Goal: Task Accomplishment & Management: Manage account settings

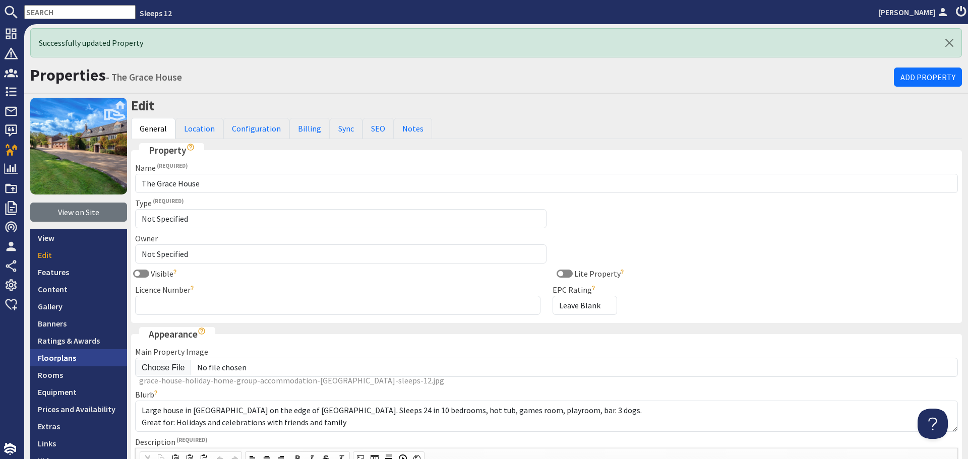
click at [63, 357] on link "Floorplans" at bounding box center [78, 357] width 97 height 17
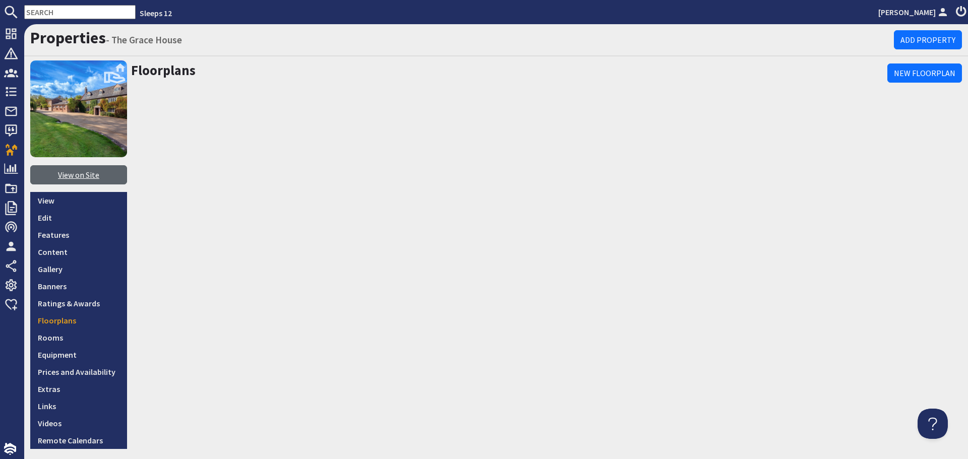
click at [80, 180] on link "View on Site" at bounding box center [78, 174] width 97 height 19
click at [68, 272] on link "Gallery" at bounding box center [78, 269] width 97 height 17
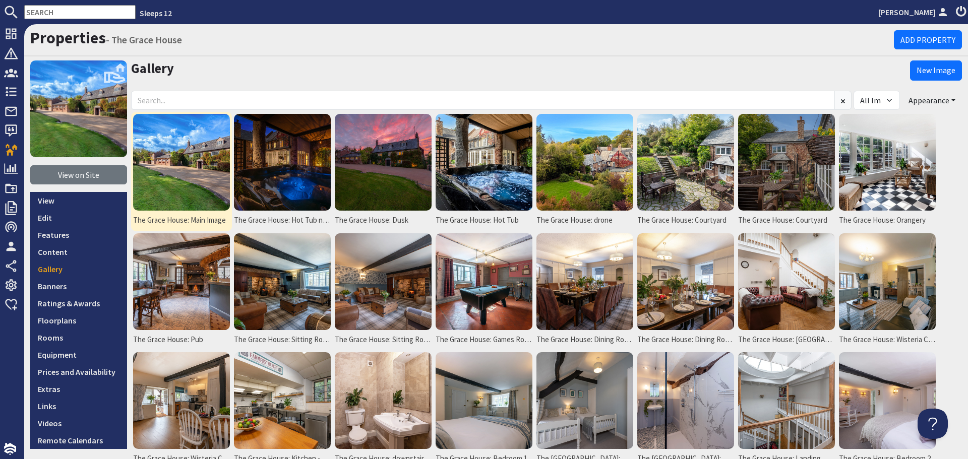
click at [193, 156] on img at bounding box center [181, 162] width 97 height 97
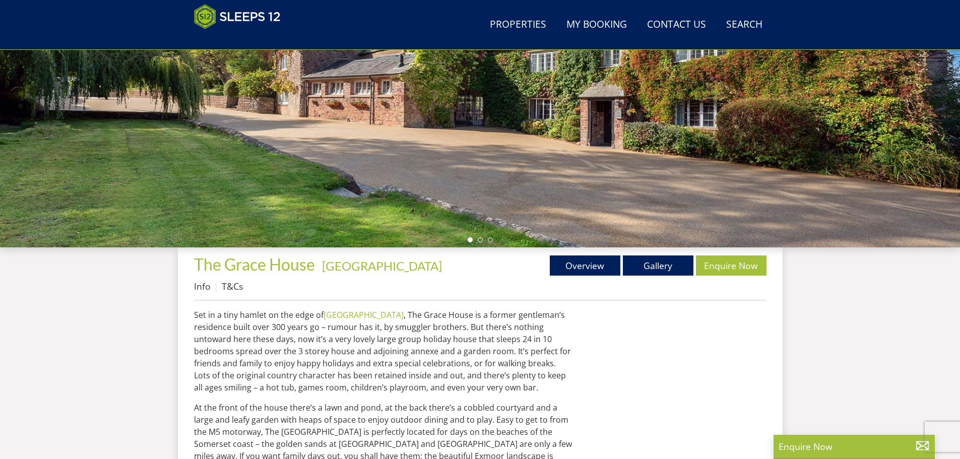
scroll to position [209, 0]
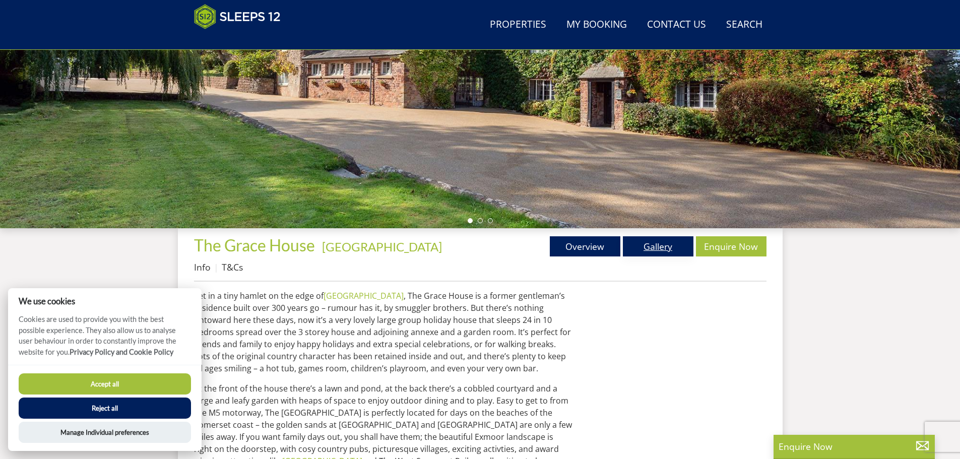
click at [668, 245] on link "Gallery" at bounding box center [658, 246] width 71 height 20
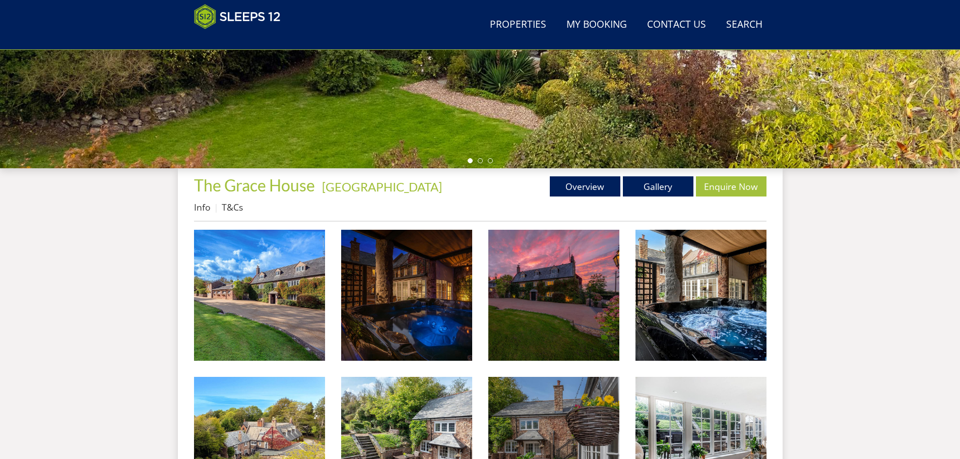
scroll to position [318, 0]
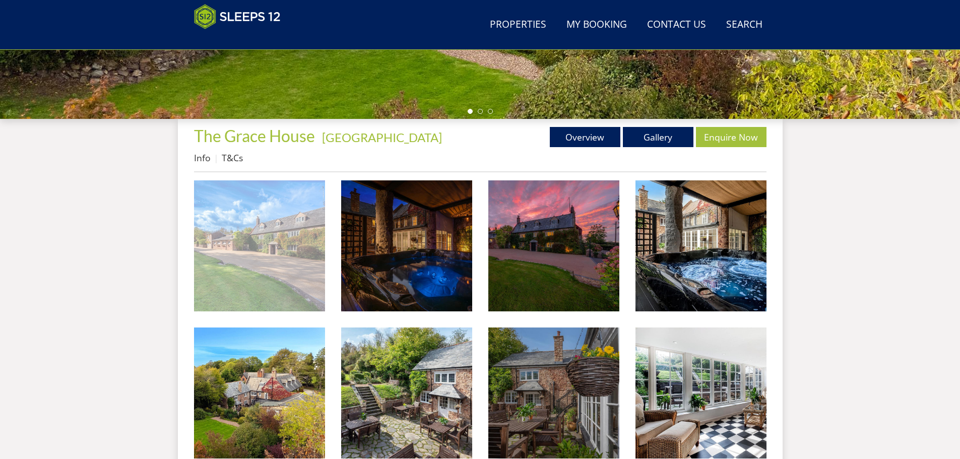
click at [306, 267] on img at bounding box center [259, 245] width 131 height 131
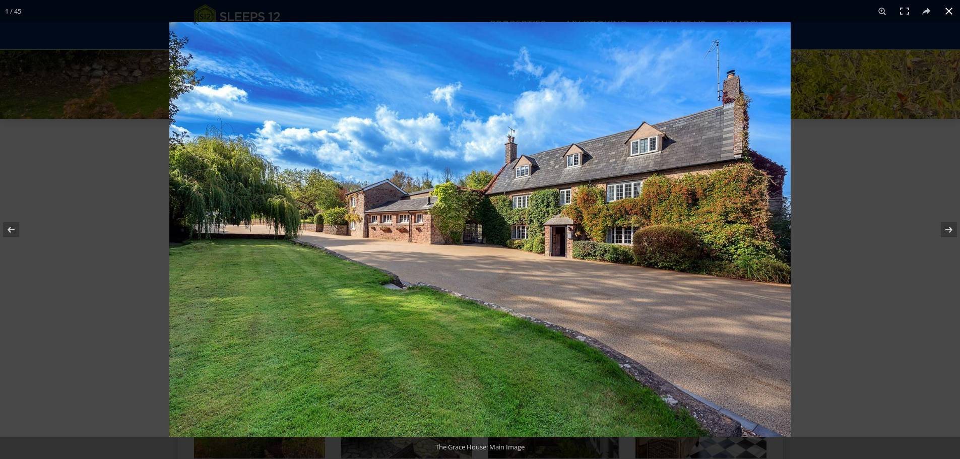
click at [956, 13] on button at bounding box center [949, 11] width 22 height 22
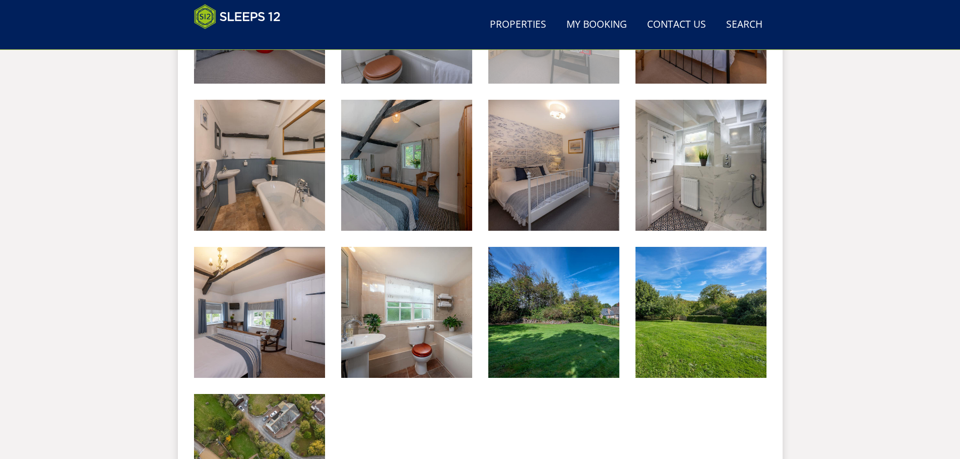
scroll to position [1729, 0]
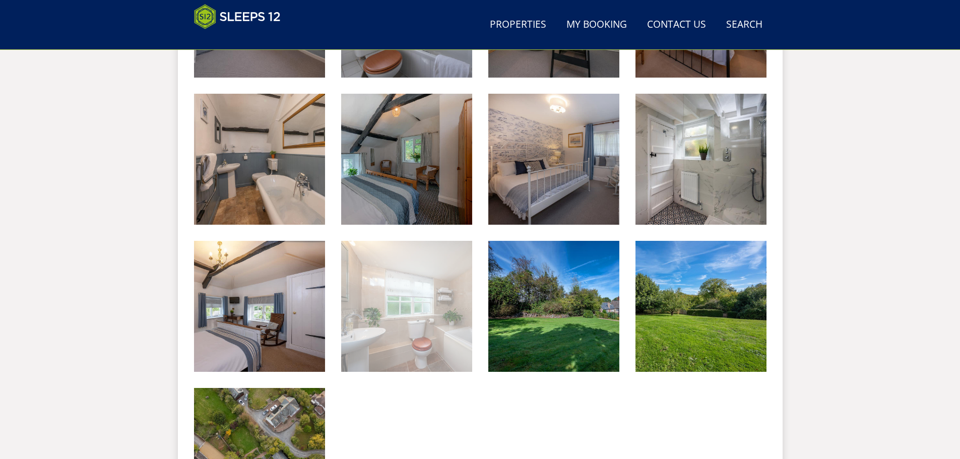
click at [425, 317] on img at bounding box center [406, 306] width 131 height 131
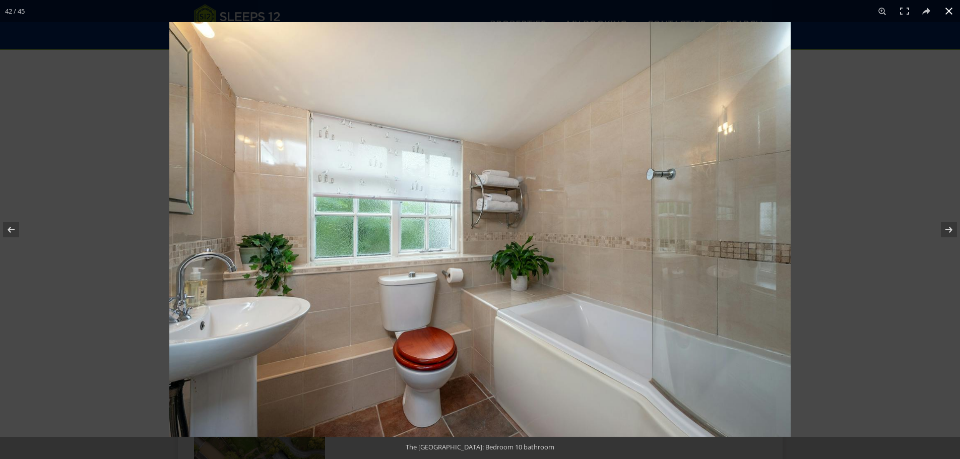
click at [949, 14] on button at bounding box center [949, 11] width 22 height 22
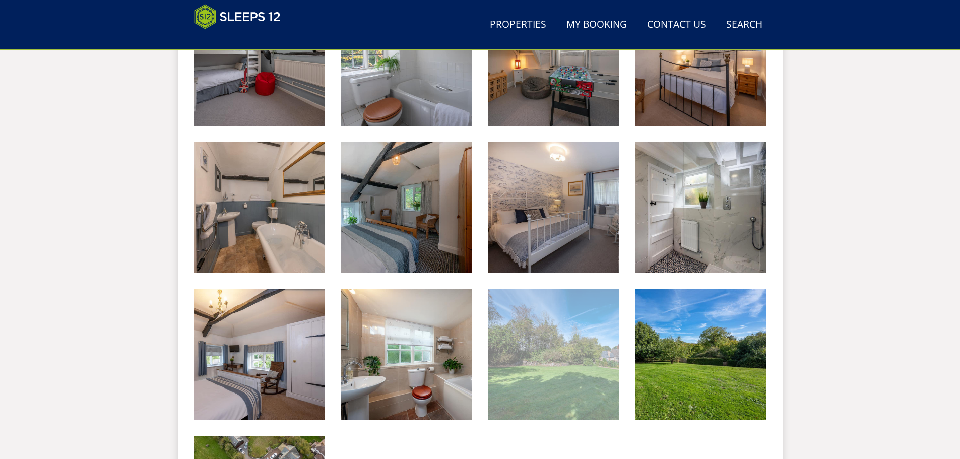
scroll to position [1629, 0]
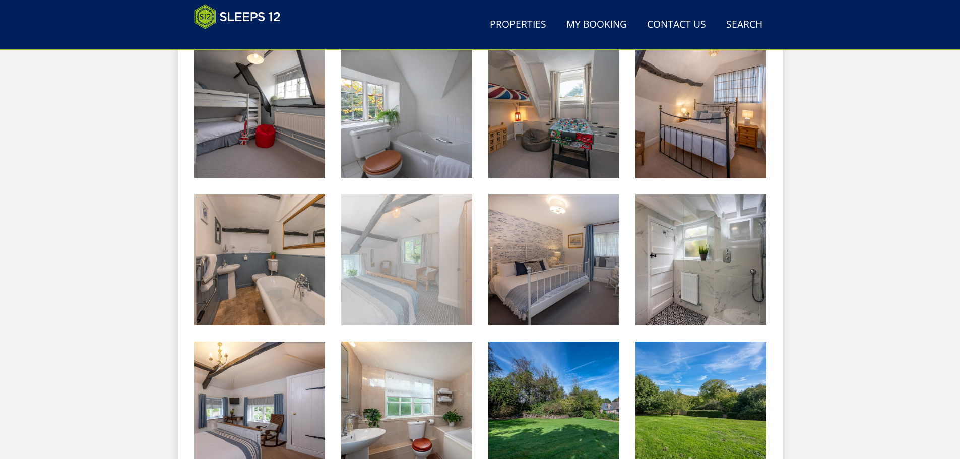
click at [416, 247] on img at bounding box center [406, 260] width 131 height 131
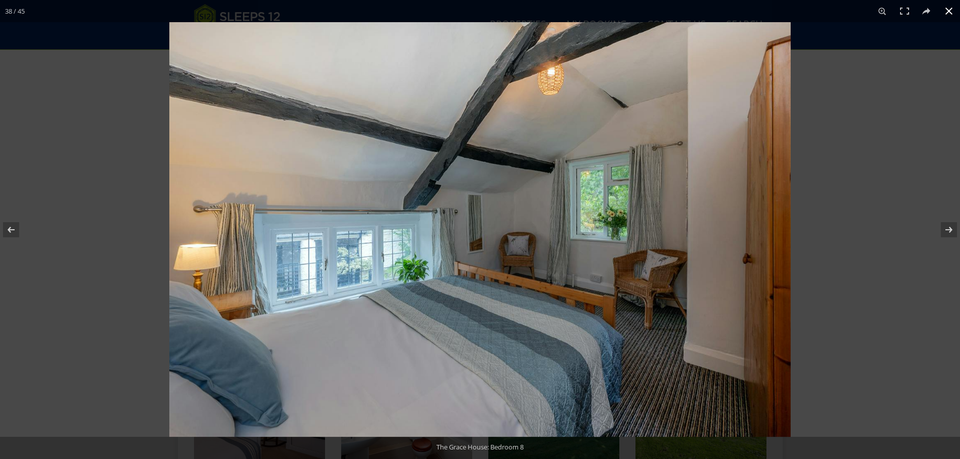
click at [946, 3] on button at bounding box center [949, 11] width 22 height 22
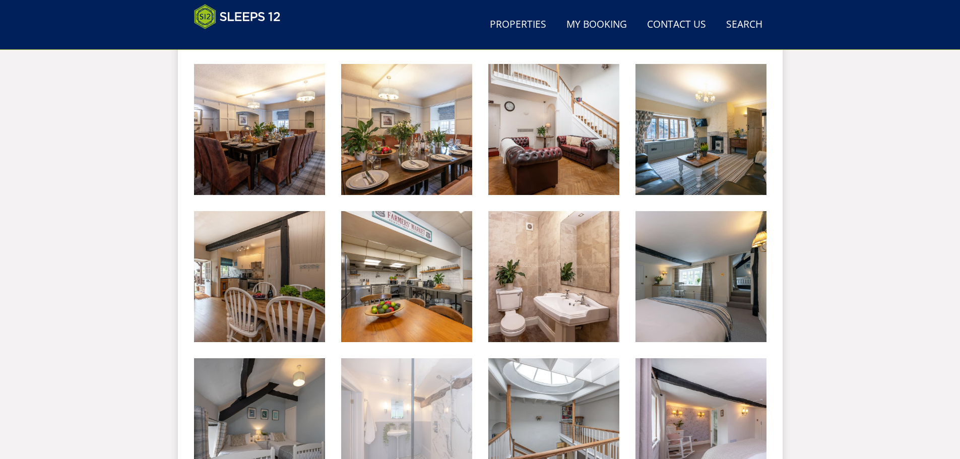
scroll to position [822, 0]
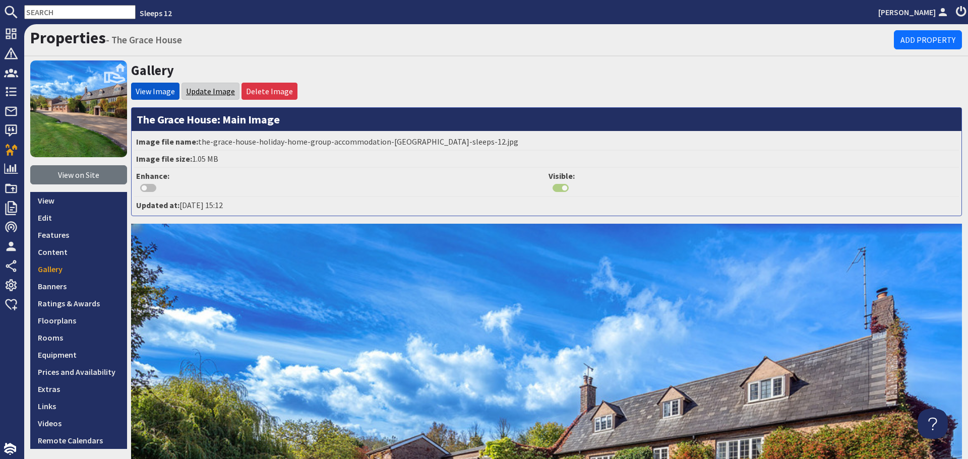
click at [213, 93] on link "Update Image" at bounding box center [210, 91] width 49 height 10
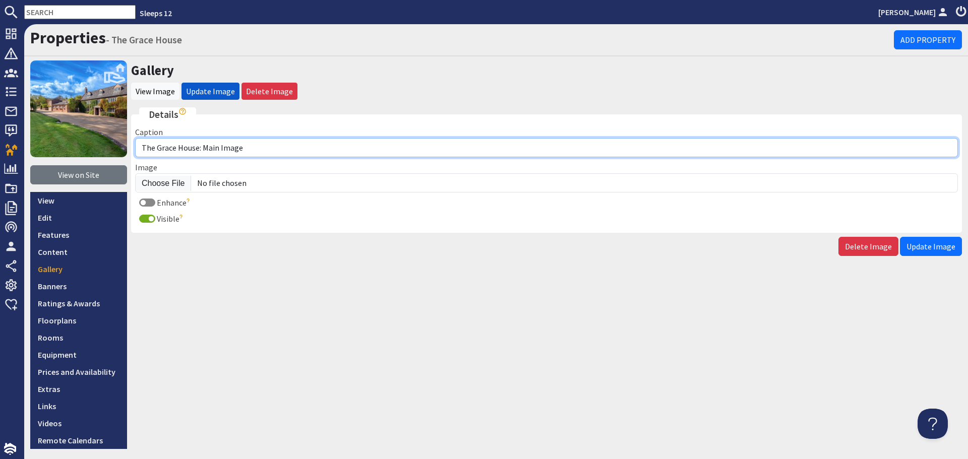
click at [257, 144] on input "The Grace House: Main Image" at bounding box center [546, 147] width 823 height 19
click at [322, 148] on input "The Grace House: Holiday house on the edge of Exmmor national park, sleeps 24" at bounding box center [546, 147] width 823 height 19
click at [333, 149] on input "The Grace House: Holiday house on the edge of Exmoor national park, sleeps 24" at bounding box center [546, 147] width 823 height 19
click at [362, 151] on input "The Grace House: Holiday house on the edge of Exmoor National park, sleeps 24" at bounding box center [546, 147] width 823 height 19
type input "The Grace House: Holiday house on the edge of [GEOGRAPHIC_DATA], sleeps 24"
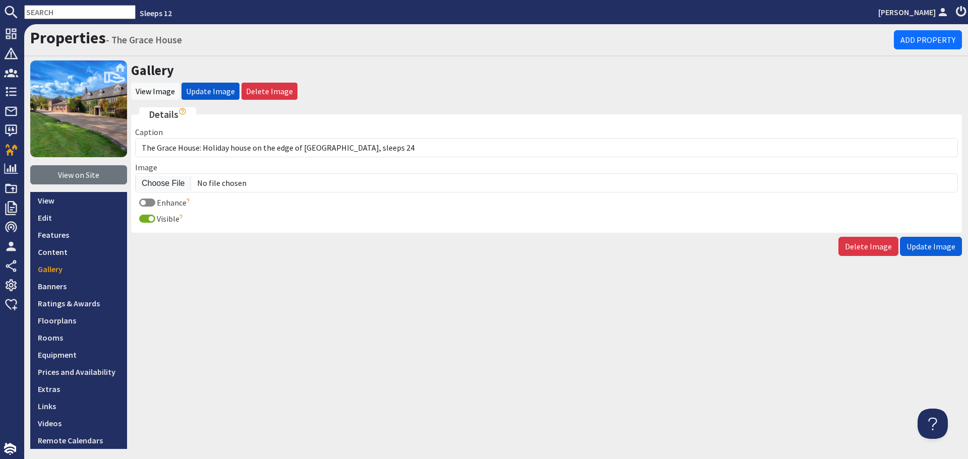
click at [940, 248] on span "Update Image" at bounding box center [930, 246] width 49 height 10
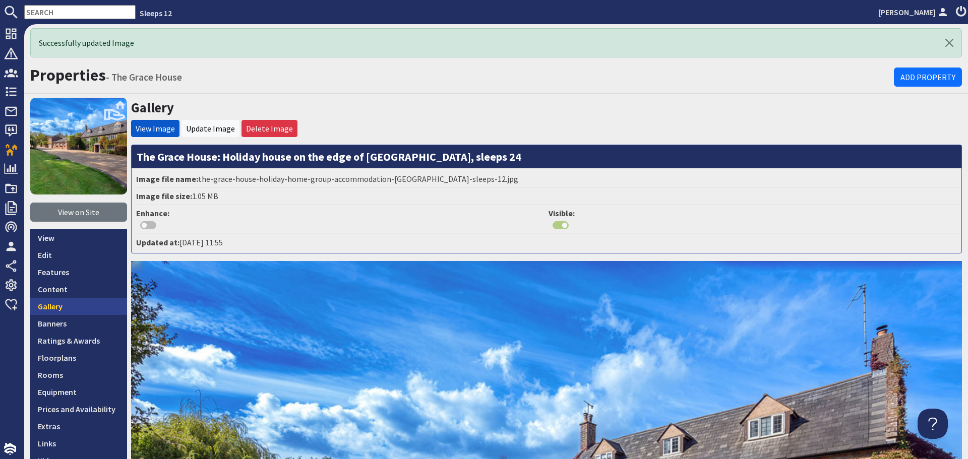
click at [36, 302] on link "Gallery" at bounding box center [78, 306] width 97 height 17
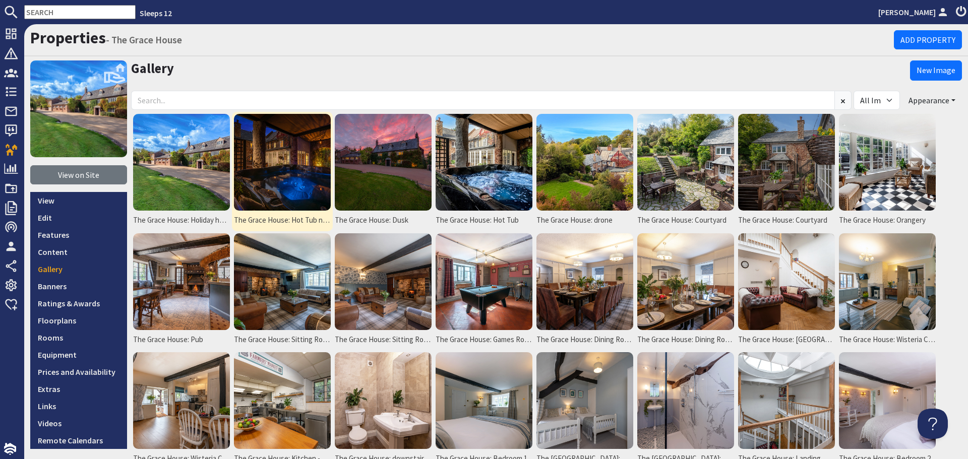
click at [256, 179] on img at bounding box center [282, 162] width 97 height 97
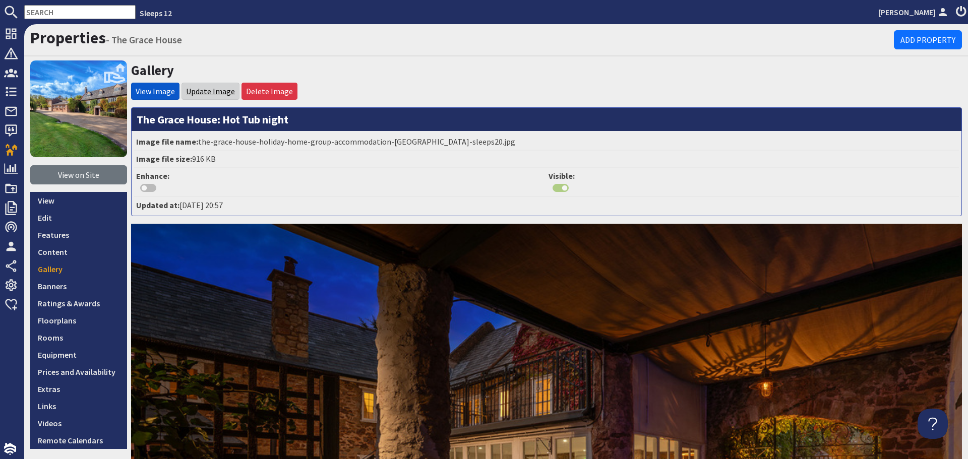
click at [213, 95] on link "Update Image" at bounding box center [210, 91] width 49 height 10
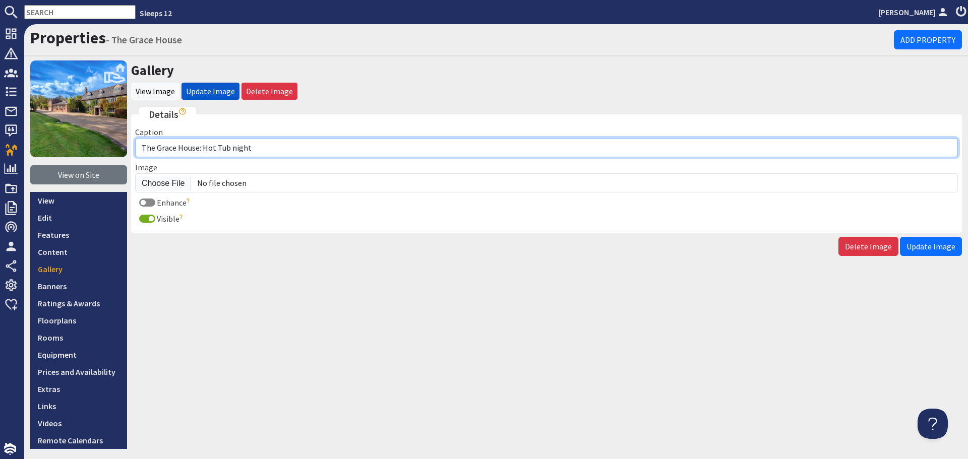
drag, startPoint x: 271, startPoint y: 150, endPoint x: 204, endPoint y: 153, distance: 66.6
click at [204, 153] on input "The Grace House: Hot Tub night" at bounding box center [546, 147] width 823 height 19
type input "The Grace House: Relax in the hot tub in the courtyard at the back of the house"
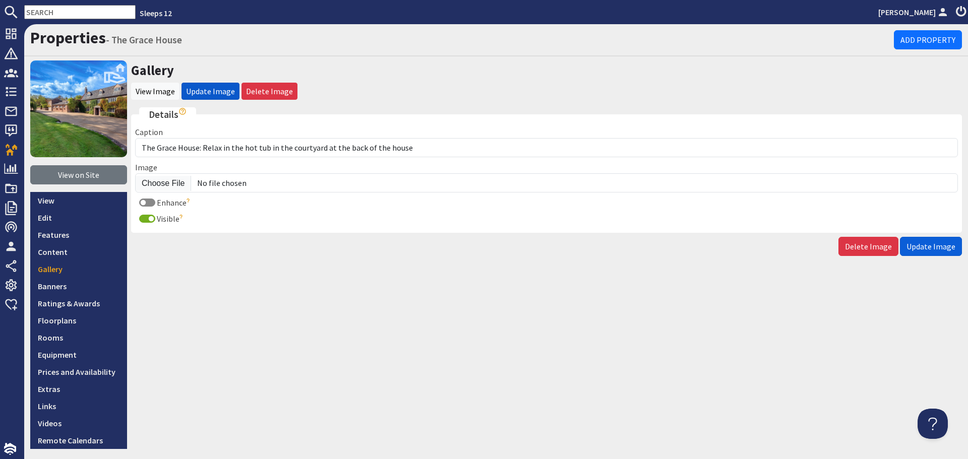
click at [929, 243] on span "Update Image" at bounding box center [930, 246] width 49 height 10
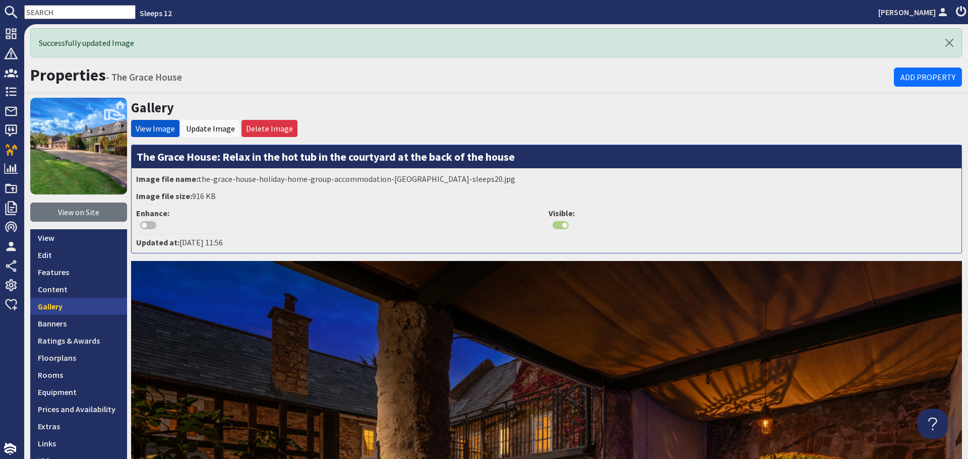
click at [72, 298] on link "Gallery" at bounding box center [78, 306] width 97 height 17
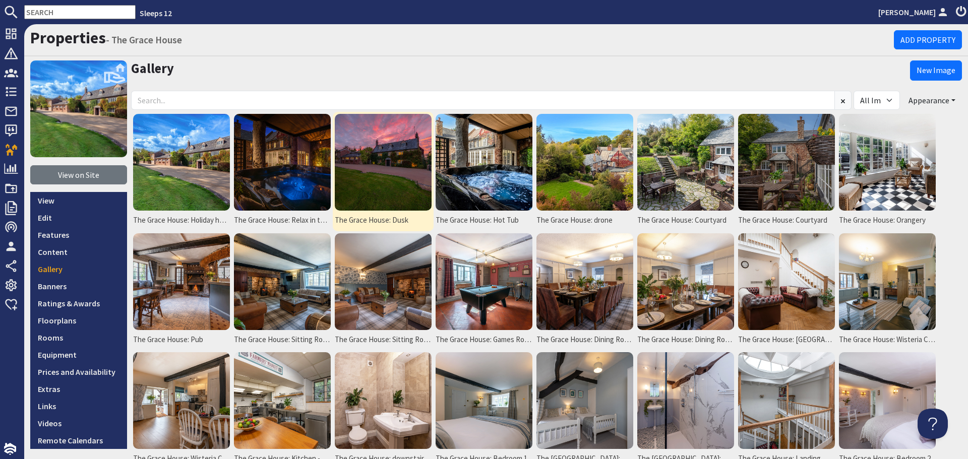
click at [402, 185] on img at bounding box center [383, 162] width 97 height 97
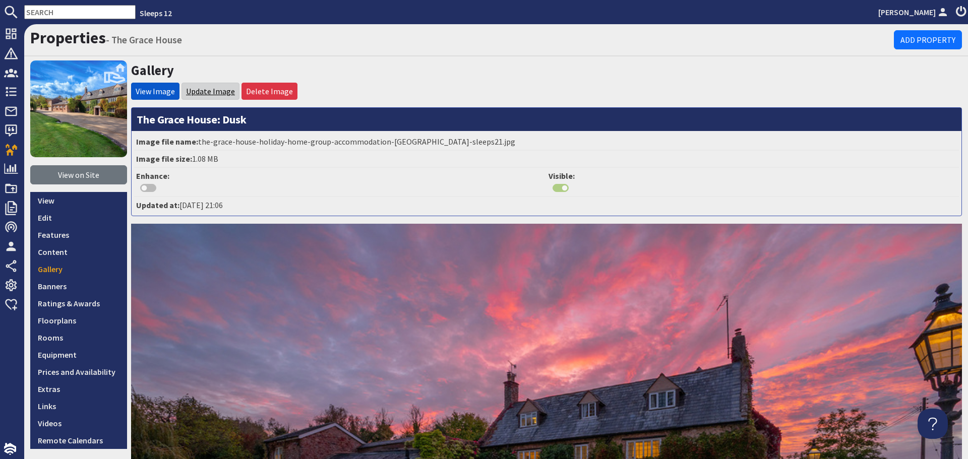
click at [192, 94] on link "Update Image" at bounding box center [210, 91] width 49 height 10
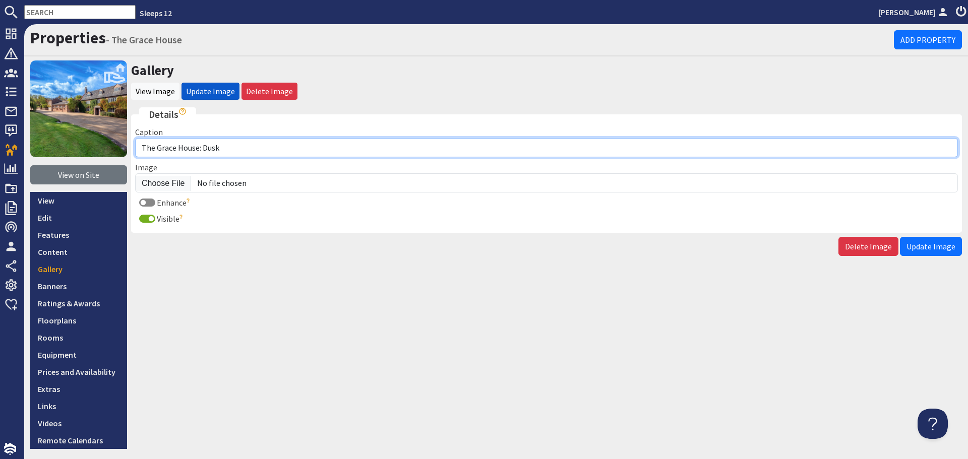
click at [245, 145] on input "The Grace House: Dusk" at bounding box center [546, 147] width 823 height 19
click at [402, 148] on input "The Grace House: A special place to stay for holidays and celebrations with fre…" at bounding box center [546, 147] width 823 height 19
click at [333, 149] on input "The Grace House: A special place to stay for holidays and celebrations with fri…" at bounding box center [546, 147] width 823 height 19
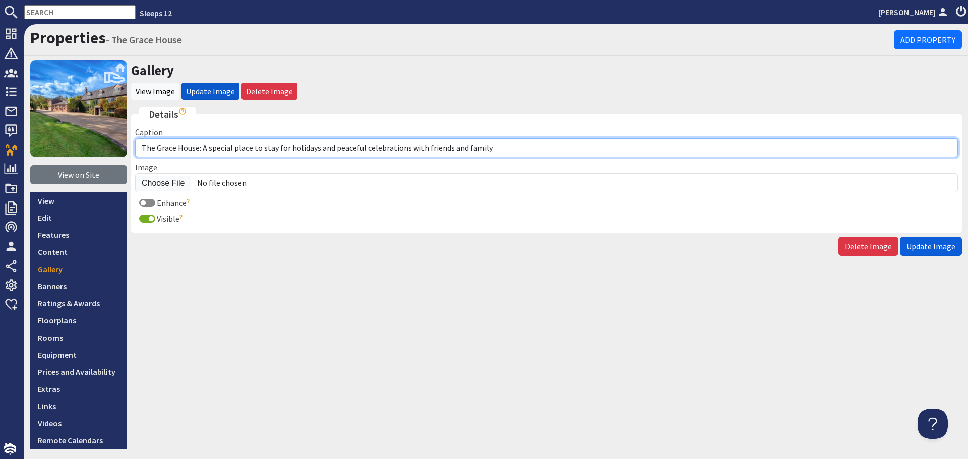
type input "The Grace House: A special place to stay for holidays and peaceful celebrations…"
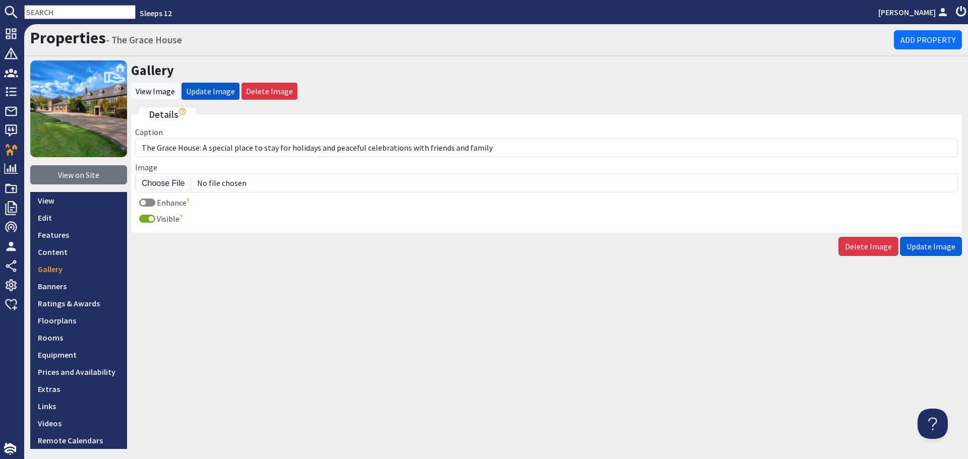
click at [923, 249] on span "Update Image" at bounding box center [930, 246] width 49 height 10
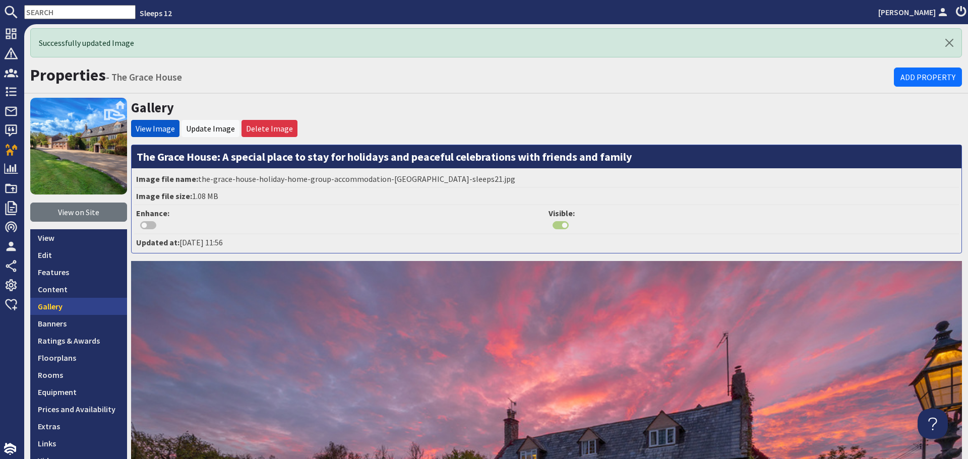
click at [77, 310] on link "Gallery" at bounding box center [78, 306] width 97 height 17
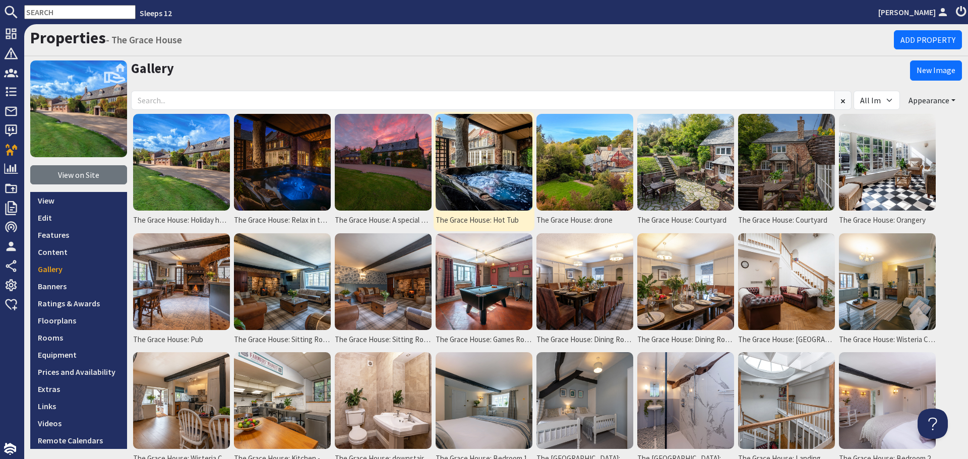
click at [474, 181] on img at bounding box center [484, 162] width 97 height 97
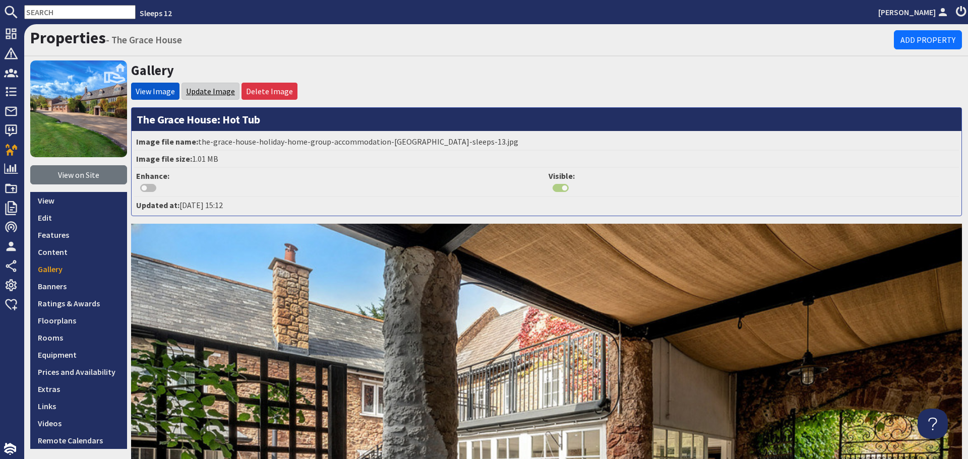
click at [210, 89] on link "Update Image" at bounding box center [210, 91] width 49 height 10
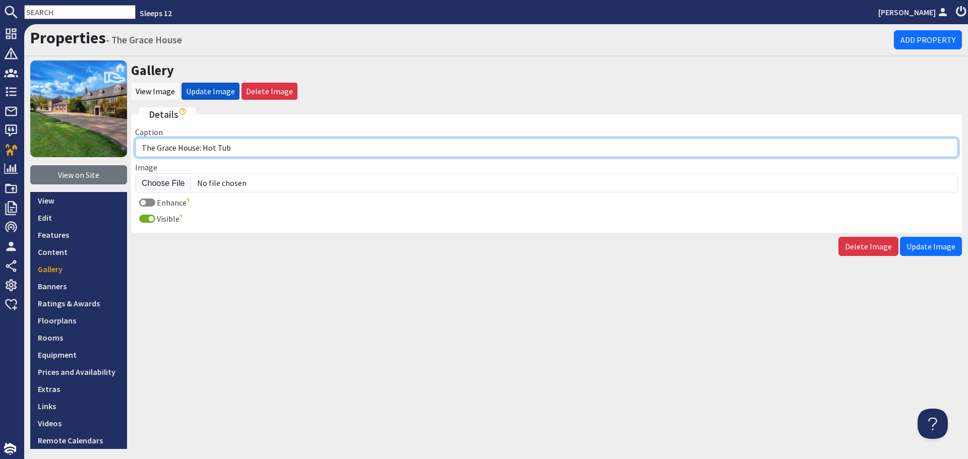
click at [253, 143] on input "The Grace House: Hot Tub" at bounding box center [546, 147] width 823 height 19
type input "The Grace House: Enjoy the luxury of being together"
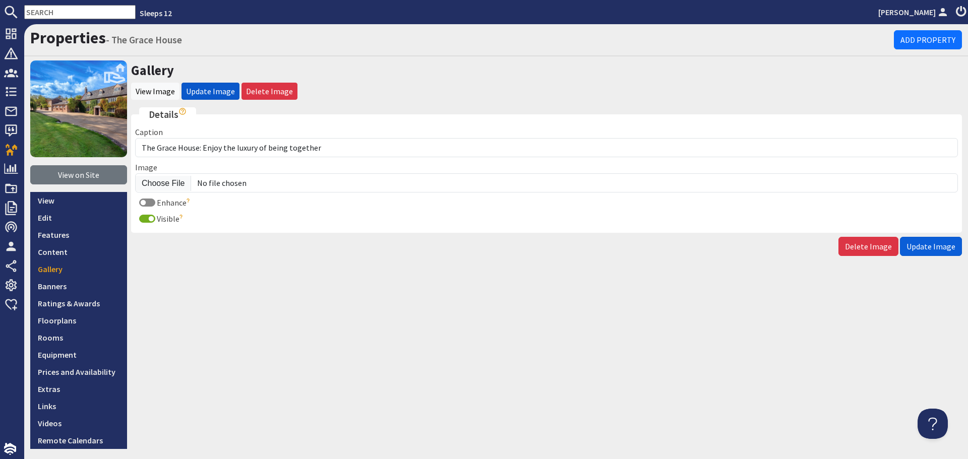
click at [943, 247] on span "Update Image" at bounding box center [930, 246] width 49 height 10
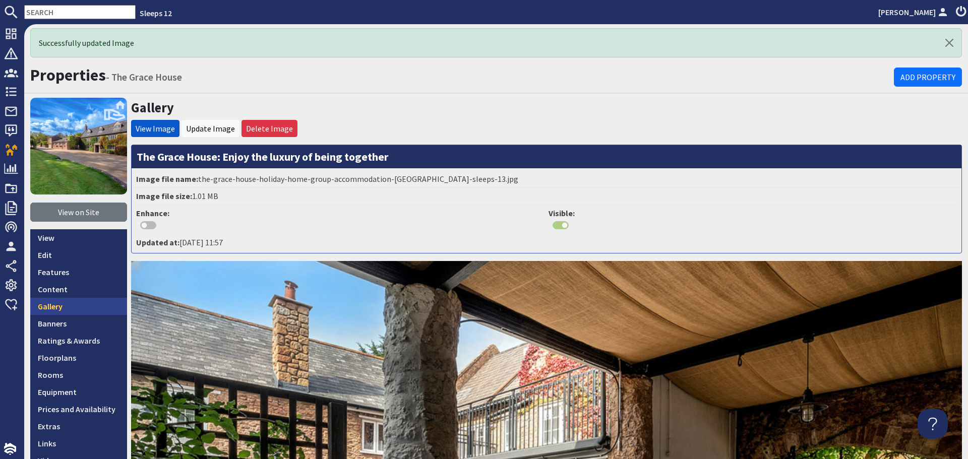
click at [50, 308] on link "Gallery" at bounding box center [78, 306] width 97 height 17
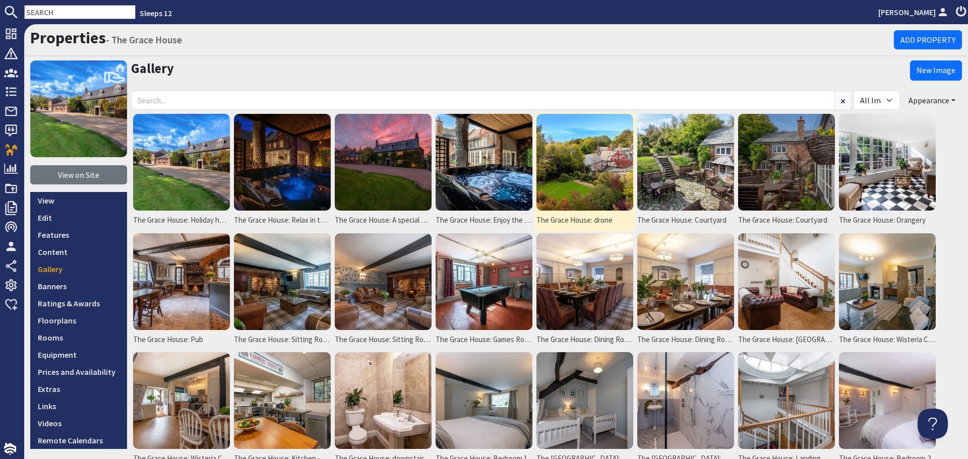
click at [567, 162] on img at bounding box center [584, 162] width 97 height 97
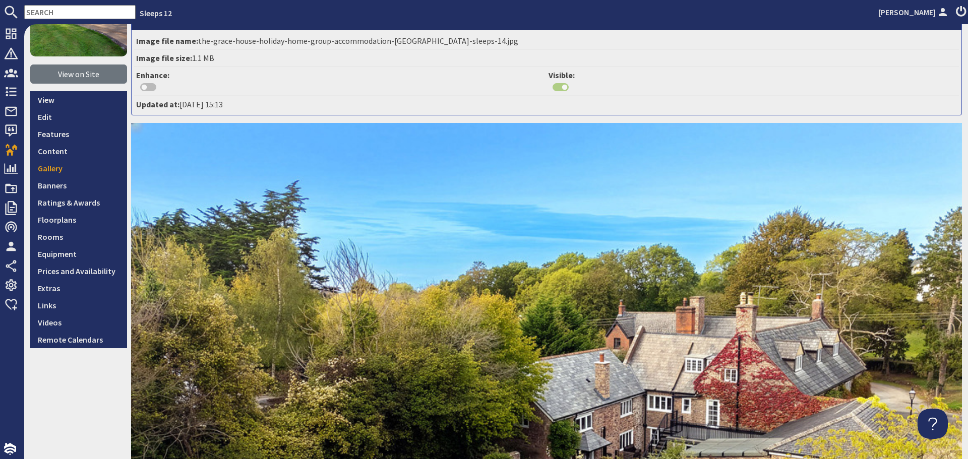
scroll to position [50, 0]
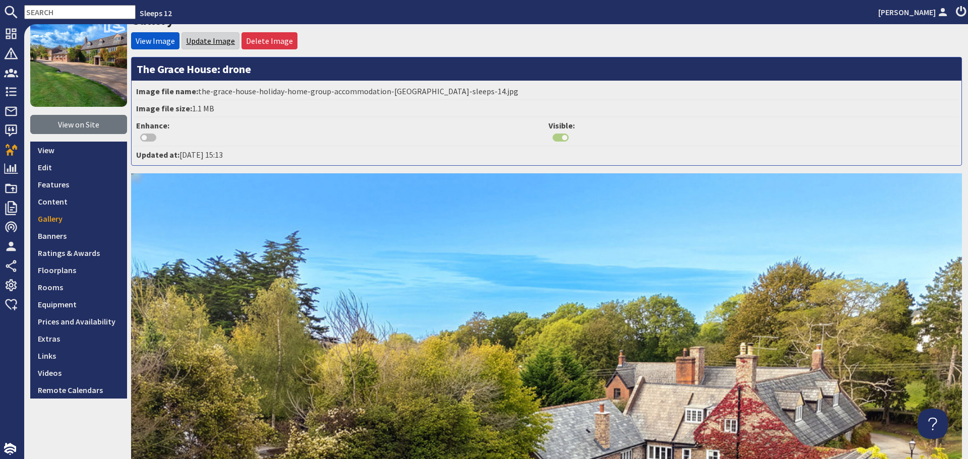
click at [203, 40] on link "Update Image" at bounding box center [210, 41] width 49 height 10
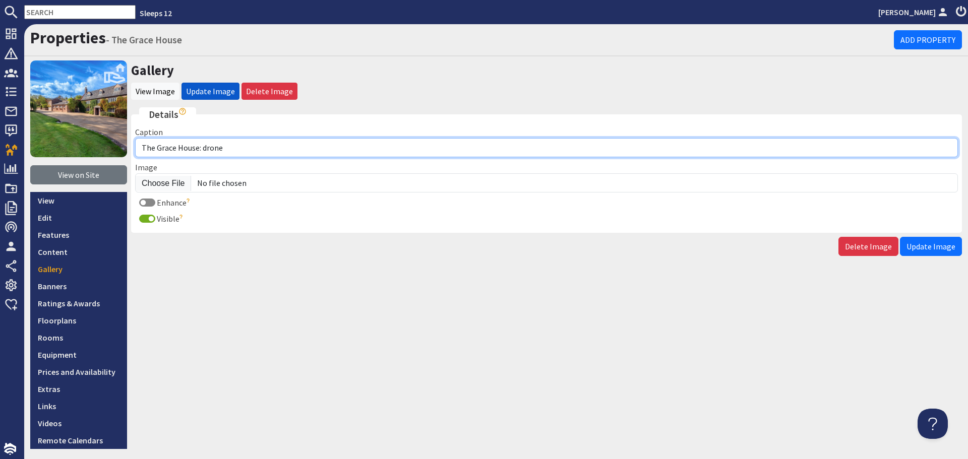
click at [245, 142] on input "The Grace House: drone" at bounding box center [546, 147] width 823 height 19
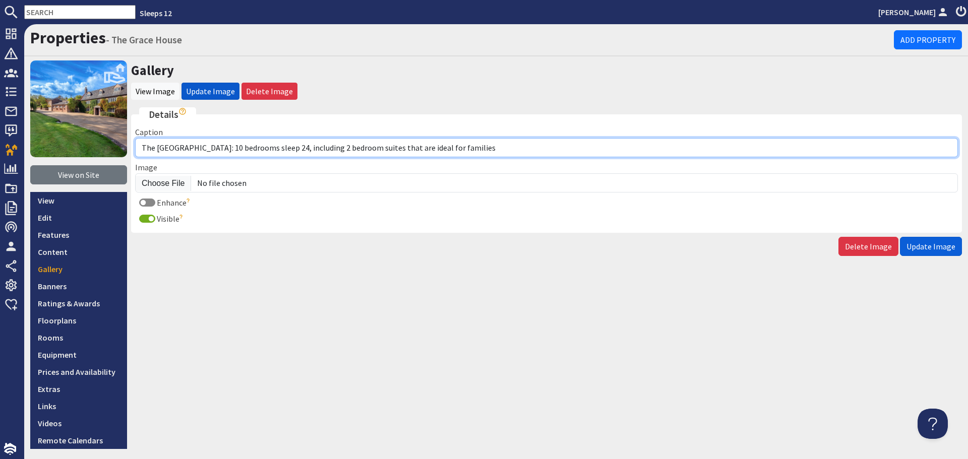
type input "The [GEOGRAPHIC_DATA]: 10 bedrooms sleep 24, including 2 bedroom suites that ar…"
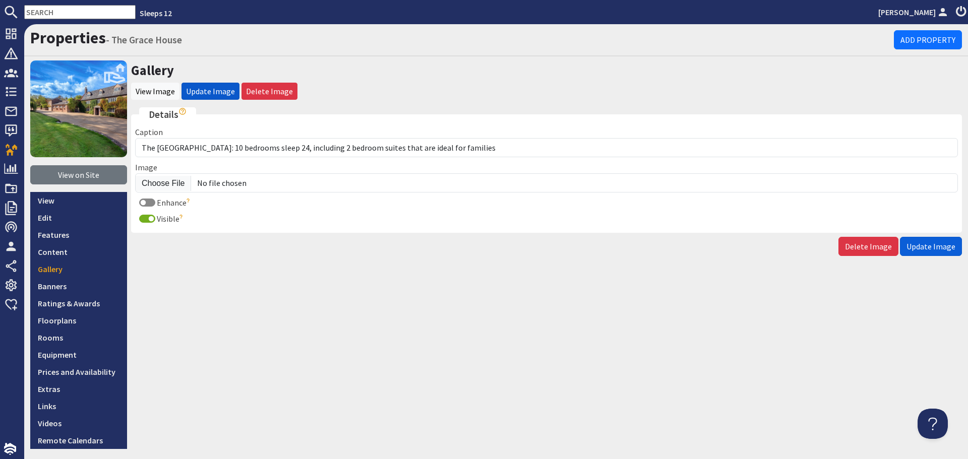
click at [940, 251] on span "Update Image" at bounding box center [930, 246] width 49 height 10
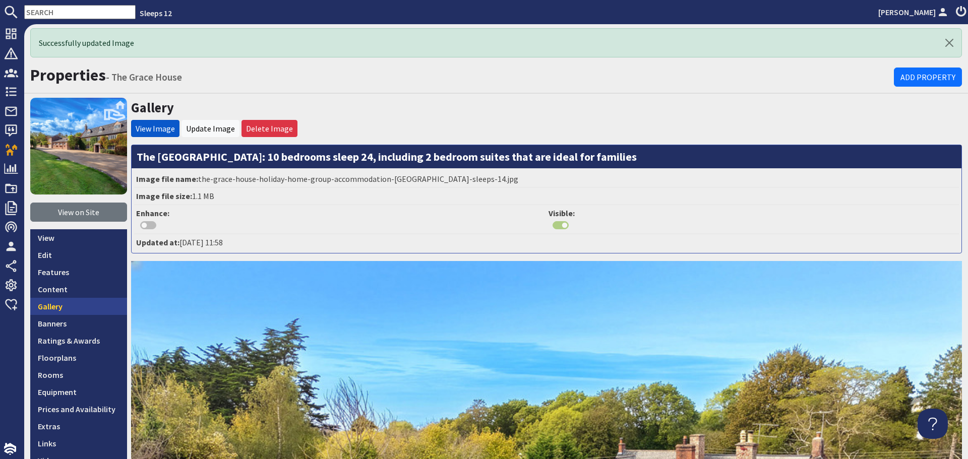
click at [56, 311] on link "Gallery" at bounding box center [78, 306] width 97 height 17
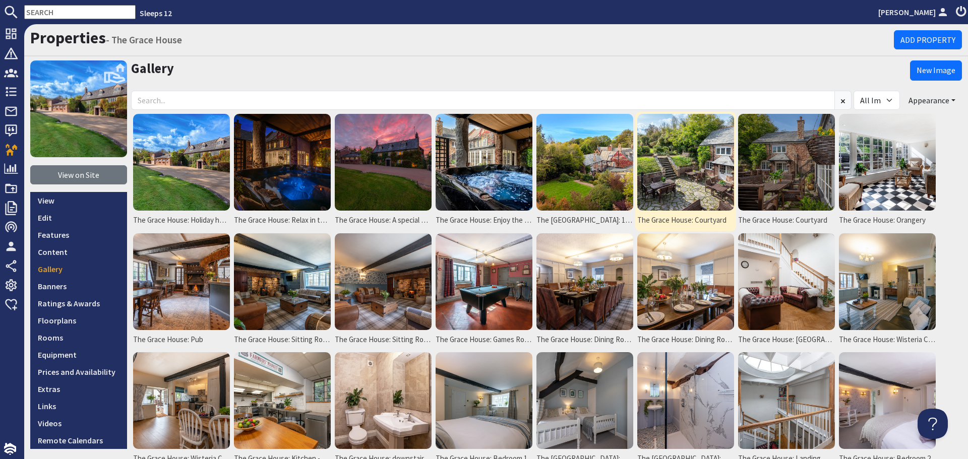
click at [689, 179] on img at bounding box center [685, 162] width 97 height 97
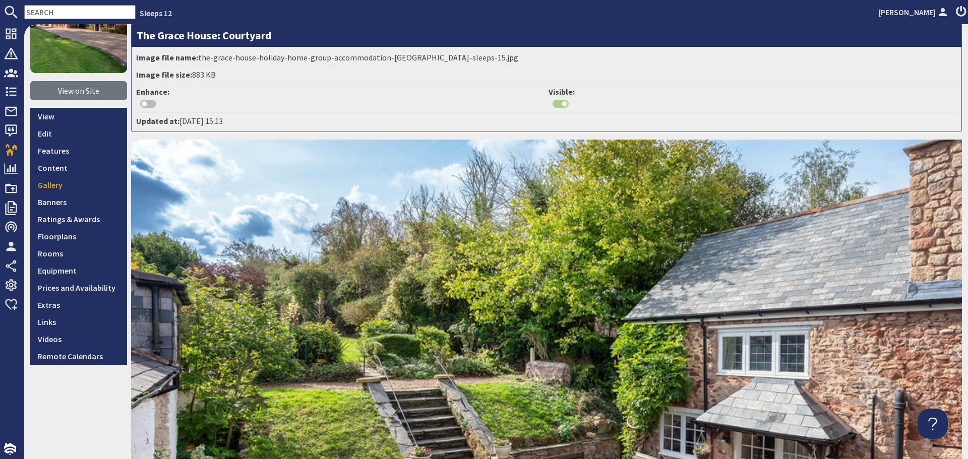
scroll to position [50, 0]
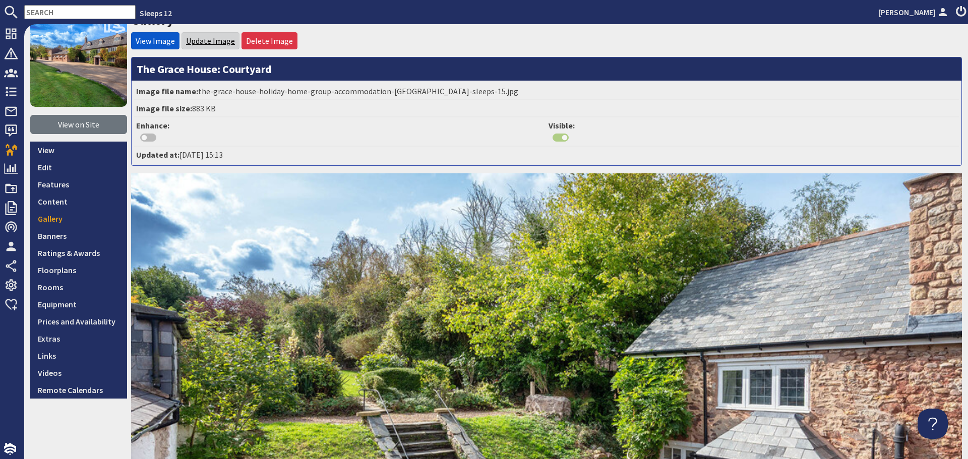
click at [214, 38] on link "Update Image" at bounding box center [210, 41] width 49 height 10
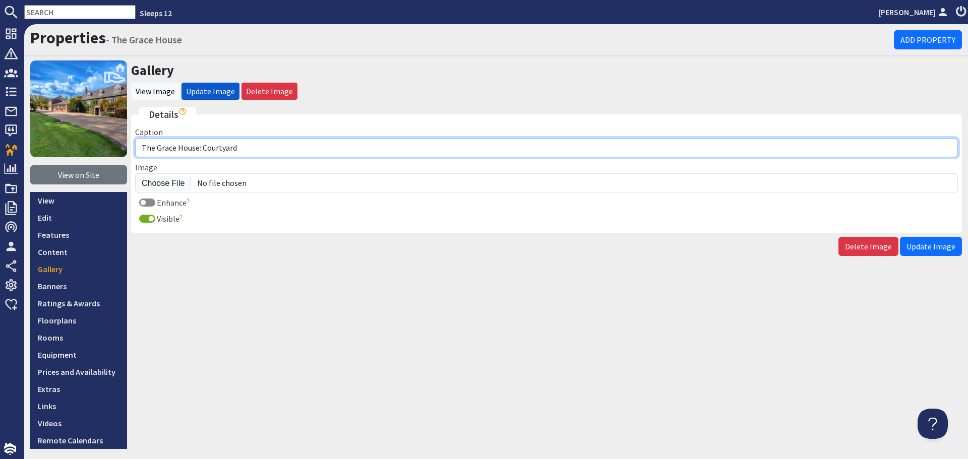
drag, startPoint x: 249, startPoint y: 148, endPoint x: 204, endPoint y: 148, distance: 44.4
click at [204, 148] on input "The Grace House: Courtyard" at bounding box center [546, 147] width 823 height 19
type input "The Grace House: At the back of the house the cobbled courtyard leads onto the …"
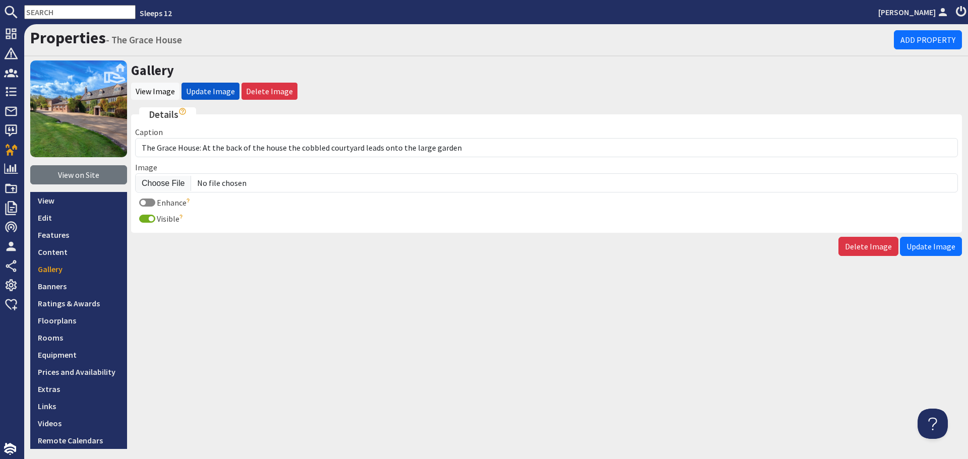
click at [912, 243] on span "Update Image" at bounding box center [930, 246] width 49 height 10
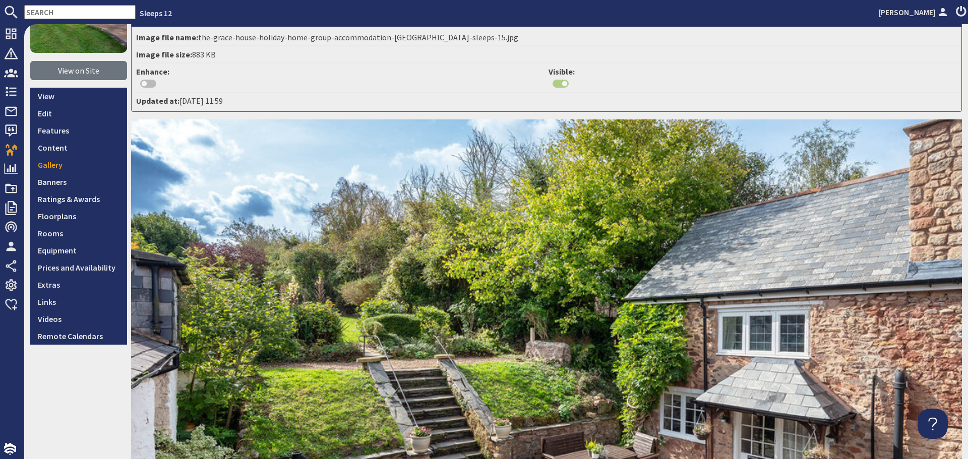
scroll to position [151, 0]
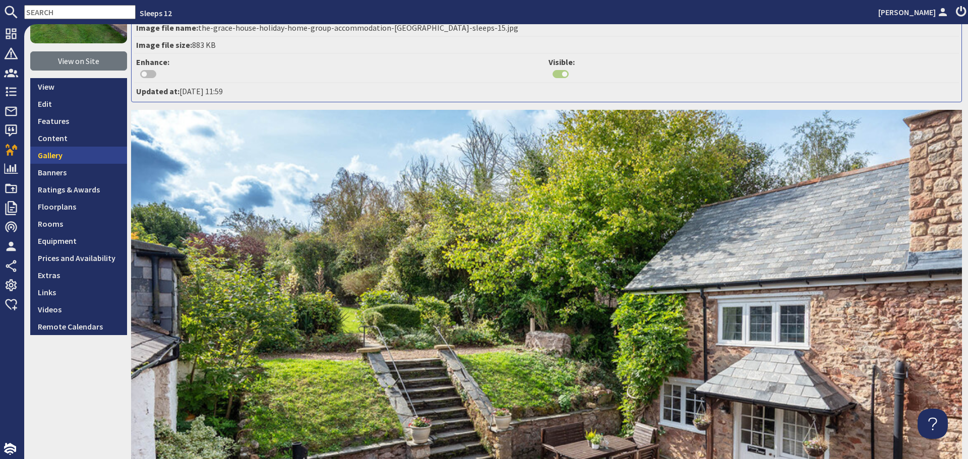
click at [73, 150] on link "Gallery" at bounding box center [78, 155] width 97 height 17
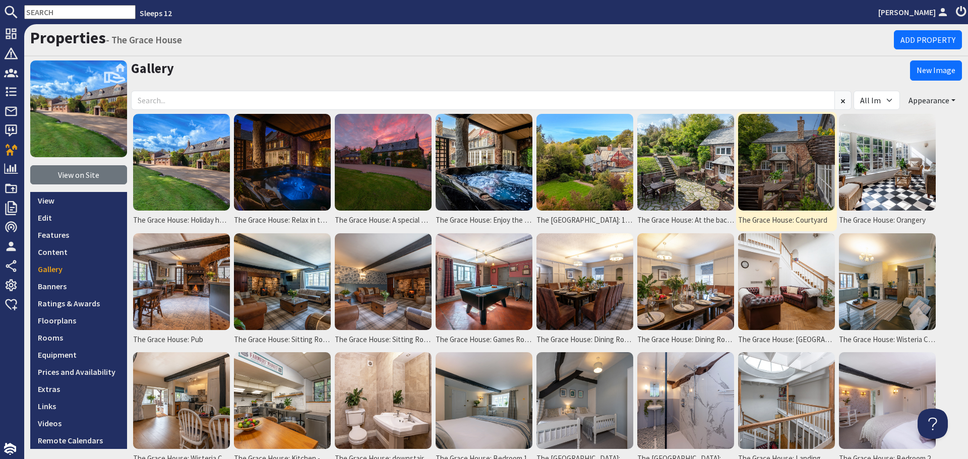
click at [799, 190] on img at bounding box center [786, 162] width 97 height 97
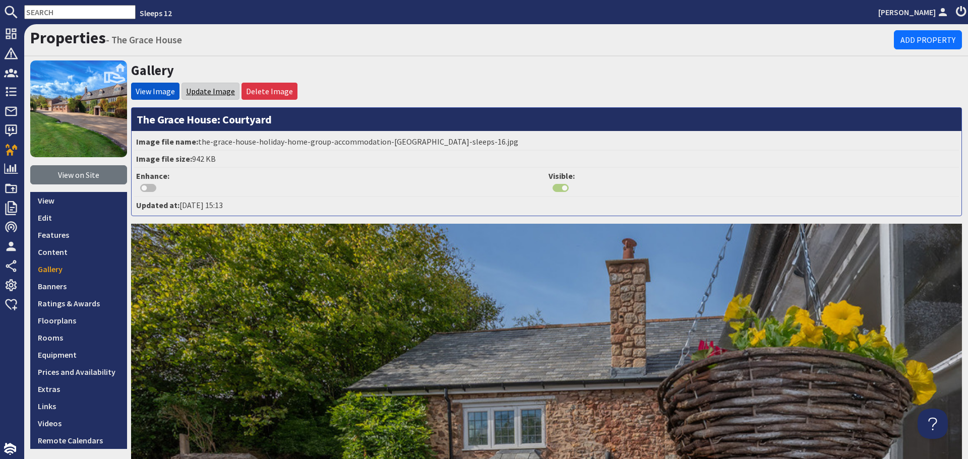
click at [202, 89] on link "Update Image" at bounding box center [210, 91] width 49 height 10
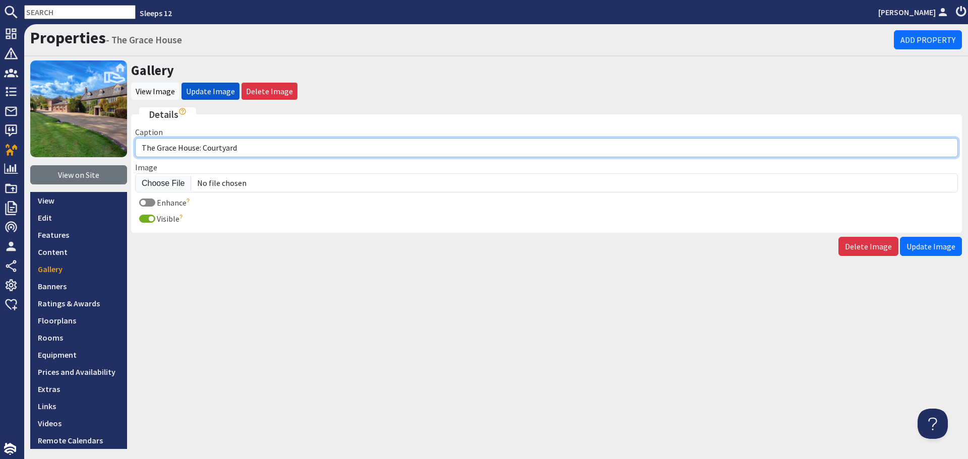
drag, startPoint x: 270, startPoint y: 145, endPoint x: 202, endPoint y: 151, distance: 68.4
click at [202, 151] on input "The Grace House: Courtyard" at bounding box center [546, 147] width 823 height 19
type input "The Grace House: Spend unhurried days in the sunshine - morning coffee in the c…"
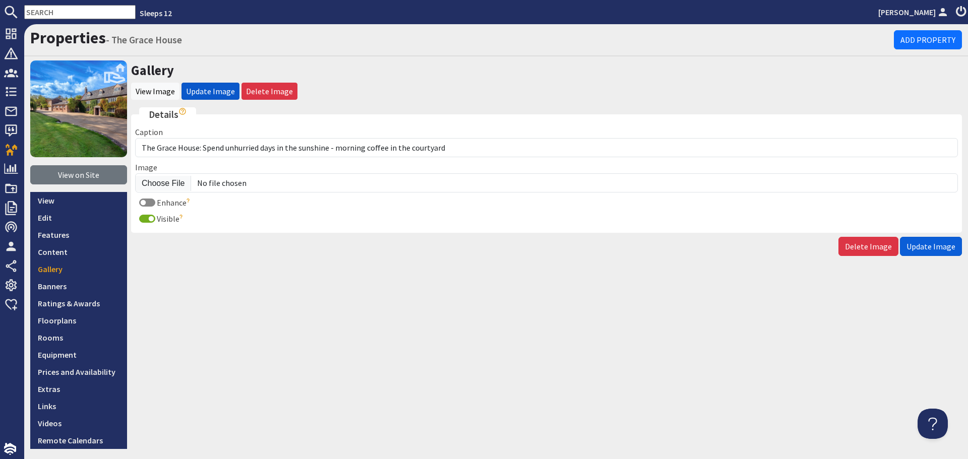
click at [929, 244] on span "Update Image" at bounding box center [930, 246] width 49 height 10
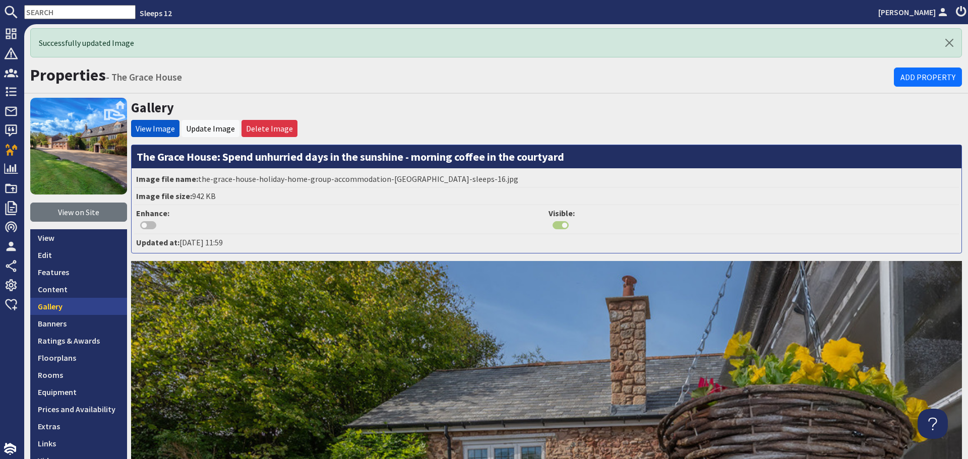
click at [64, 312] on link "Gallery" at bounding box center [78, 306] width 97 height 17
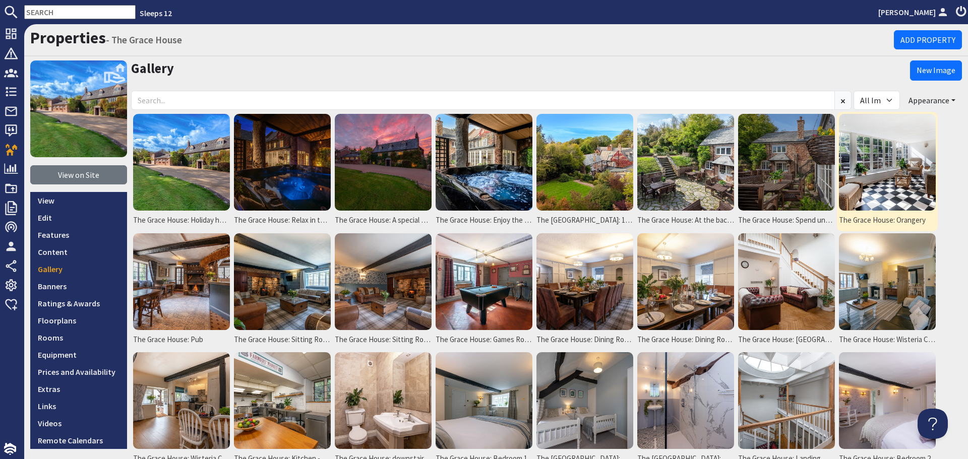
click at [898, 186] on img at bounding box center [887, 162] width 97 height 97
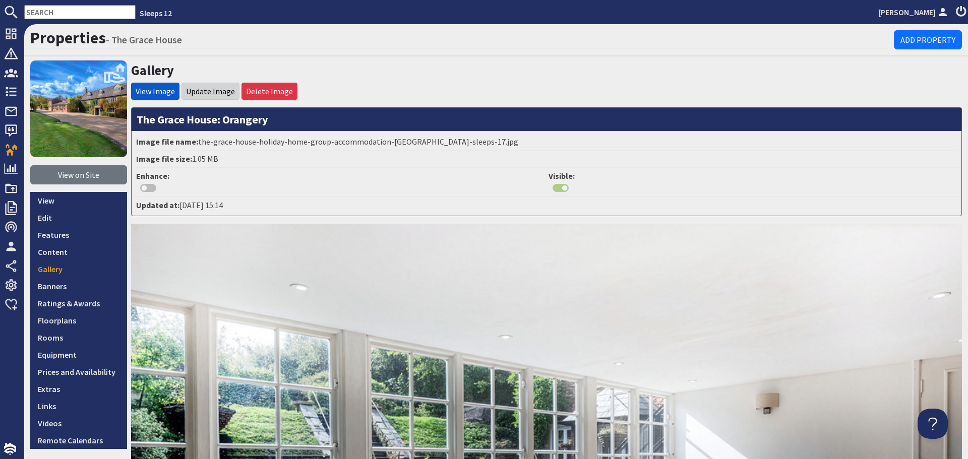
click at [216, 94] on link "Update Image" at bounding box center [210, 91] width 49 height 10
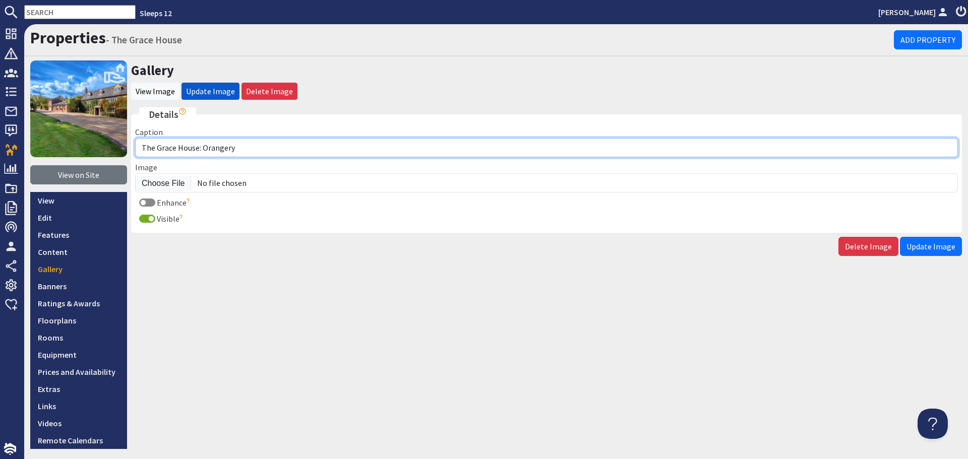
click at [268, 150] on input "The Grace House: Orangery" at bounding box center [546, 147] width 823 height 19
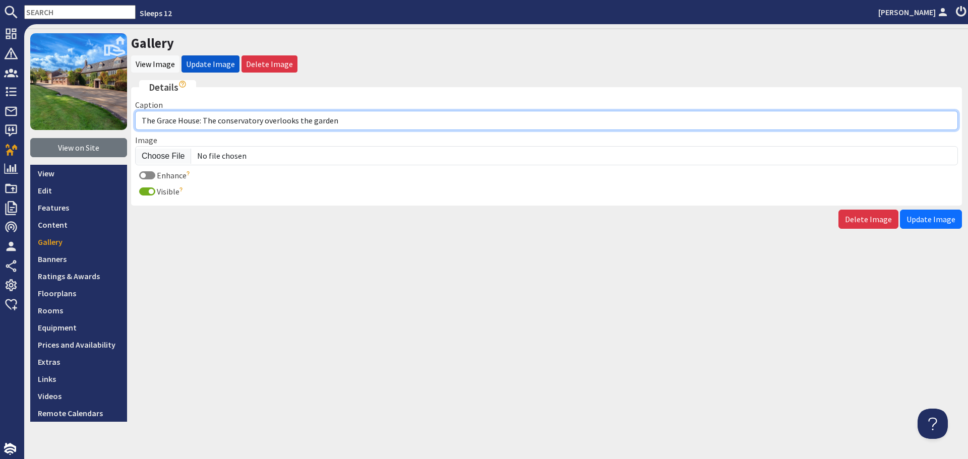
scroll to position [40, 0]
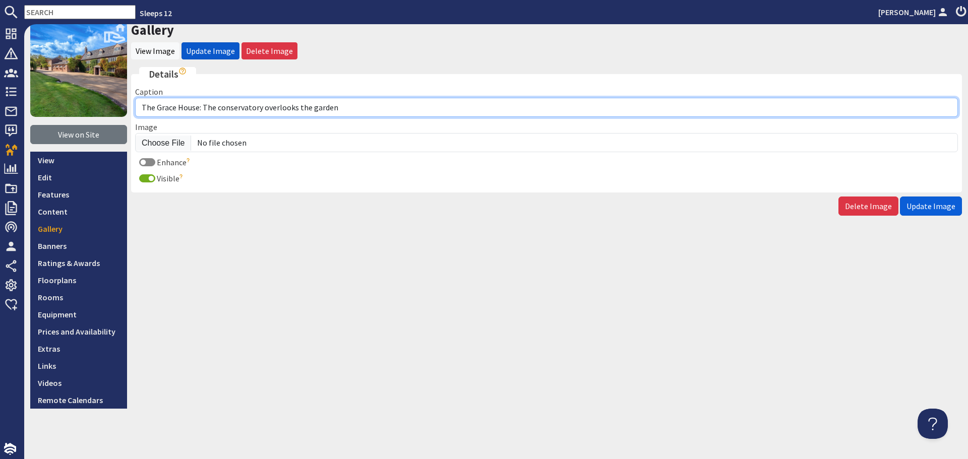
type input "The Grace House: The conservatory overlooks the garden"
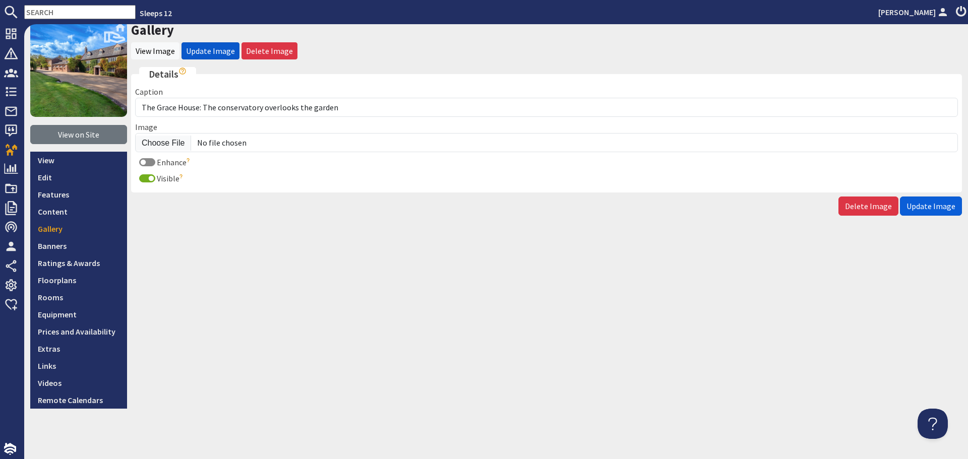
click at [913, 207] on span "Update Image" at bounding box center [930, 206] width 49 height 10
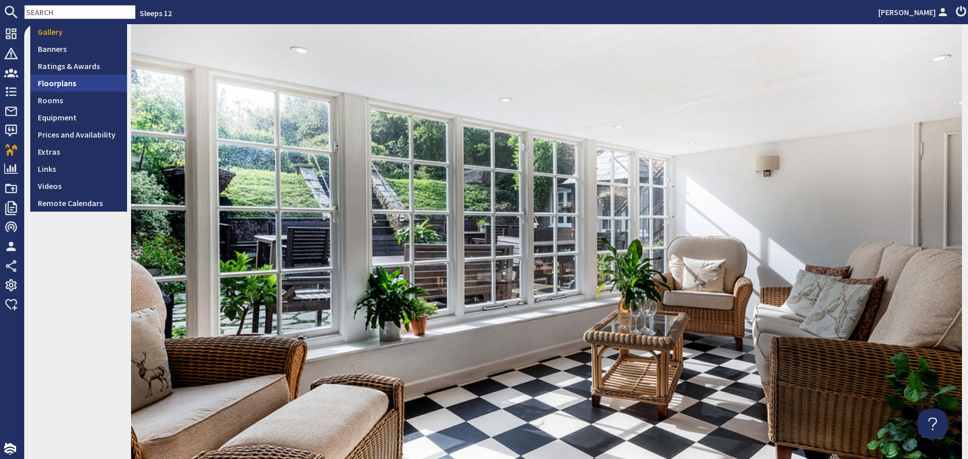
scroll to position [252, 0]
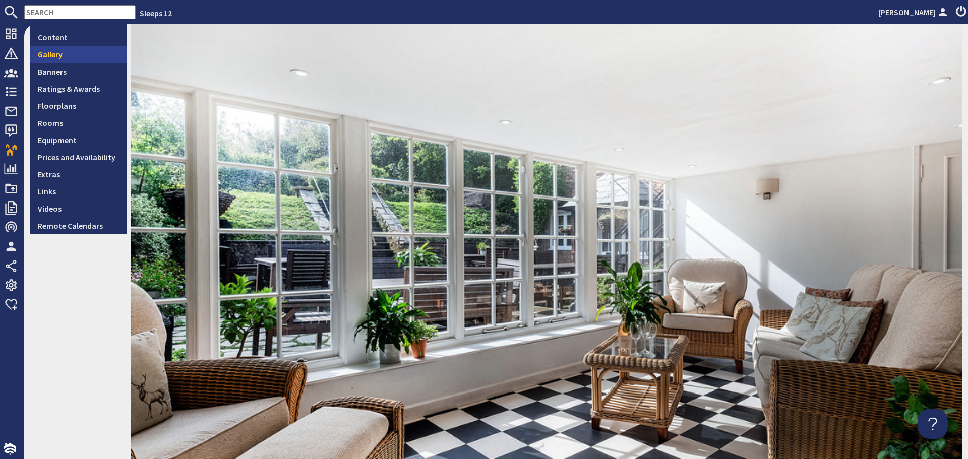
click at [58, 61] on link "Gallery" at bounding box center [78, 54] width 97 height 17
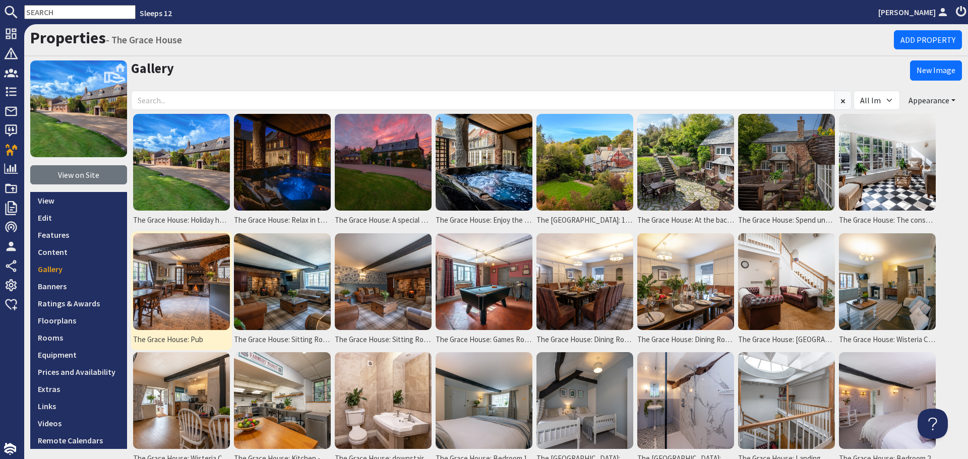
click at [206, 310] on img at bounding box center [181, 281] width 97 height 97
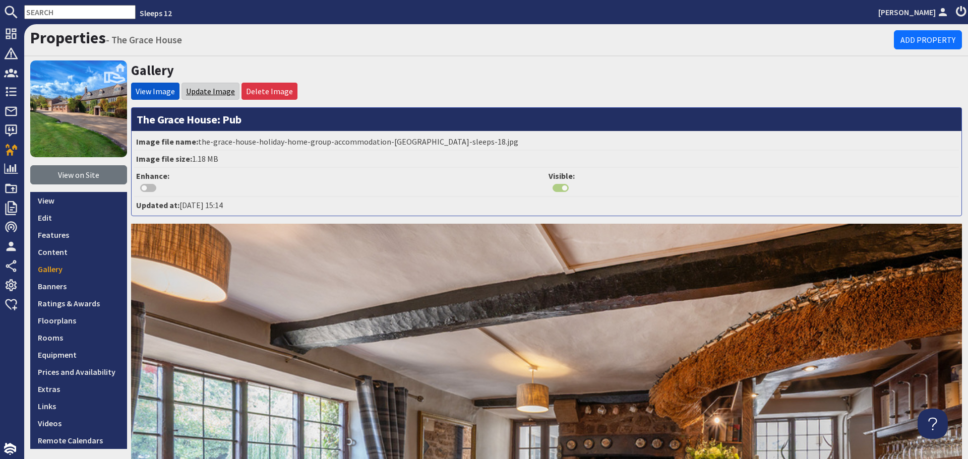
click at [199, 88] on link "Update Image" at bounding box center [210, 91] width 49 height 10
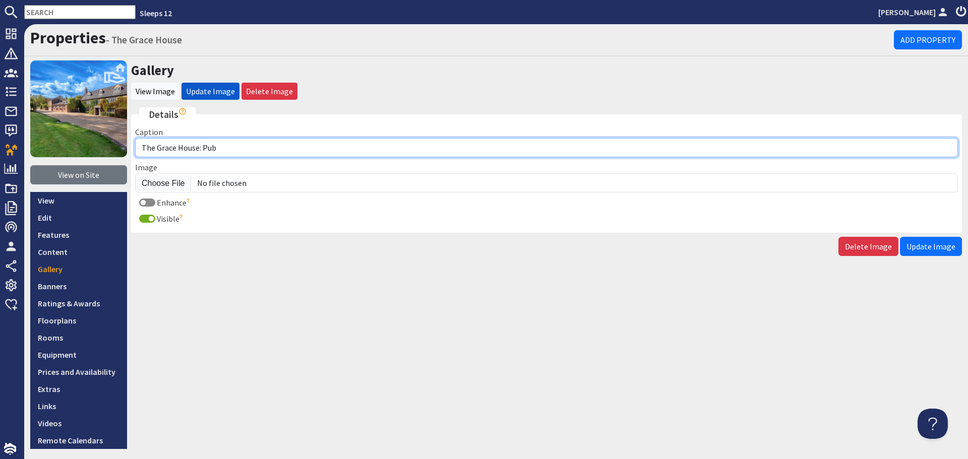
click at [235, 151] on input "The Grace House: Pub" at bounding box center [546, 147] width 823 height 19
type input "The Grace House: You'll have your very own private bar"
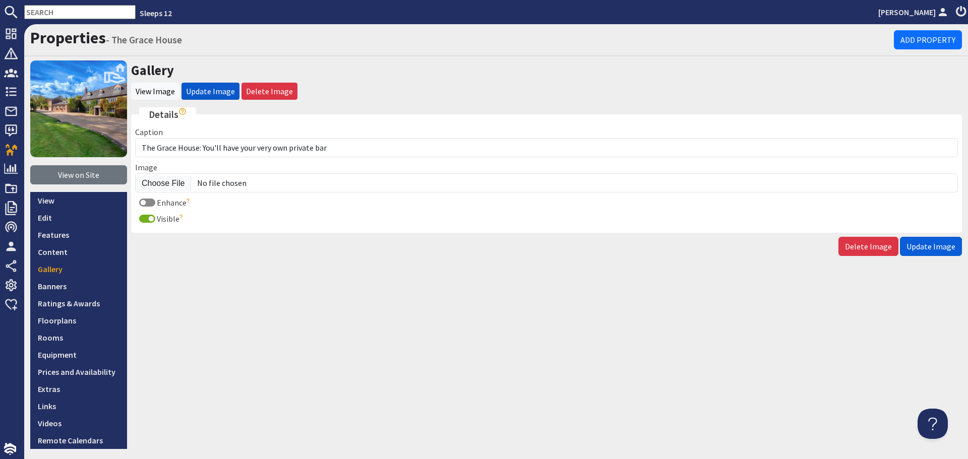
click at [939, 247] on span "Update Image" at bounding box center [930, 246] width 49 height 10
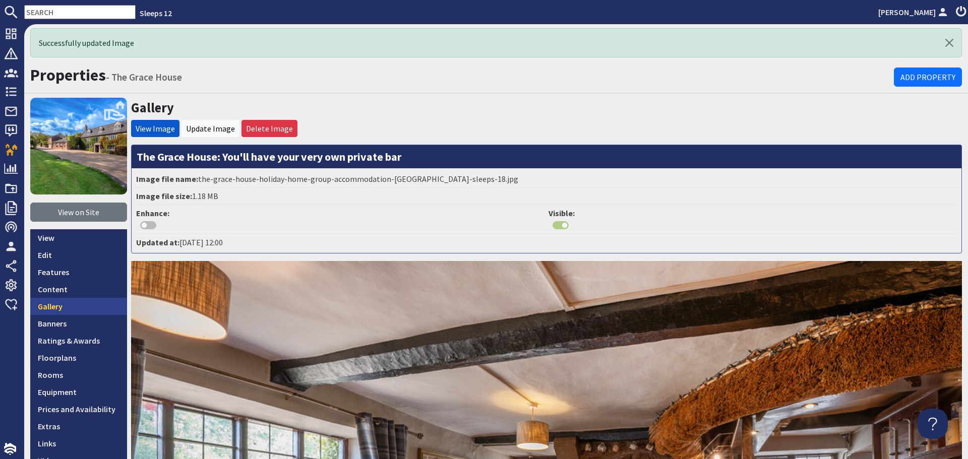
click at [78, 306] on link "Gallery" at bounding box center [78, 306] width 97 height 17
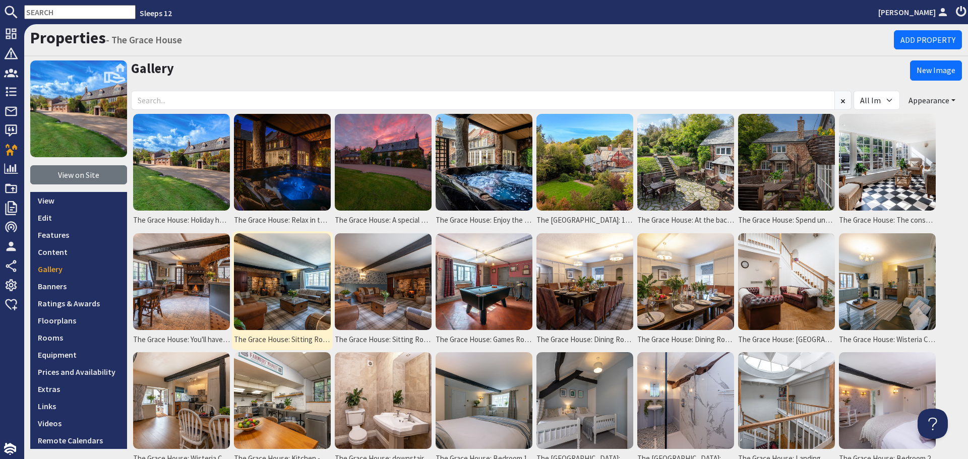
click at [283, 305] on img at bounding box center [282, 281] width 97 height 97
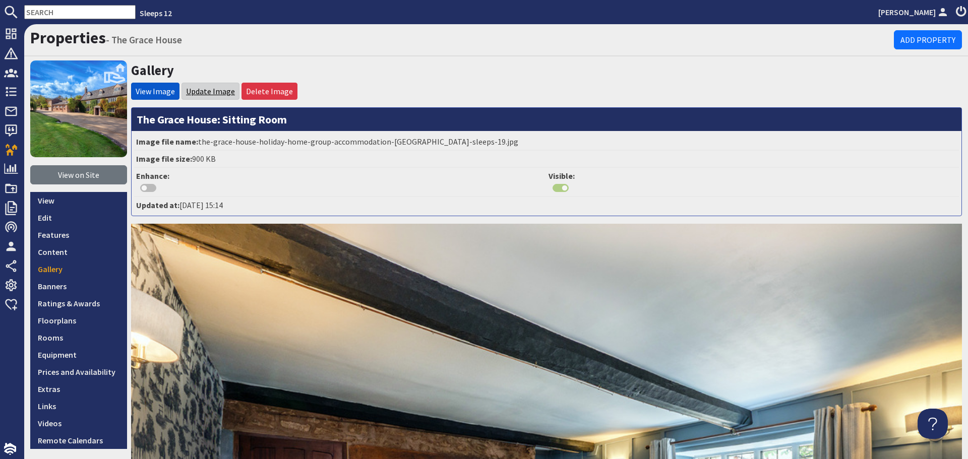
click at [216, 90] on link "Update Image" at bounding box center [210, 91] width 49 height 10
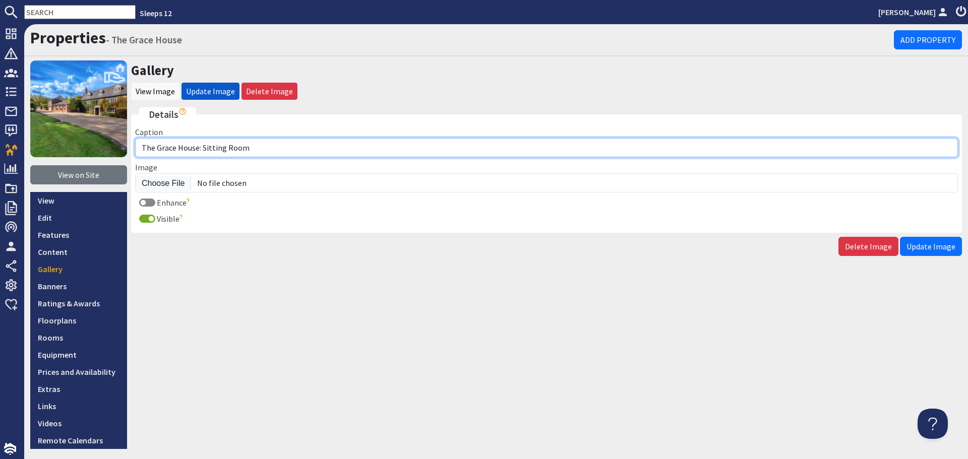
drag, startPoint x: 262, startPoint y: 152, endPoint x: 202, endPoint y: 150, distance: 60.0
click at [202, 150] on input "The Grace House: Sitting Room" at bounding box center [546, 147] width 823 height 19
click at [297, 147] on input "The Grace House: Put your feet up in the sittign room" at bounding box center [546, 147] width 823 height 19
type input "The Grace House: Put your feet up in the sitting room"
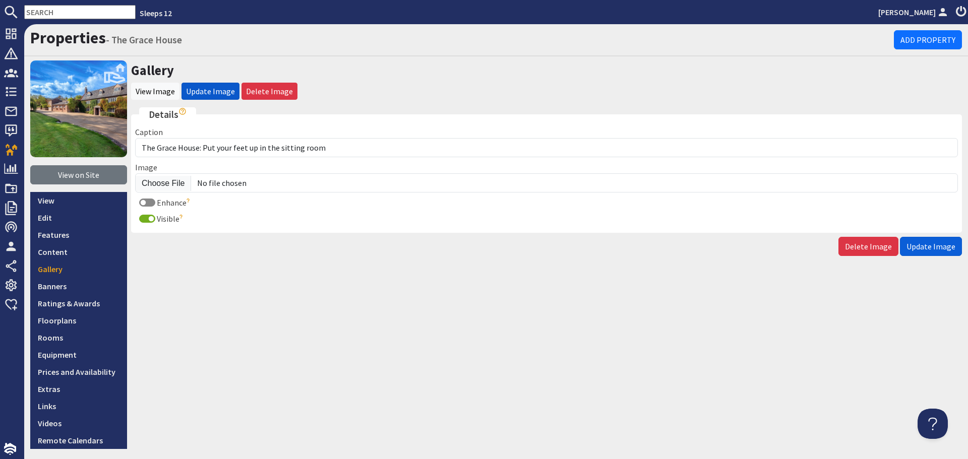
click at [921, 251] on span "Update Image" at bounding box center [930, 246] width 49 height 10
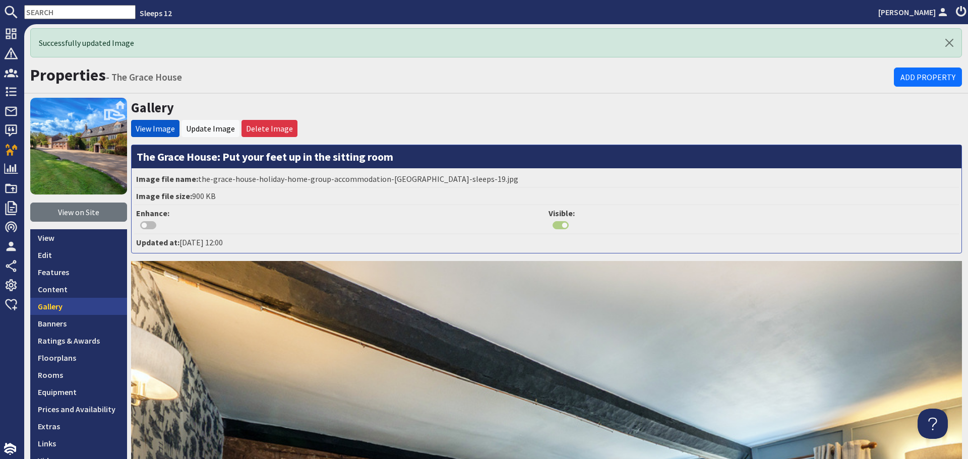
click at [92, 307] on link "Gallery" at bounding box center [78, 306] width 97 height 17
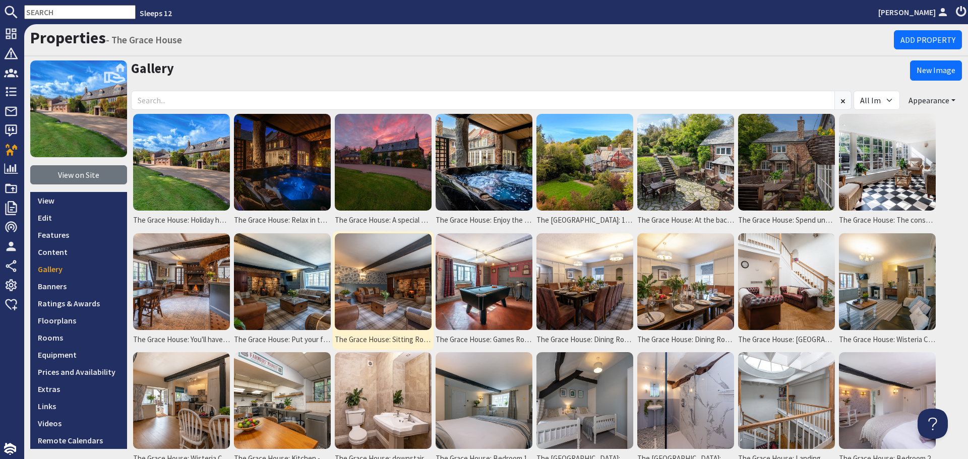
click at [388, 302] on img at bounding box center [383, 281] width 97 height 97
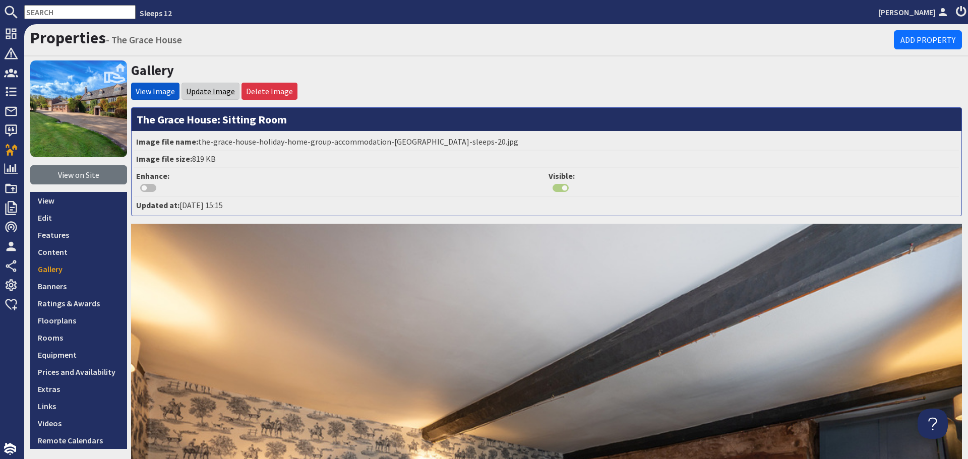
click at [197, 94] on link "Update Image" at bounding box center [210, 91] width 49 height 10
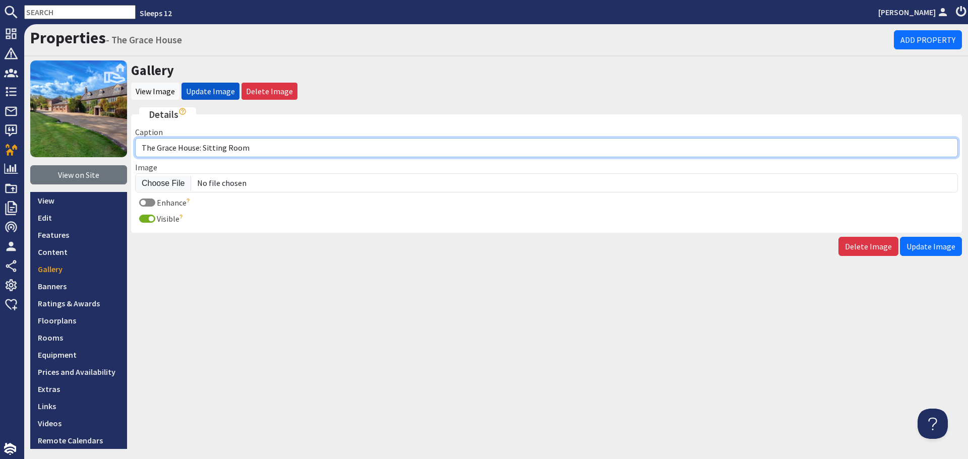
drag, startPoint x: 257, startPoint y: 151, endPoint x: 206, endPoint y: 145, distance: 51.8
click at [204, 145] on input "The Grace House: Sitting Room" at bounding box center [546, 147] width 823 height 19
click at [206, 148] on input "The Grace House: SCome back and light th4e fire after a" at bounding box center [546, 147] width 823 height 19
click at [285, 145] on input "The Grace House: Come back and light th4e fire after a" at bounding box center [546, 147] width 823 height 19
click at [362, 146] on input "The Grace House: Come back and light the fire after a" at bounding box center [546, 147] width 823 height 19
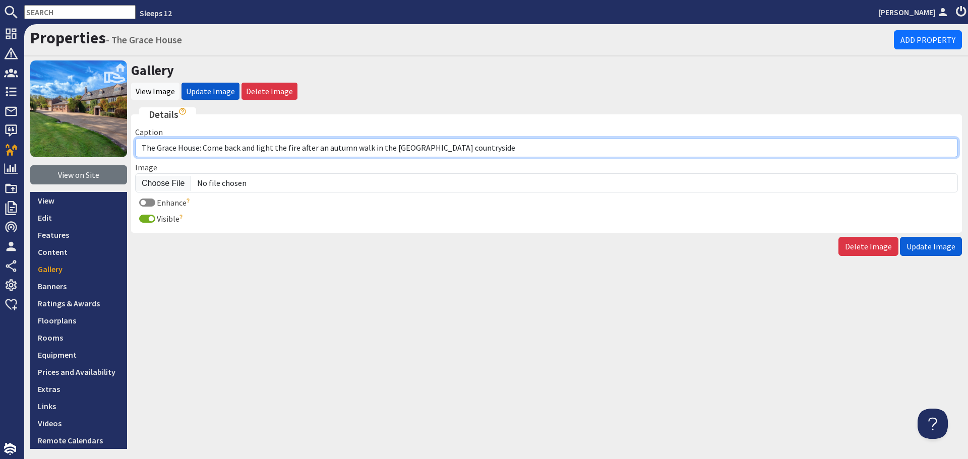
type input "The Grace House: Come back and light the fire after an autumn walk in the [GEOG…"
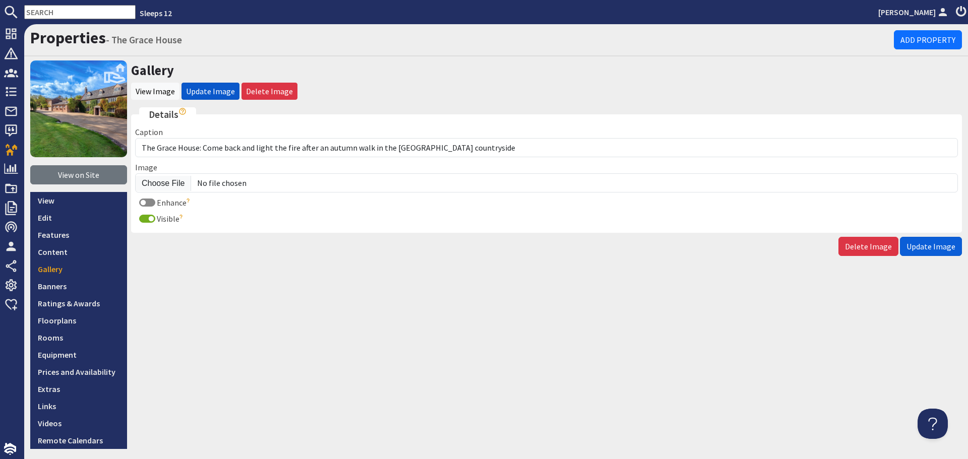
click at [933, 244] on span "Update Image" at bounding box center [930, 246] width 49 height 10
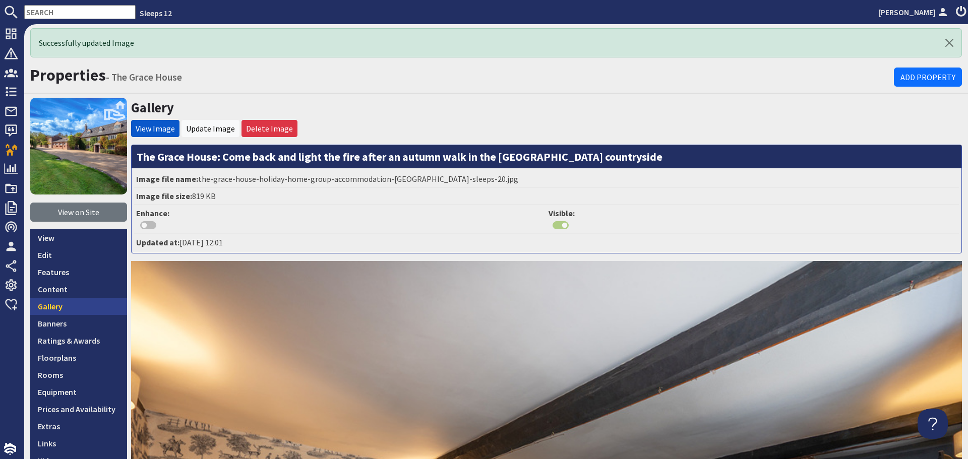
click at [107, 304] on link "Gallery" at bounding box center [78, 306] width 97 height 17
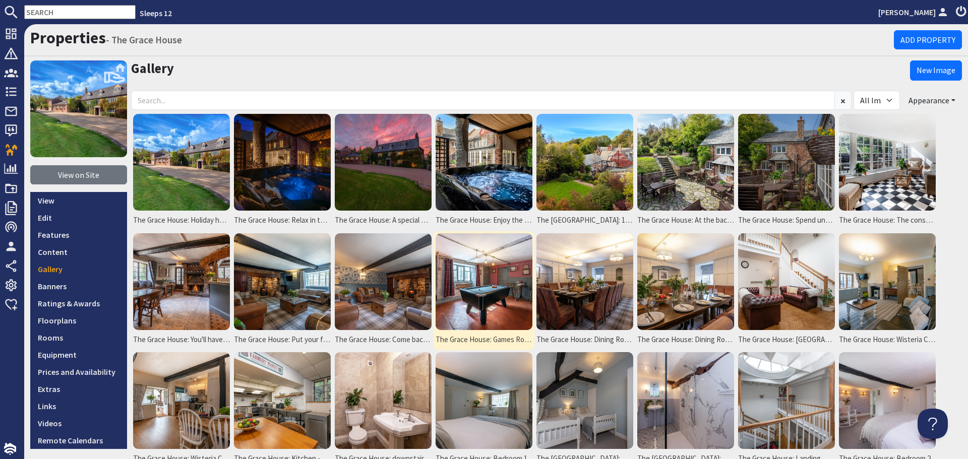
click at [493, 293] on img at bounding box center [484, 281] width 97 height 97
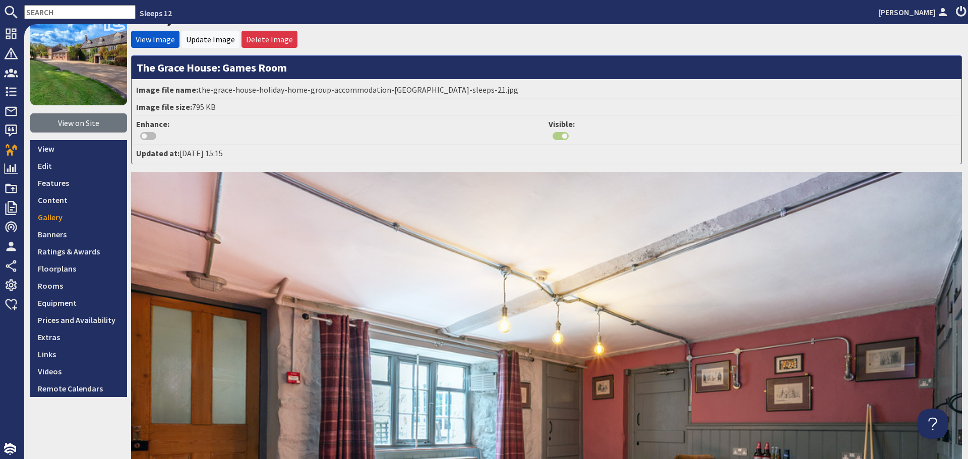
scroll to position [50, 0]
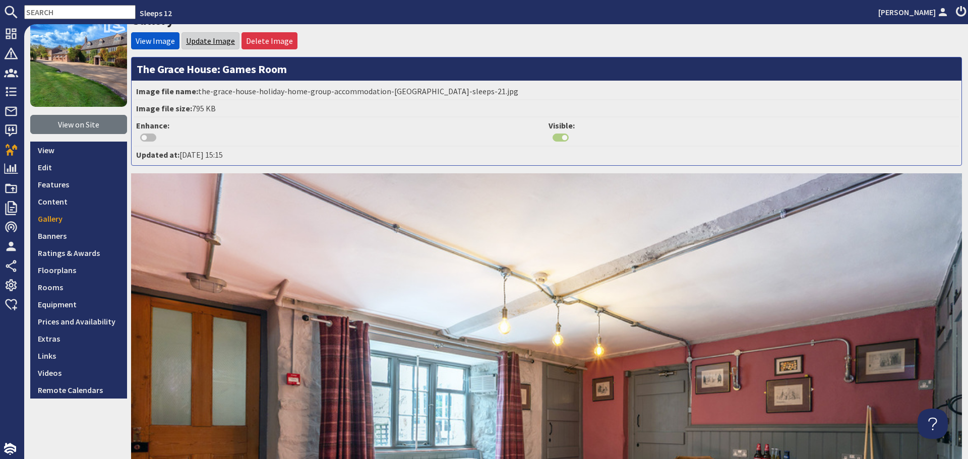
click at [209, 45] on link "Update Image" at bounding box center [210, 41] width 49 height 10
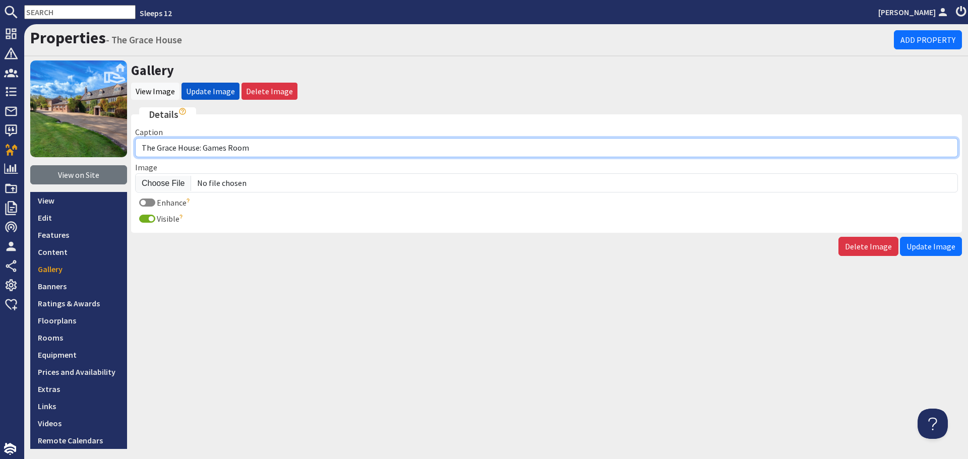
click at [256, 148] on input "The Grace House: Games Room" at bounding box center [546, 147] width 823 height 19
click at [202, 148] on input "The Grace House: Games Room" at bounding box center [546, 147] width 823 height 19
type input "The Grace House: Unwind in the Games Room"
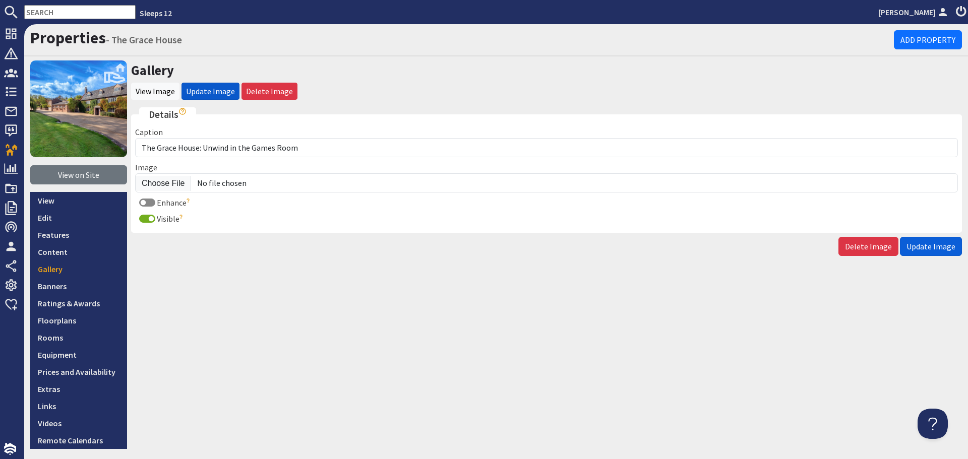
click at [934, 245] on span "Update Image" at bounding box center [930, 246] width 49 height 10
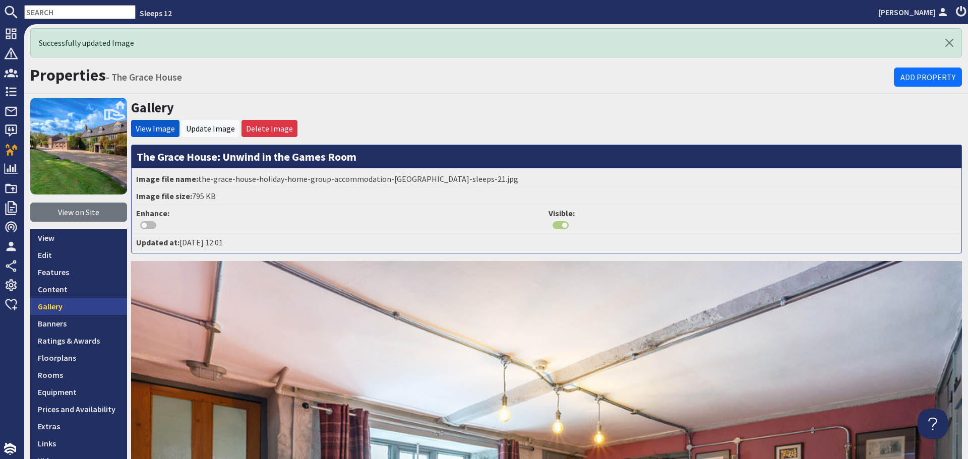
click at [108, 304] on link "Gallery" at bounding box center [78, 306] width 97 height 17
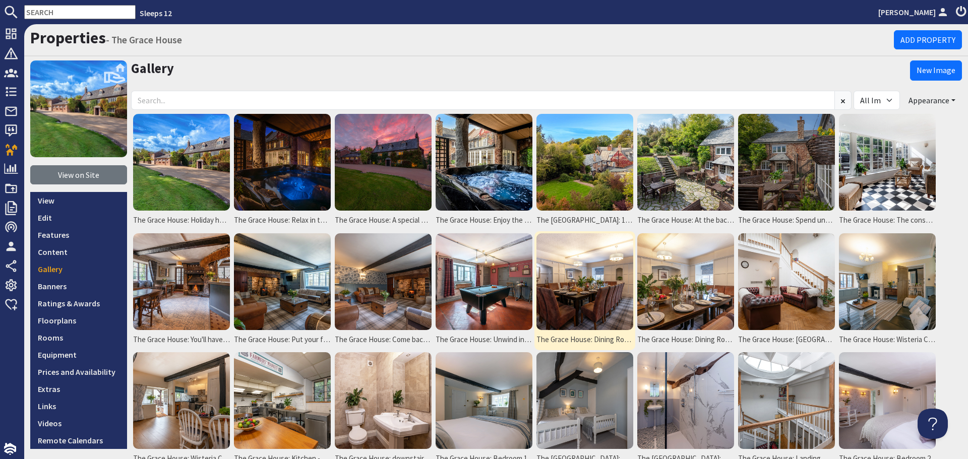
click at [576, 289] on img at bounding box center [584, 281] width 97 height 97
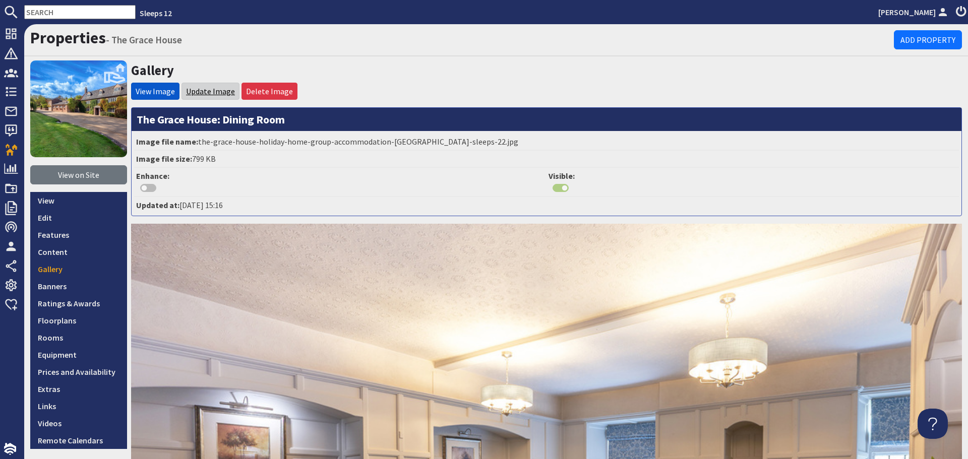
click at [219, 93] on link "Update Image" at bounding box center [210, 91] width 49 height 10
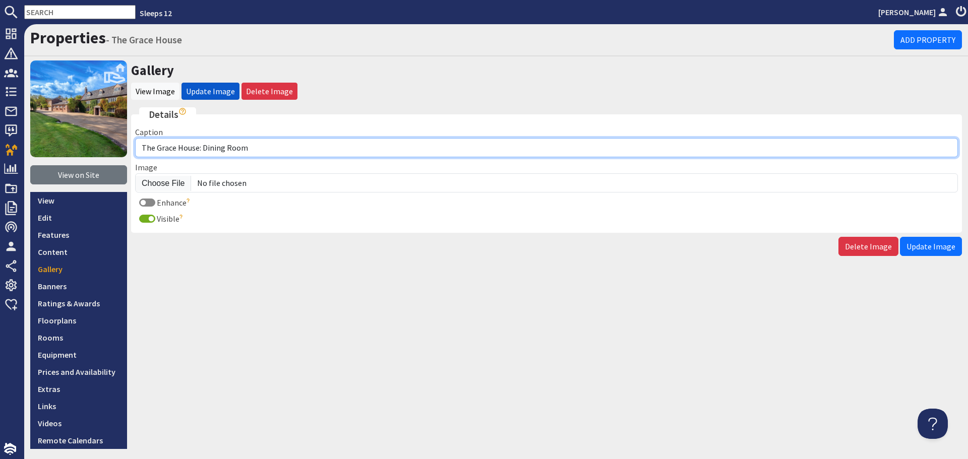
click at [203, 148] on input "The Grace House: Dining Room" at bounding box center [546, 147] width 823 height 19
click at [276, 144] on input "The Grace House: The Dining Room" at bounding box center [546, 147] width 823 height 19
click at [318, 147] on input "The Grace House: The Dining Room sets the scene fot celebration feats" at bounding box center [546, 147] width 823 height 19
click at [370, 151] on input "The Grace House: The Dining Room sets the scene for celebration feats" at bounding box center [546, 147] width 823 height 19
type input "The Grace House: The Dining Room sets the scene for celebration feasts"
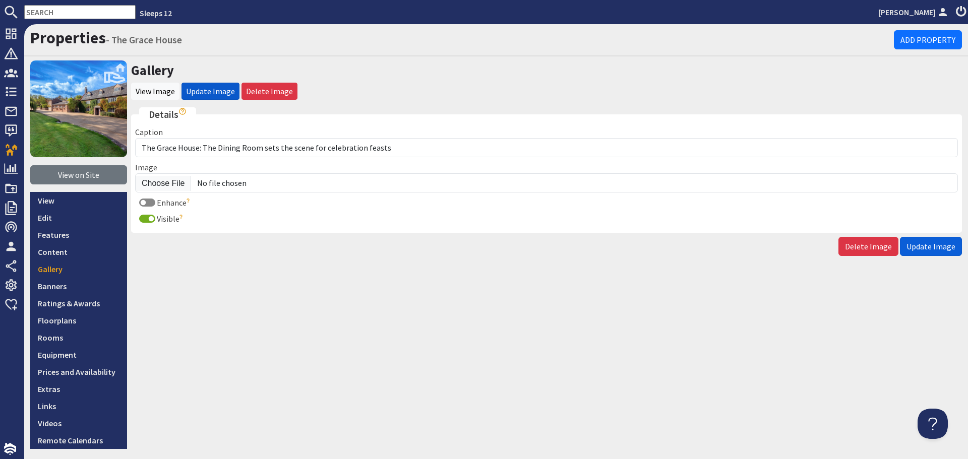
click at [922, 241] on span "Update Image" at bounding box center [930, 246] width 49 height 10
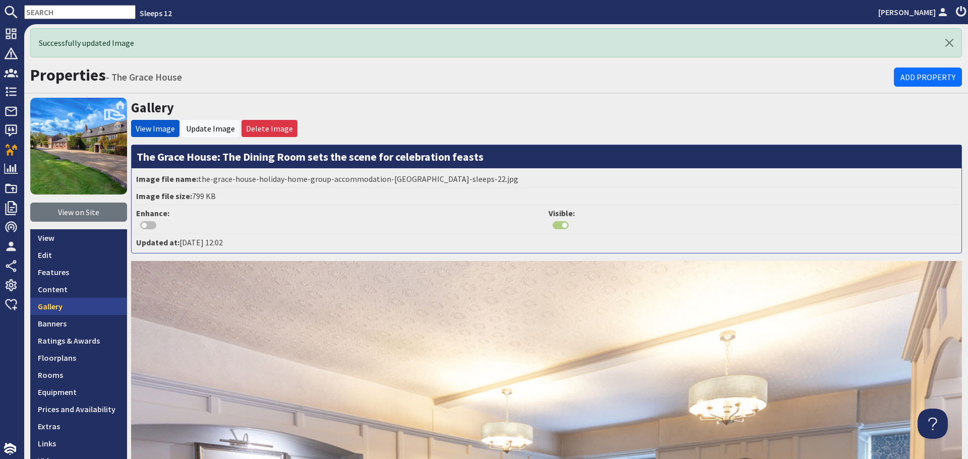
click at [91, 307] on link "Gallery" at bounding box center [78, 306] width 97 height 17
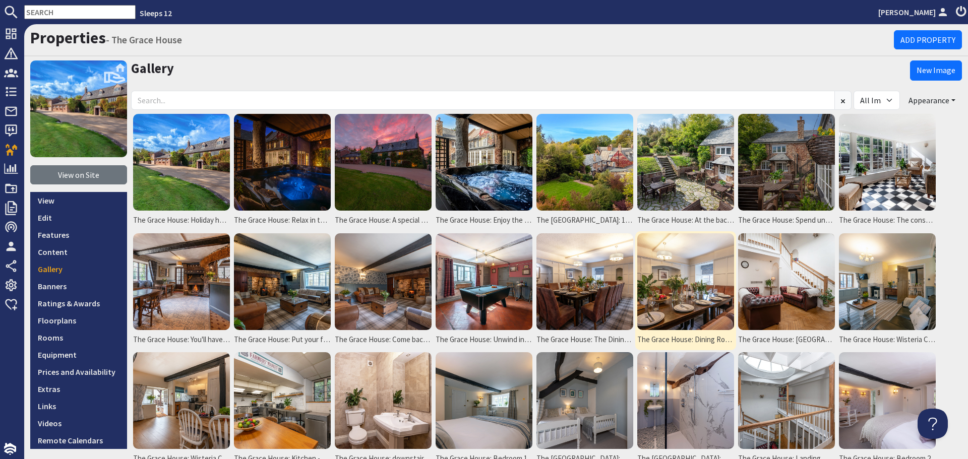
click at [697, 297] on img at bounding box center [685, 281] width 97 height 97
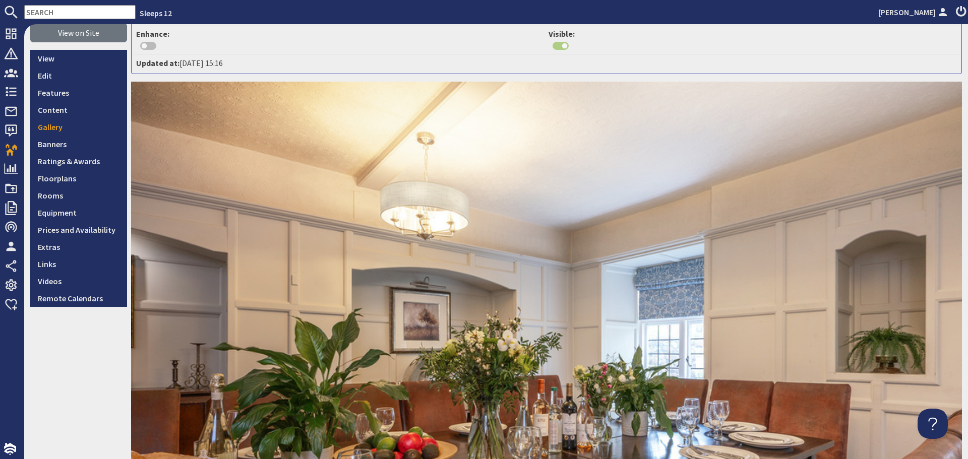
scroll to position [50, 0]
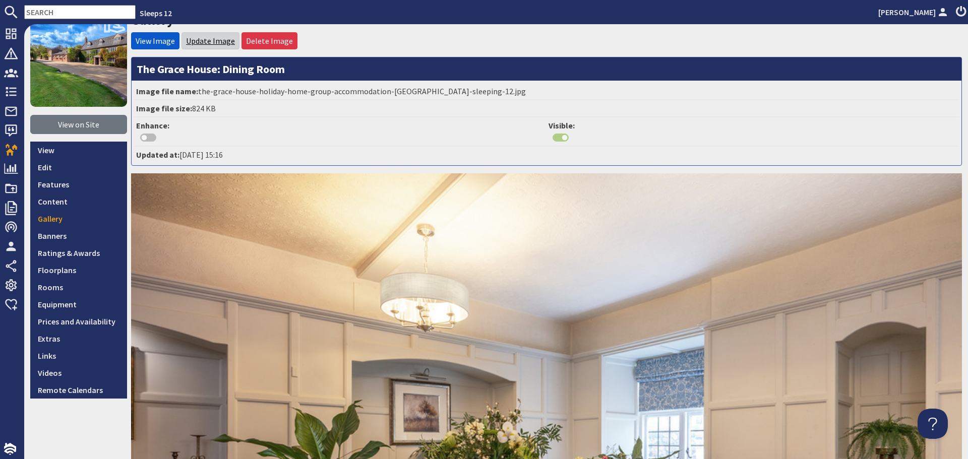
click at [206, 40] on link "Update Image" at bounding box center [210, 41] width 49 height 10
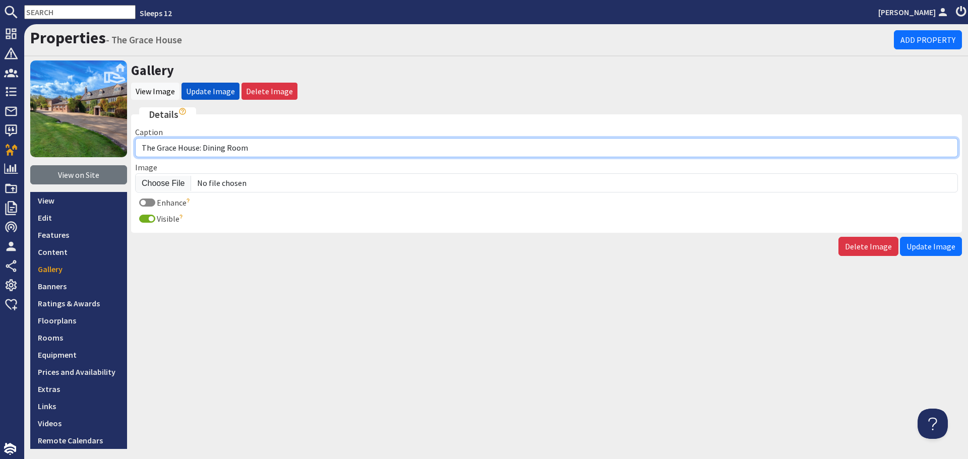
drag, startPoint x: 262, startPoint y: 151, endPoint x: 201, endPoint y: 144, distance: 60.9
click at [201, 144] on input "The Grace House: Dining Room" at bounding box center [546, 147] width 823 height 19
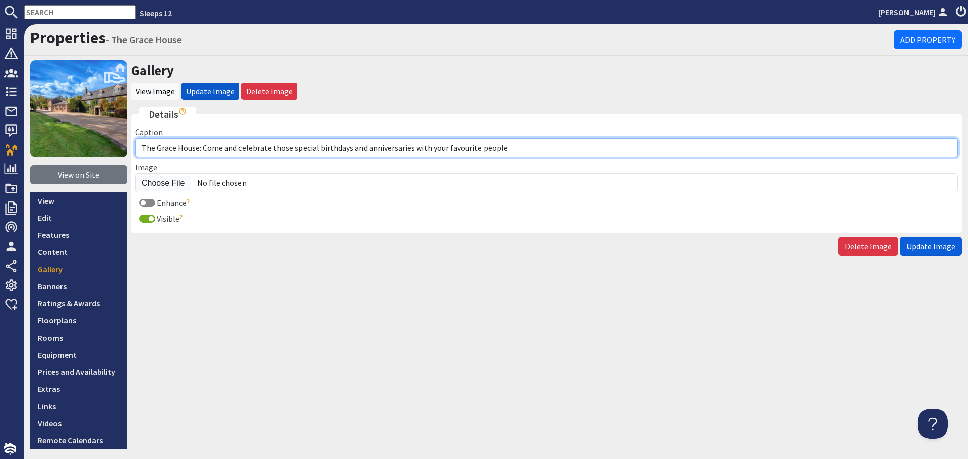
type input "The Grace House: Come and celebrate those special birthdays and anniversaries w…"
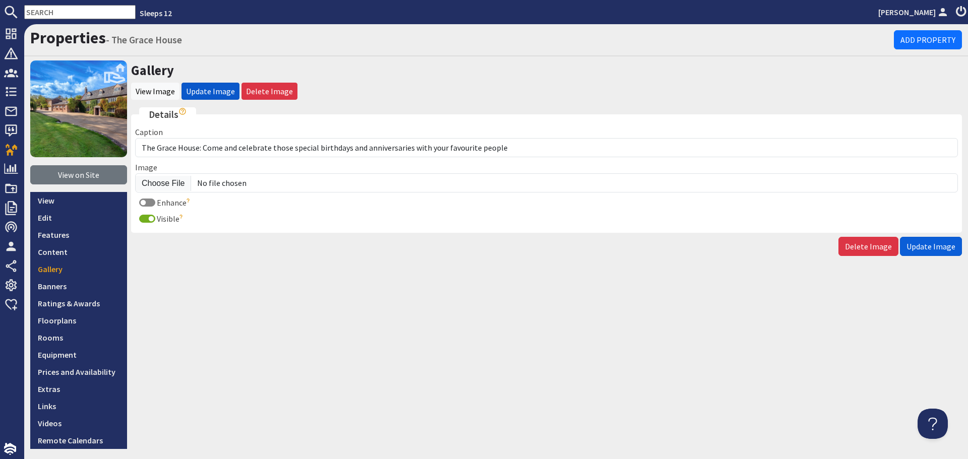
click at [932, 250] on span "Update Image" at bounding box center [930, 246] width 49 height 10
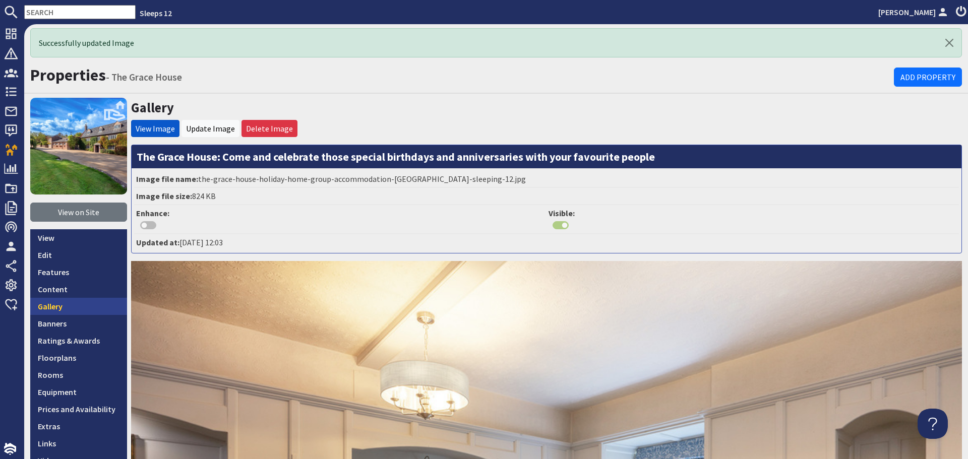
click at [79, 307] on link "Gallery" at bounding box center [78, 306] width 97 height 17
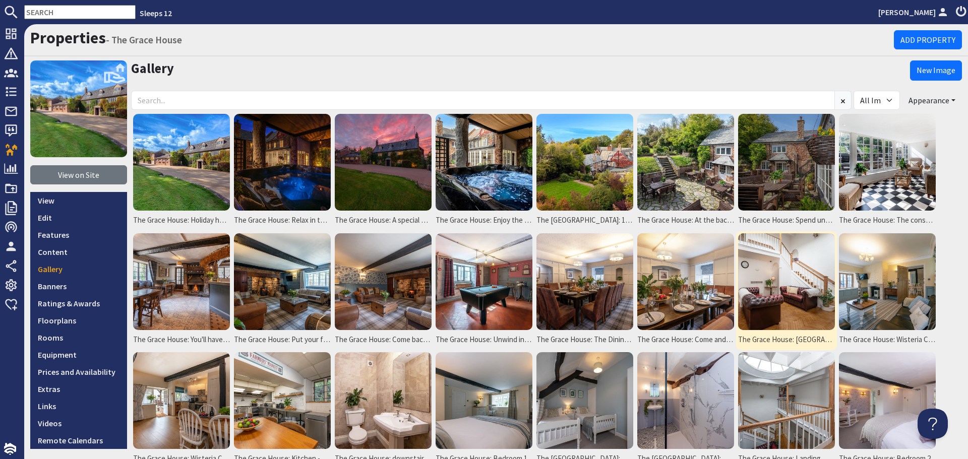
click at [773, 312] on img at bounding box center [786, 281] width 97 height 97
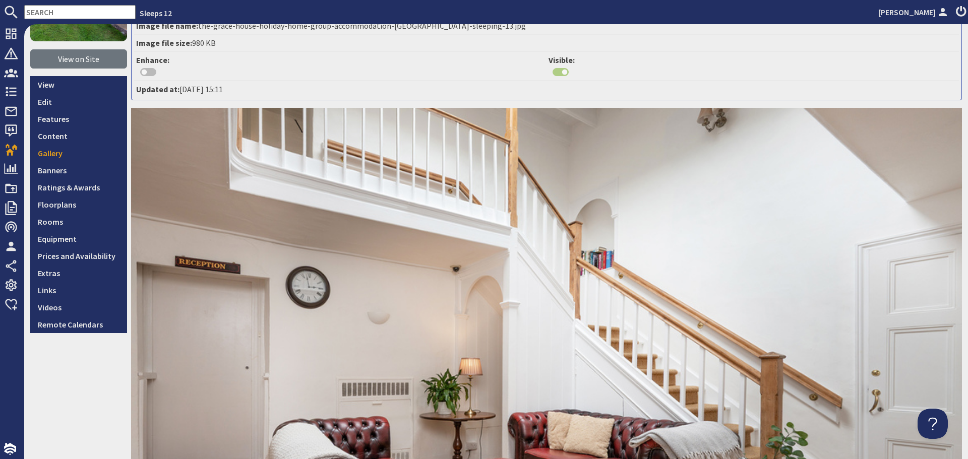
scroll to position [50, 0]
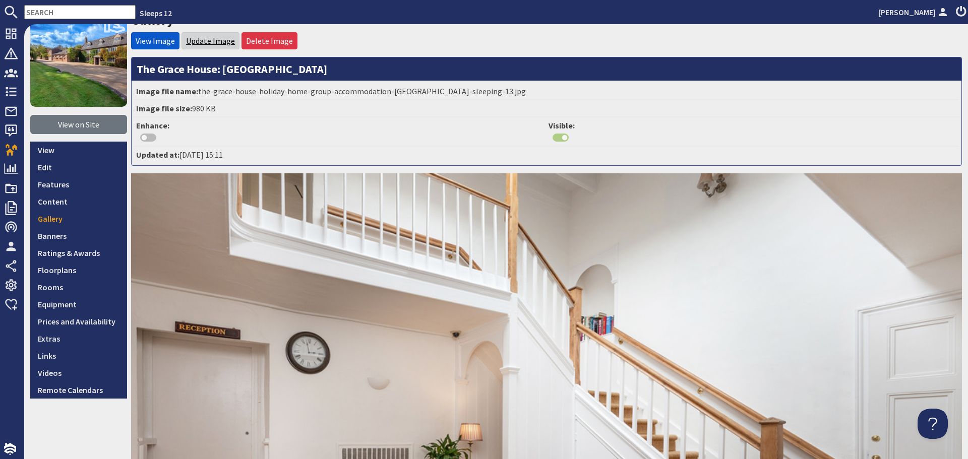
click at [212, 40] on link "Update Image" at bounding box center [210, 41] width 49 height 10
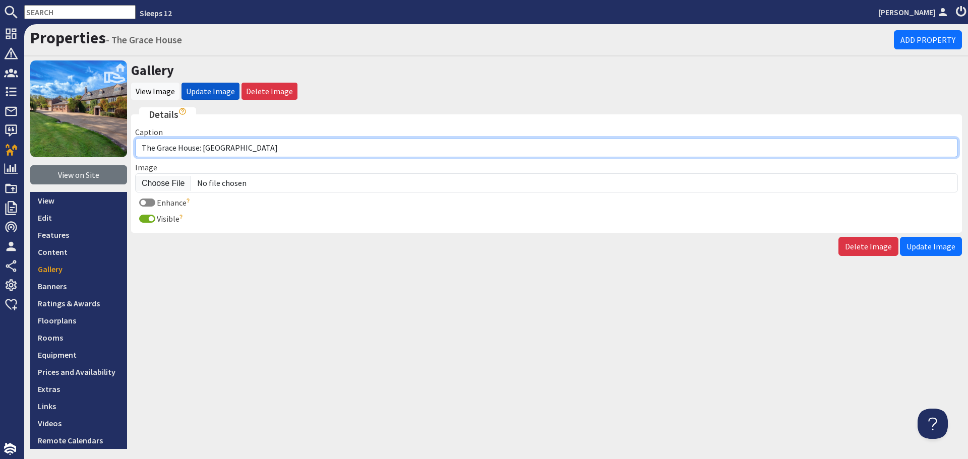
drag, startPoint x: 268, startPoint y: 150, endPoint x: 203, endPoint y: 148, distance: 65.0
click at [203, 148] on input "The Grace House: Entrance Hall" at bounding box center [546, 147] width 823 height 19
type input "The Grace House: Have a natter in the hall"
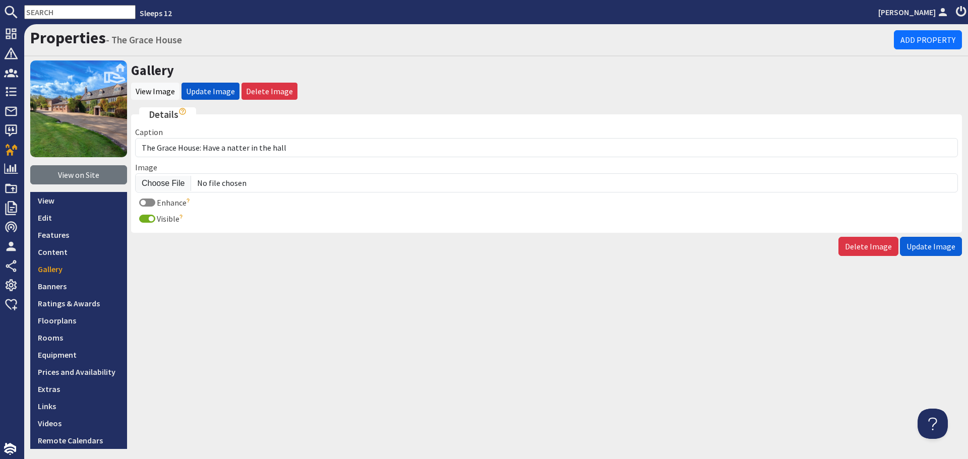
click at [910, 247] on span "Update Image" at bounding box center [930, 246] width 49 height 10
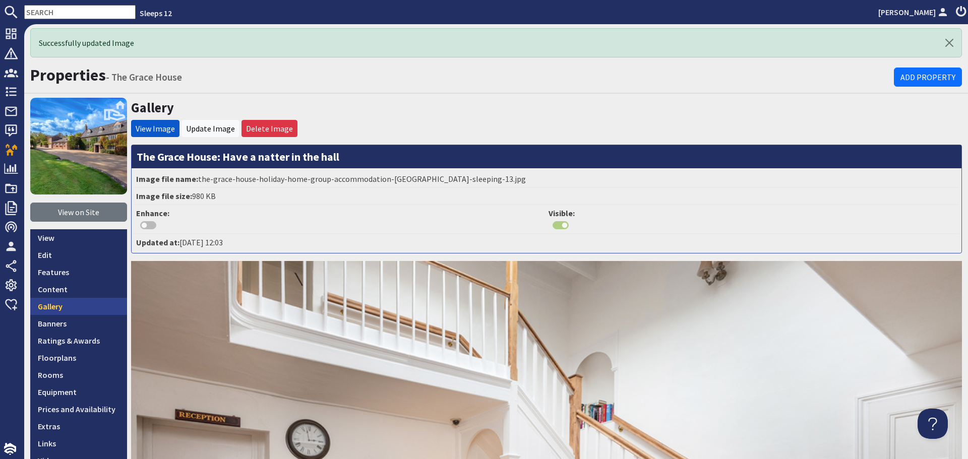
click at [53, 312] on link "Gallery" at bounding box center [78, 306] width 97 height 17
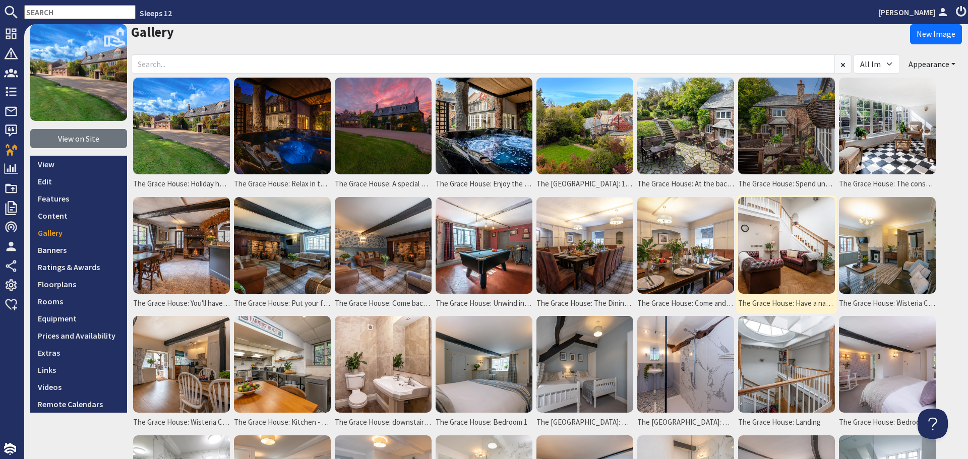
scroll to position [50, 0]
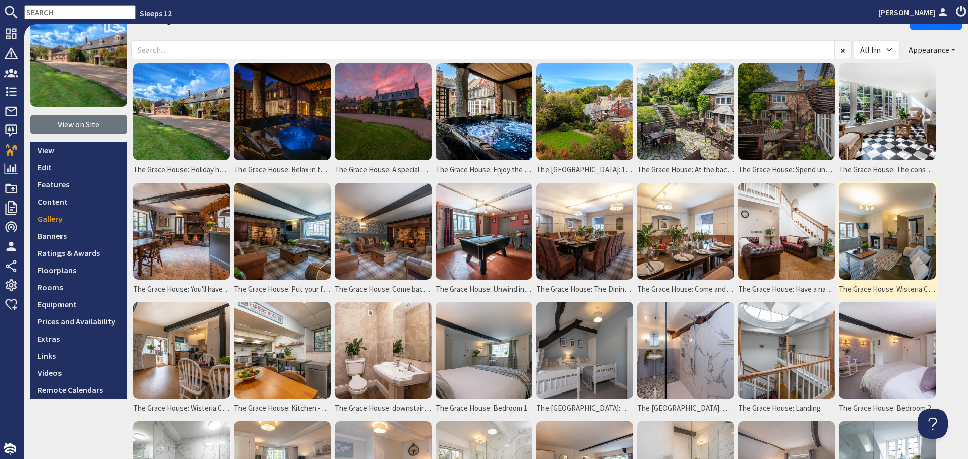
click at [880, 260] on img at bounding box center [887, 231] width 97 height 97
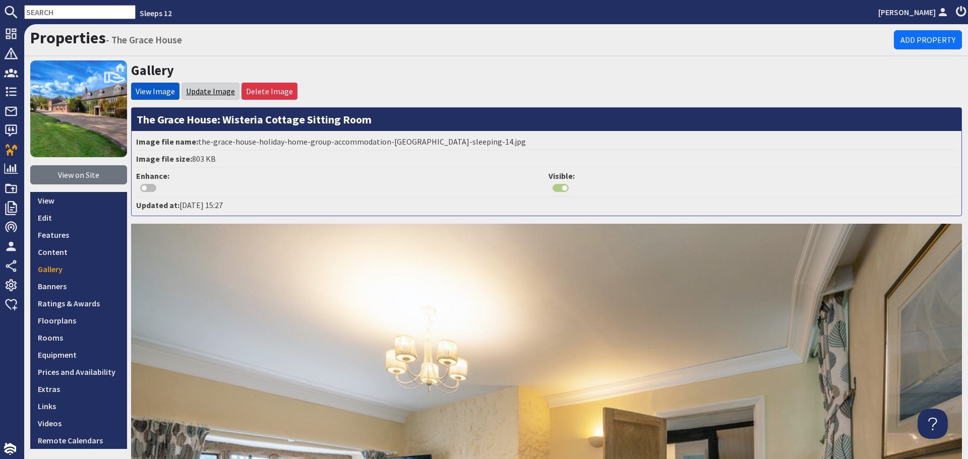
click at [208, 90] on link "Update Image" at bounding box center [210, 91] width 49 height 10
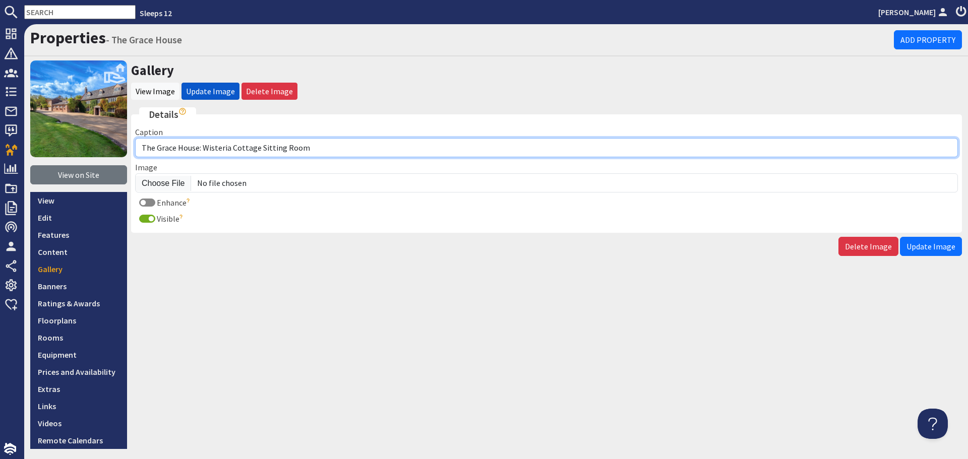
drag, startPoint x: 303, startPoint y: 148, endPoint x: 203, endPoint y: 149, distance: 100.3
click at [203, 149] on input "The Grace House: Wisteria Cottage Sitting Room" at bounding box center [546, 147] width 823 height 19
type input "The [GEOGRAPHIC_DATA]: The living room in the annexe"
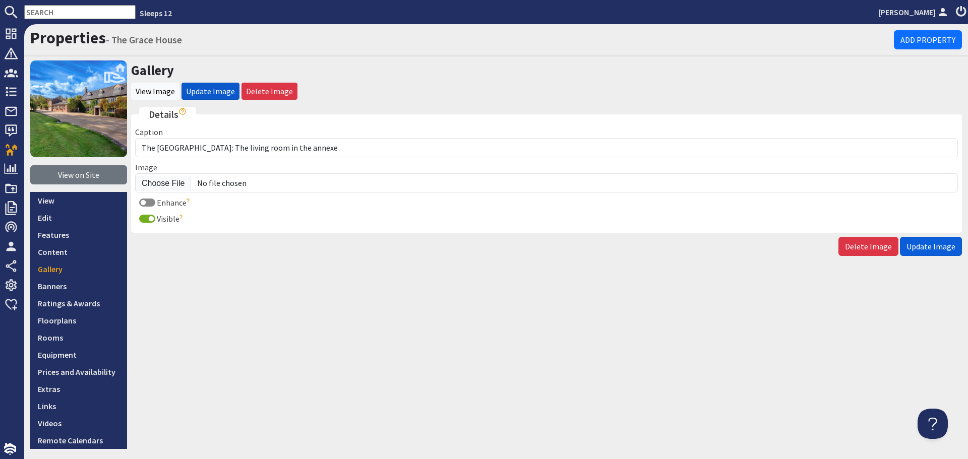
click at [915, 246] on span "Update Image" at bounding box center [930, 246] width 49 height 10
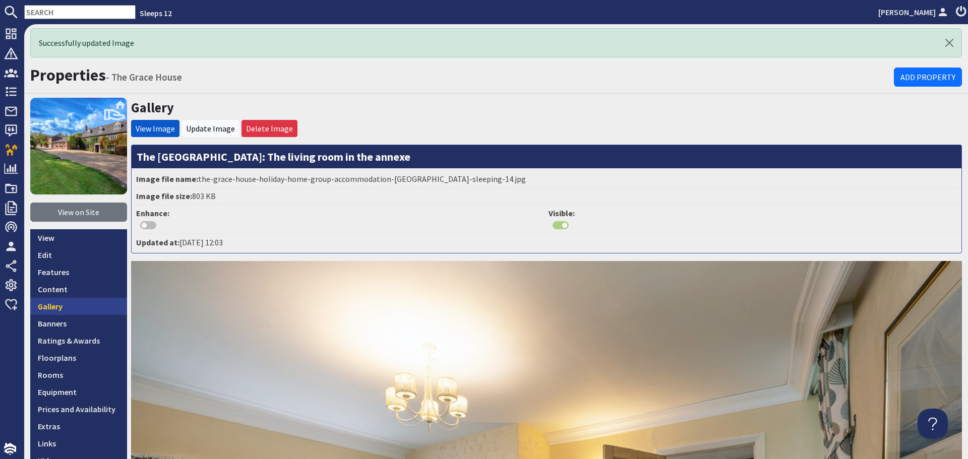
click at [93, 308] on link "Gallery" at bounding box center [78, 306] width 97 height 17
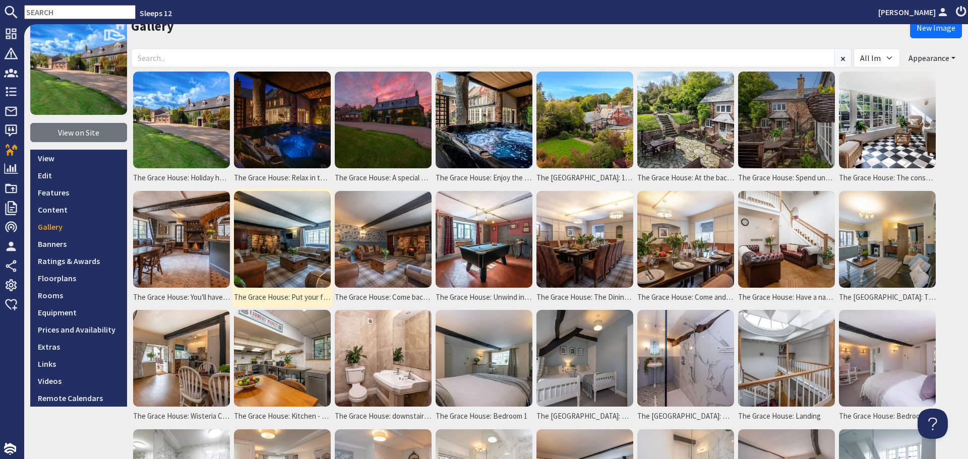
scroll to position [101, 0]
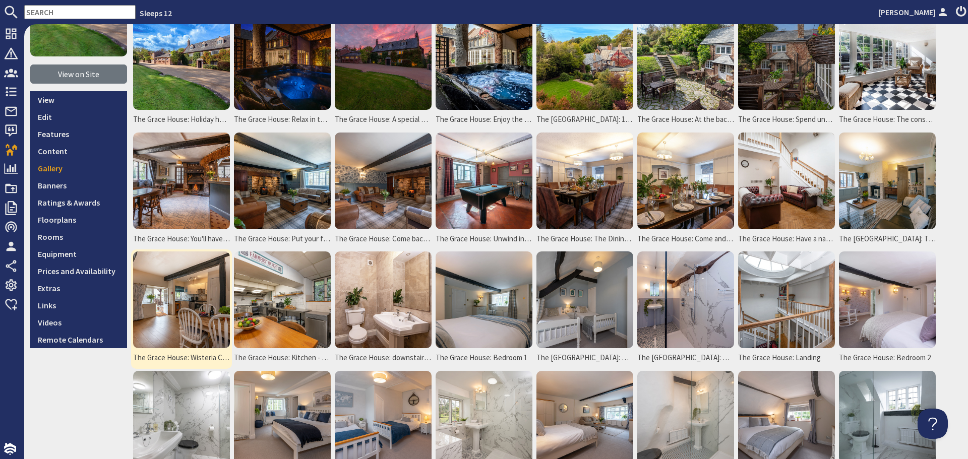
click at [154, 294] on img at bounding box center [181, 300] width 97 height 97
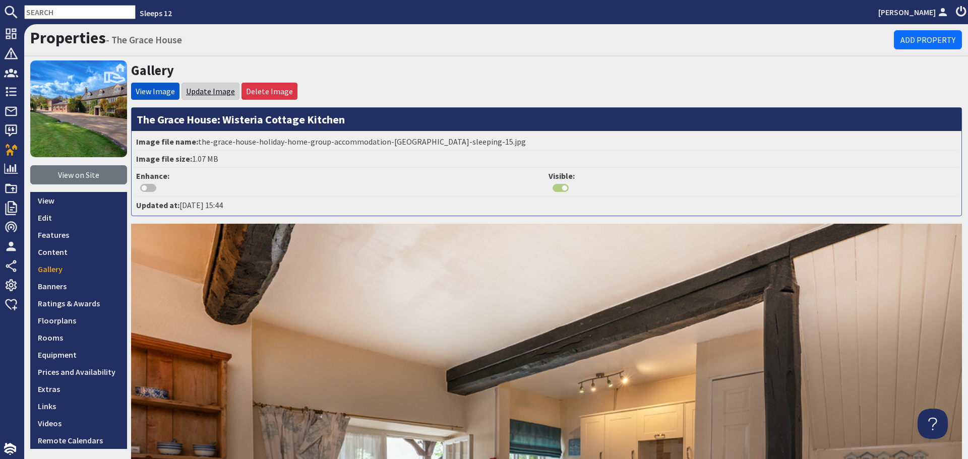
click at [214, 93] on link "Update Image" at bounding box center [210, 91] width 49 height 10
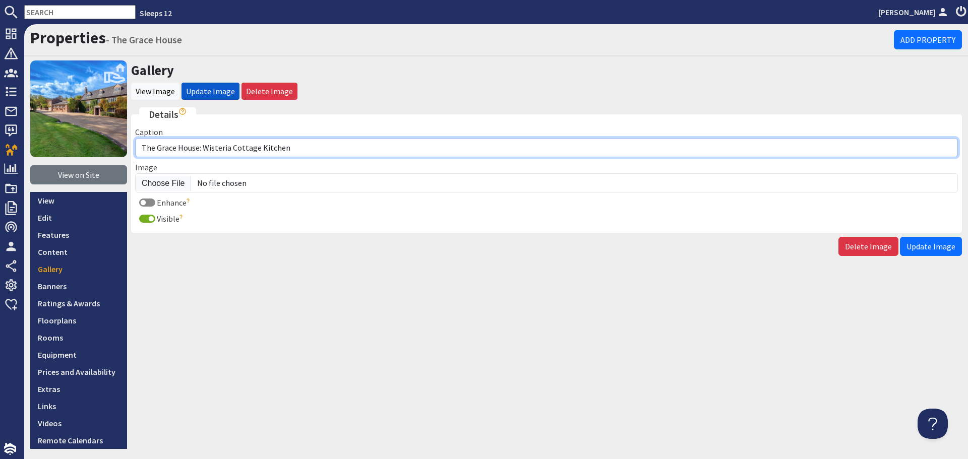
drag, startPoint x: 290, startPoint y: 149, endPoint x: 205, endPoint y: 148, distance: 85.7
click at [205, 148] on input "The Grace House: Wisteria Cottage Kitchen" at bounding box center [546, 147] width 823 height 19
click at [301, 149] on input "The Grace House: The kitchen/dining room in th annexe" at bounding box center [546, 147] width 823 height 19
drag, startPoint x: 342, startPoint y: 151, endPoint x: 217, endPoint y: 149, distance: 125.0
click at [217, 149] on input "The Grace House: The kitchen/dining room in the annexe" at bounding box center [546, 147] width 823 height 19
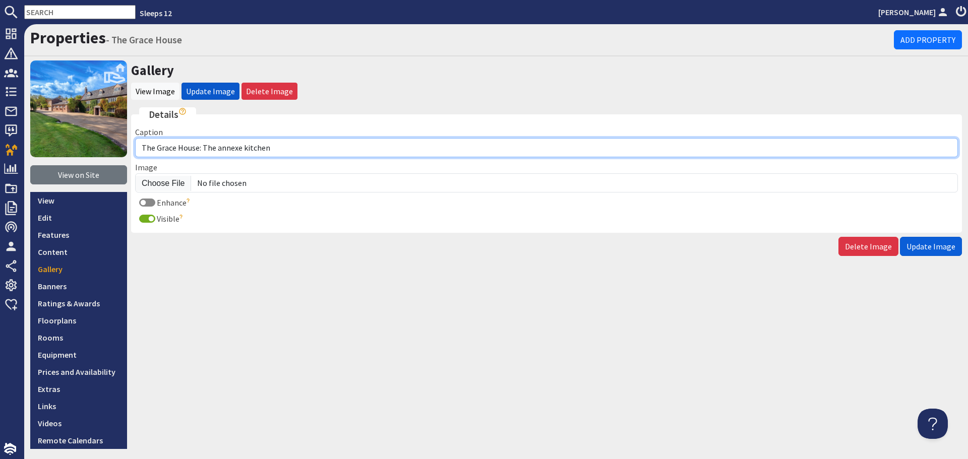
type input "The Grace House: The annexe kitchen"
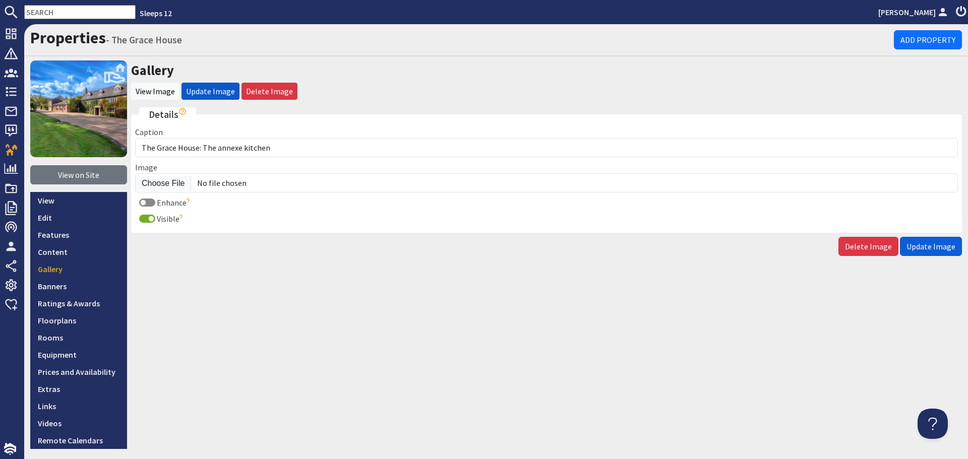
click at [937, 240] on button "Update Image" at bounding box center [931, 246] width 62 height 19
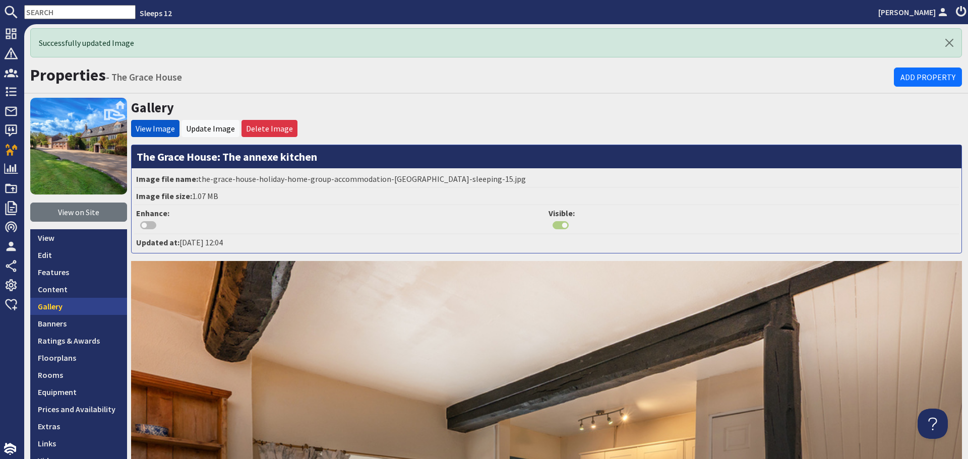
click at [52, 305] on link "Gallery" at bounding box center [78, 306] width 97 height 17
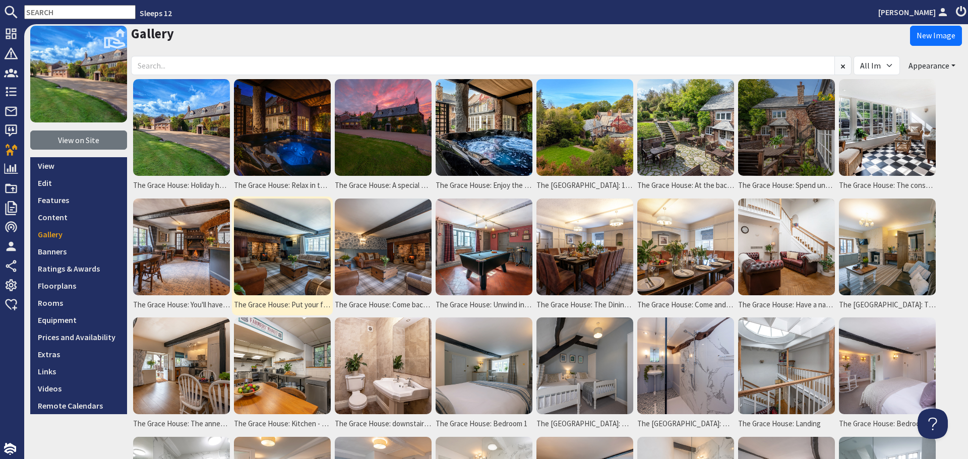
scroll to position [50, 0]
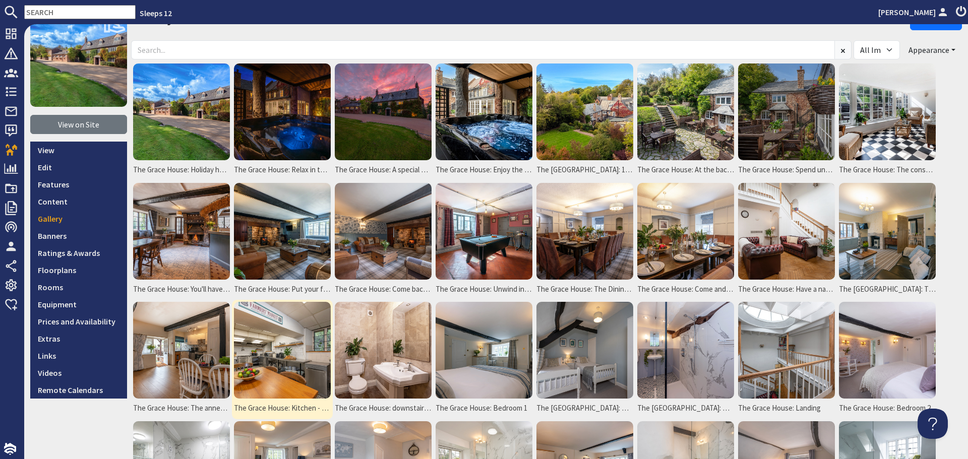
click at [285, 355] on img at bounding box center [282, 350] width 97 height 97
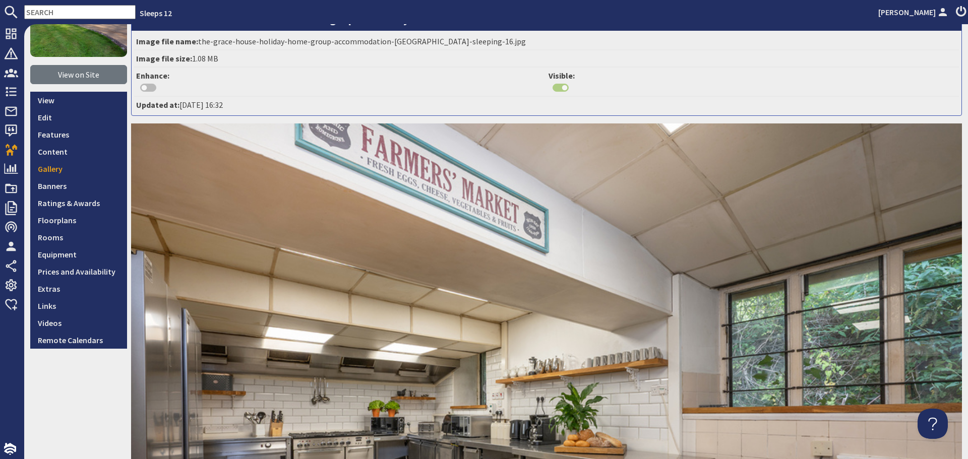
scroll to position [50, 0]
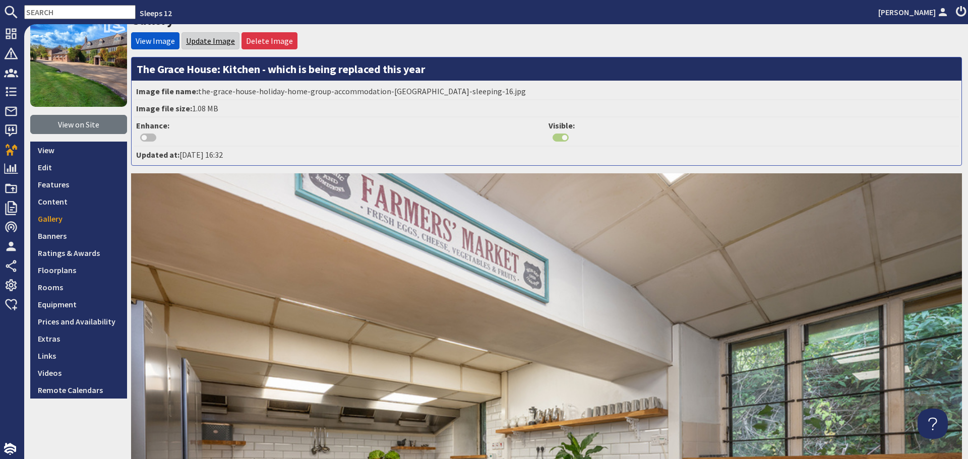
click at [215, 41] on link "Update Image" at bounding box center [210, 41] width 49 height 10
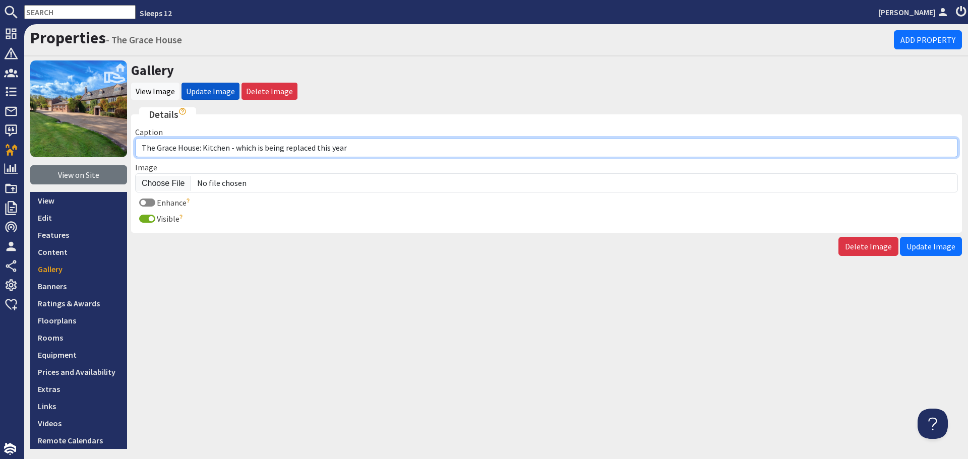
drag, startPoint x: 359, startPoint y: 151, endPoint x: 204, endPoint y: 151, distance: 155.3
click at [204, 151] on input "The Grace House: Kitchen - which is being replaced this year" at bounding box center [546, 147] width 823 height 19
type input "The Grace House: The main house is equipped with a commercial kitchen (this wil…"
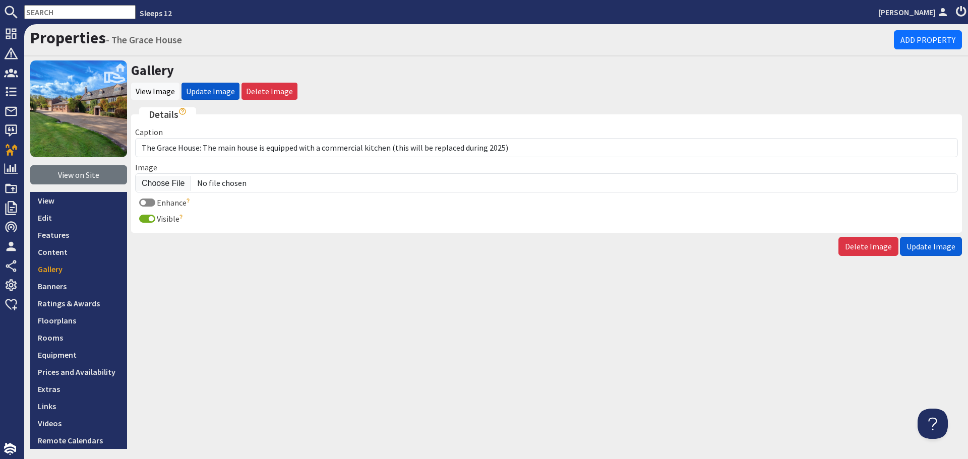
click at [915, 252] on button "Update Image" at bounding box center [931, 246] width 62 height 19
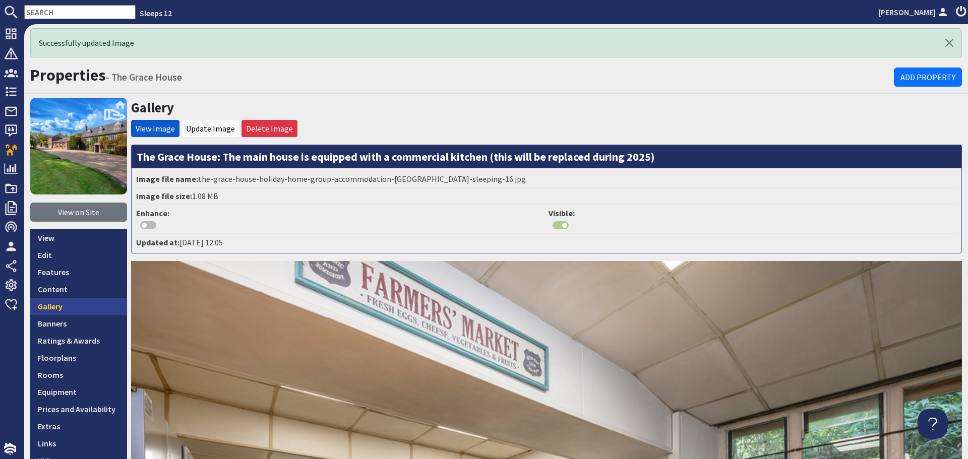
click at [83, 307] on link "Gallery" at bounding box center [78, 306] width 97 height 17
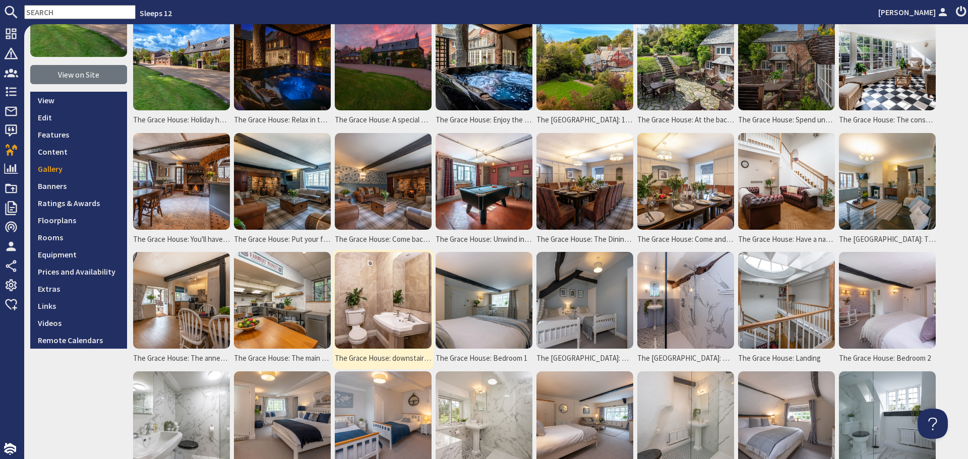
scroll to position [101, 0]
click at [415, 306] on img at bounding box center [383, 300] width 97 height 97
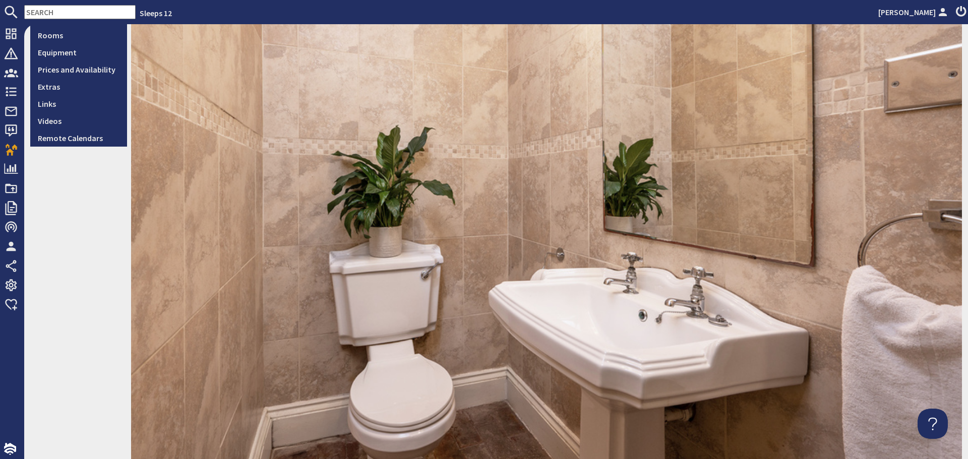
scroll to position [50, 0]
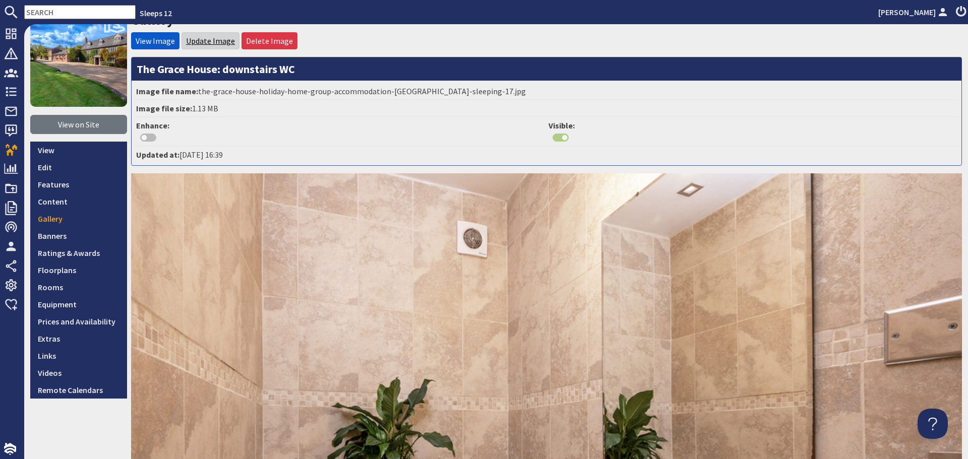
click at [210, 38] on link "Update Image" at bounding box center [210, 41] width 49 height 10
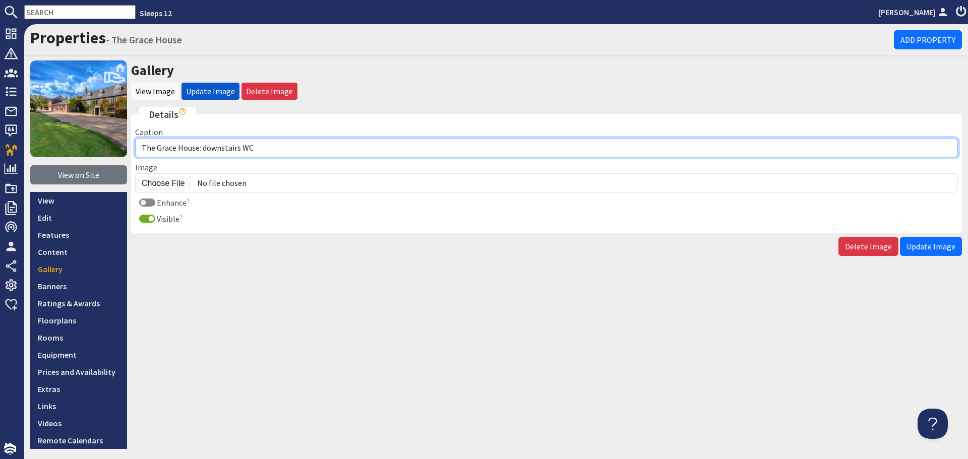
drag, startPoint x: 264, startPoint y: 150, endPoint x: 204, endPoint y: 148, distance: 60.0
click at [204, 148] on input "The Grace House: downstairs WC" at bounding box center [546, 147] width 823 height 19
type input "The Grace House: There are [PERSON_NAME] on the ground floor"
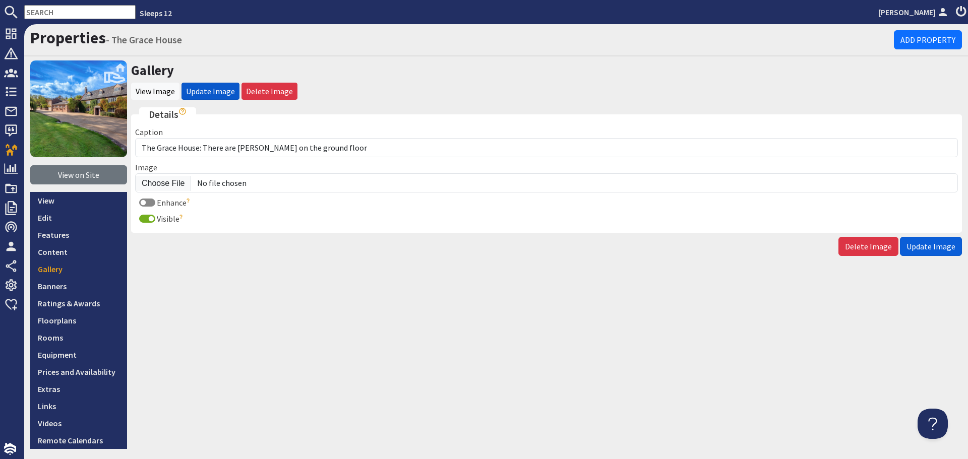
click at [924, 251] on span "Update Image" at bounding box center [930, 246] width 49 height 10
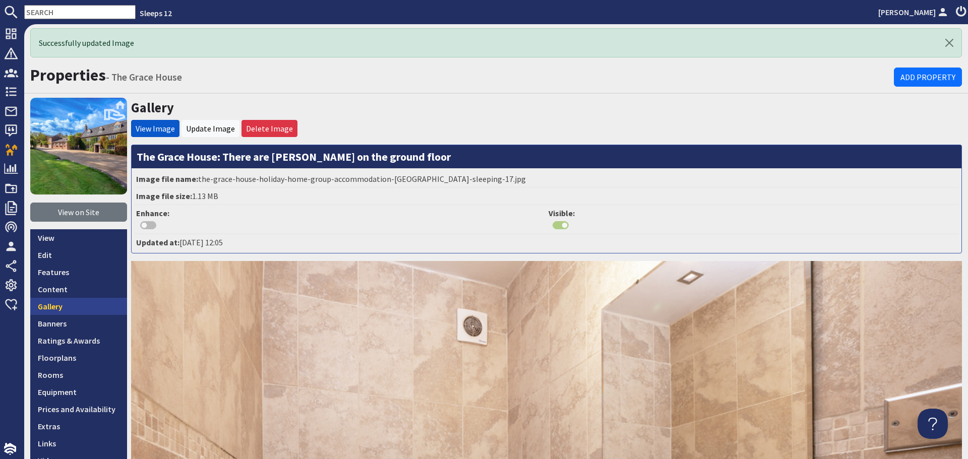
click at [79, 312] on link "Gallery" at bounding box center [78, 306] width 97 height 17
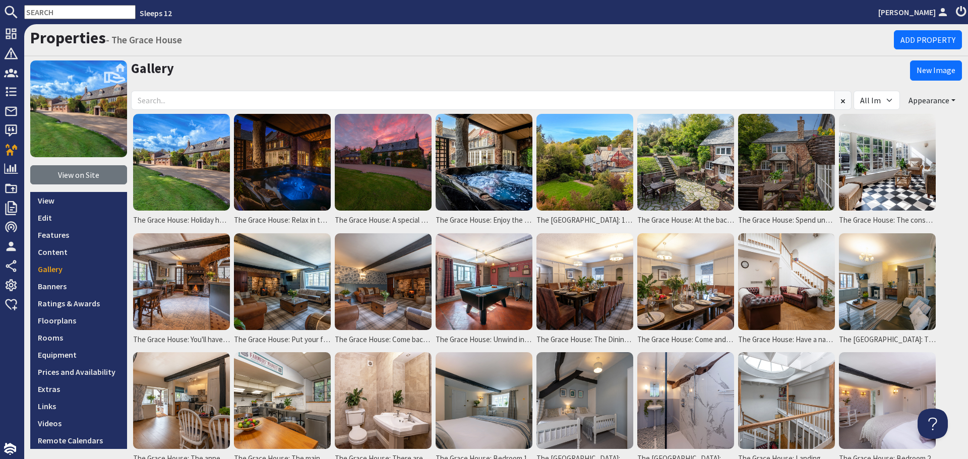
scroll to position [50, 0]
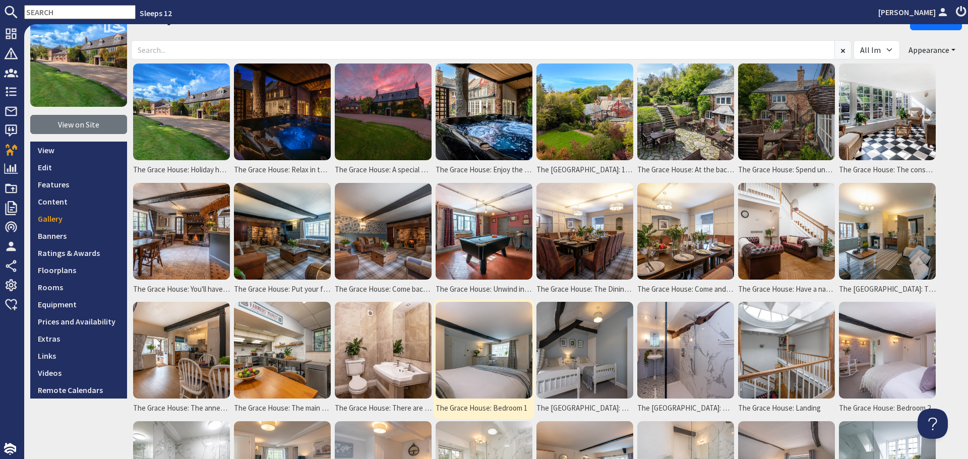
click at [496, 354] on img at bounding box center [484, 350] width 97 height 97
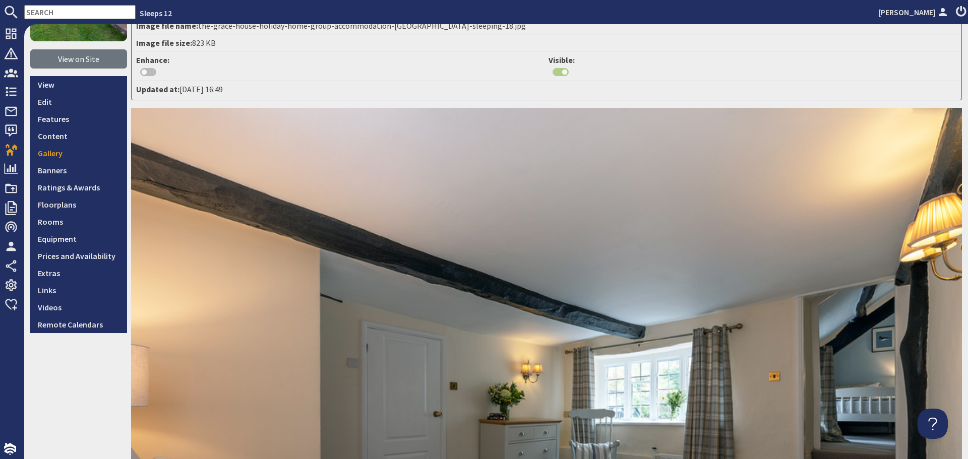
scroll to position [15, 0]
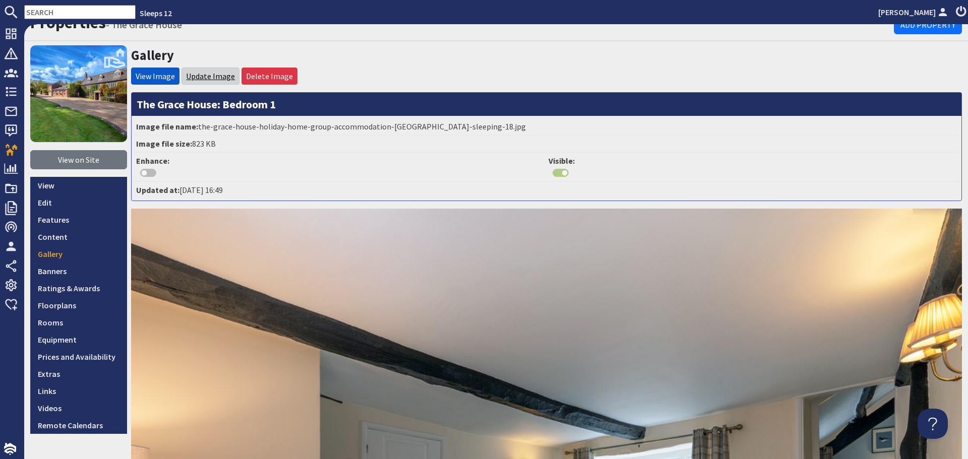
click at [209, 71] on link "Update Image" at bounding box center [210, 76] width 49 height 10
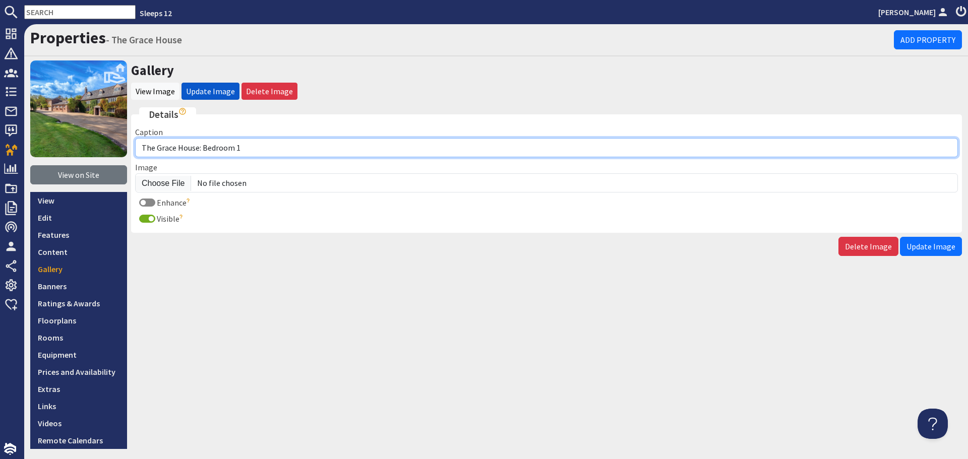
click at [257, 147] on input "The Grace House: Bedroom 1" at bounding box center [546, 147] width 823 height 19
type input "The [GEOGRAPHIC_DATA]: Bedroom 1 is a suite with 2 rooms, so it's ideal for a f…"
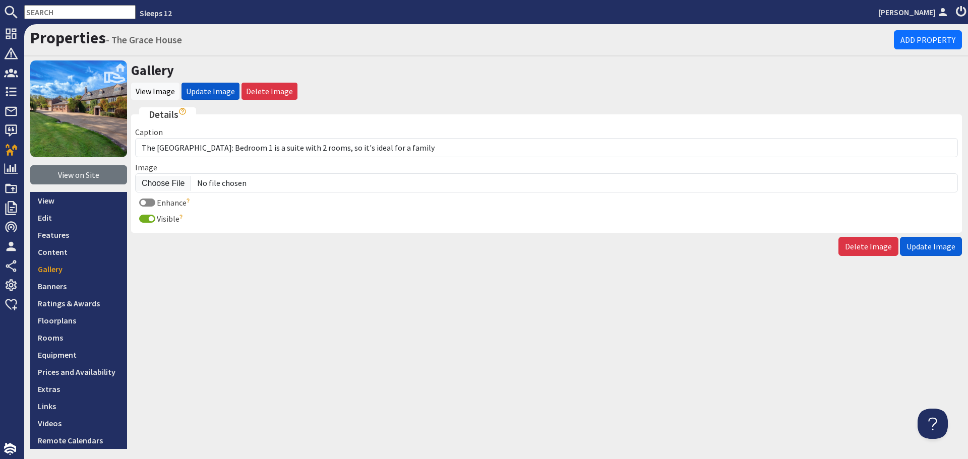
click at [931, 249] on span "Update Image" at bounding box center [930, 246] width 49 height 10
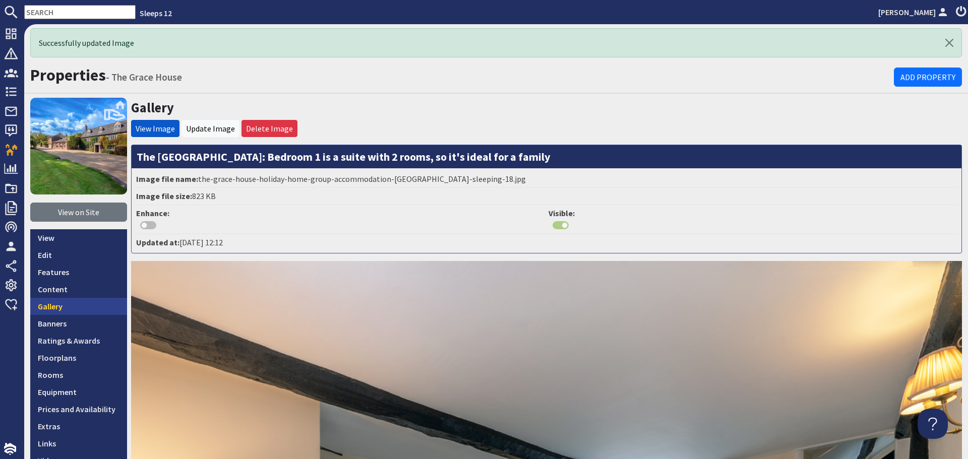
click at [46, 311] on link "Gallery" at bounding box center [78, 306] width 97 height 17
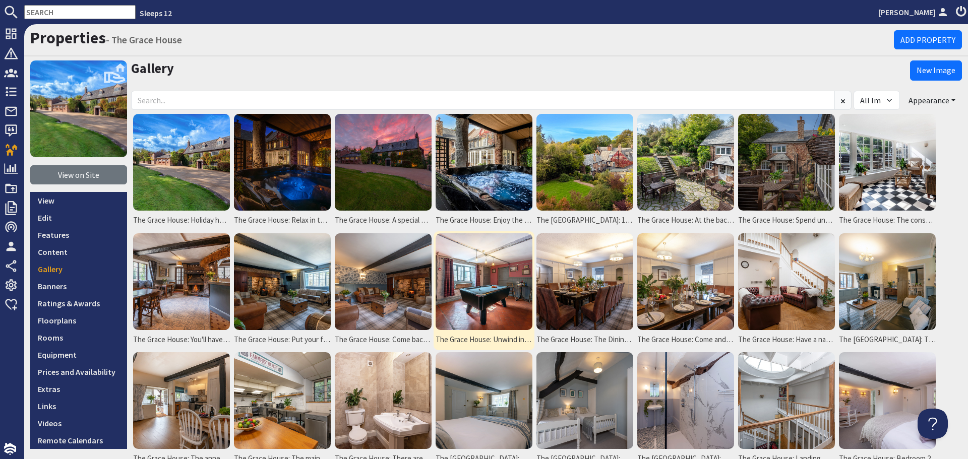
scroll to position [50, 0]
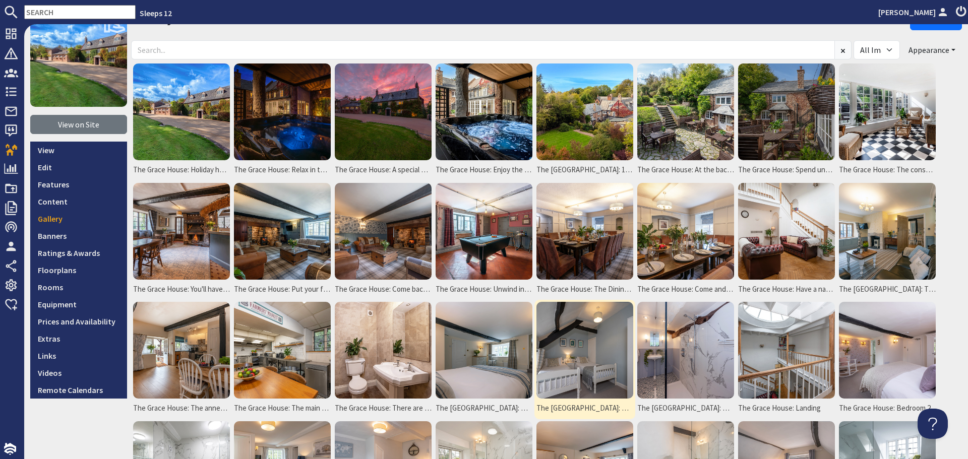
click at [604, 364] on img at bounding box center [584, 350] width 97 height 97
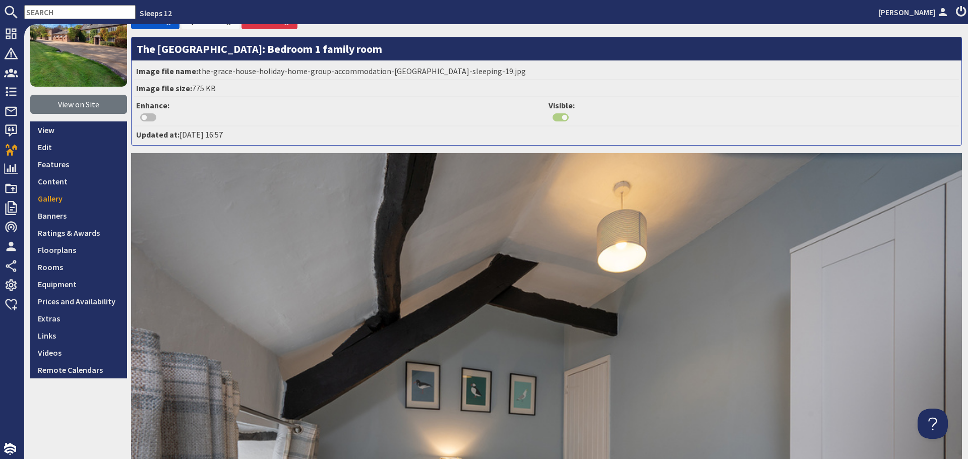
scroll to position [50, 0]
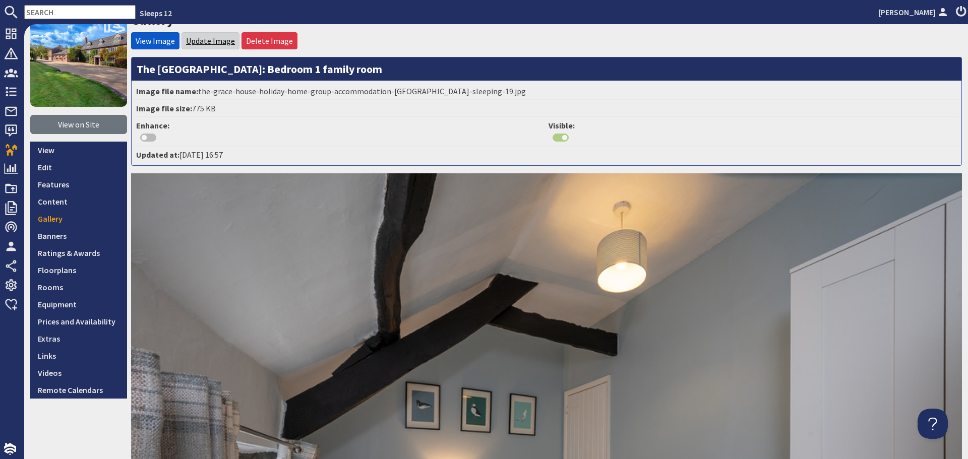
click at [202, 37] on link "Update Image" at bounding box center [210, 41] width 49 height 10
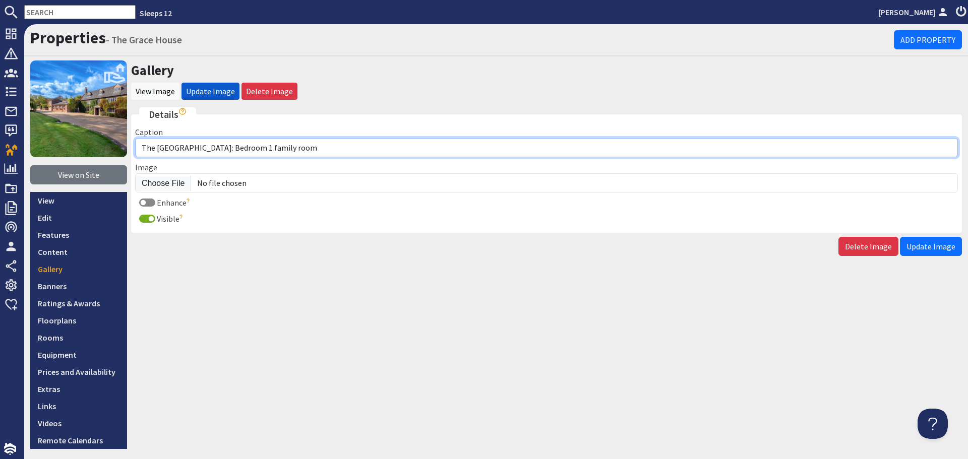
click at [282, 148] on input "The [GEOGRAPHIC_DATA]: Bedroom 1 family room" at bounding box center [546, 147] width 823 height 19
type input "The Grace House: Bedroom 1 is a suite with a double room, a twin room and an en…"
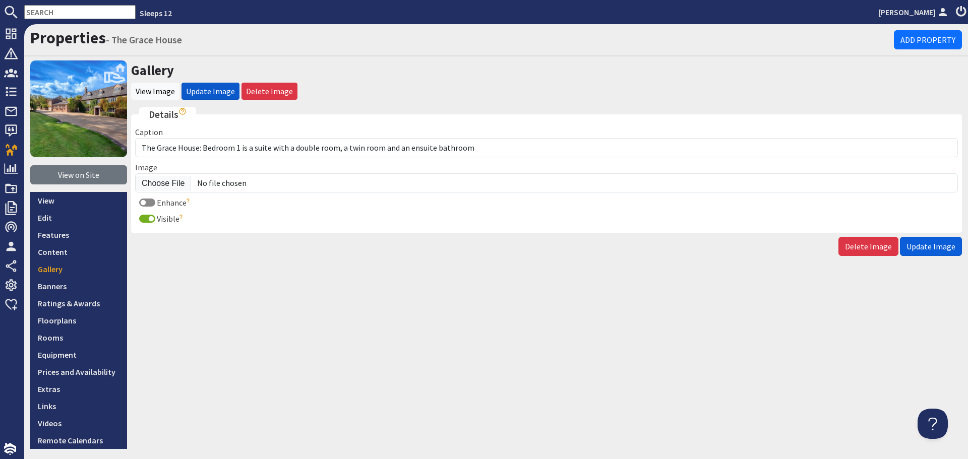
click at [921, 245] on span "Update Image" at bounding box center [930, 246] width 49 height 10
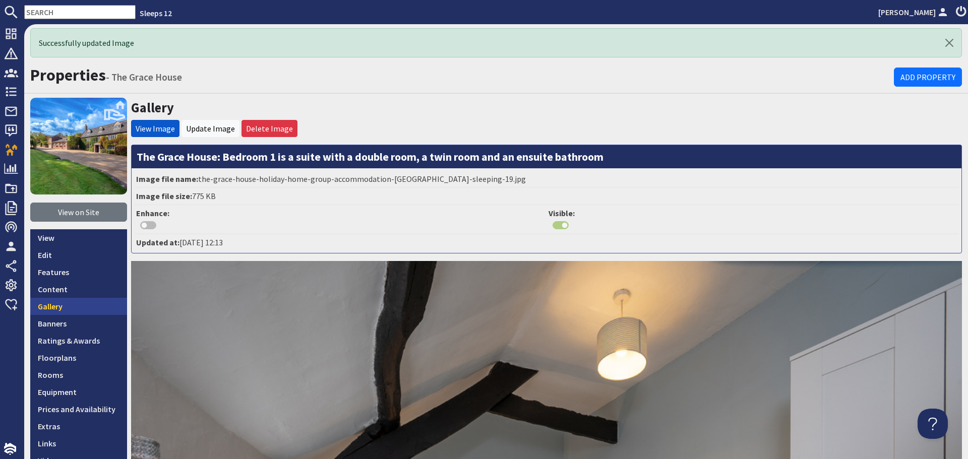
click at [84, 299] on link "Gallery" at bounding box center [78, 306] width 97 height 17
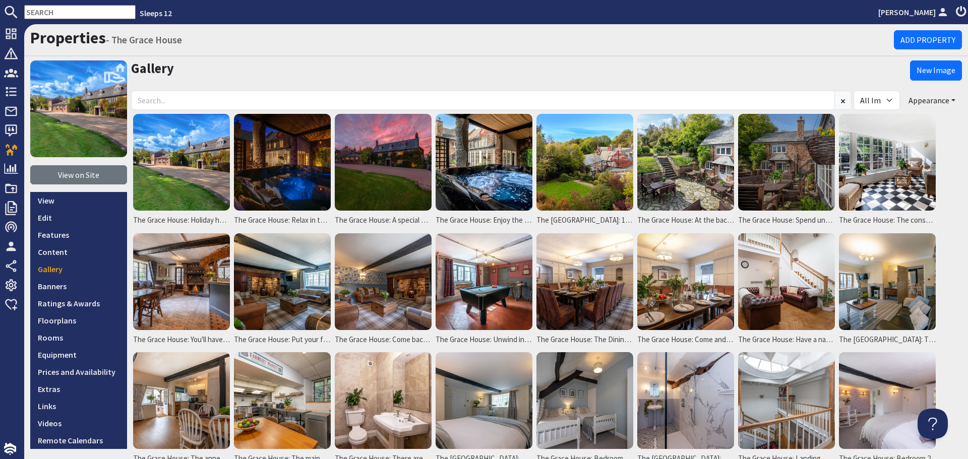
scroll to position [101, 0]
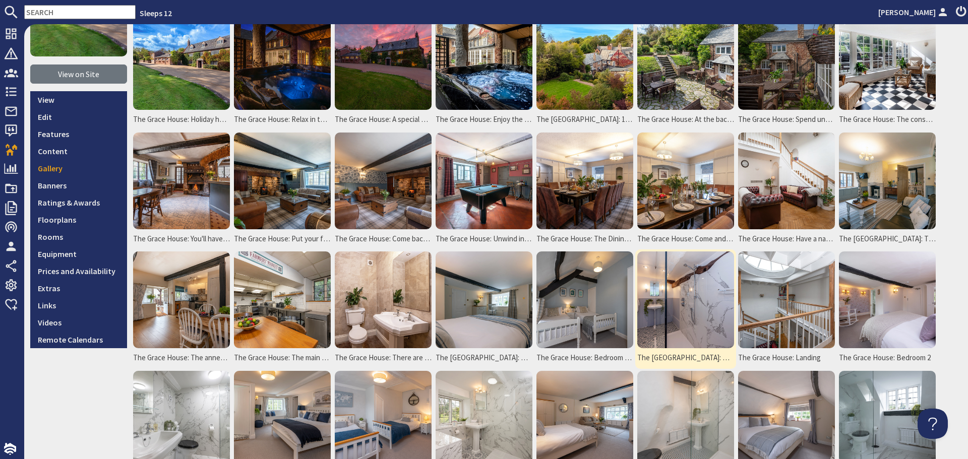
click at [647, 287] on img at bounding box center [685, 300] width 97 height 97
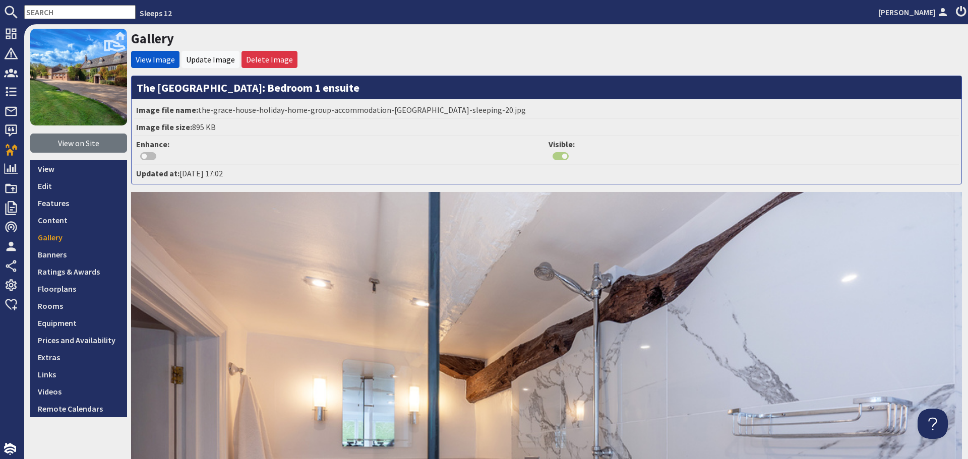
scroll to position [15, 0]
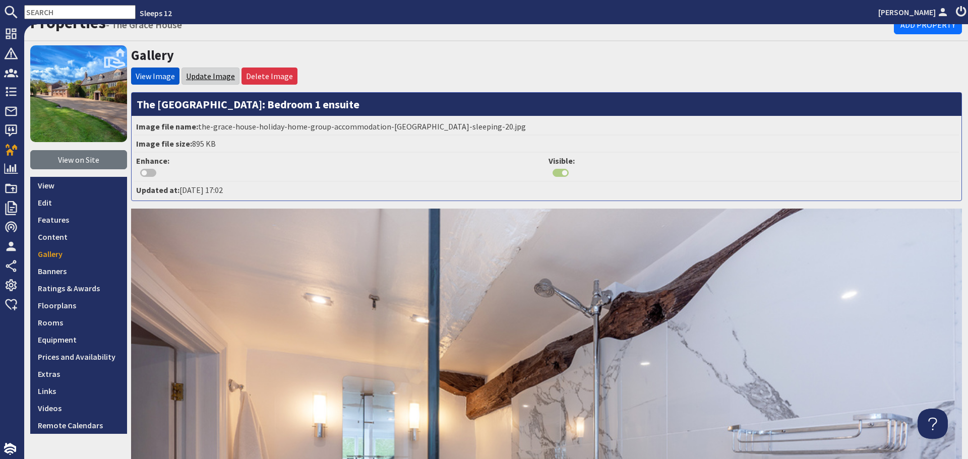
click at [205, 78] on link "Update Image" at bounding box center [210, 76] width 49 height 10
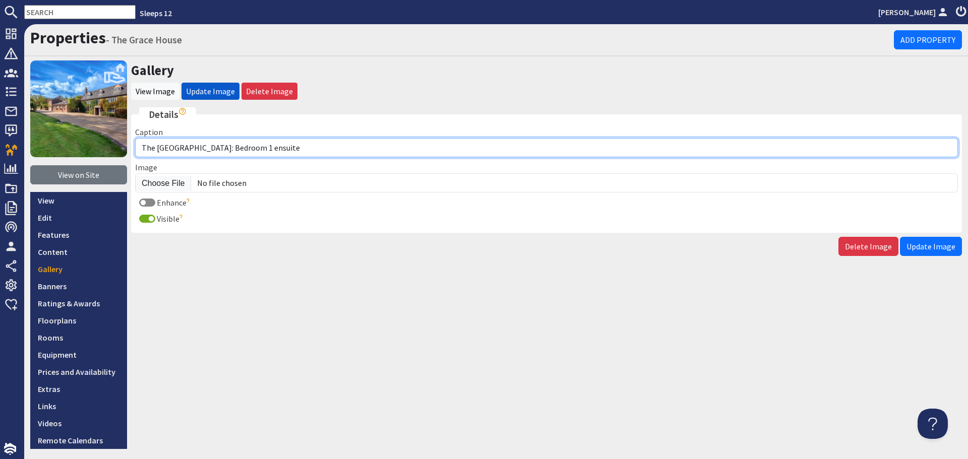
click at [268, 148] on input "The Grace House: Bedroom 1 ensuite" at bounding box center [546, 147] width 823 height 19
click at [242, 149] on input "The Grace House: Bedroom 1 ensuite" at bounding box center [546, 147] width 823 height 19
click at [312, 147] on input "The Grace House: Bedroom 1 has an ensuite" at bounding box center [546, 147] width 823 height 19
type input "The [GEOGRAPHIC_DATA]: Bedroom 1 has an ensuite shower room"
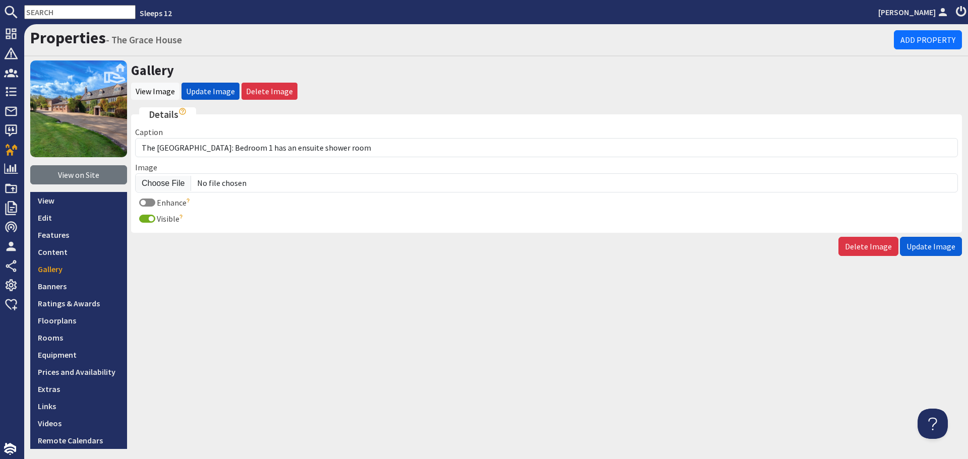
click at [909, 243] on span "Update Image" at bounding box center [930, 246] width 49 height 10
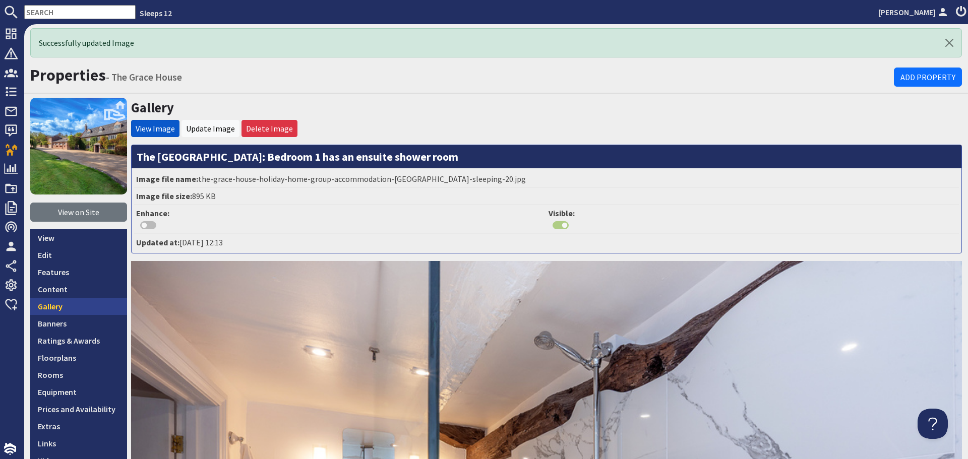
click at [67, 312] on link "Gallery" at bounding box center [78, 306] width 97 height 17
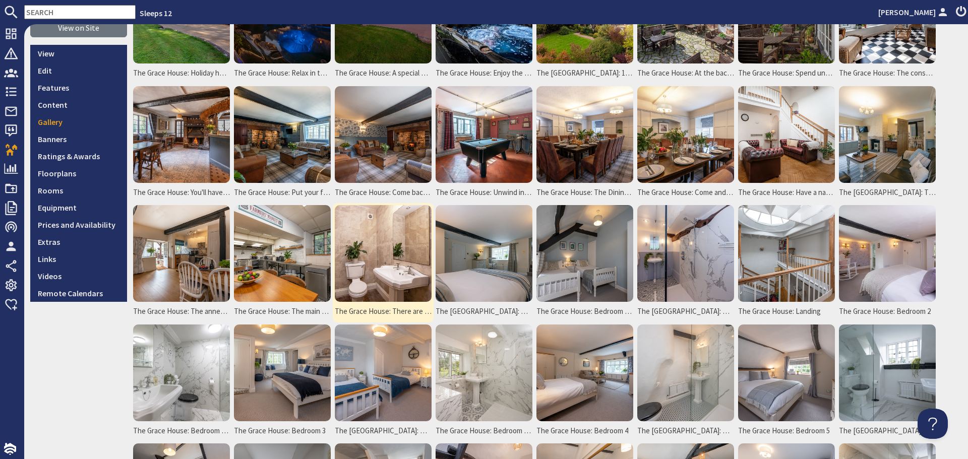
scroll to position [151, 0]
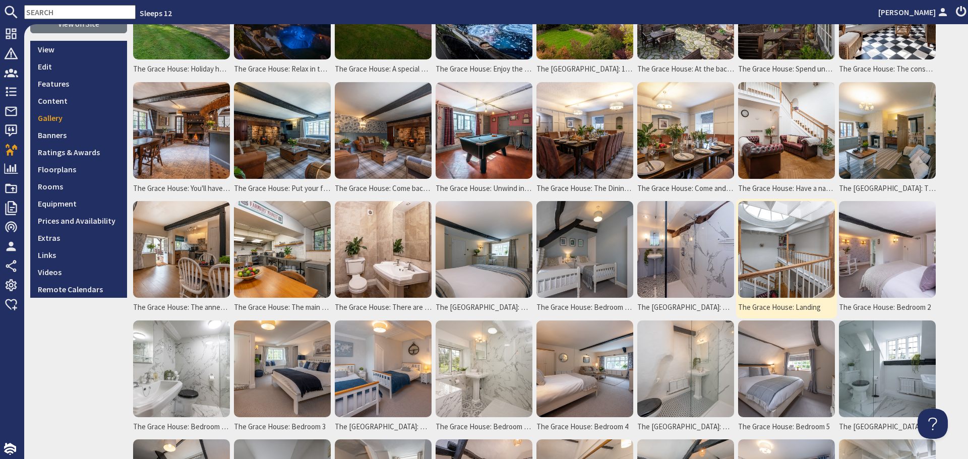
click at [786, 263] on img at bounding box center [786, 249] width 97 height 97
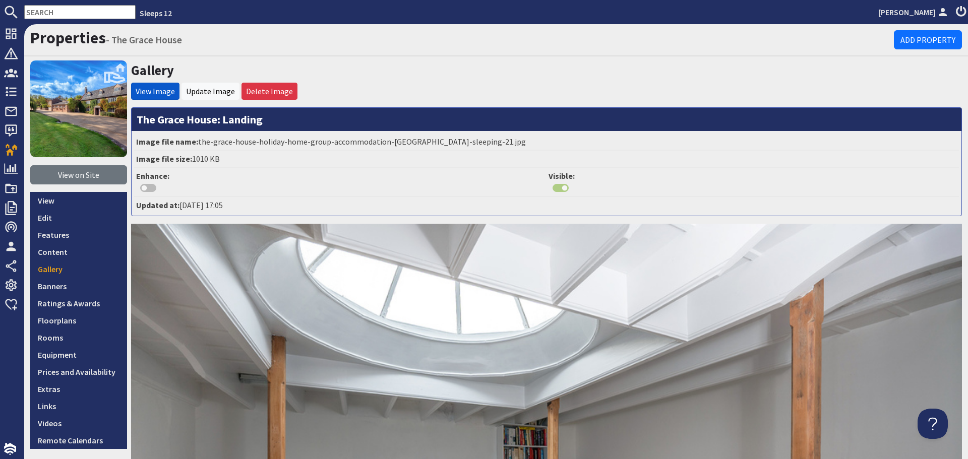
drag, startPoint x: 214, startPoint y: 90, endPoint x: 226, endPoint y: 118, distance: 30.2
click at [214, 90] on link "Update Image" at bounding box center [210, 91] width 49 height 10
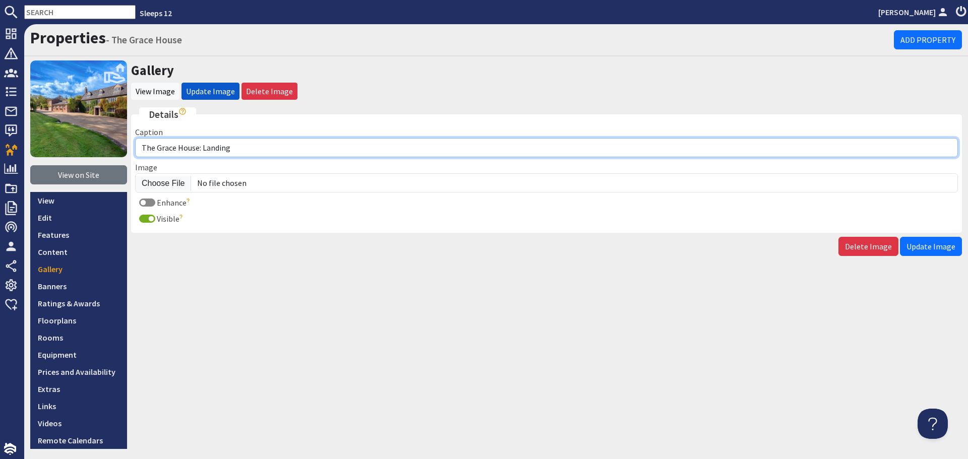
click at [205, 149] on input "The Grace House: Landing" at bounding box center [546, 147] width 823 height 19
click at [303, 147] on input "The Grace House: The galleried landing" at bounding box center [546, 147] width 823 height 19
click at [359, 147] on input "The Grace House: The galleried landing - such an interesting histroic building" at bounding box center [546, 147] width 823 height 19
click at [400, 148] on input "The [GEOGRAPHIC_DATA]: The galleried landing - such an interesting historic bui…" at bounding box center [546, 147] width 823 height 19
type input "The Grace House: The galleried landing - such an interesting historic house!"
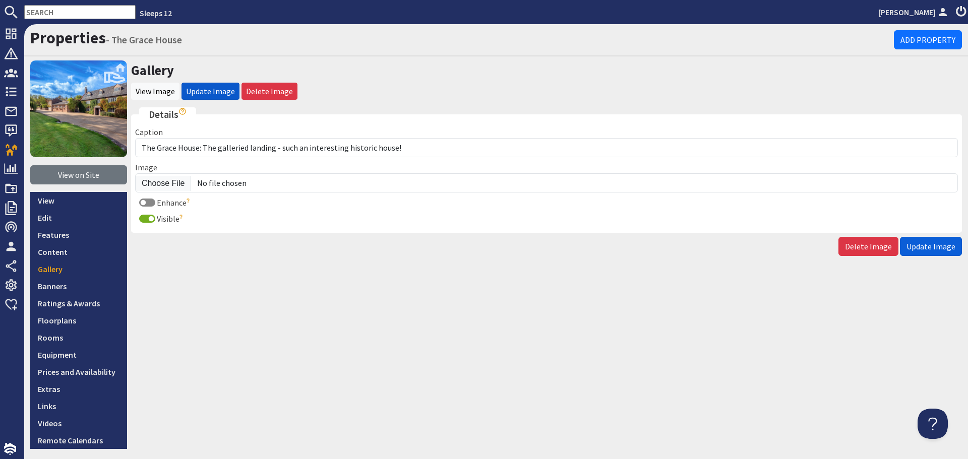
click at [932, 245] on span "Update Image" at bounding box center [930, 246] width 49 height 10
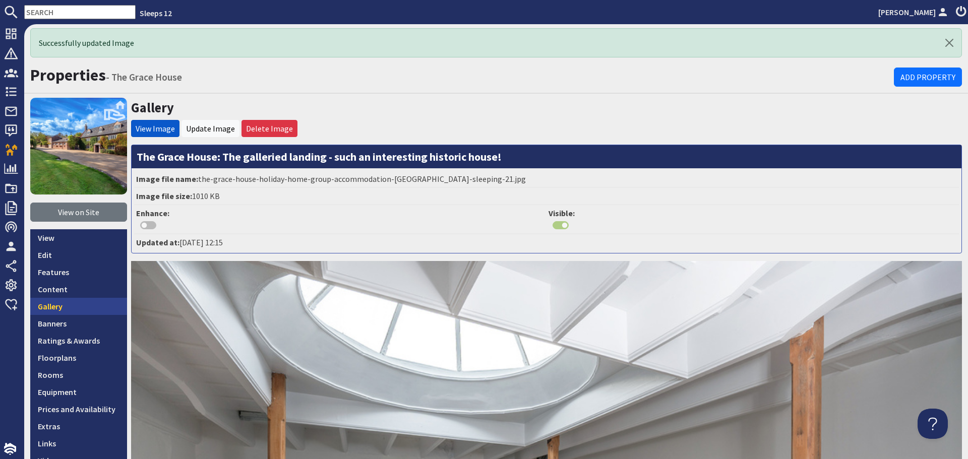
click at [64, 307] on link "Gallery" at bounding box center [78, 306] width 97 height 17
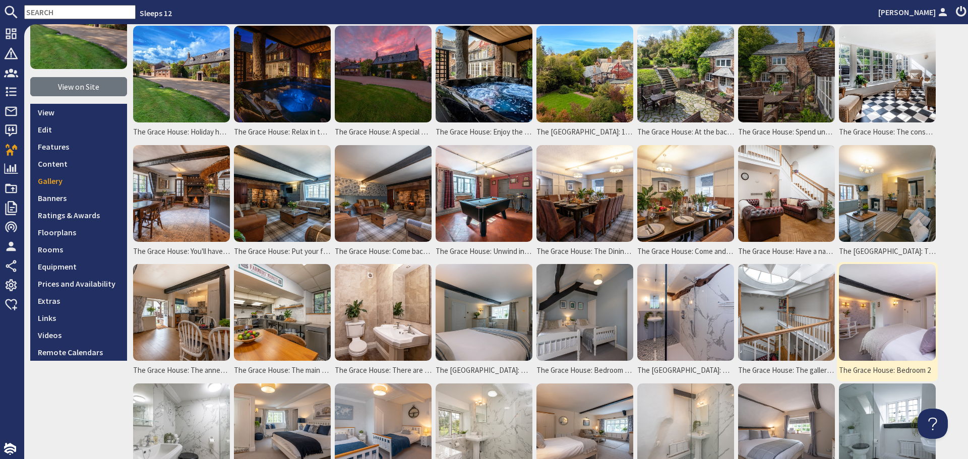
scroll to position [101, 0]
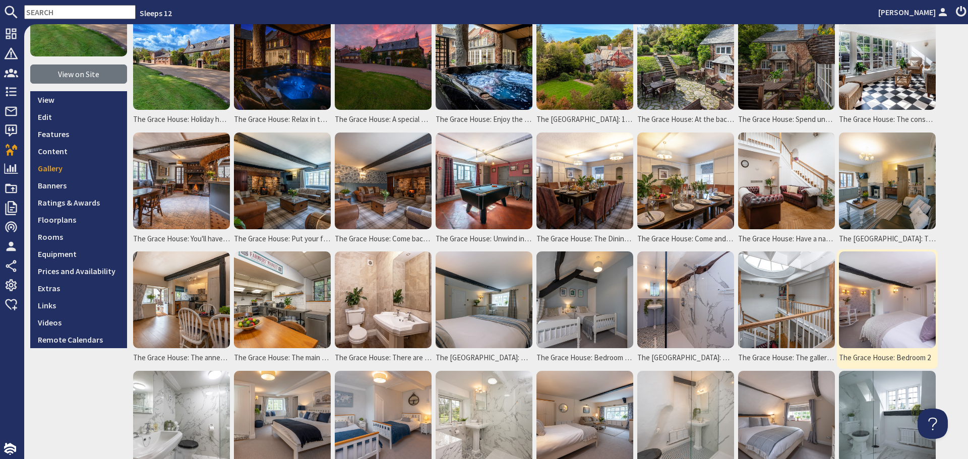
click at [864, 292] on img at bounding box center [887, 300] width 97 height 97
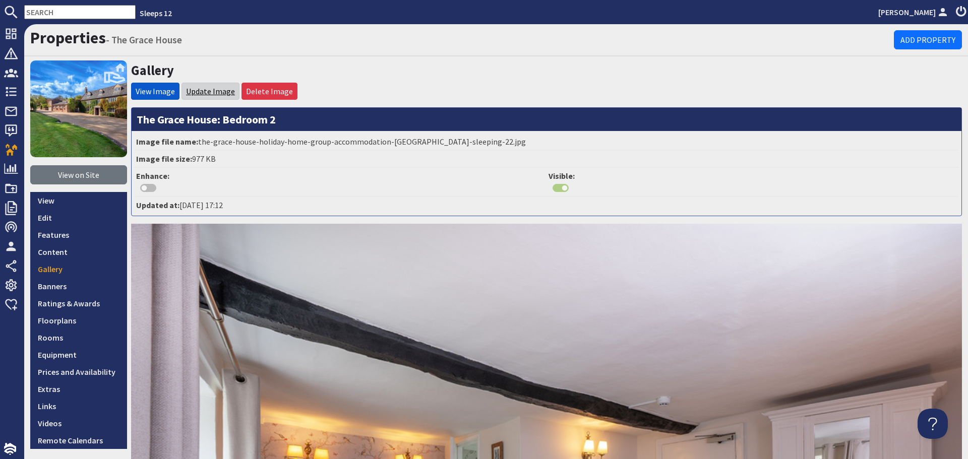
click at [205, 90] on link "Update Image" at bounding box center [210, 91] width 49 height 10
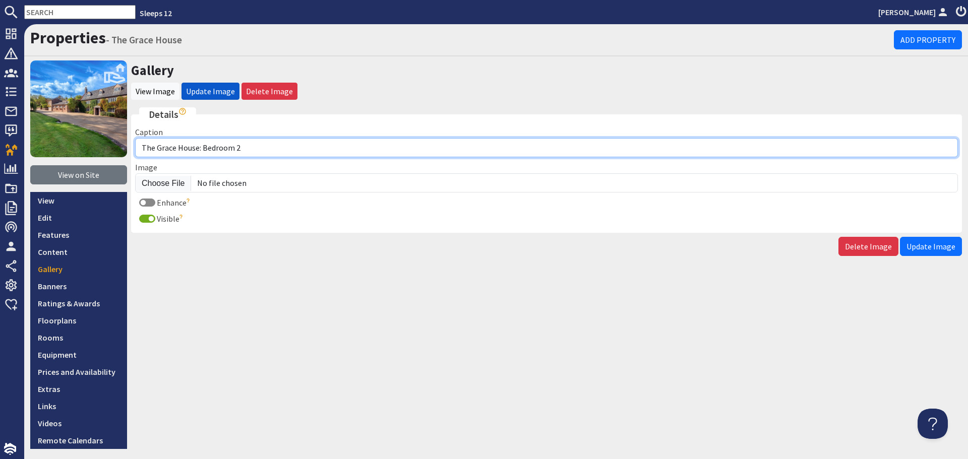
click at [258, 146] on input "The Grace House: Bedroom 2" at bounding box center [546, 147] width 823 height 19
drag, startPoint x: 367, startPoint y: 145, endPoint x: 241, endPoint y: 148, distance: 126.0
click at [241, 148] on input "The Grace House: Bedroom 2 sleeps 2 and has an ensuite" at bounding box center [546, 147] width 823 height 19
type input "The Grace House: Bedroom 2 is a pretty room that sleeps 2"
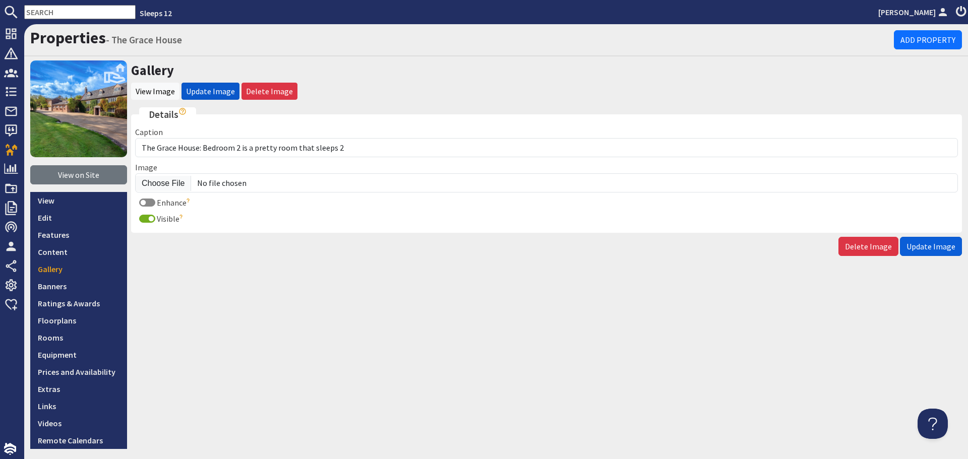
click at [934, 253] on button "Update Image" at bounding box center [931, 246] width 62 height 19
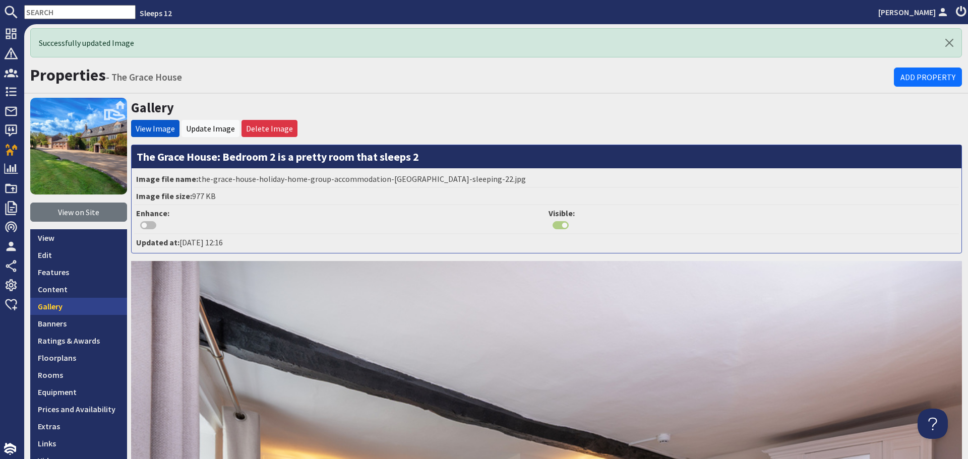
click at [49, 303] on link "Gallery" at bounding box center [78, 306] width 97 height 17
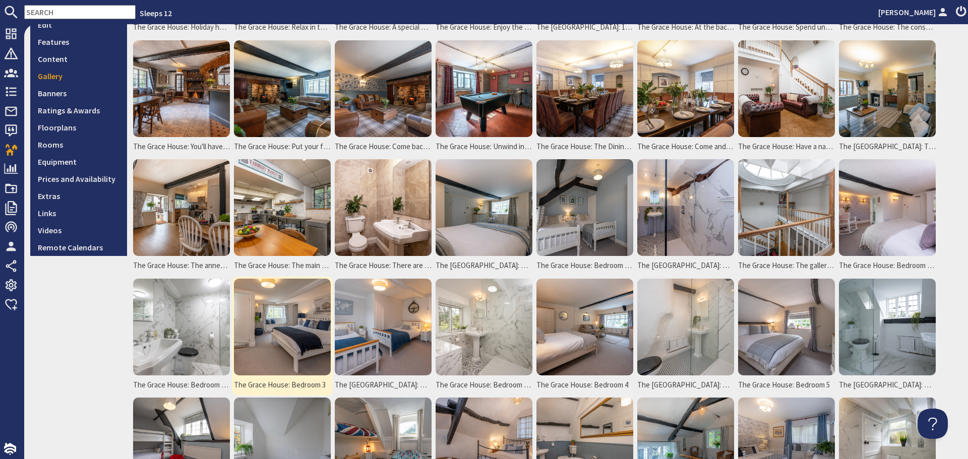
scroll to position [202, 0]
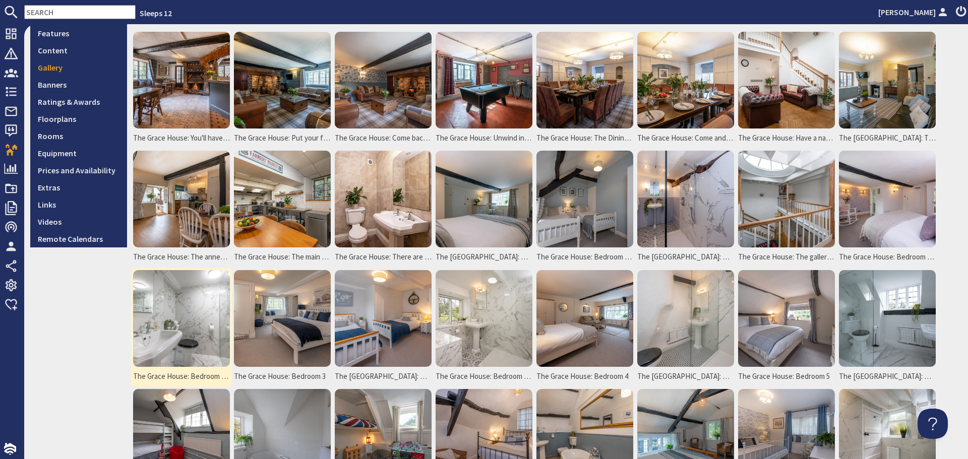
click at [212, 332] on img at bounding box center [181, 318] width 97 height 97
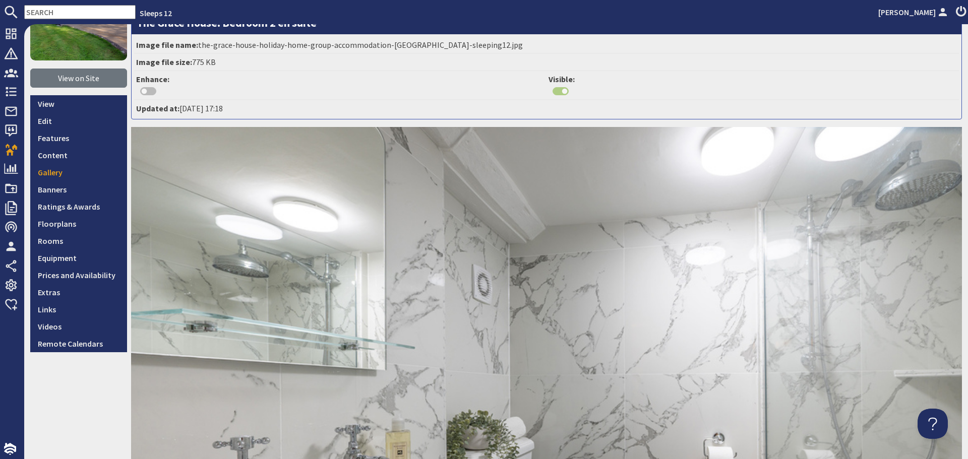
scroll to position [50, 0]
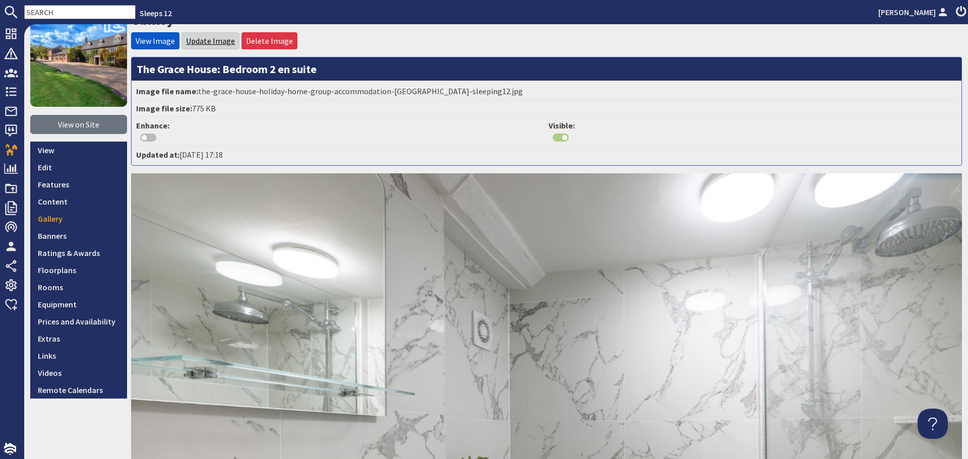
click at [215, 44] on link "Update Image" at bounding box center [210, 41] width 49 height 10
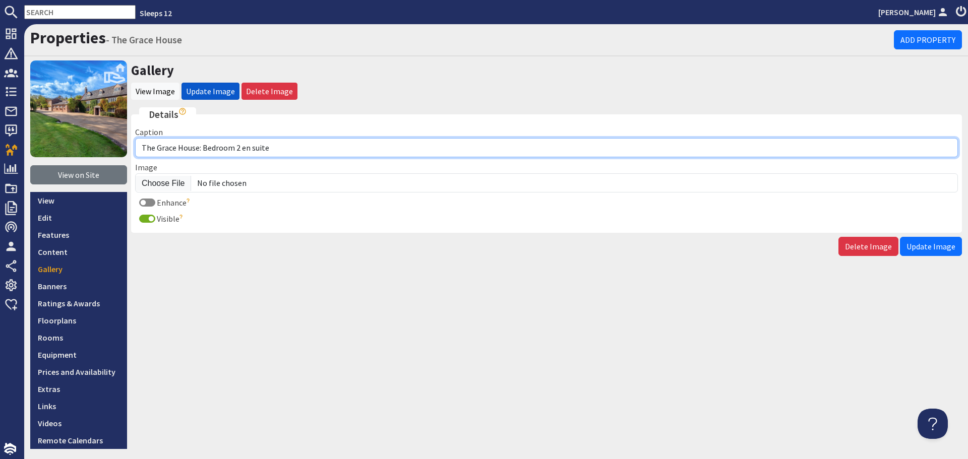
click at [241, 150] on input "The Grace House: Bedroom 2 en suite" at bounding box center [546, 147] width 823 height 19
click at [305, 145] on input "The Grace House: Bedroom 2 has an ensuite" at bounding box center [546, 147] width 823 height 19
type input "The [GEOGRAPHIC_DATA]: Bedroom 2 has an ensuite shower room"
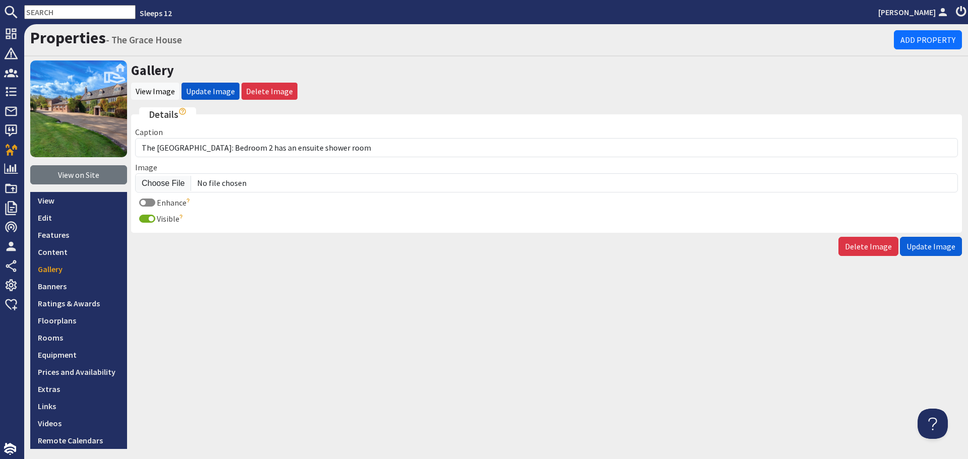
click at [944, 246] on span "Update Image" at bounding box center [930, 246] width 49 height 10
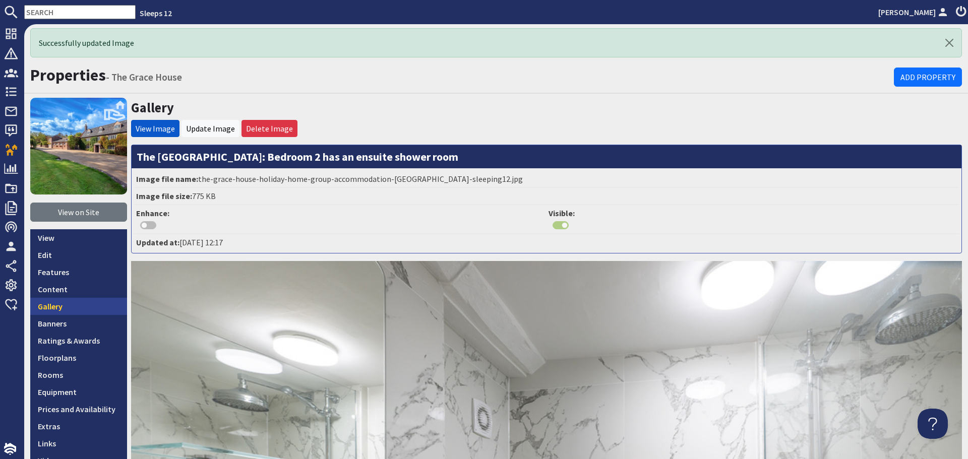
click at [96, 302] on link "Gallery" at bounding box center [78, 306] width 97 height 17
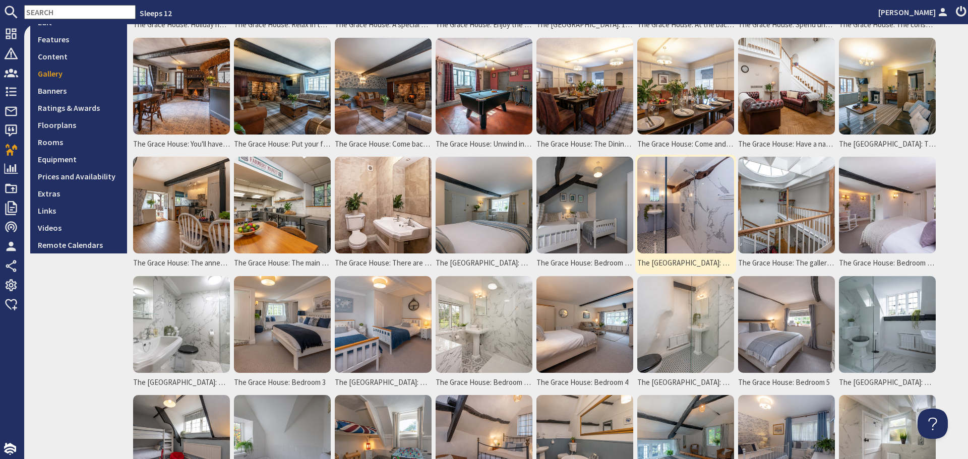
scroll to position [202, 0]
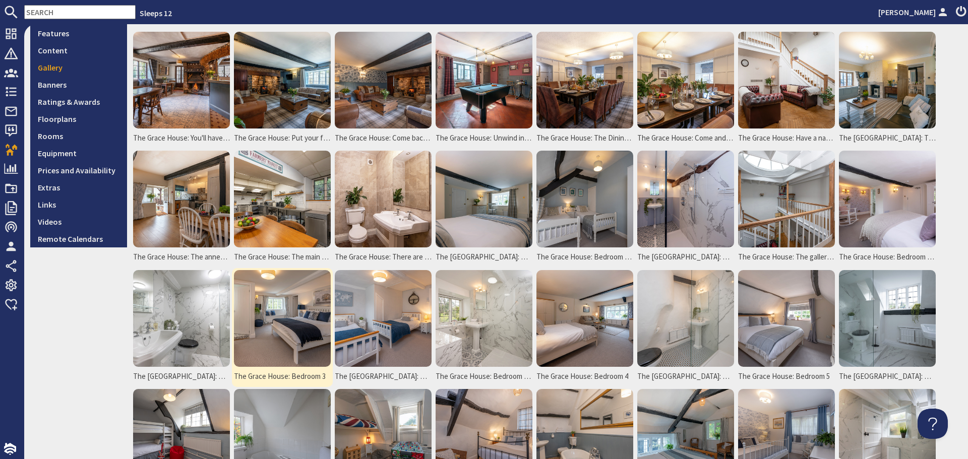
click at [297, 335] on img at bounding box center [282, 318] width 97 height 97
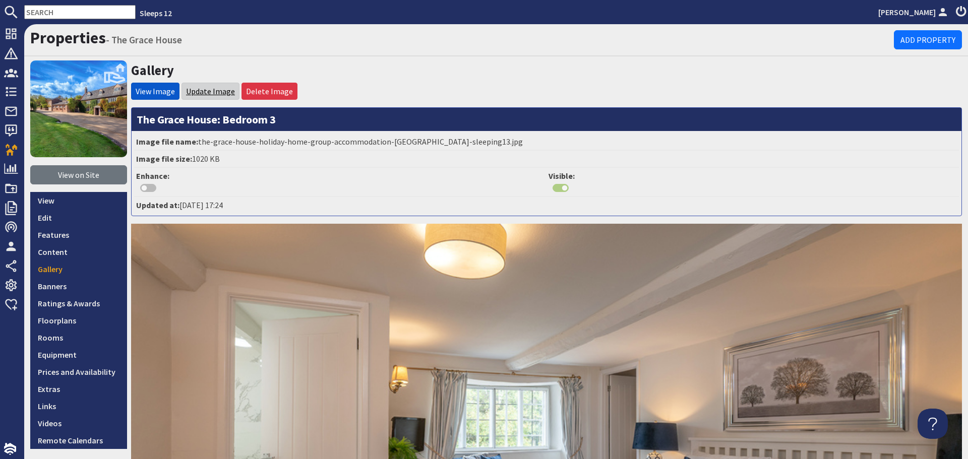
click at [229, 95] on link "Update Image" at bounding box center [210, 91] width 49 height 10
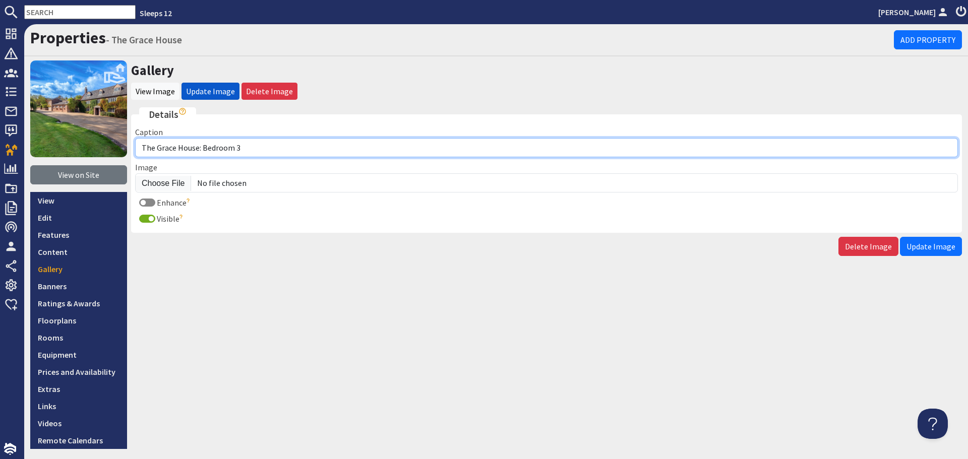
click at [248, 149] on input "The Grace House: Bedroom 3" at bounding box center [546, 147] width 823 height 19
type input "The [GEOGRAPHIC_DATA]: Bedroom 3 is another suite with 2 rooms - so again, grea…"
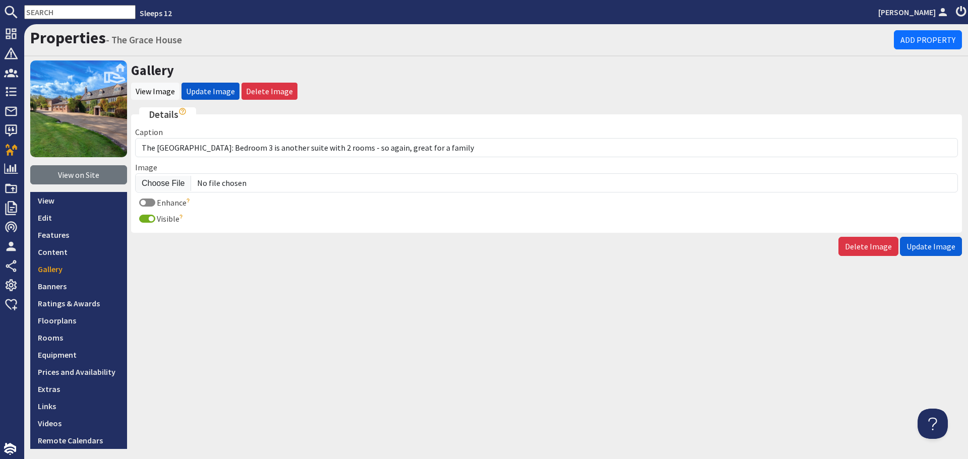
click at [926, 244] on span "Update Image" at bounding box center [930, 246] width 49 height 10
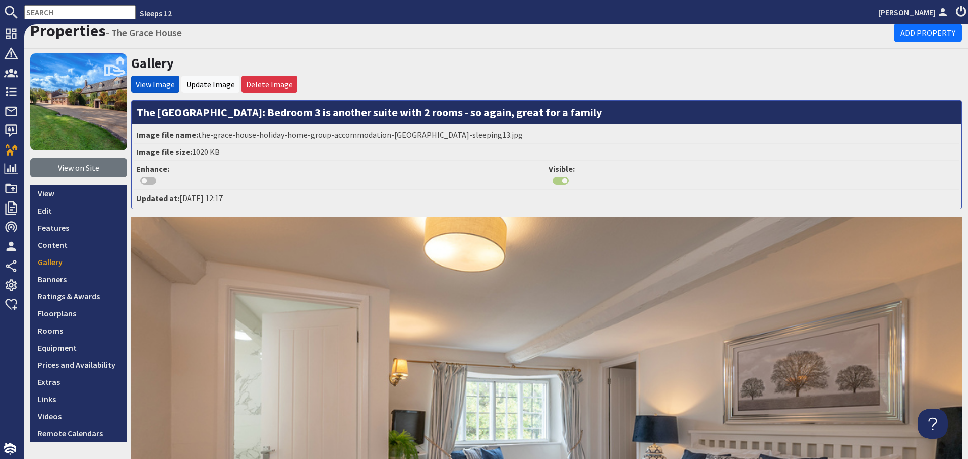
scroll to position [101, 0]
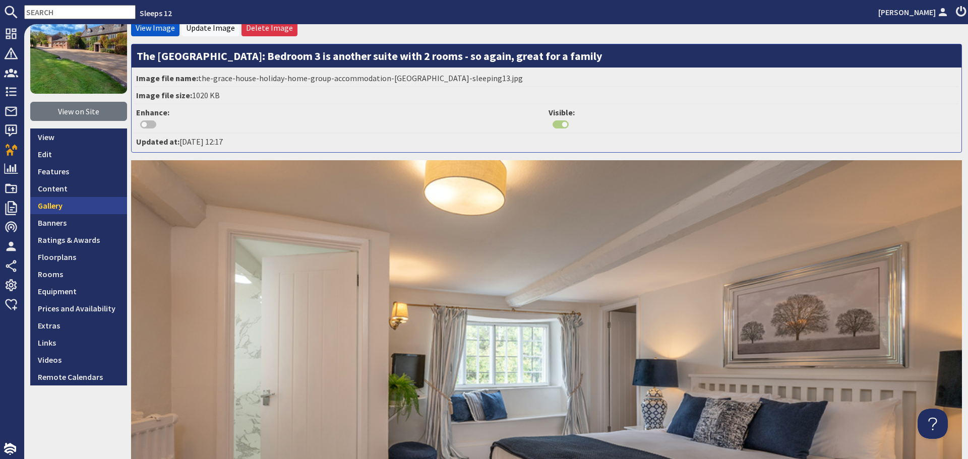
click at [38, 207] on link "Gallery" at bounding box center [78, 205] width 97 height 17
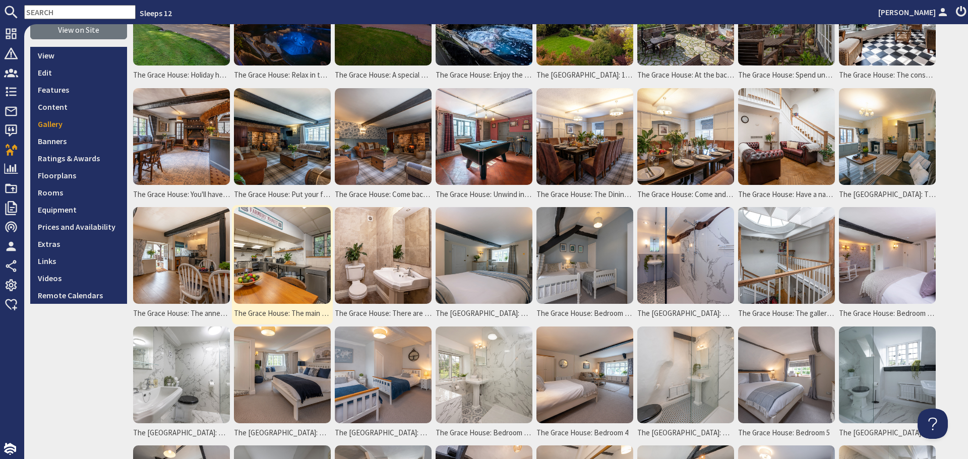
scroll to position [151, 0]
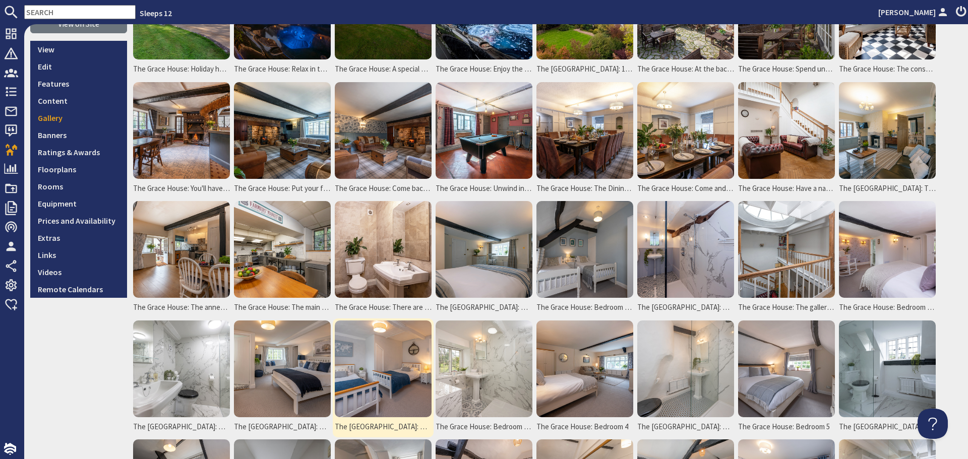
click at [369, 364] on img at bounding box center [383, 369] width 97 height 97
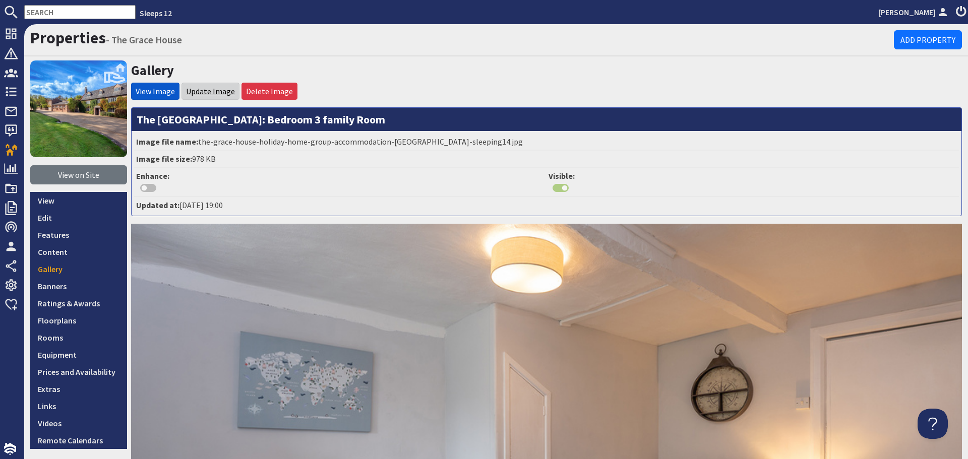
click at [224, 91] on link "Update Image" at bounding box center [210, 91] width 49 height 10
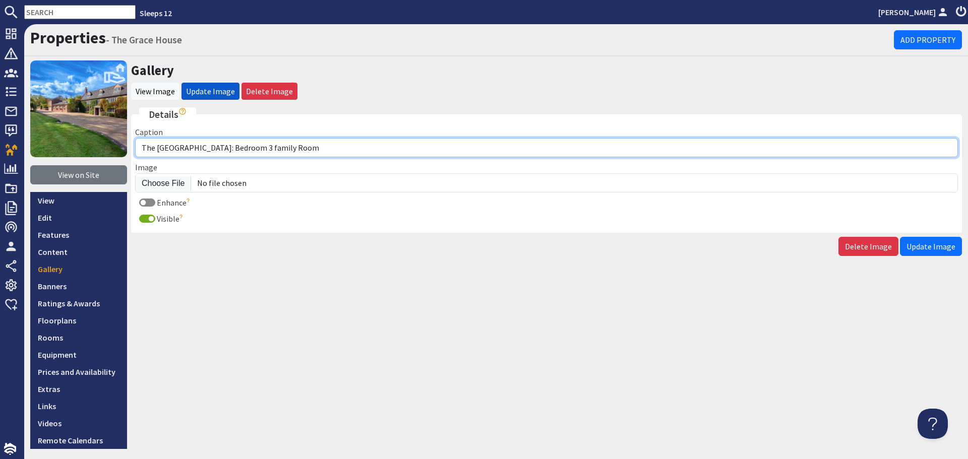
click at [288, 147] on input "The Grace House: Bedroom 3 family Room" at bounding box center [546, 147] width 823 height 19
type input "The Grace House: Bedroom 3 is a suite with a double room and a twin room"
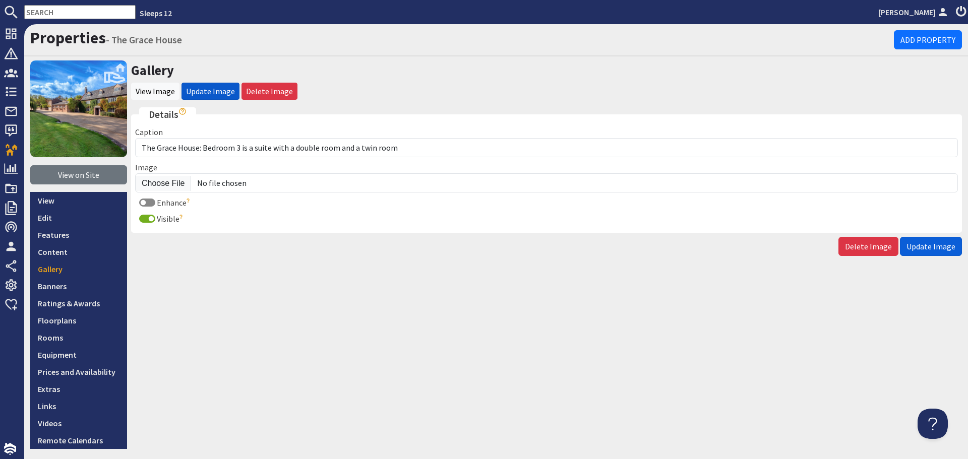
drag, startPoint x: 931, startPoint y: 247, endPoint x: 602, endPoint y: 297, distance: 331.9
click at [926, 252] on button "Update Image" at bounding box center [931, 246] width 62 height 19
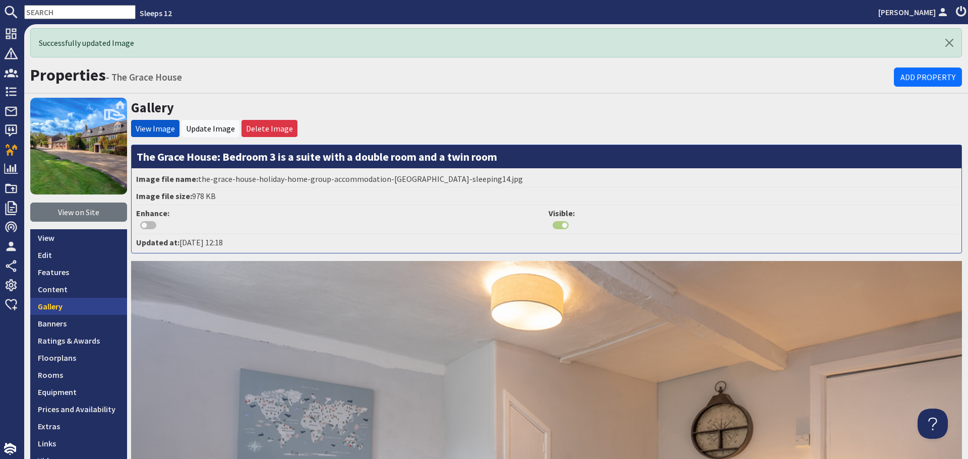
click at [93, 308] on link "Gallery" at bounding box center [78, 306] width 97 height 17
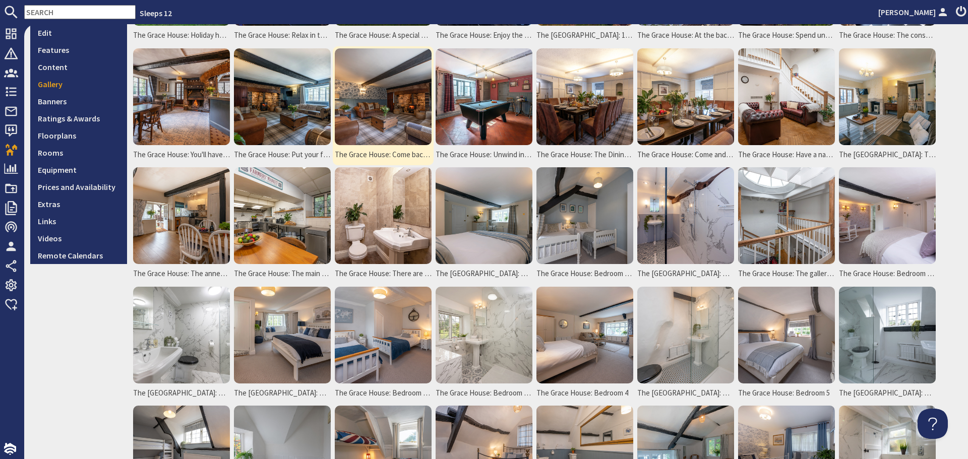
scroll to position [202, 0]
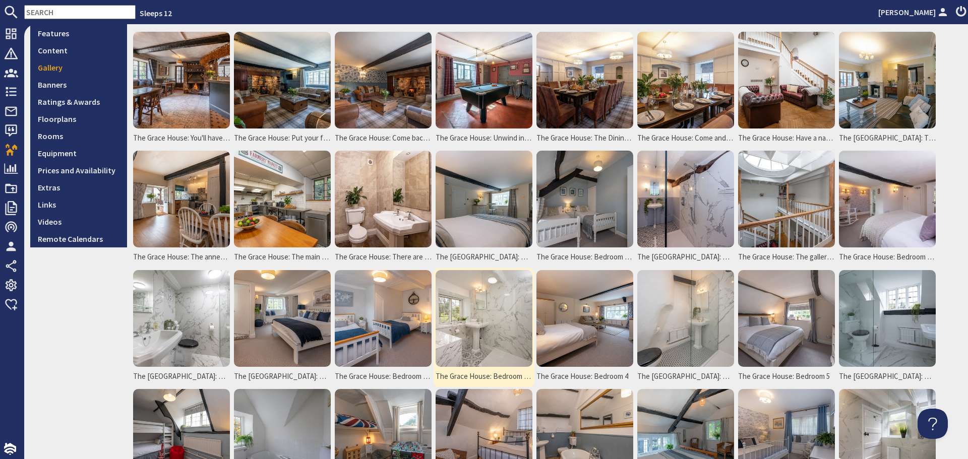
click at [473, 314] on img at bounding box center [484, 318] width 97 height 97
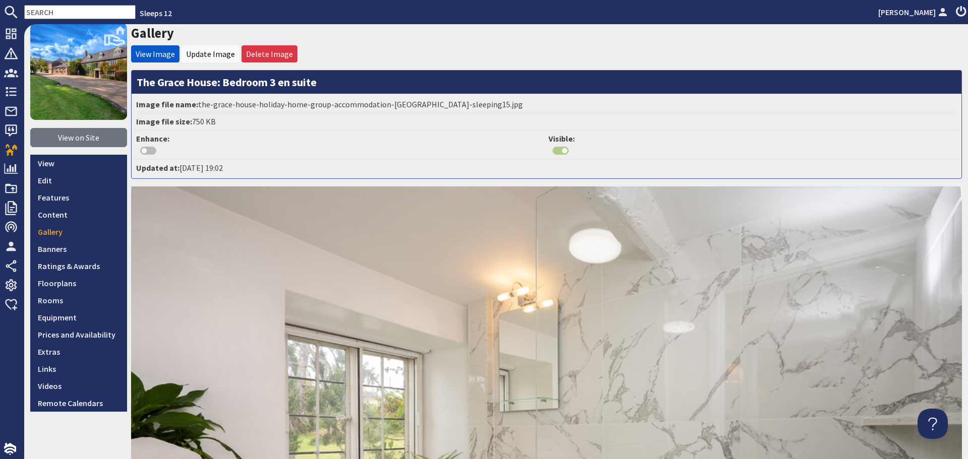
scroll to position [15, 0]
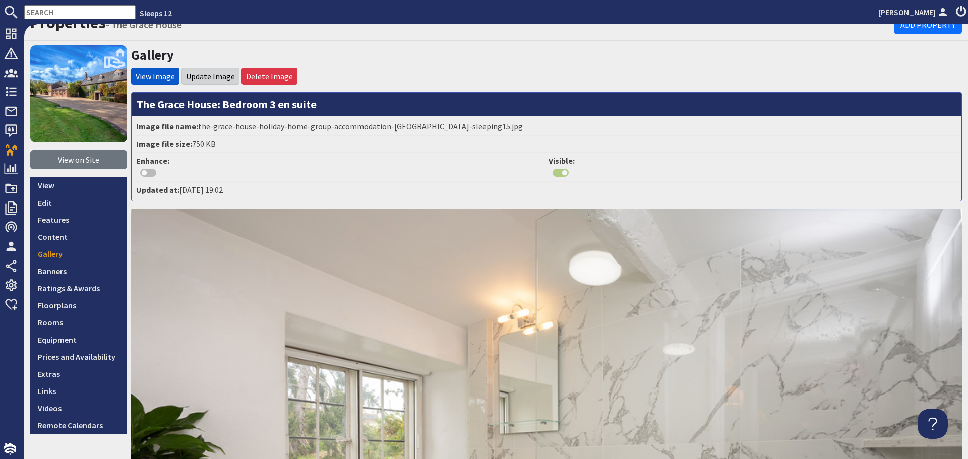
click at [204, 79] on link "Update Image" at bounding box center [210, 76] width 49 height 10
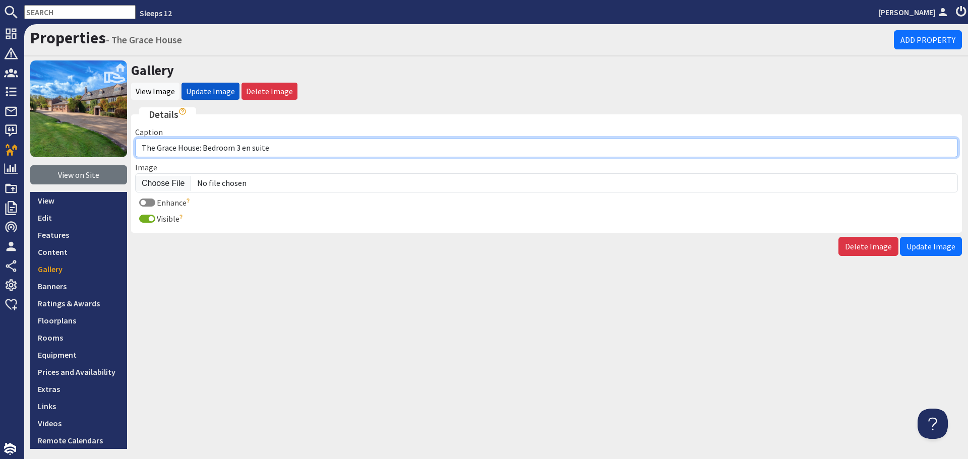
click at [235, 148] on input "The Grace House: Bedroom 3 en suite" at bounding box center [546, 147] width 823 height 19
click at [307, 150] on input "The Grace House: Bedroom 3 has an ensuite" at bounding box center [546, 147] width 823 height 19
type input "The [GEOGRAPHIC_DATA]: Bedroom 3 has an ensuite shower room"
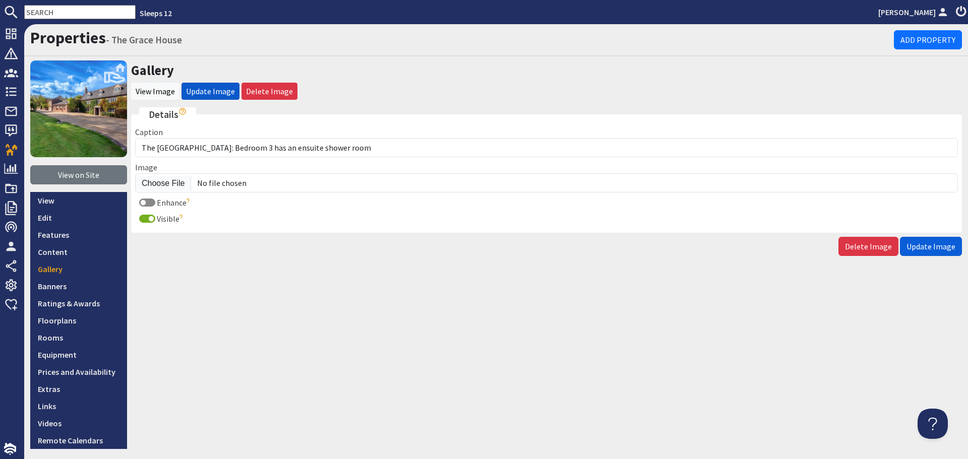
click at [919, 243] on span "Update Image" at bounding box center [930, 246] width 49 height 10
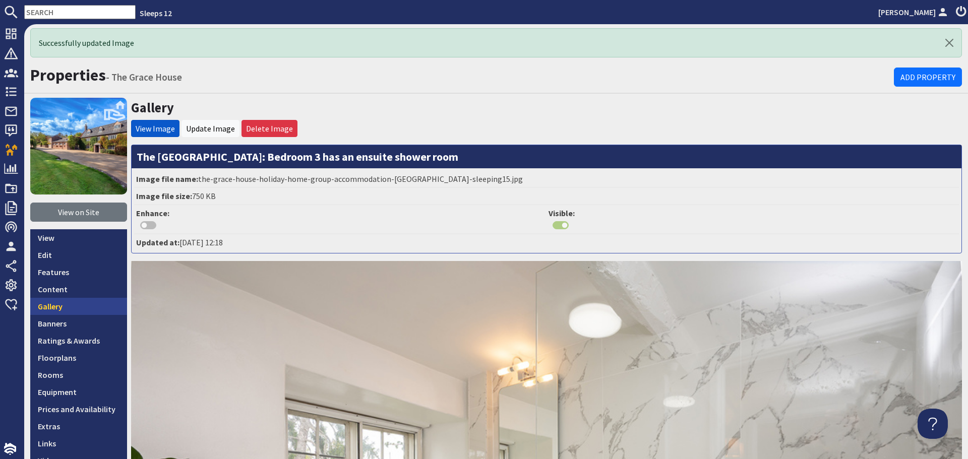
click at [57, 310] on link "Gallery" at bounding box center [78, 306] width 97 height 17
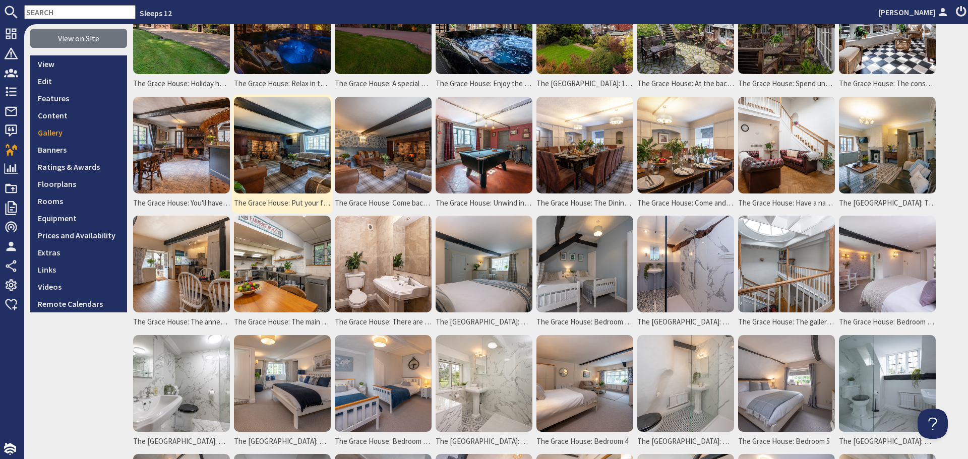
scroll to position [151, 0]
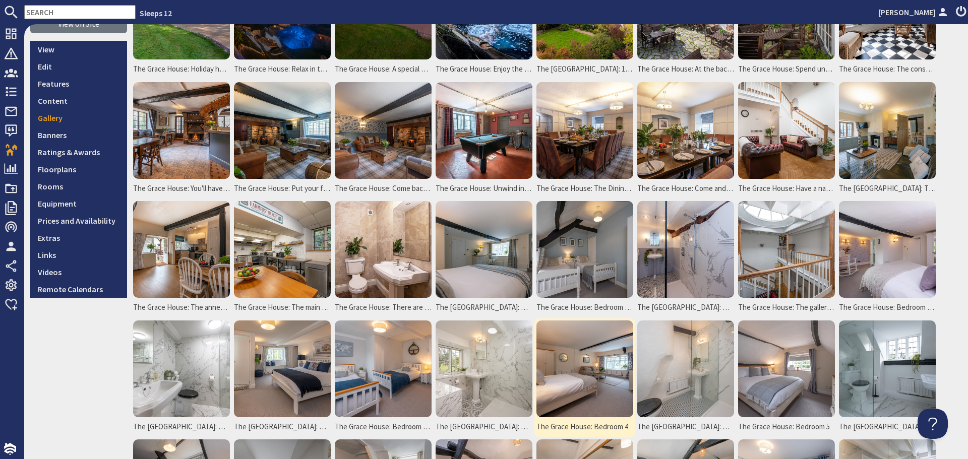
click at [578, 379] on img at bounding box center [584, 369] width 97 height 97
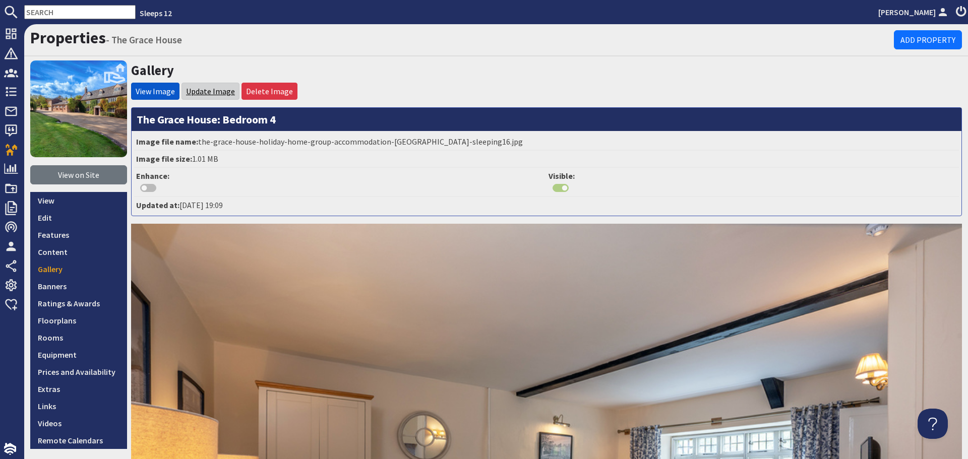
click at [226, 93] on link "Update Image" at bounding box center [210, 91] width 49 height 10
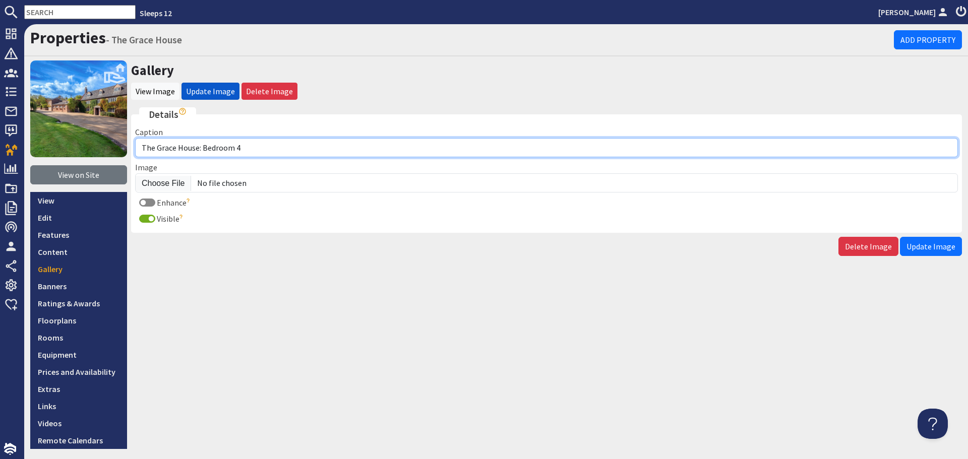
click at [263, 147] on input "The Grace House: Bedroom 4" at bounding box center [546, 147] width 823 height 19
type input "The [GEOGRAPHIC_DATA]: Bedroom 4 has a seating area and an ensuite shower room"
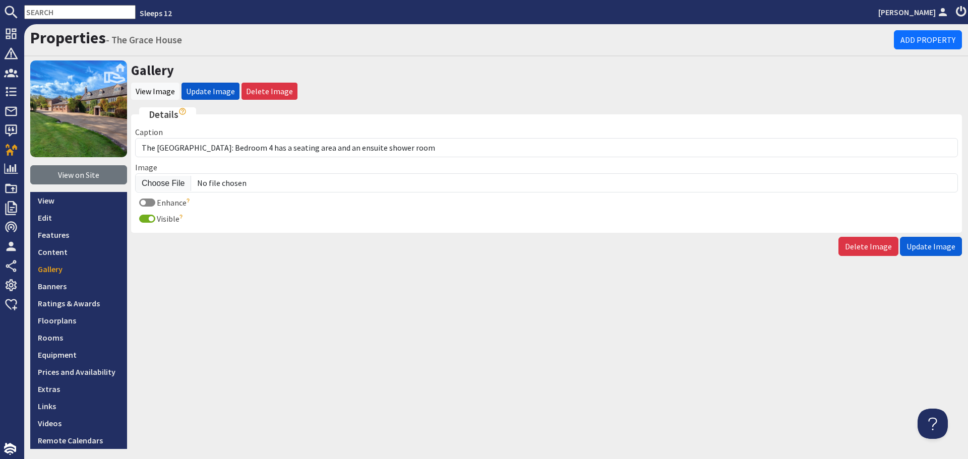
click at [935, 245] on span "Update Image" at bounding box center [930, 246] width 49 height 10
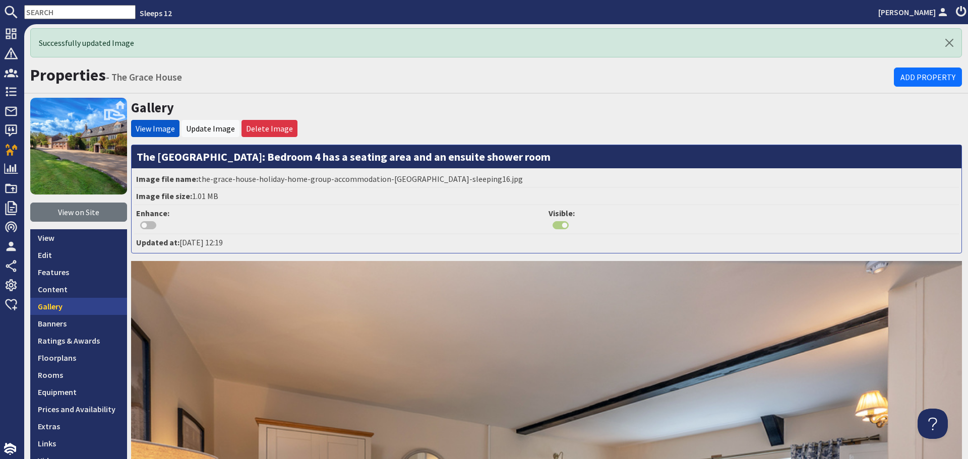
click at [77, 305] on link "Gallery" at bounding box center [78, 306] width 97 height 17
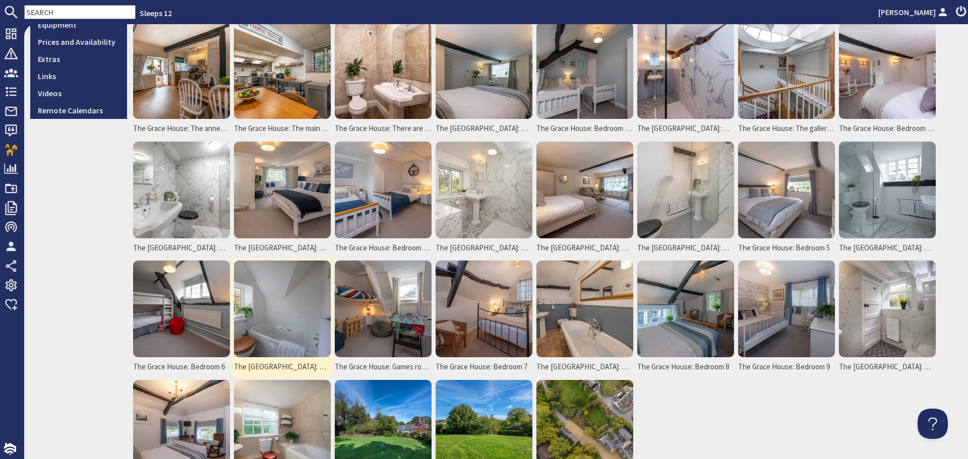
scroll to position [353, 0]
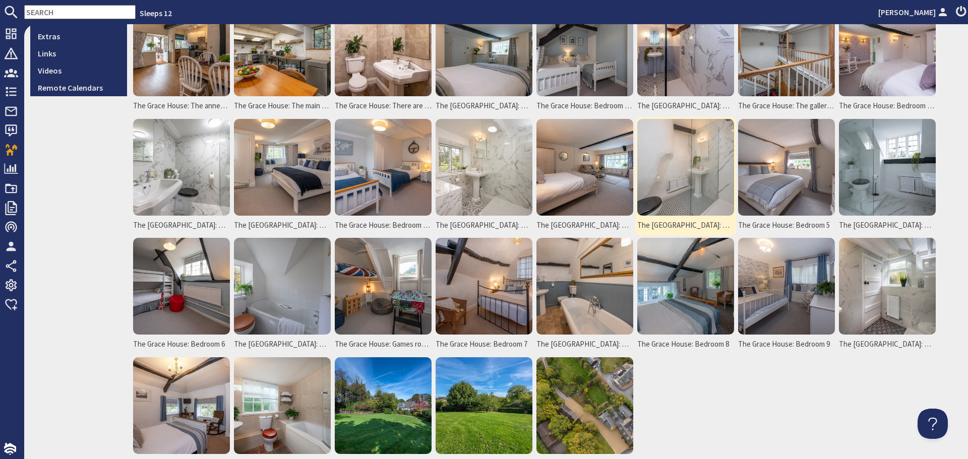
click at [705, 189] on img at bounding box center [685, 167] width 97 height 97
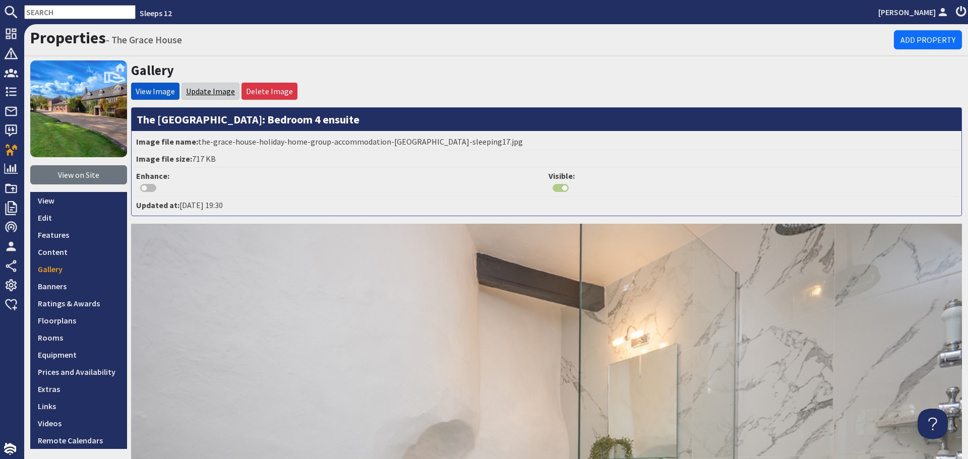
click at [207, 96] on link "Update Image" at bounding box center [210, 91] width 49 height 10
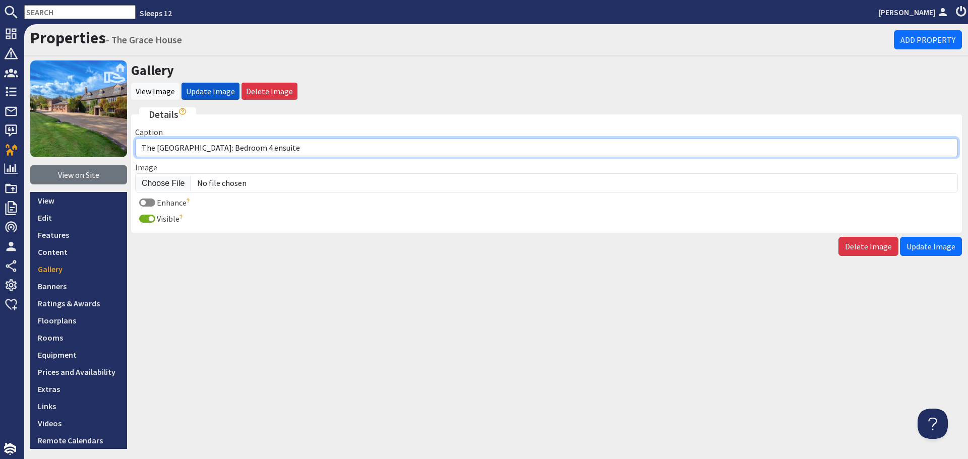
click at [202, 147] on input "The Grace House: Bedroom 4 ensuite" at bounding box center [546, 147] width 823 height 19
click at [422, 157] on input "The Grace House: The ensuite shower room for Bedroom 4 ensuite" at bounding box center [546, 147] width 823 height 19
type input "The Grace House: The ensuite shower room for Bedroom 4"
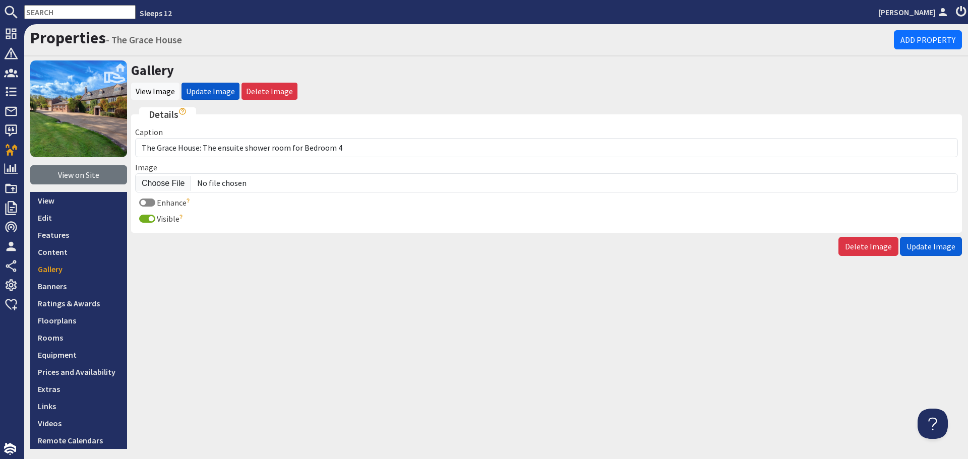
click at [931, 243] on span "Update Image" at bounding box center [930, 246] width 49 height 10
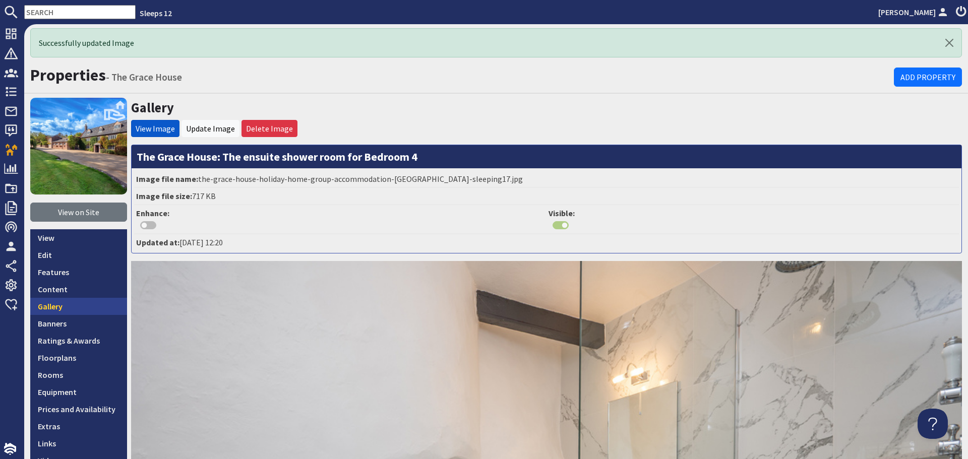
click at [87, 307] on link "Gallery" at bounding box center [78, 306] width 97 height 17
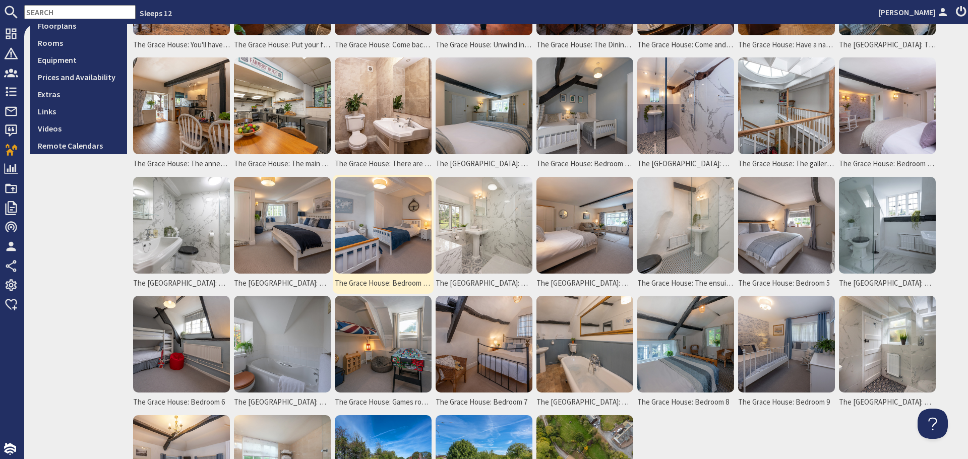
scroll to position [302, 0]
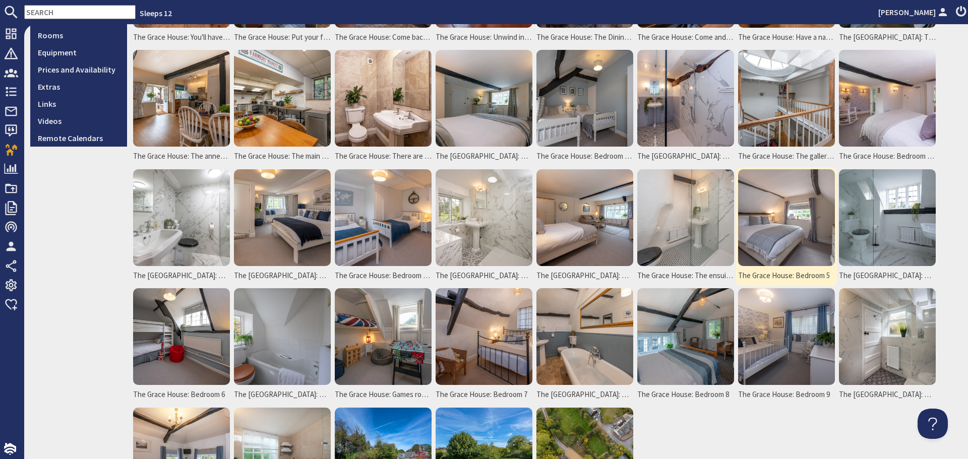
click at [765, 219] on img at bounding box center [786, 217] width 97 height 97
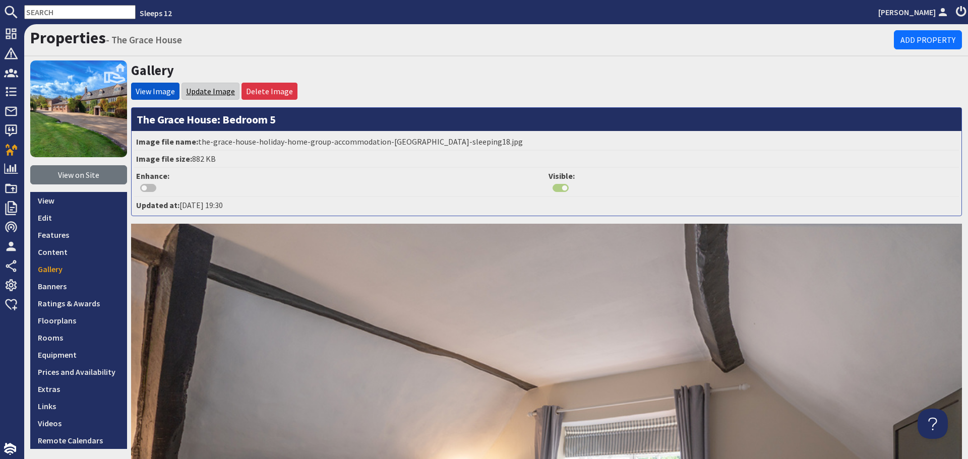
click at [201, 89] on link "Update Image" at bounding box center [210, 91] width 49 height 10
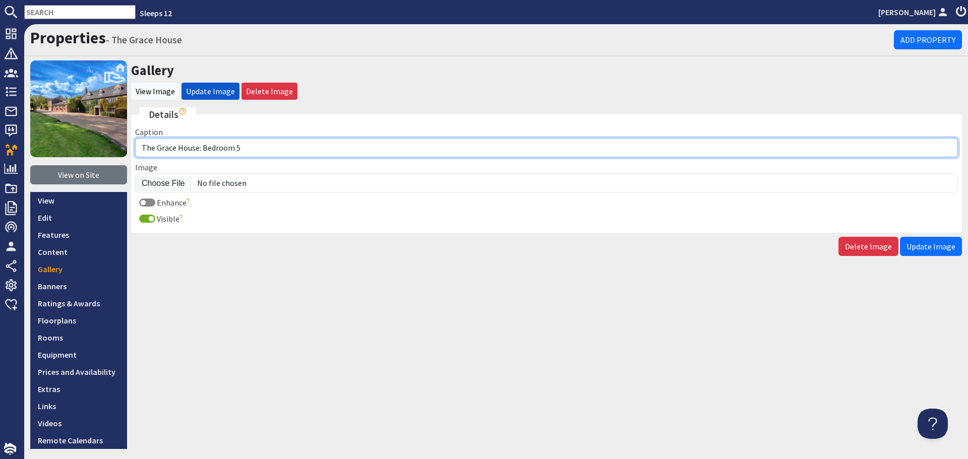
click at [244, 147] on input "The Grace House: Bedroom 5" at bounding box center [546, 147] width 823 height 19
type input "The Grace House: Bedroom 5 is on the second floor and sleeps 2"
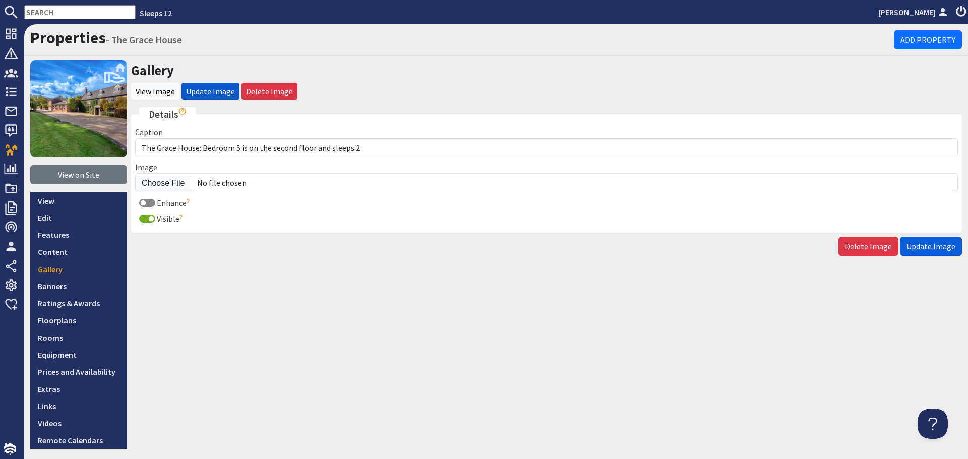
click at [920, 248] on span "Update Image" at bounding box center [930, 246] width 49 height 10
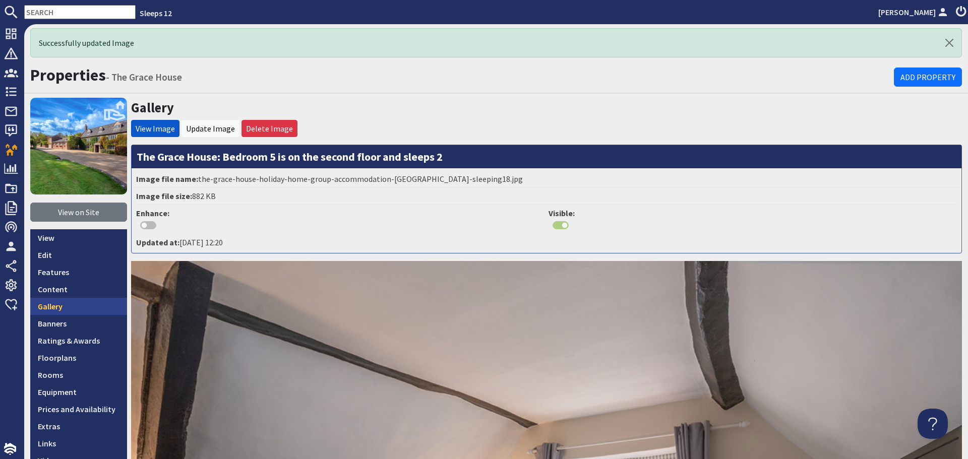
click at [83, 307] on link "Gallery" at bounding box center [78, 306] width 97 height 17
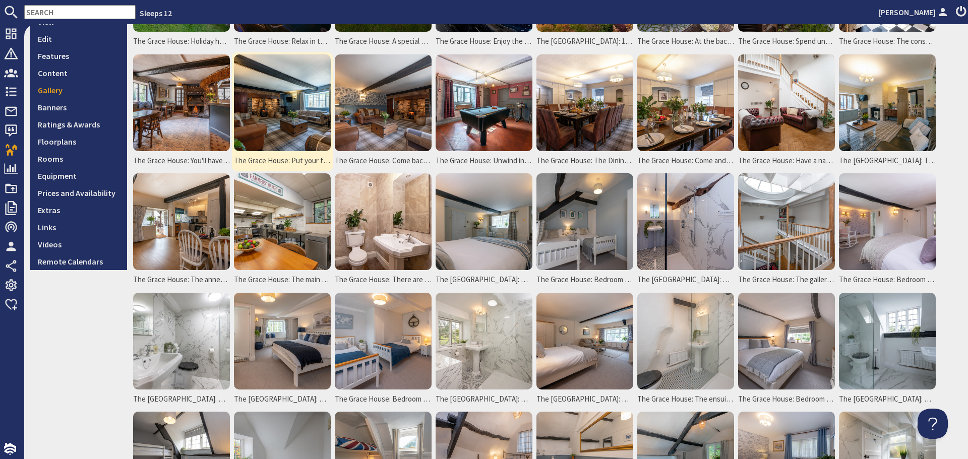
scroll to position [202, 0]
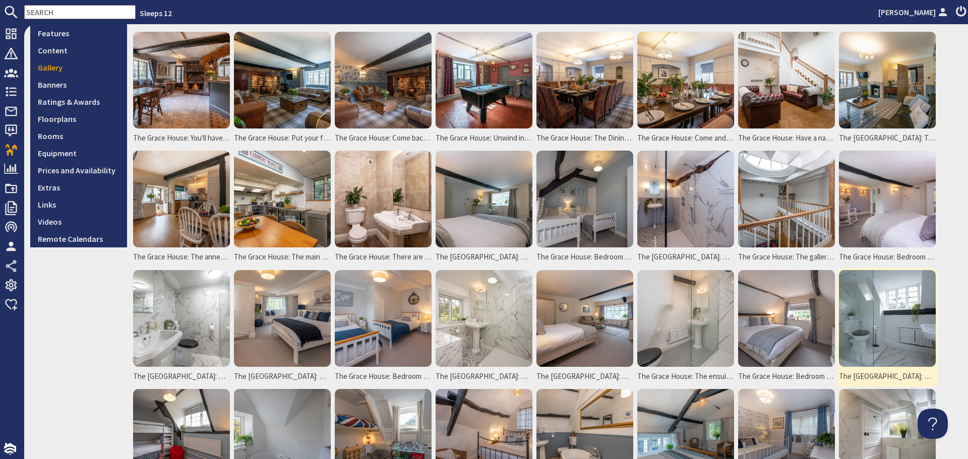
click at [898, 326] on img at bounding box center [887, 318] width 97 height 97
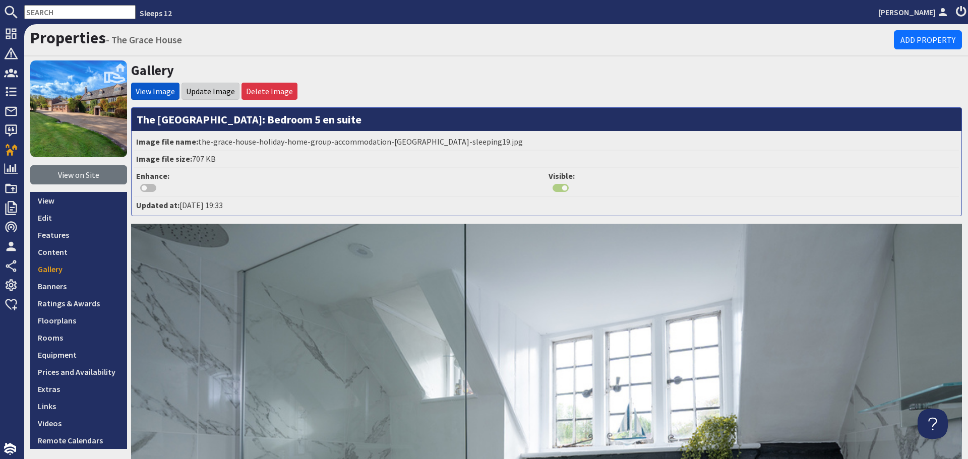
click at [206, 97] on li "Update Image" at bounding box center [210, 91] width 58 height 17
click at [213, 94] on link "Update Image" at bounding box center [210, 91] width 49 height 10
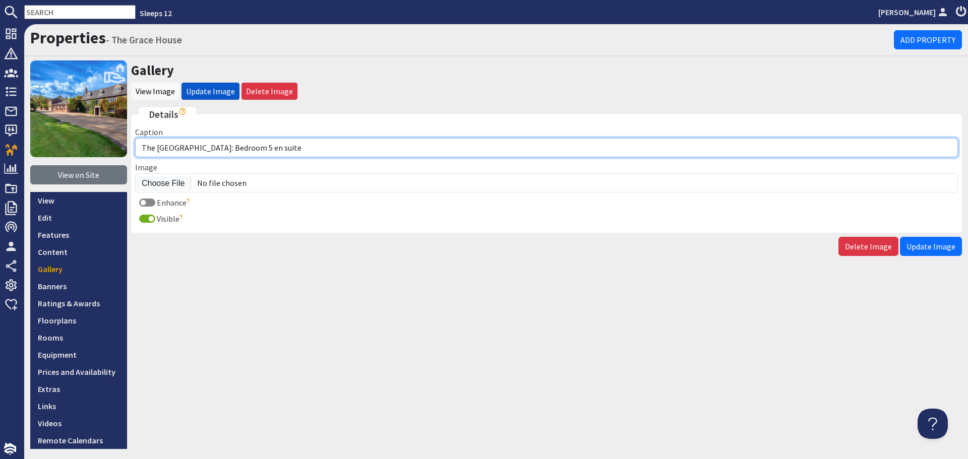
click at [242, 148] on input "The Grace House: Bedroom 5 en suite" at bounding box center [546, 147] width 823 height 19
click at [274, 149] on input "The Grace House: Bedroom 5 has an en suite" at bounding box center [546, 147] width 823 height 19
click at [316, 149] on input "The Grace House: Bedroom 5 has an ensuite" at bounding box center [546, 147] width 823 height 19
type input "The [GEOGRAPHIC_DATA]: Bedroom 5 has an ensuite shower room"
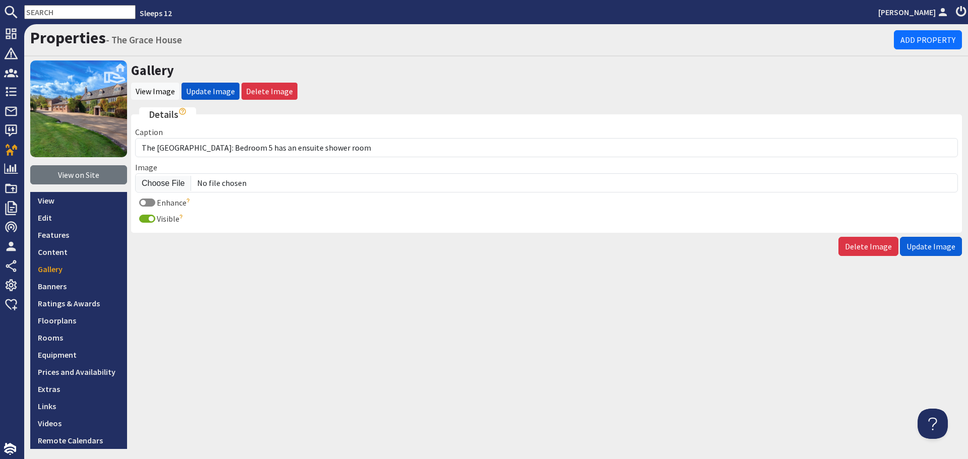
click at [925, 249] on span "Update Image" at bounding box center [930, 246] width 49 height 10
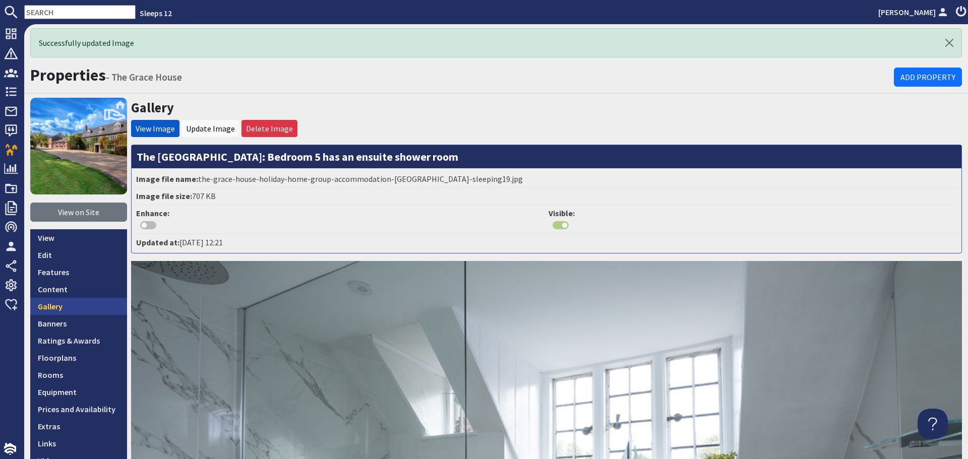
click at [81, 305] on link "Gallery" at bounding box center [78, 306] width 97 height 17
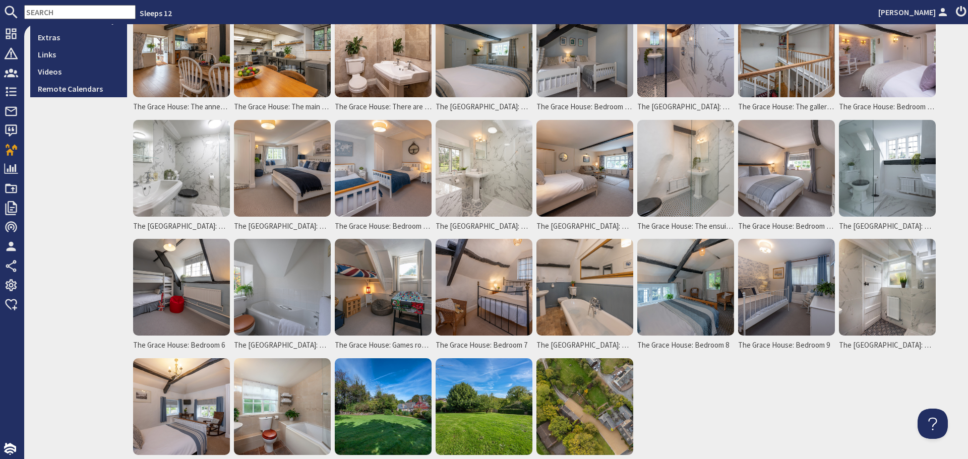
scroll to position [353, 0]
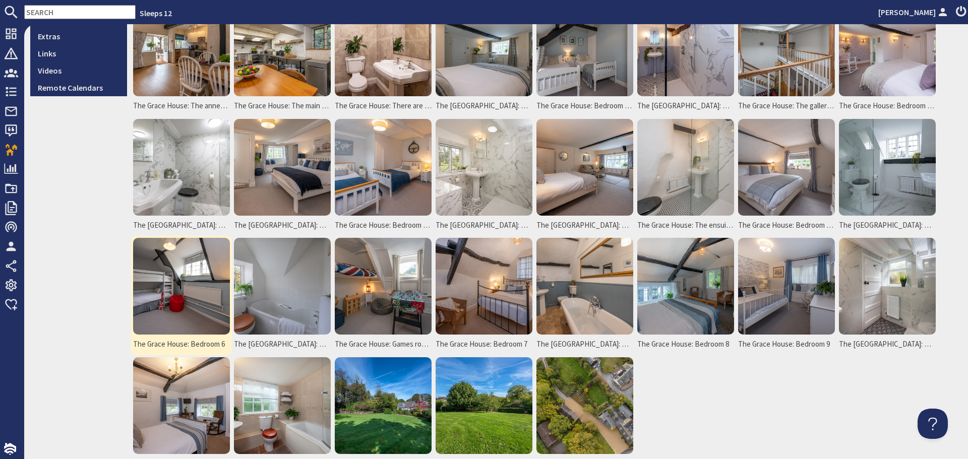
click at [170, 311] on img at bounding box center [181, 286] width 97 height 97
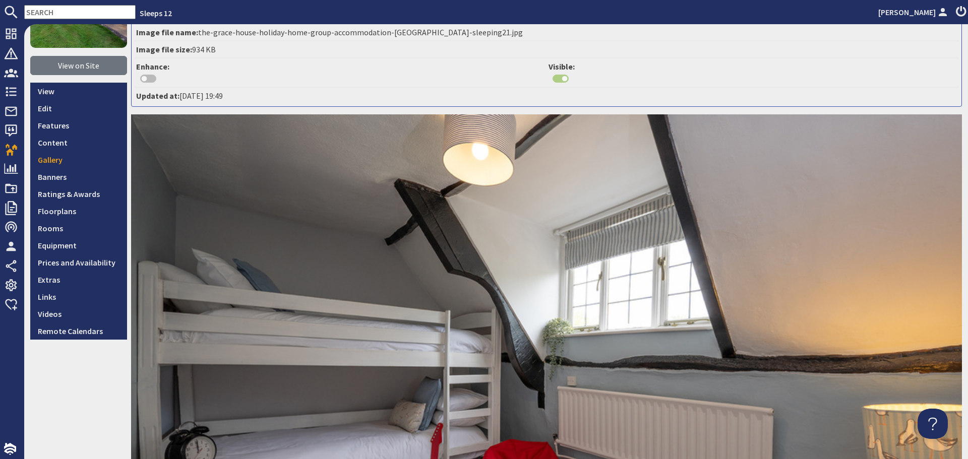
scroll to position [50, 0]
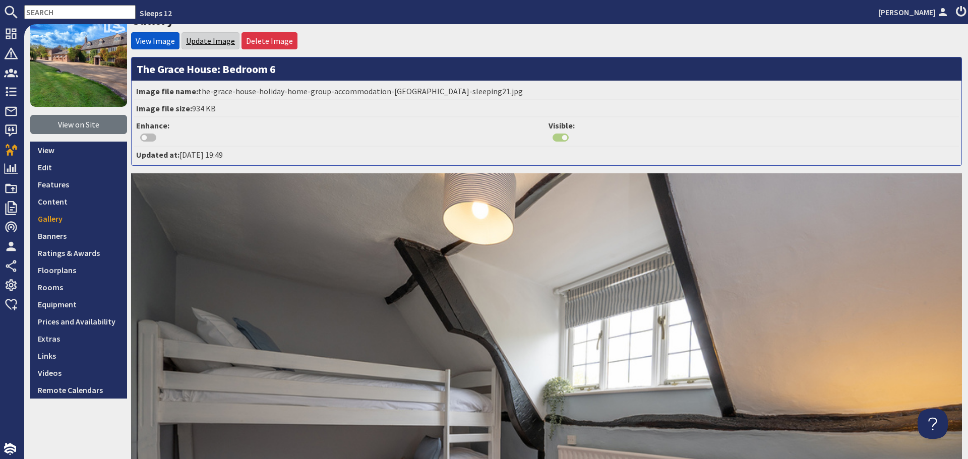
click at [212, 38] on link "Update Image" at bounding box center [210, 41] width 49 height 10
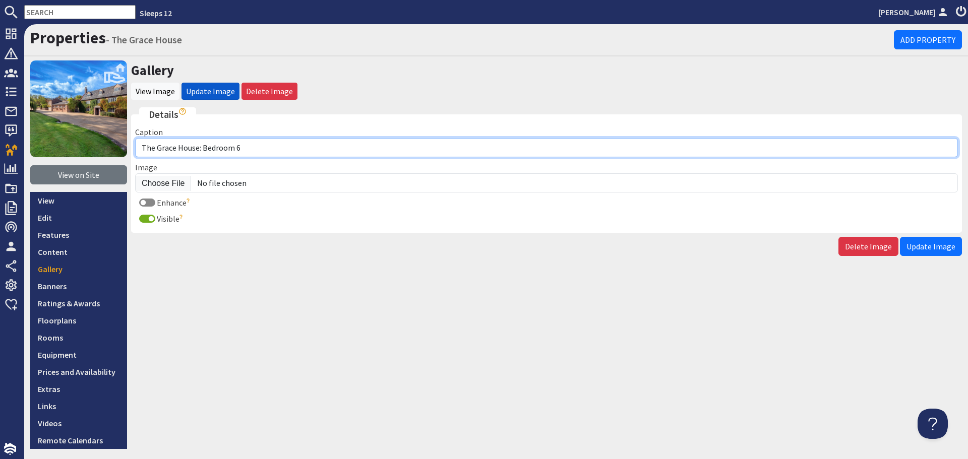
click at [270, 148] on input "The Grace House: Bedroom 6" at bounding box center [546, 147] width 823 height 19
type input "The Grace House: Bedroom 6 is on the second floor and has bunk beds"
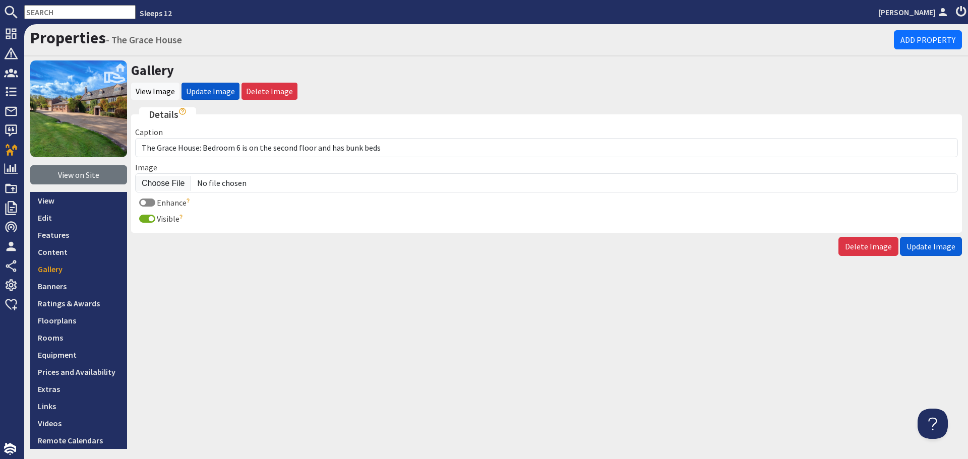
click at [942, 247] on span "Update Image" at bounding box center [930, 246] width 49 height 10
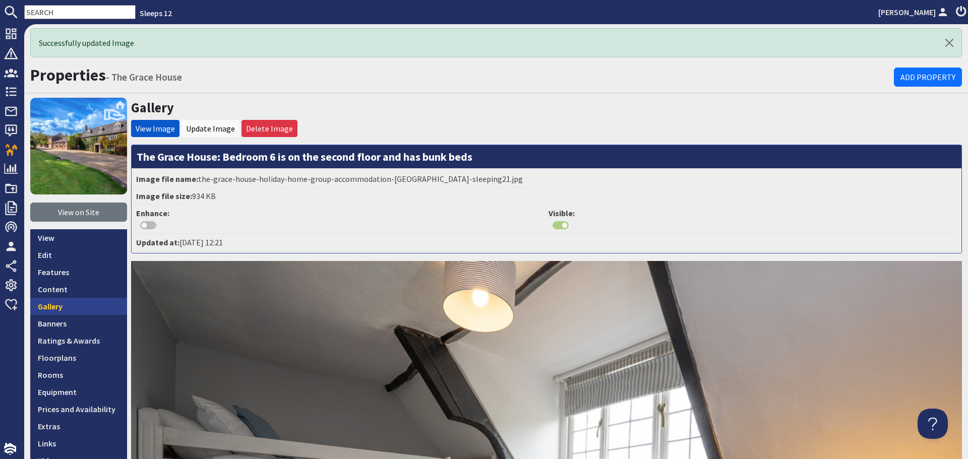
click at [93, 312] on link "Gallery" at bounding box center [78, 306] width 97 height 17
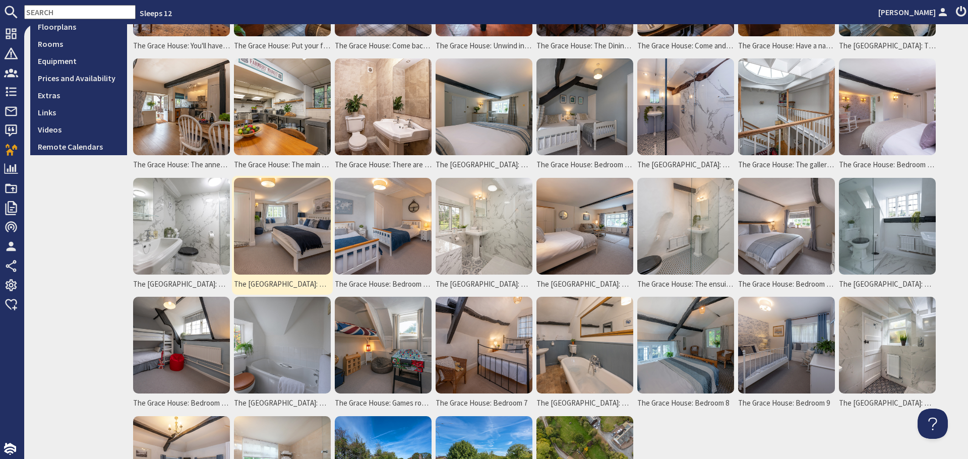
scroll to position [302, 0]
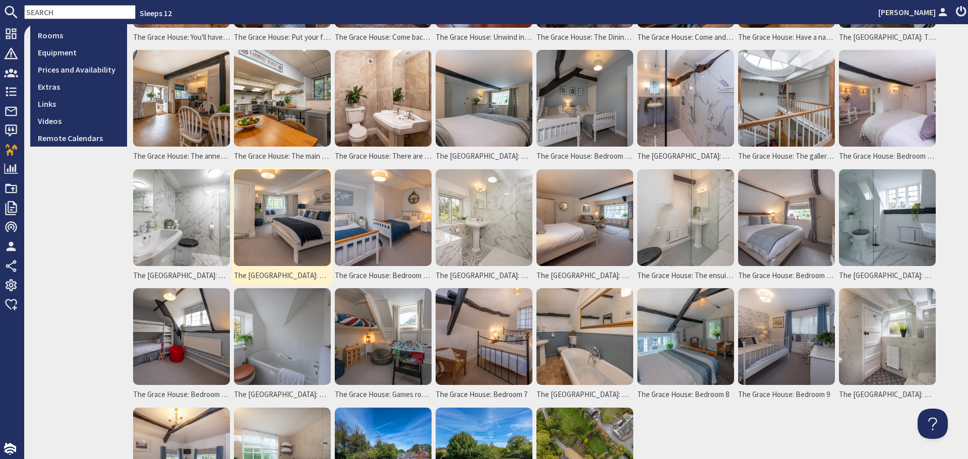
click at [301, 318] on img at bounding box center [282, 336] width 97 height 97
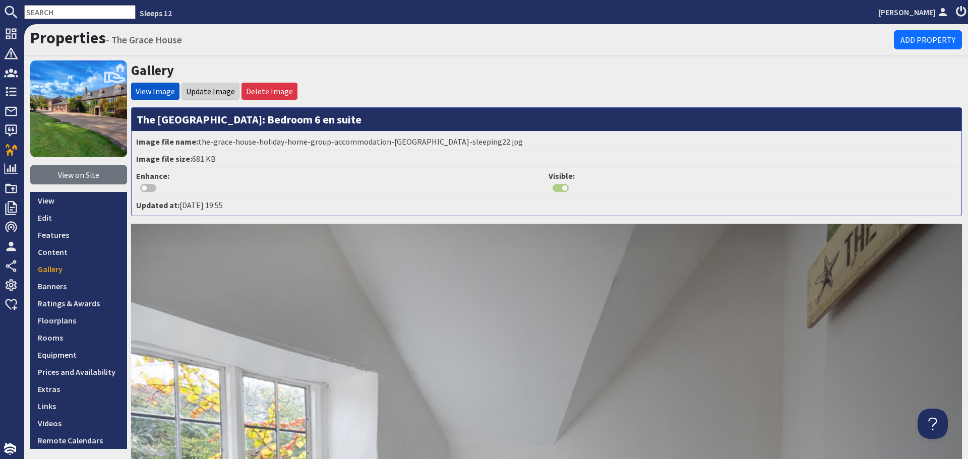
click at [217, 91] on link "Update Image" at bounding box center [210, 91] width 49 height 10
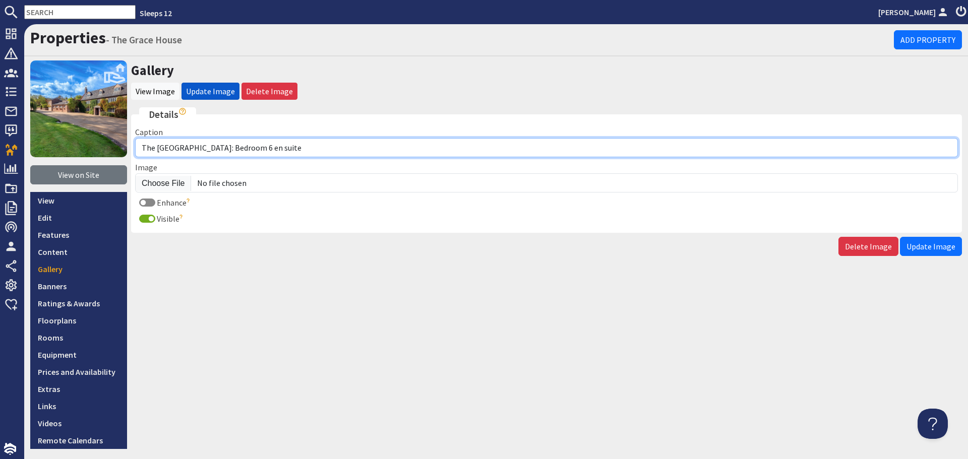
click at [242, 148] on input "The [GEOGRAPHIC_DATA]: Bedroom 6 en suite" at bounding box center [546, 147] width 823 height 19
click at [364, 152] on input "The [GEOGRAPHIC_DATA]: Bedroom 6 has an ensuite" at bounding box center [546, 147] width 823 height 19
type input "The [GEOGRAPHIC_DATA]: Bedroom 6 has an ensuite bathroom"
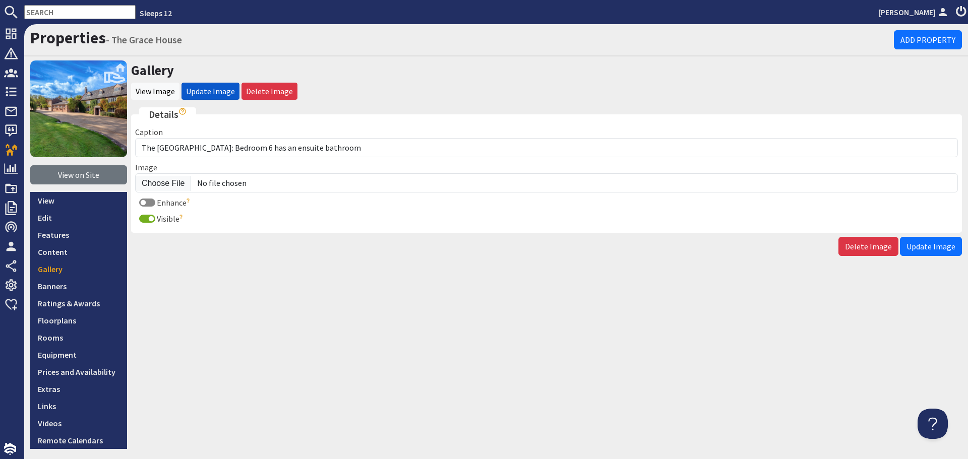
drag, startPoint x: 921, startPoint y: 250, endPoint x: 914, endPoint y: 254, distance: 8.8
click at [921, 250] on span "Update Image" at bounding box center [930, 246] width 49 height 10
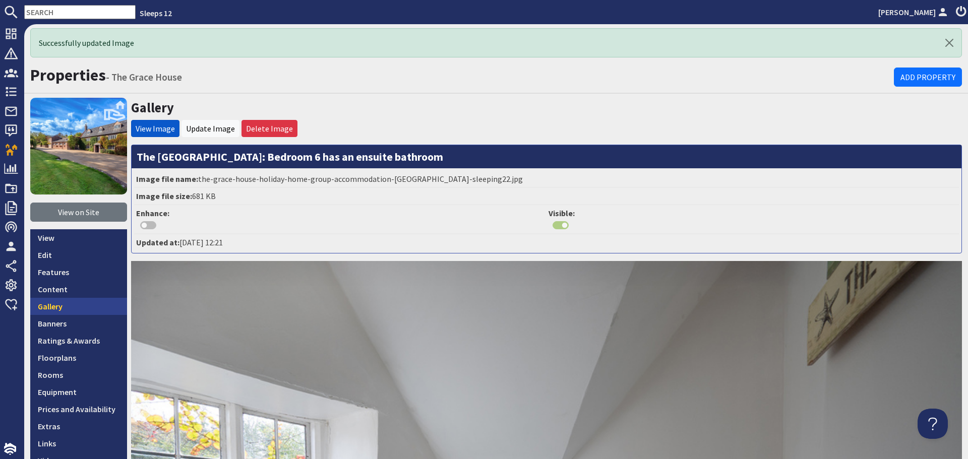
click at [59, 307] on link "Gallery" at bounding box center [78, 306] width 97 height 17
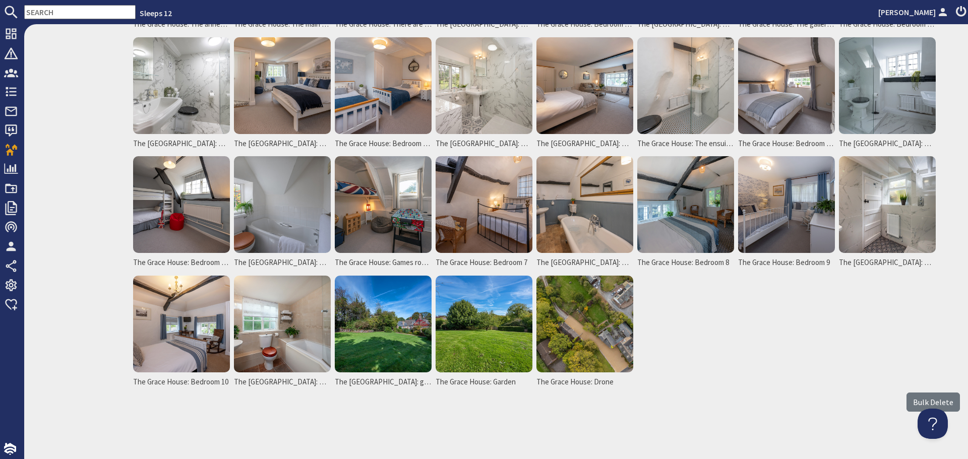
scroll to position [443, 0]
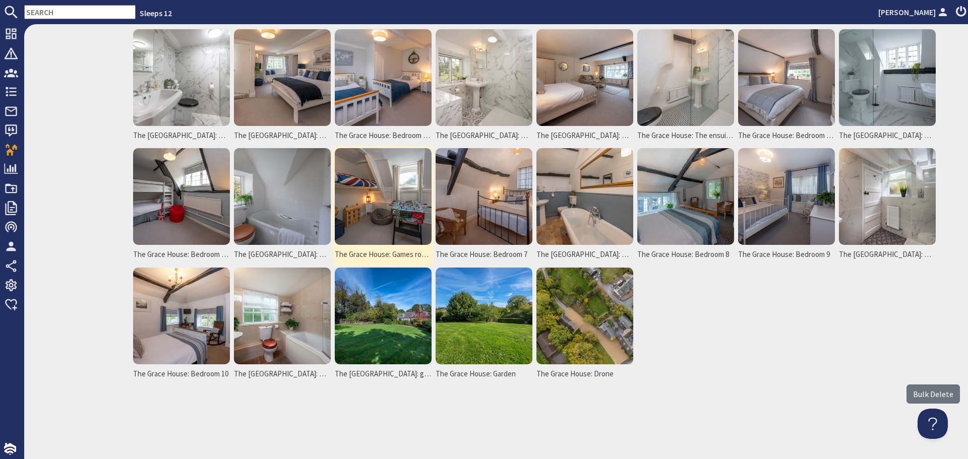
click at [390, 204] on img at bounding box center [383, 196] width 97 height 97
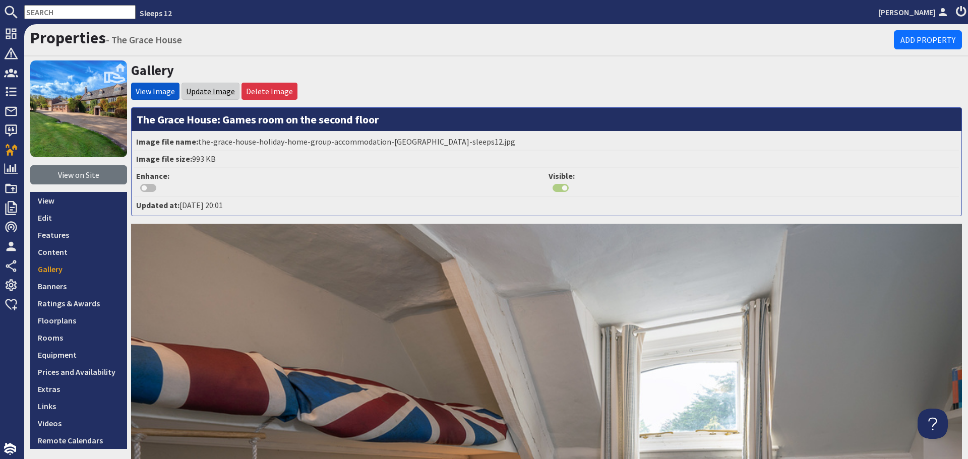
click at [212, 90] on link "Update Image" at bounding box center [210, 91] width 49 height 10
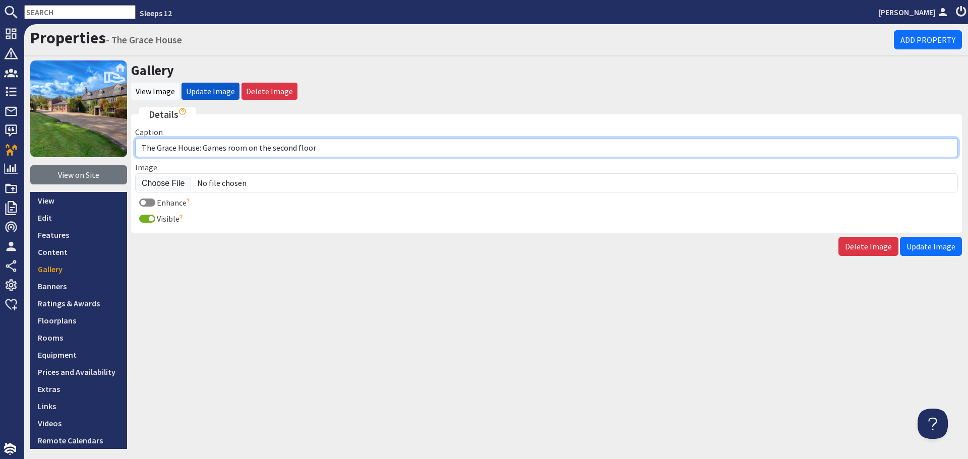
drag, startPoint x: 326, startPoint y: 150, endPoint x: 204, endPoint y: 151, distance: 122.0
click at [204, 151] on input "The Grace House: Games room on the second floor" at bounding box center [546, 147] width 823 height 19
type input "The Grace House: There's also a children's playroom on the second floor"
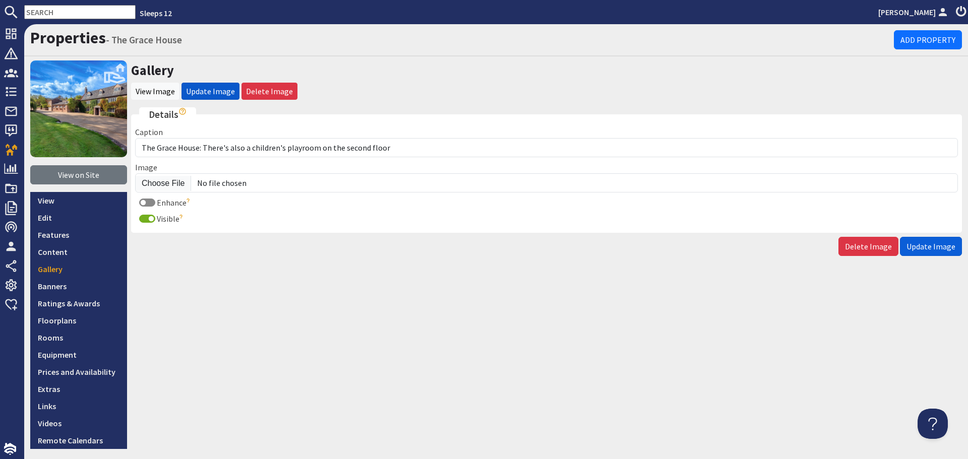
click at [933, 250] on span "Update Image" at bounding box center [930, 246] width 49 height 10
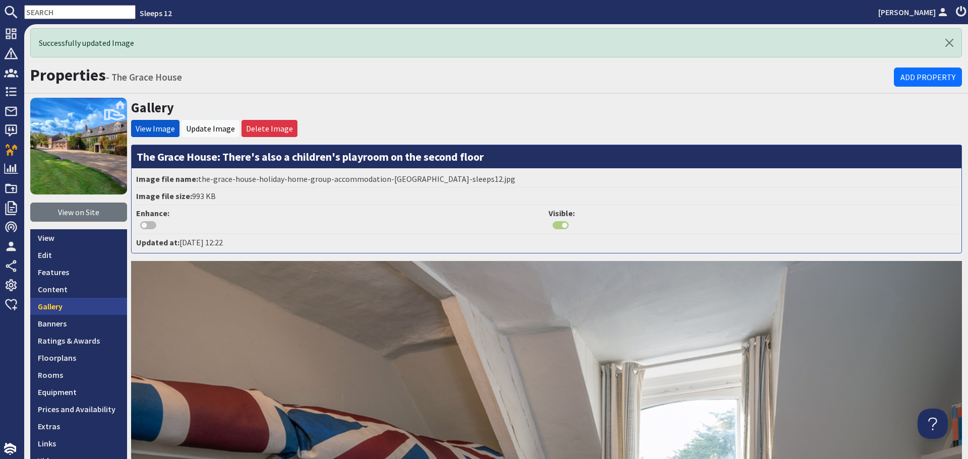
click at [70, 313] on link "Gallery" at bounding box center [78, 306] width 97 height 17
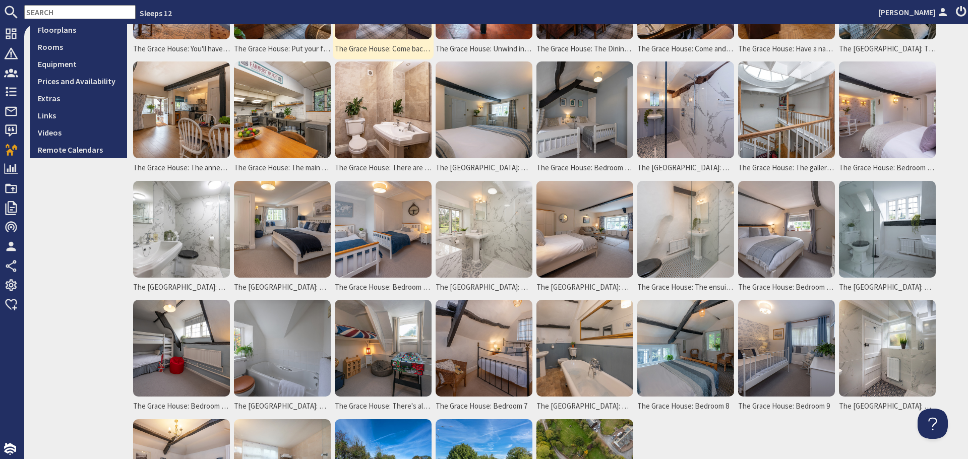
scroll to position [302, 0]
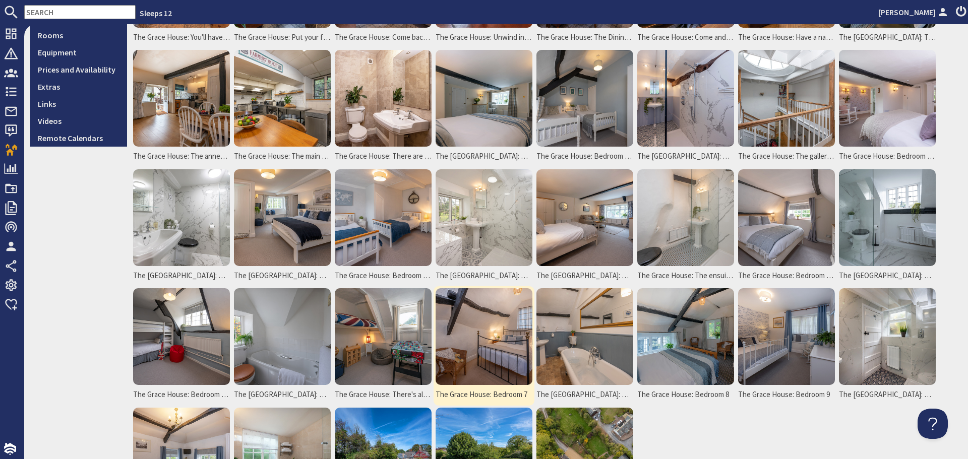
click at [461, 327] on img at bounding box center [484, 336] width 97 height 97
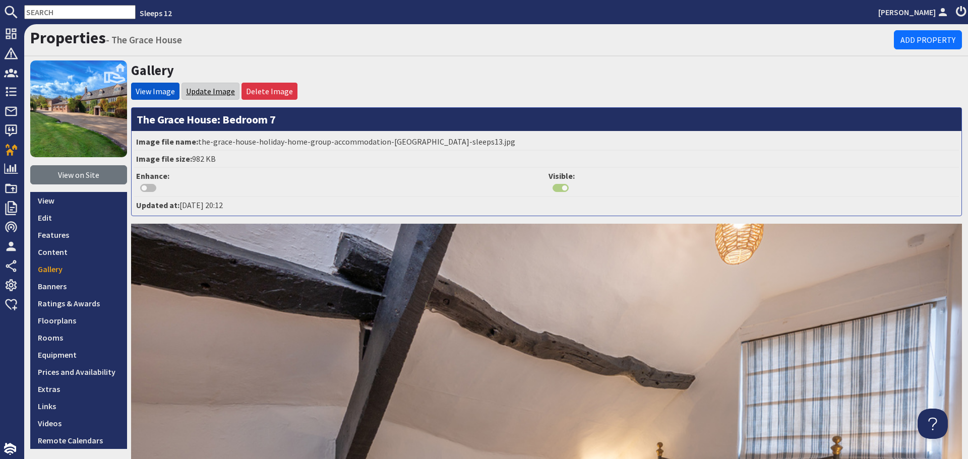
click at [220, 87] on link "Update Image" at bounding box center [210, 91] width 49 height 10
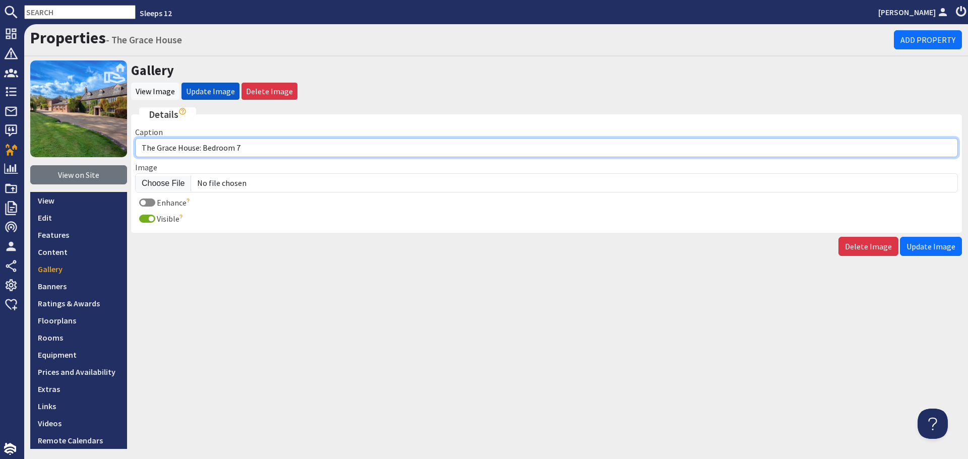
click at [260, 147] on input "The Grace House: Bedroom 7" at bounding box center [546, 147] width 823 height 19
type input "The [GEOGRAPHIC_DATA]: Bedroom 7 is in the annexe"
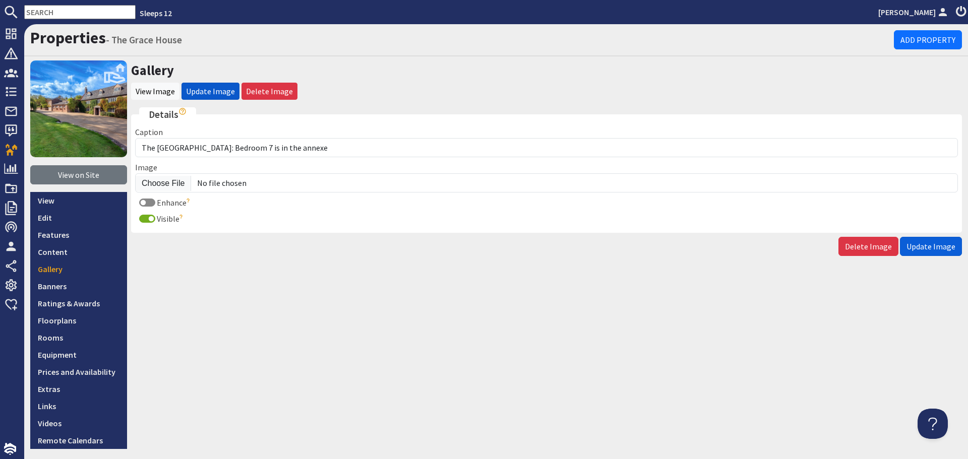
click at [931, 247] on span "Update Image" at bounding box center [930, 246] width 49 height 10
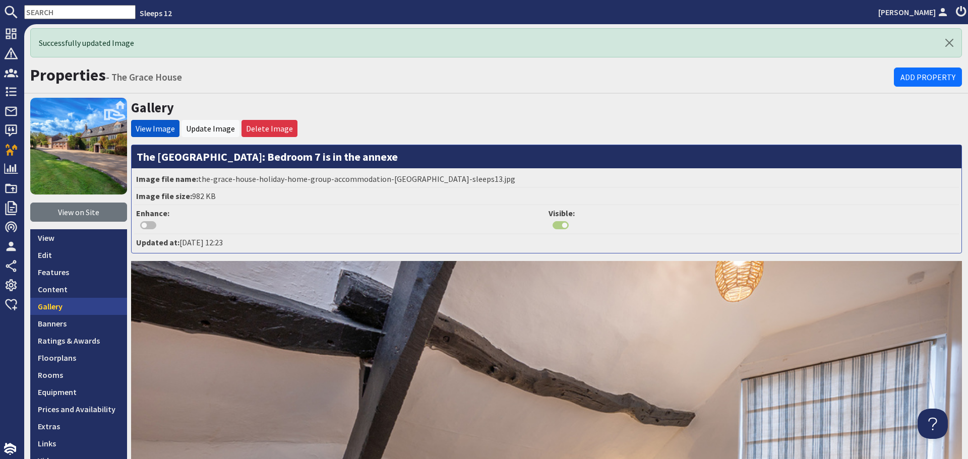
click at [78, 312] on link "Gallery" at bounding box center [78, 306] width 97 height 17
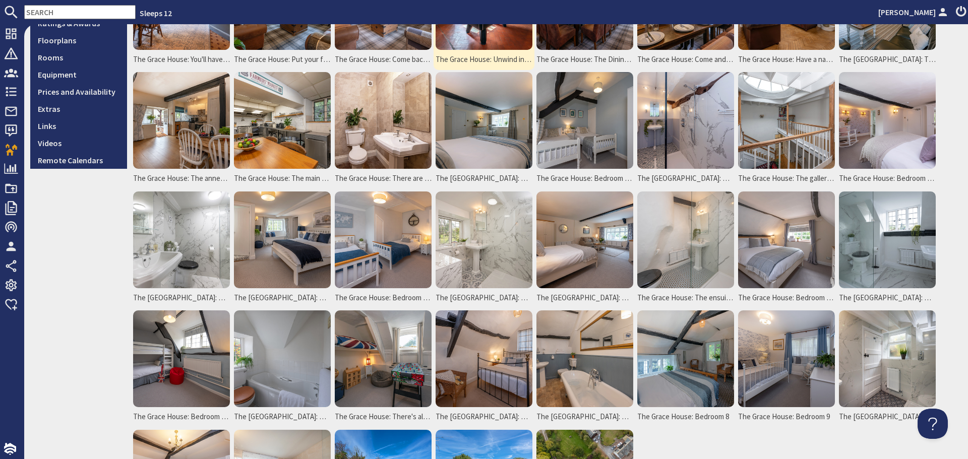
scroll to position [302, 0]
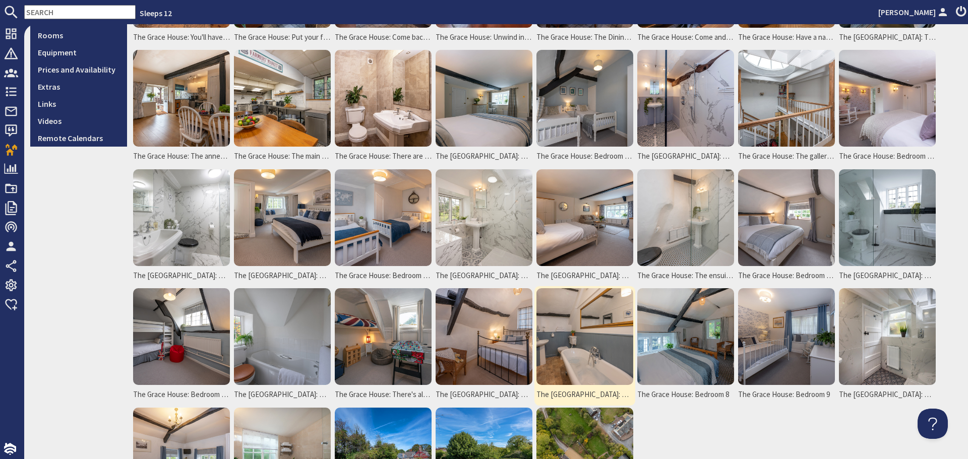
click at [618, 357] on img at bounding box center [584, 336] width 97 height 97
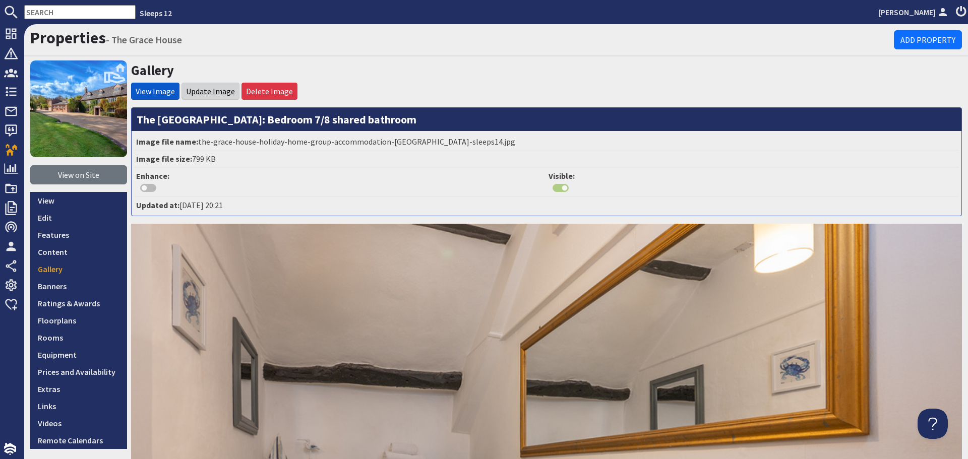
click at [219, 93] on link "Update Image" at bounding box center [210, 91] width 49 height 10
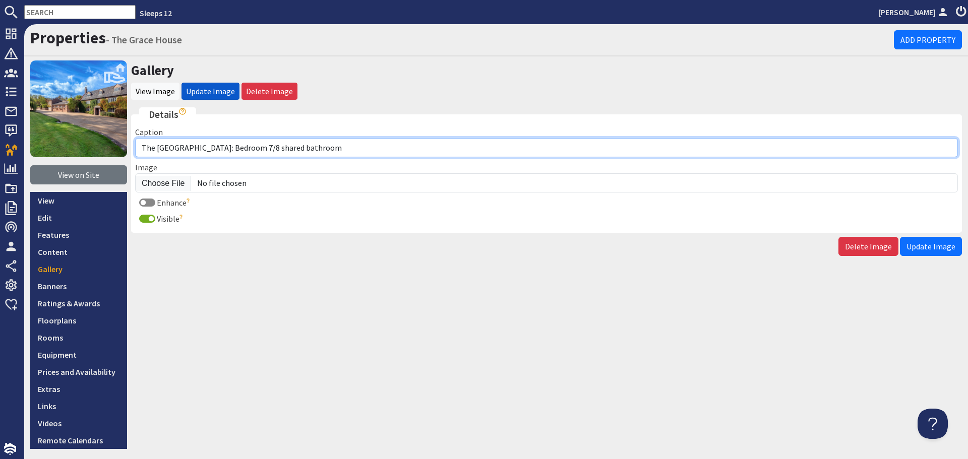
drag, startPoint x: 320, startPoint y: 147, endPoint x: 240, endPoint y: 143, distance: 80.2
click at [240, 143] on input "The [GEOGRAPHIC_DATA]: Bedroom 7/8 shared bathroom" at bounding box center [546, 147] width 823 height 19
click at [268, 146] on input "The Grace House: Bedrooms 7 and 8 sahre a bathroom with a handhld shower" at bounding box center [546, 147] width 823 height 19
click at [368, 147] on input "The Grace House: Bedrooms 7 and 8 share a bathroom with a handhld shower" at bounding box center [546, 147] width 823 height 19
type input "The Grace House: Bedrooms 7 and 8 share a bathroom with a handheld shower"
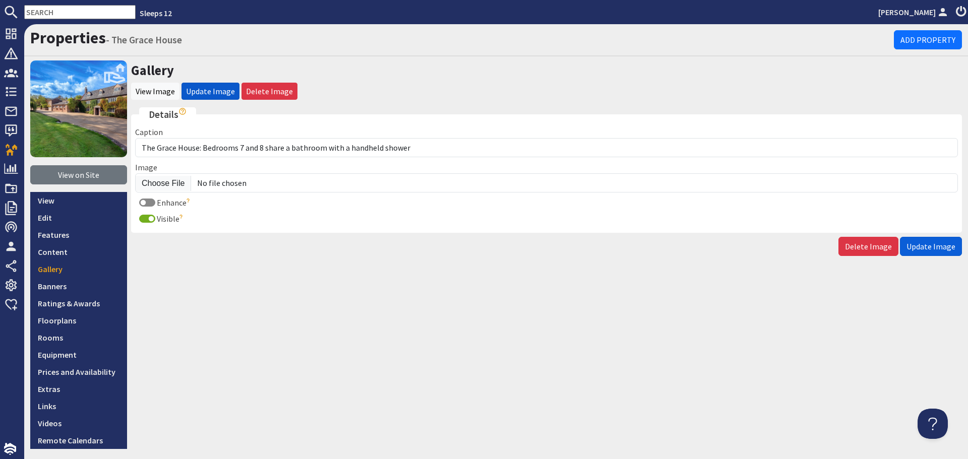
click at [931, 243] on span "Update Image" at bounding box center [930, 246] width 49 height 10
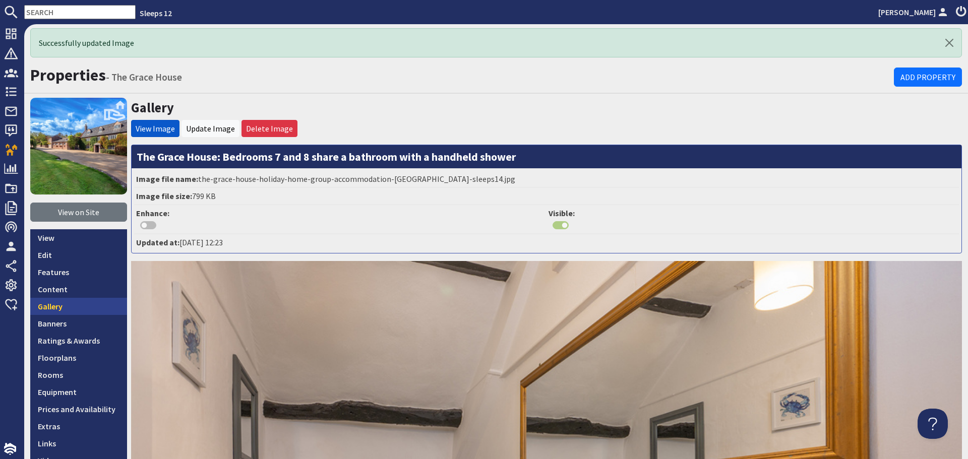
click at [70, 314] on link "Gallery" at bounding box center [78, 306] width 97 height 17
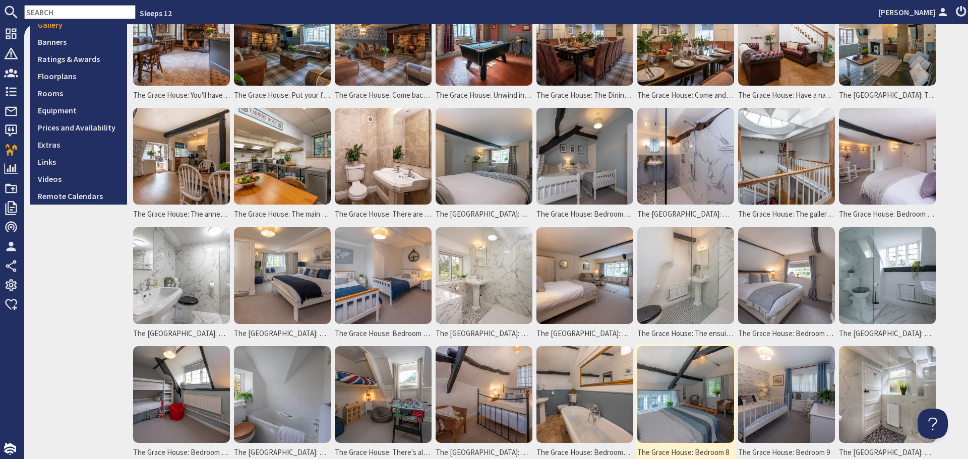
scroll to position [302, 0]
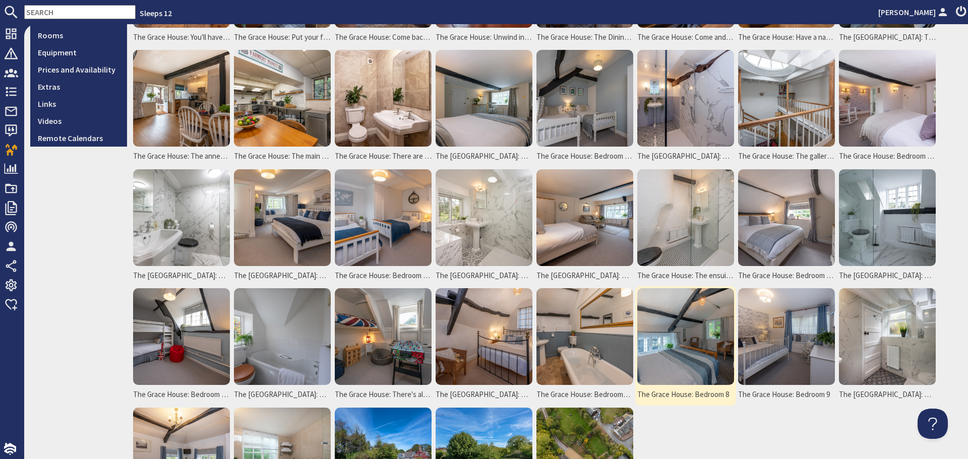
click at [688, 339] on img at bounding box center [685, 336] width 97 height 97
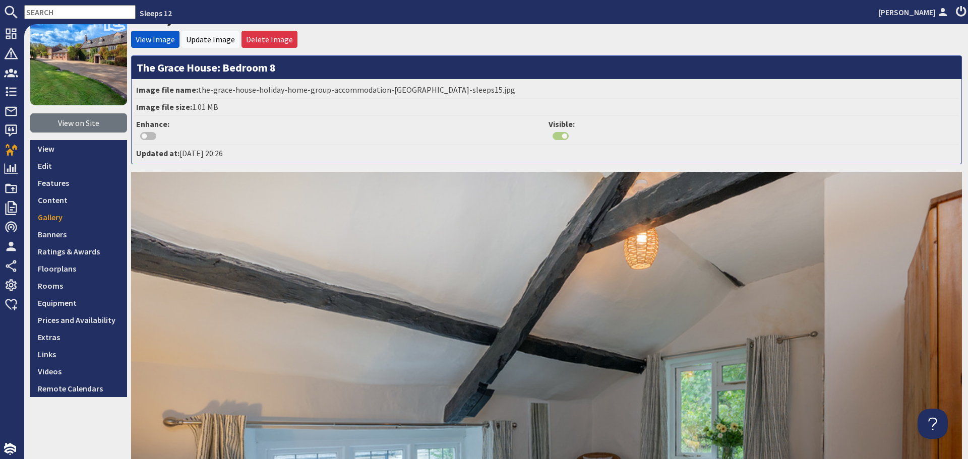
scroll to position [50, 0]
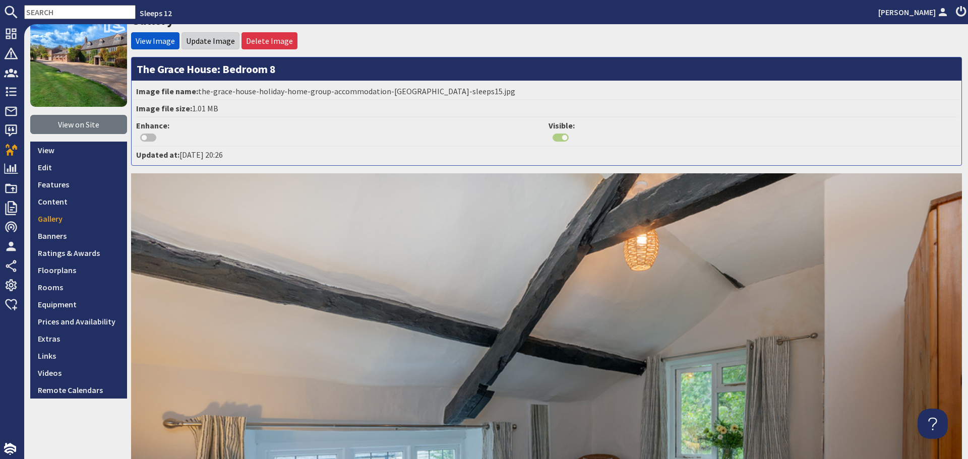
click at [207, 35] on li "Update Image" at bounding box center [210, 40] width 58 height 17
click at [214, 41] on link "Update Image" at bounding box center [210, 41] width 49 height 10
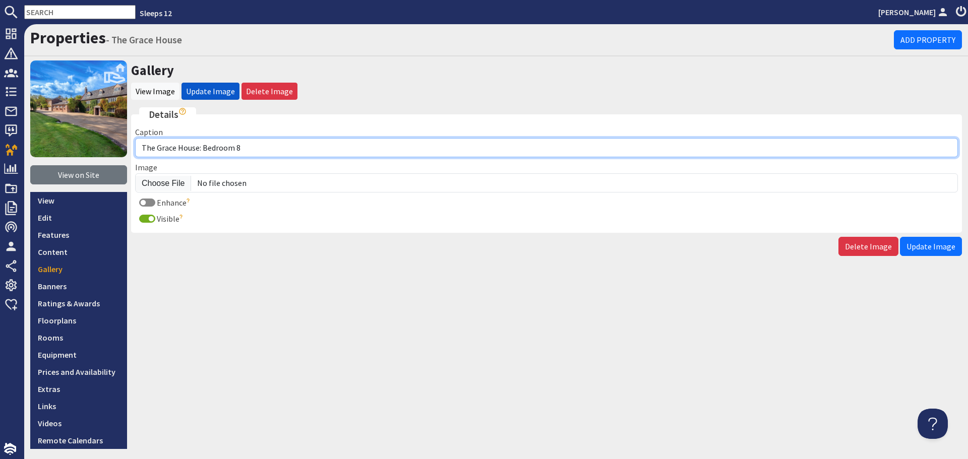
click at [286, 145] on input "The Grace House: Bedroom 8" at bounding box center [546, 147] width 823 height 19
type input "The [GEOGRAPHIC_DATA]: Bedroom 8 is in the annexe"
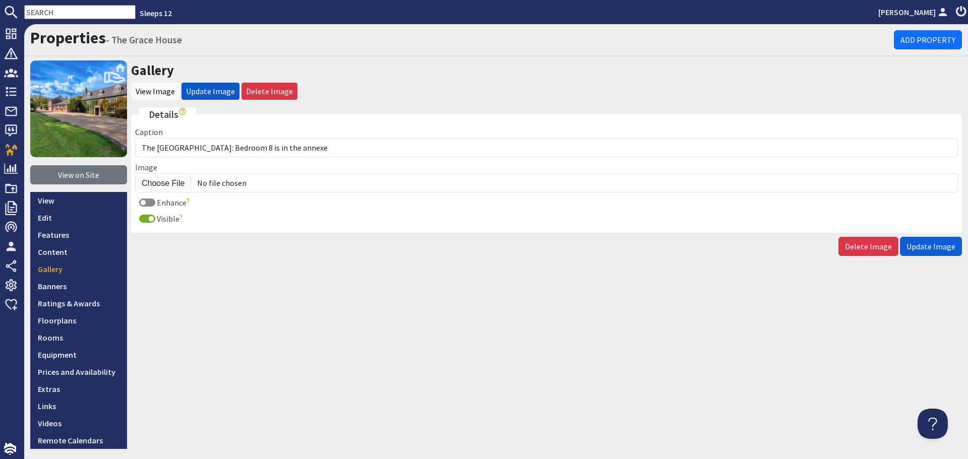
click at [926, 249] on span "Update Image" at bounding box center [930, 246] width 49 height 10
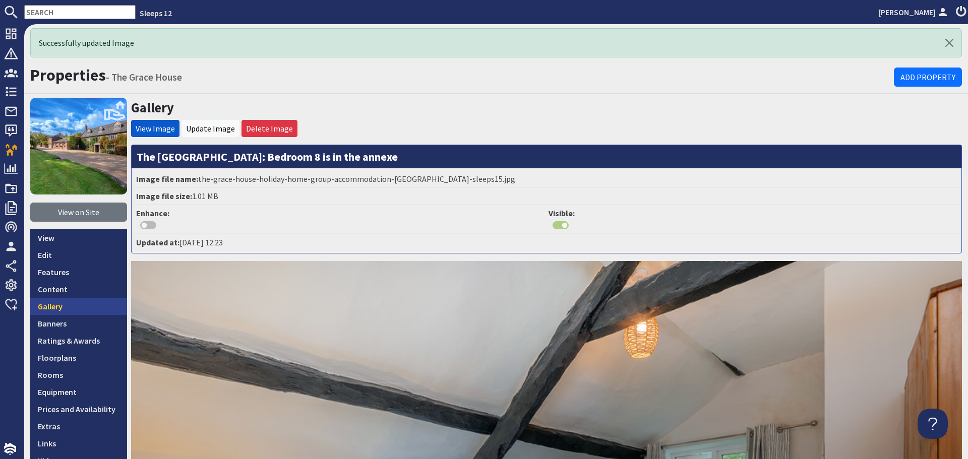
click at [95, 313] on link "Gallery" at bounding box center [78, 306] width 97 height 17
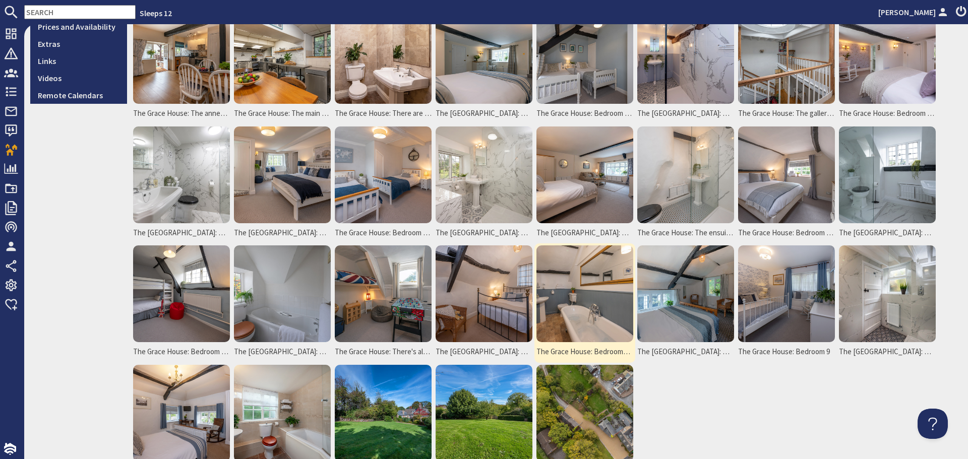
scroll to position [353, 0]
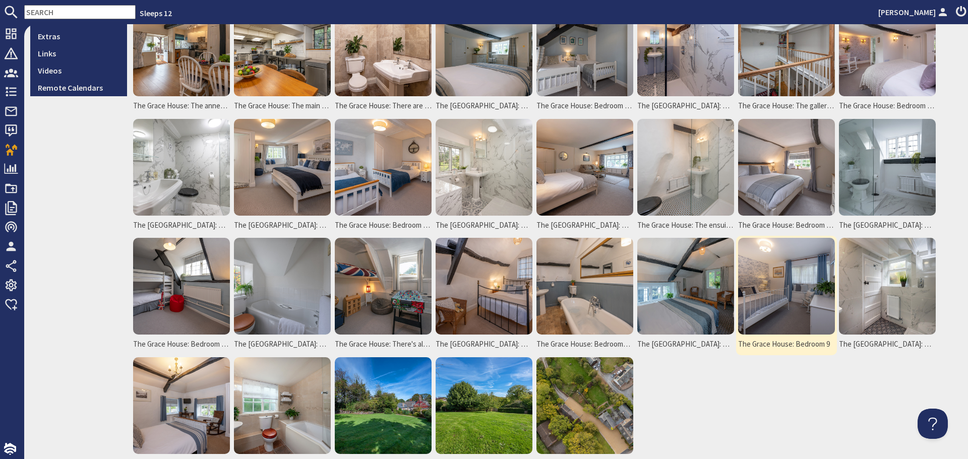
click at [781, 287] on img at bounding box center [786, 286] width 97 height 97
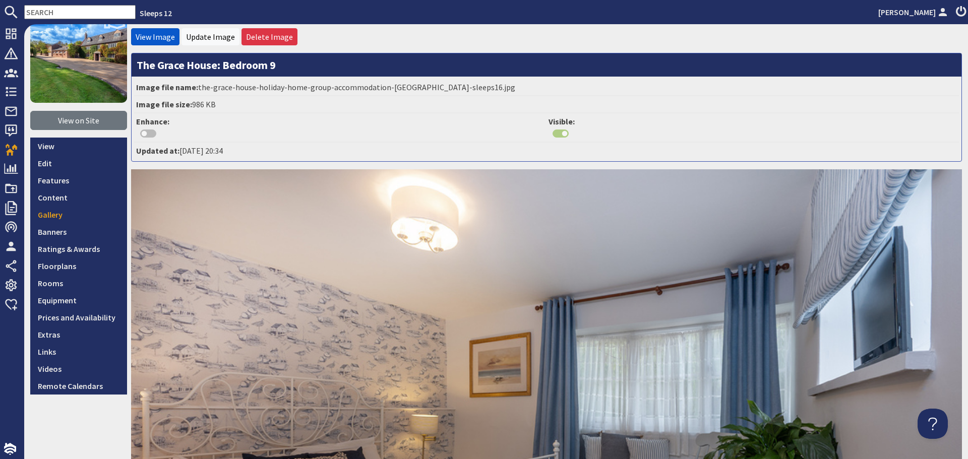
scroll to position [50, 0]
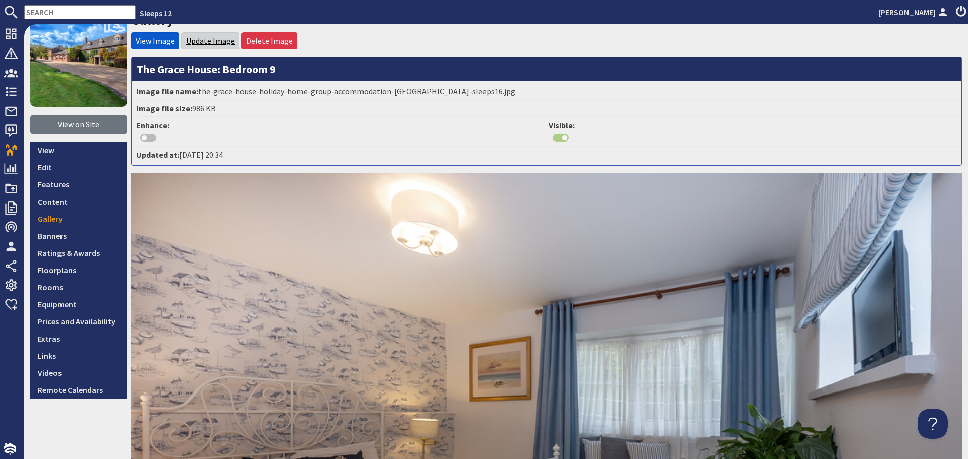
click at [204, 40] on link "Update Image" at bounding box center [210, 41] width 49 height 10
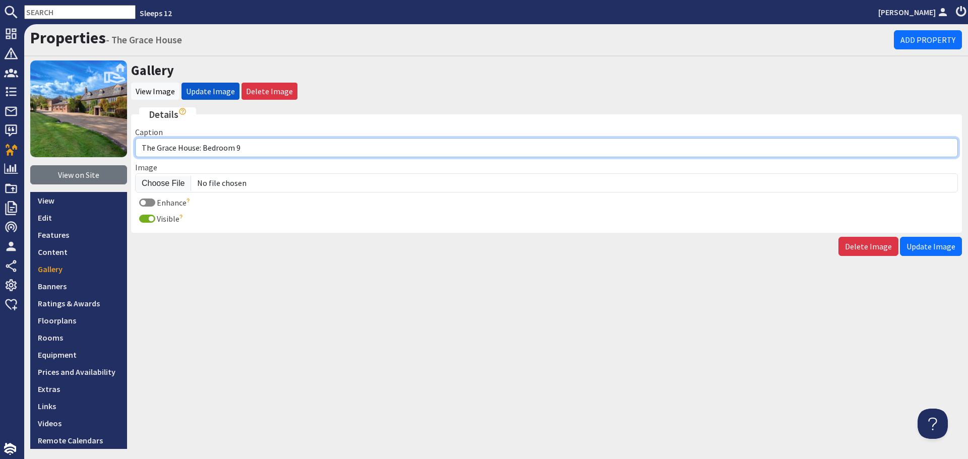
click at [267, 144] on input "The Grace House: Bedroom 9" at bounding box center [546, 147] width 823 height 19
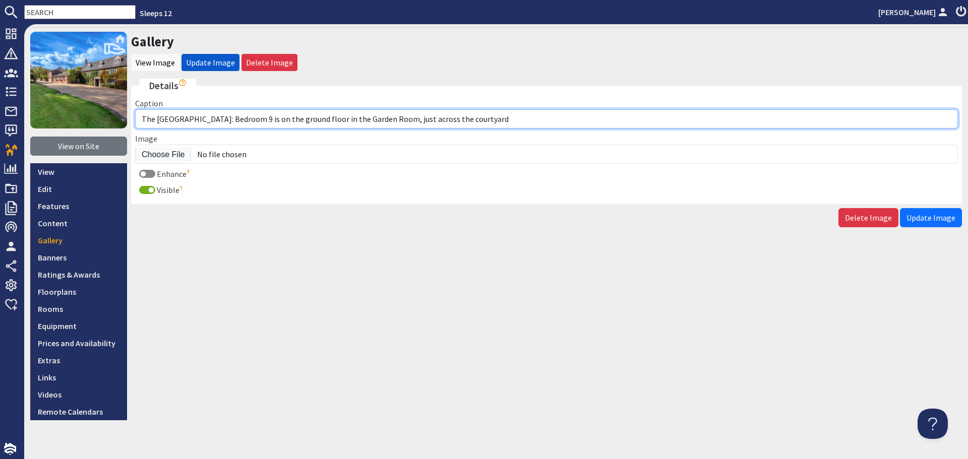
scroll to position [40, 0]
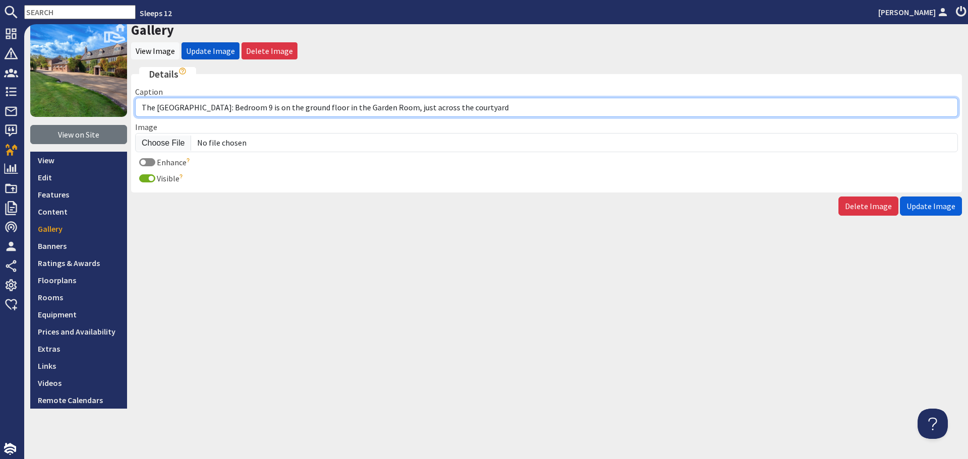
type input "The [GEOGRAPHIC_DATA]: Bedroom 9 is on the ground floor in the Garden Room, jus…"
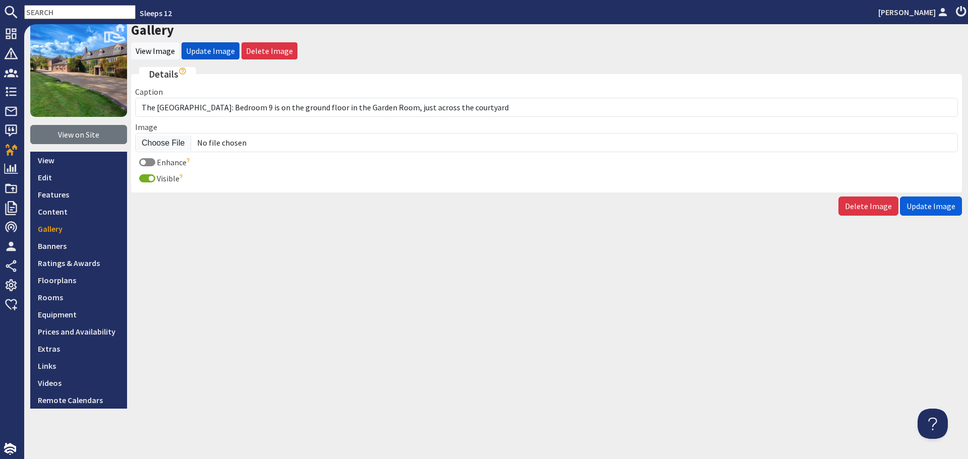
click at [922, 200] on button "Update Image" at bounding box center [931, 206] width 62 height 19
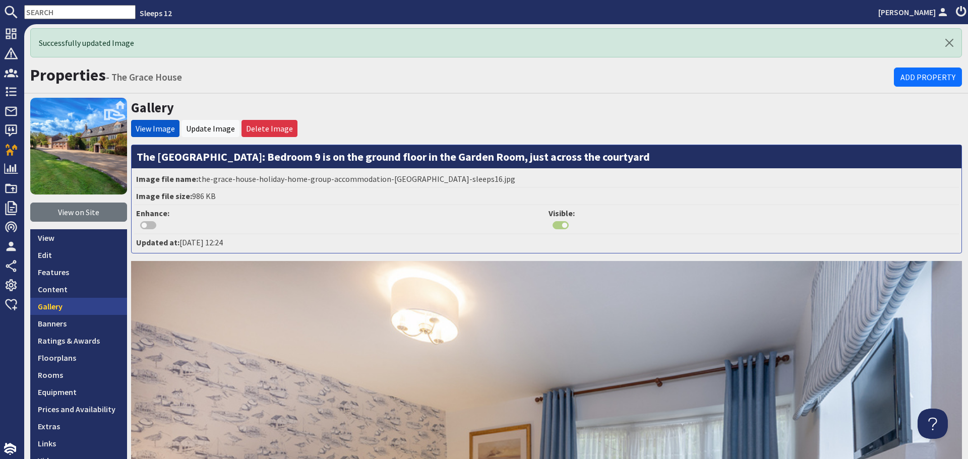
click at [82, 305] on link "Gallery" at bounding box center [78, 306] width 97 height 17
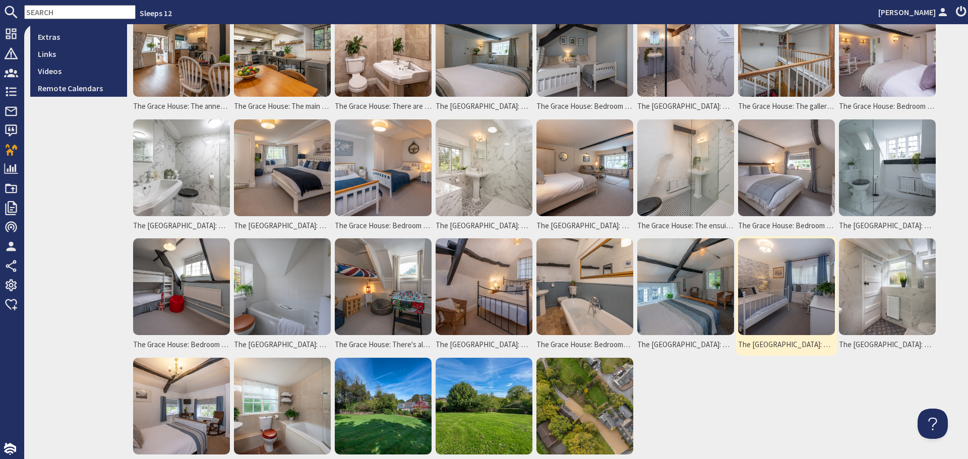
scroll to position [353, 0]
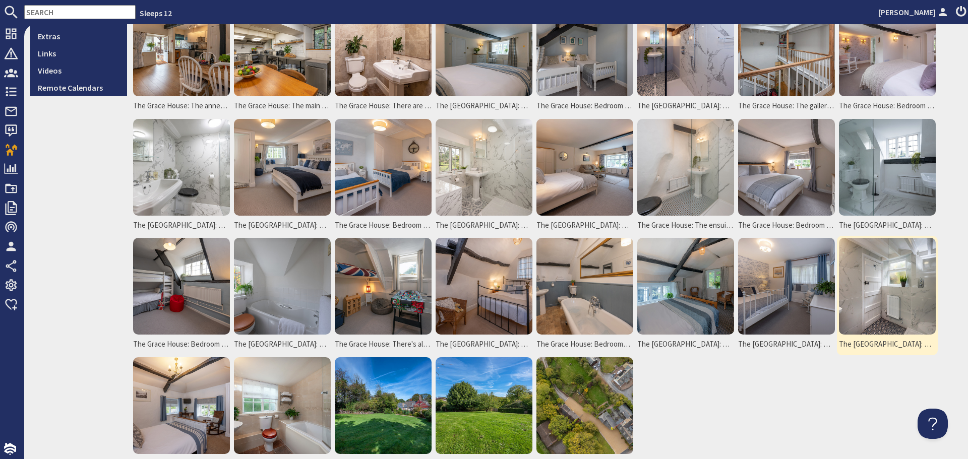
click at [853, 297] on img at bounding box center [887, 286] width 97 height 97
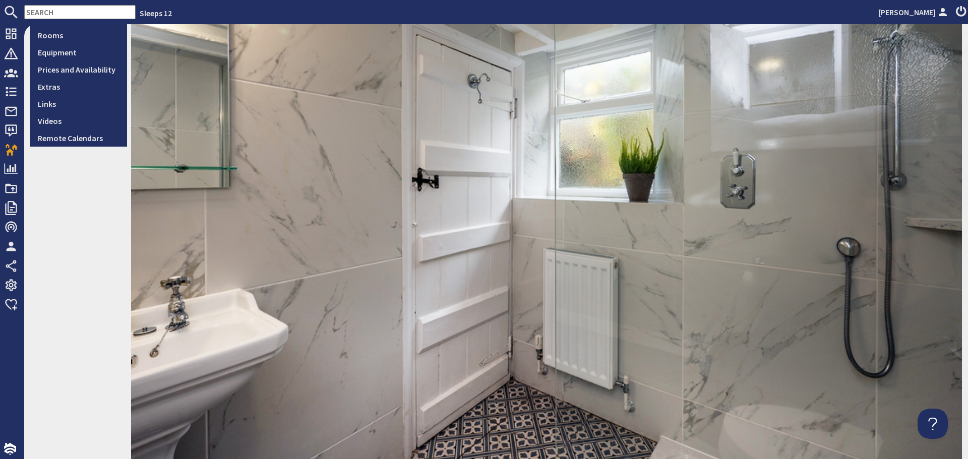
scroll to position [50, 0]
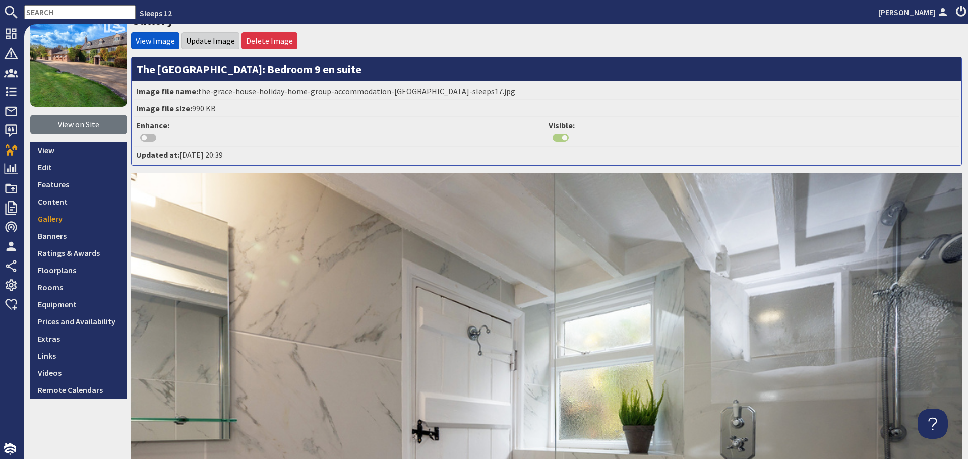
click at [210, 35] on li "Update Image" at bounding box center [210, 40] width 58 height 17
click at [209, 43] on link "Update Image" at bounding box center [210, 41] width 49 height 10
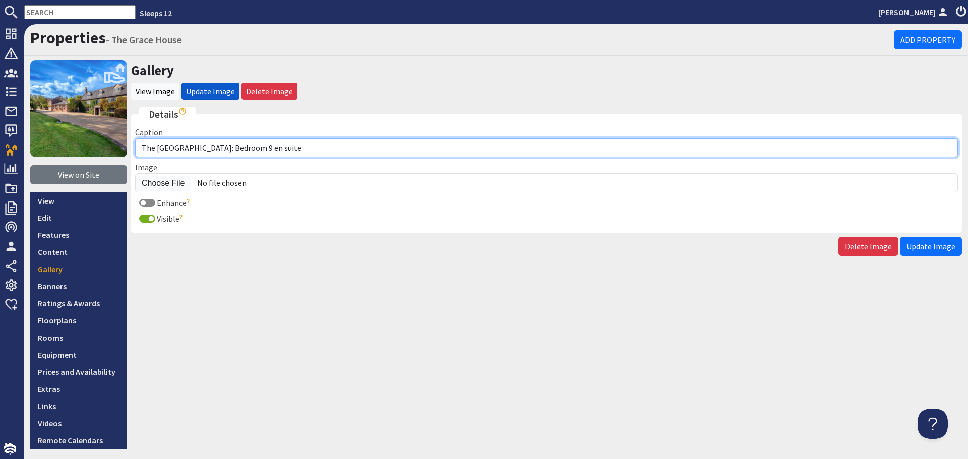
click at [293, 151] on input "The Grace House: Bedroom 9 en suite" at bounding box center [546, 147] width 823 height 19
click at [241, 149] on input "The Grace House: Bedroom 9 en suite" at bounding box center [546, 147] width 823 height 19
click at [292, 147] on input "The Grace House: Bedroom 9 has an ensuite" at bounding box center [546, 147] width 823 height 19
type input "The [GEOGRAPHIC_DATA]: Bedroom 9 has an ensuite shower room"
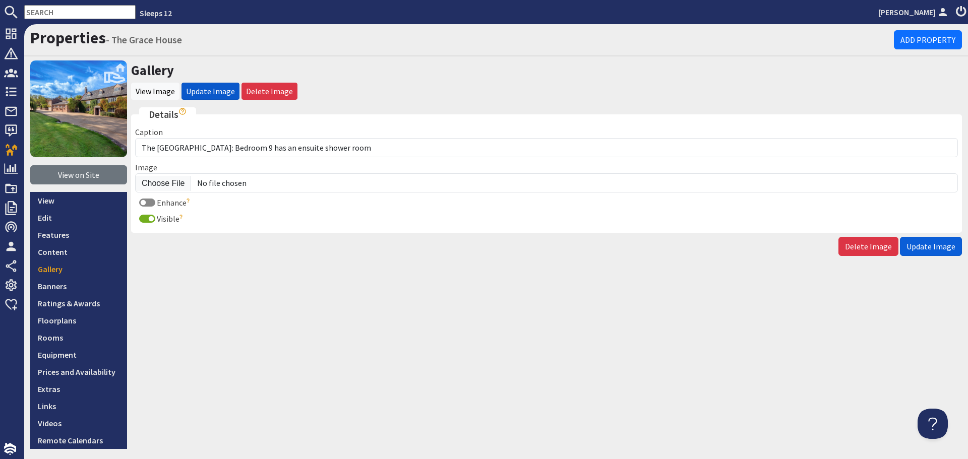
click at [929, 248] on span "Update Image" at bounding box center [930, 246] width 49 height 10
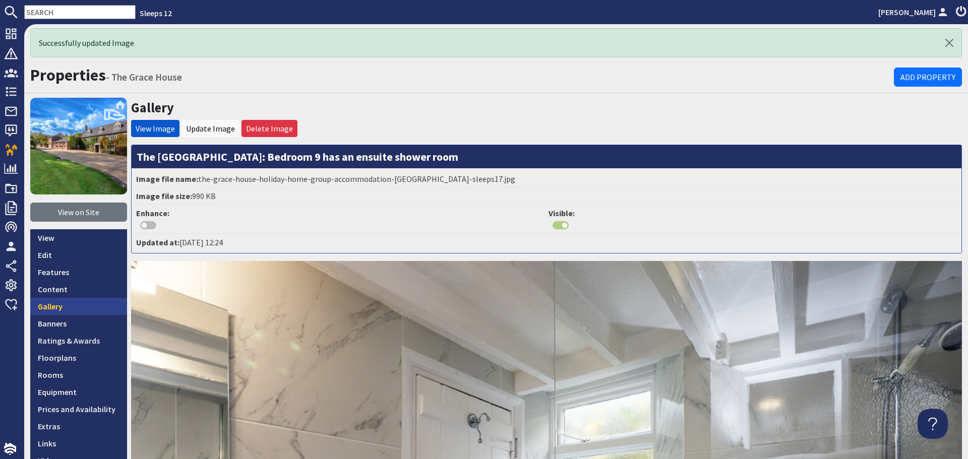
click at [58, 309] on link "Gallery" at bounding box center [78, 306] width 97 height 17
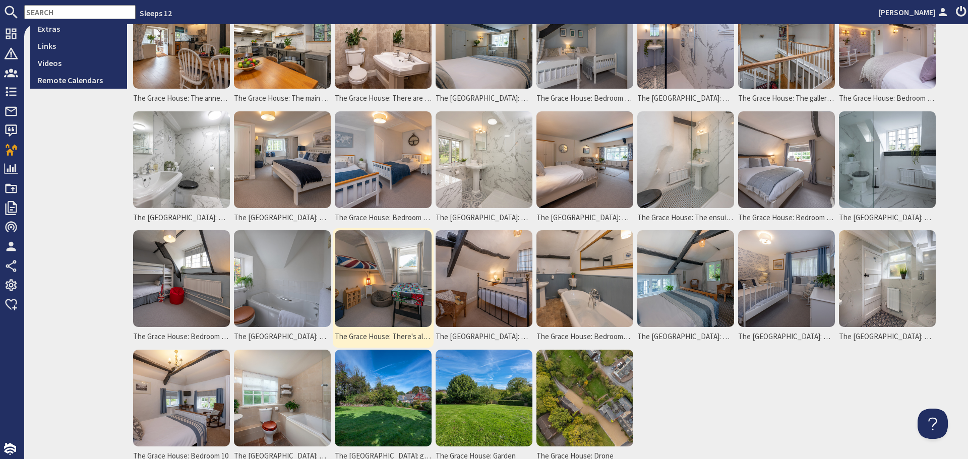
scroll to position [443, 0]
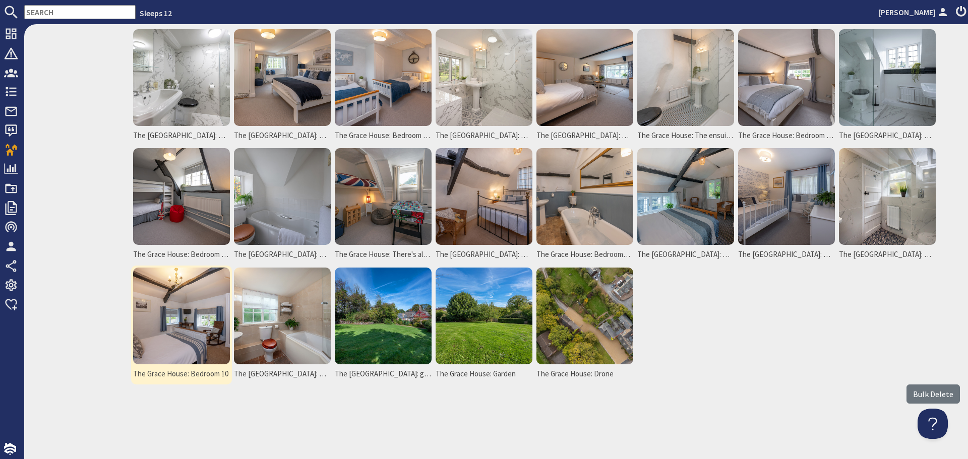
click at [212, 340] on img at bounding box center [181, 316] width 97 height 97
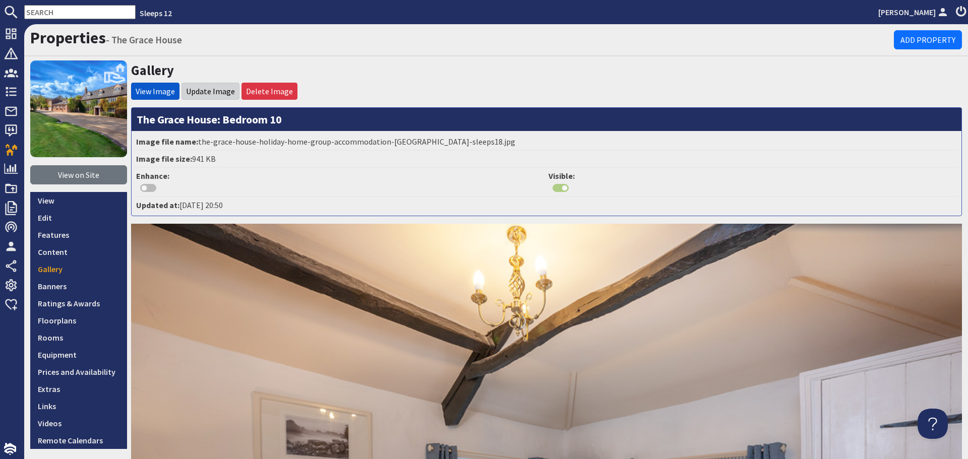
click at [218, 97] on li "Update Image" at bounding box center [210, 91] width 58 height 17
click at [203, 87] on link "Update Image" at bounding box center [210, 91] width 49 height 10
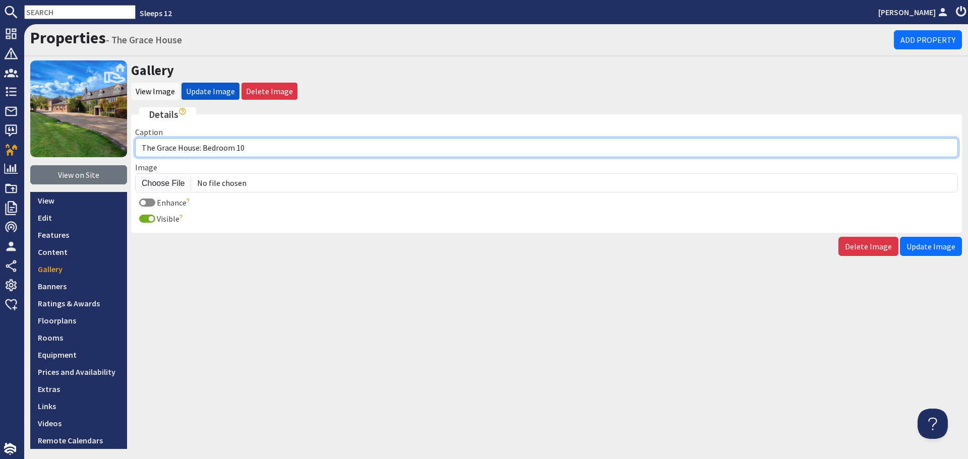
click at [257, 146] on input "The Grace House: Bedroom 10" at bounding box center [546, 147] width 823 height 19
type input "The [GEOGRAPHIC_DATA]: Bedroom 10 is upstairs in the Garden Room"
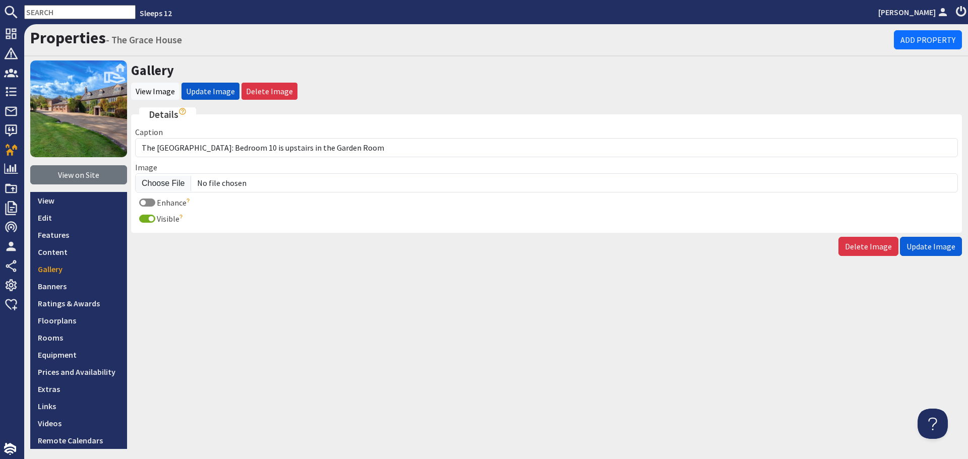
click at [919, 248] on span "Update Image" at bounding box center [930, 246] width 49 height 10
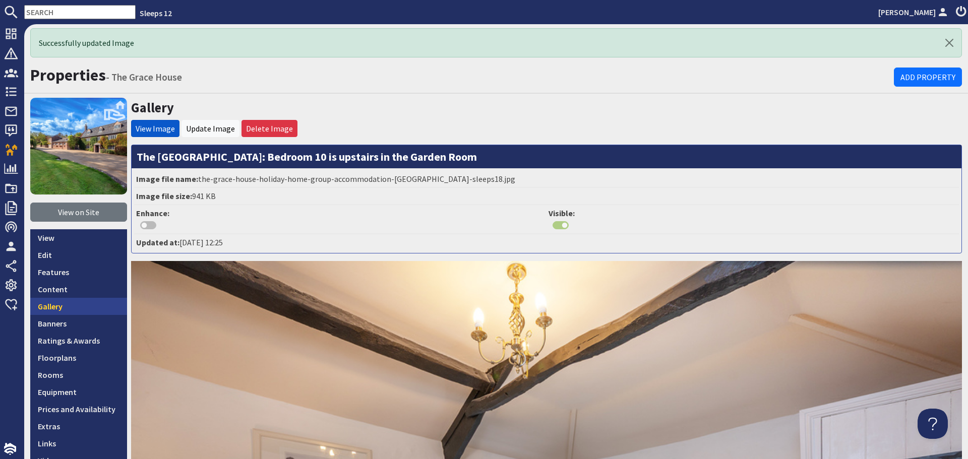
click at [78, 302] on link "Gallery" at bounding box center [78, 306] width 97 height 17
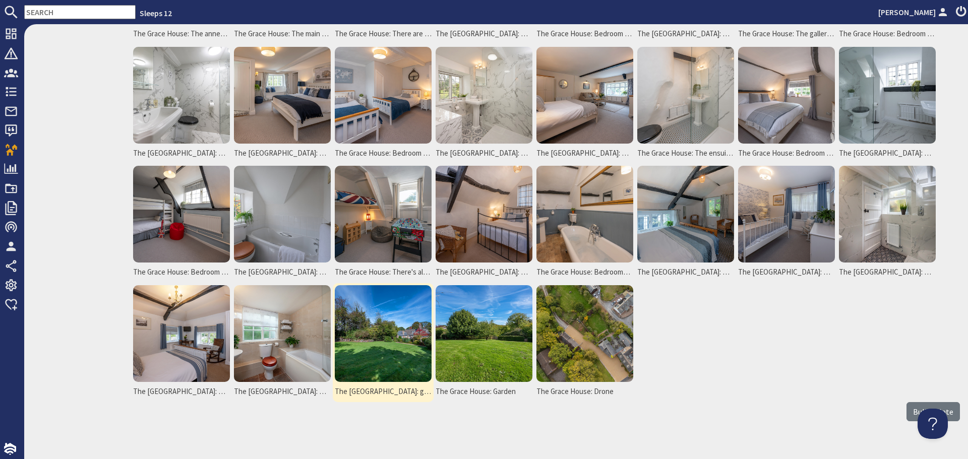
scroll to position [443, 0]
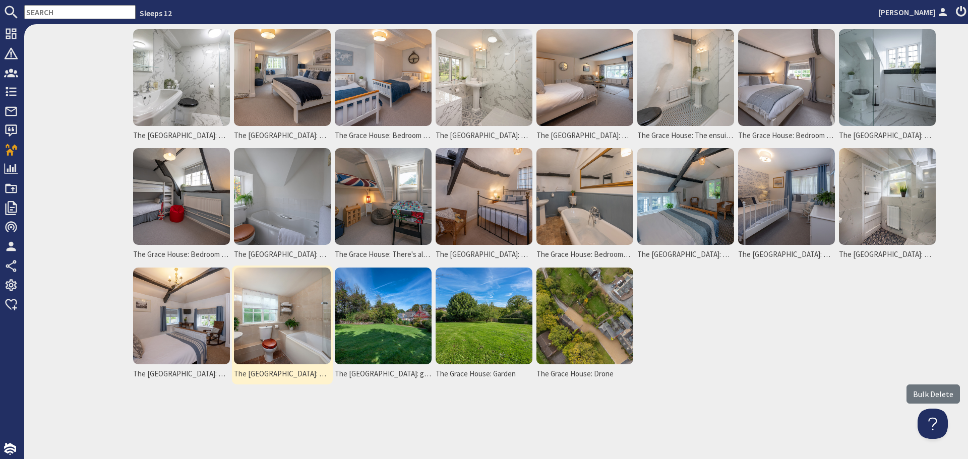
click at [295, 348] on img at bounding box center [282, 316] width 97 height 97
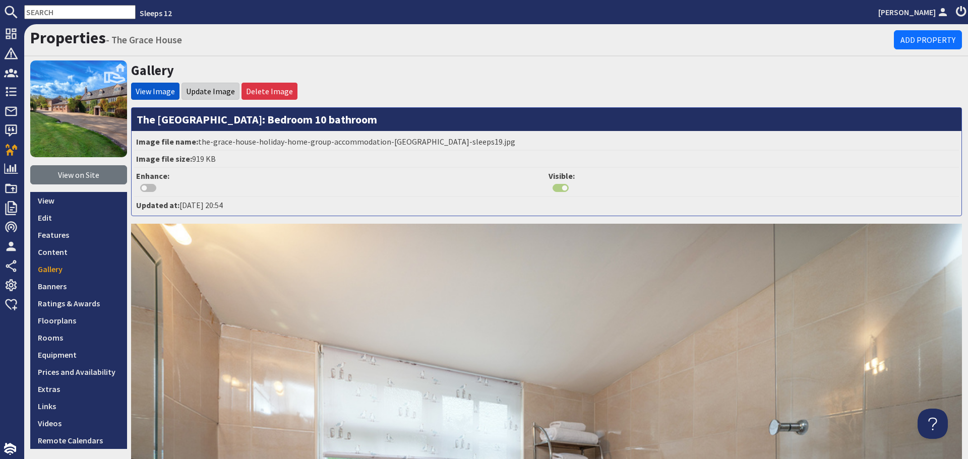
click at [222, 98] on li "Update Image" at bounding box center [210, 91] width 58 height 17
click at [218, 93] on link "Update Image" at bounding box center [210, 91] width 49 height 10
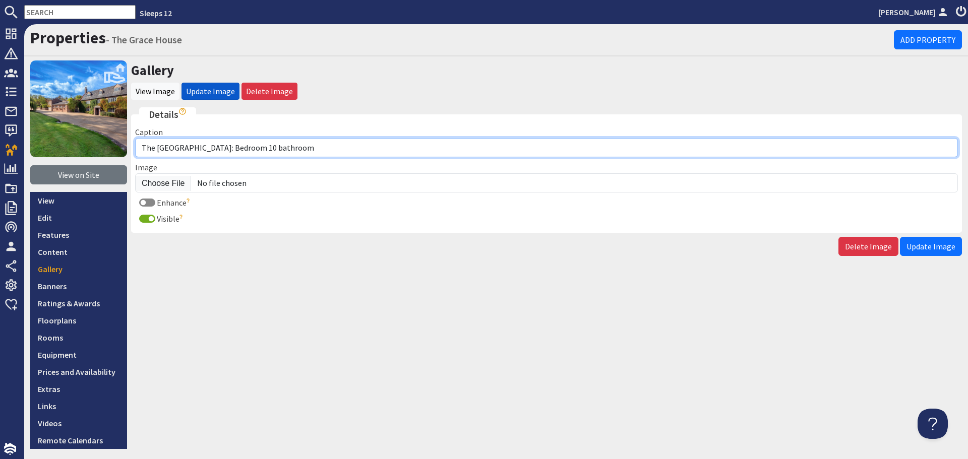
click at [236, 146] on input "The Grace House: Bedroom 10 bathroom" at bounding box center [546, 147] width 823 height 19
click at [269, 150] on input "The Grace House: Bedroom has an esnuite 10 bathroom" at bounding box center [546, 147] width 823 height 19
type input "The Grace House: Bedroom has an ensuite 10 bathroom"
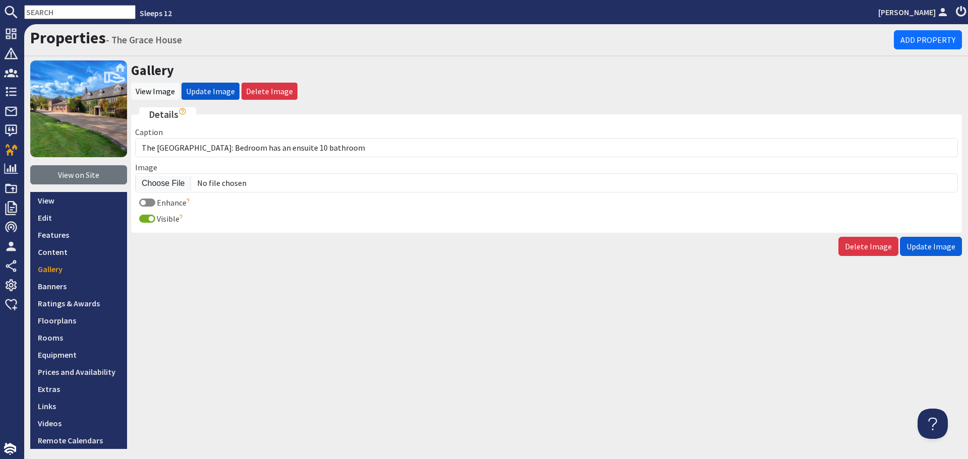
click at [912, 249] on span "Update Image" at bounding box center [930, 246] width 49 height 10
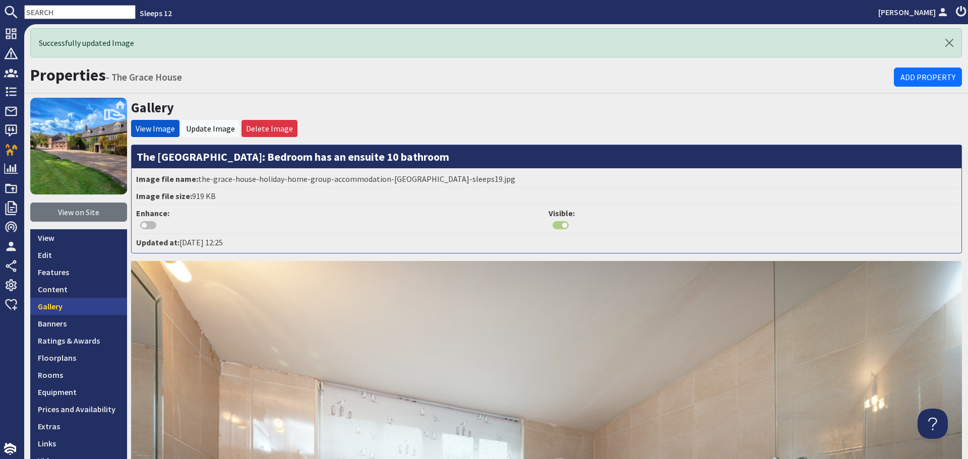
click at [60, 309] on link "Gallery" at bounding box center [78, 306] width 97 height 17
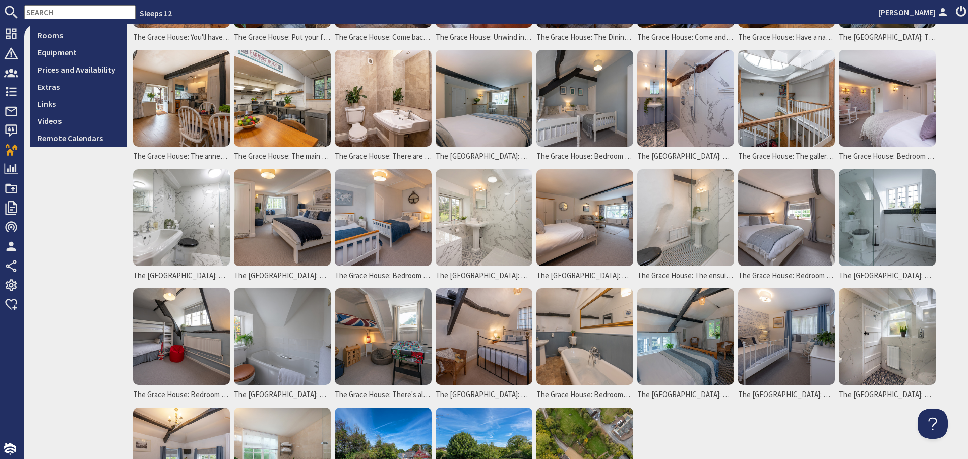
scroll to position [443, 0]
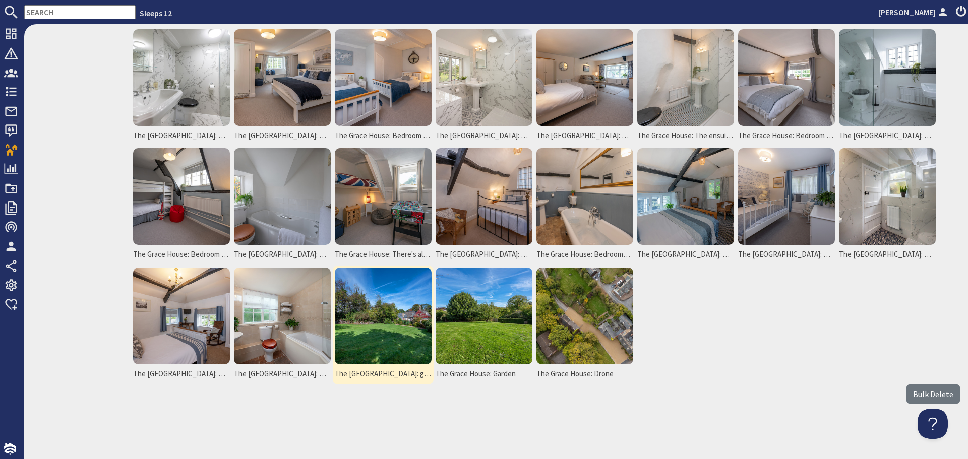
click at [379, 331] on img at bounding box center [383, 316] width 97 height 97
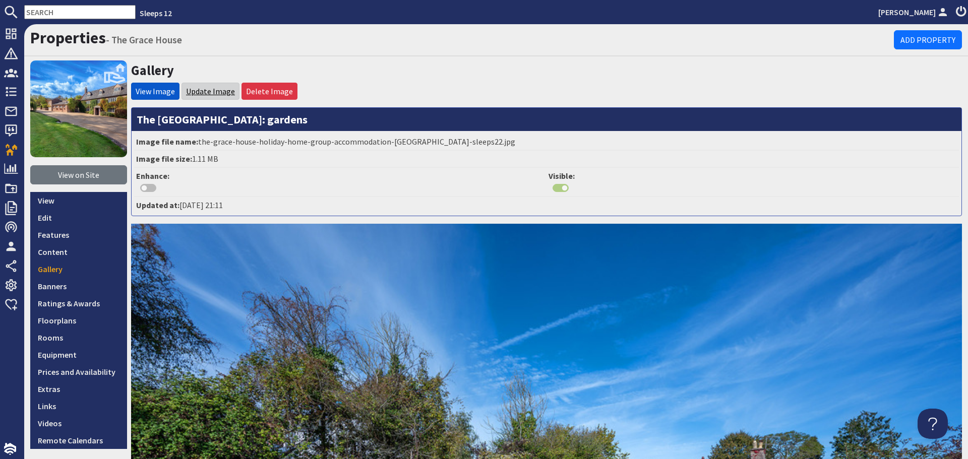
click at [199, 92] on link "Update Image" at bounding box center [210, 91] width 49 height 10
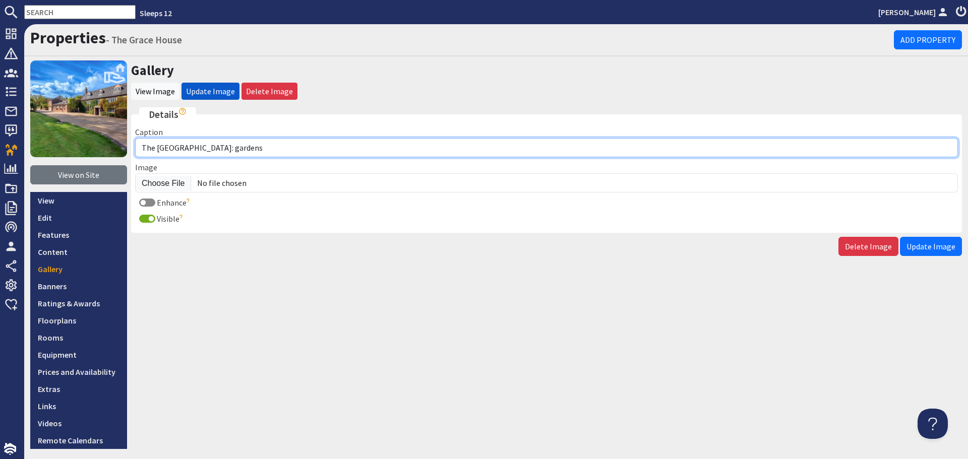
click at [246, 152] on input "The Grace House: gardens" at bounding box center [546, 147] width 823 height 19
type input "The Grace House: Plenty of room to run and play in the gardens at the back of t…"
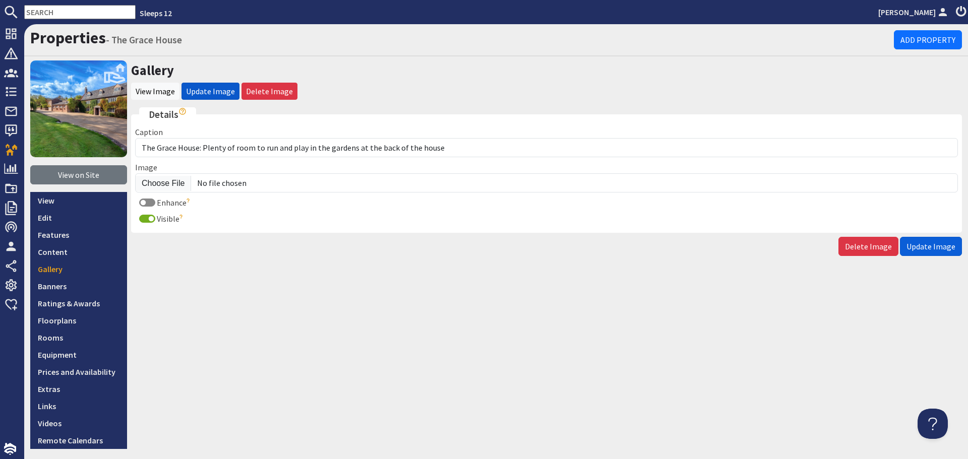
click at [935, 247] on span "Update Image" at bounding box center [930, 246] width 49 height 10
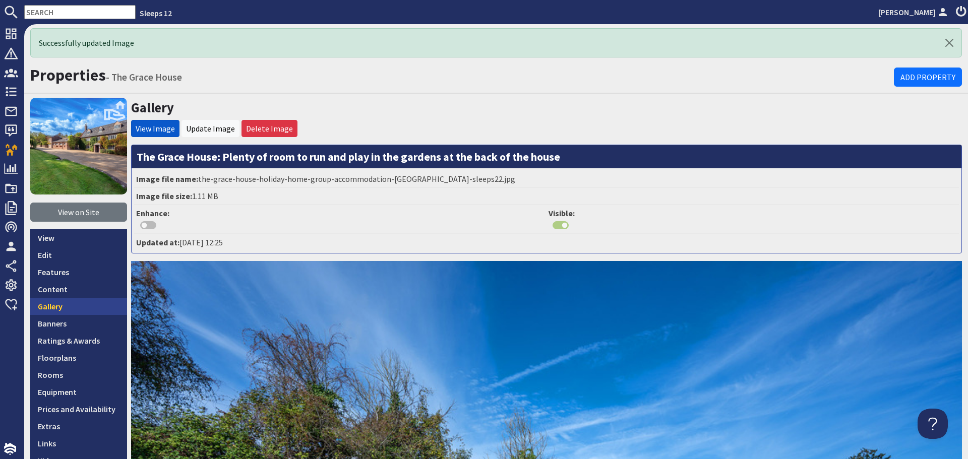
click at [90, 304] on link "Gallery" at bounding box center [78, 306] width 97 height 17
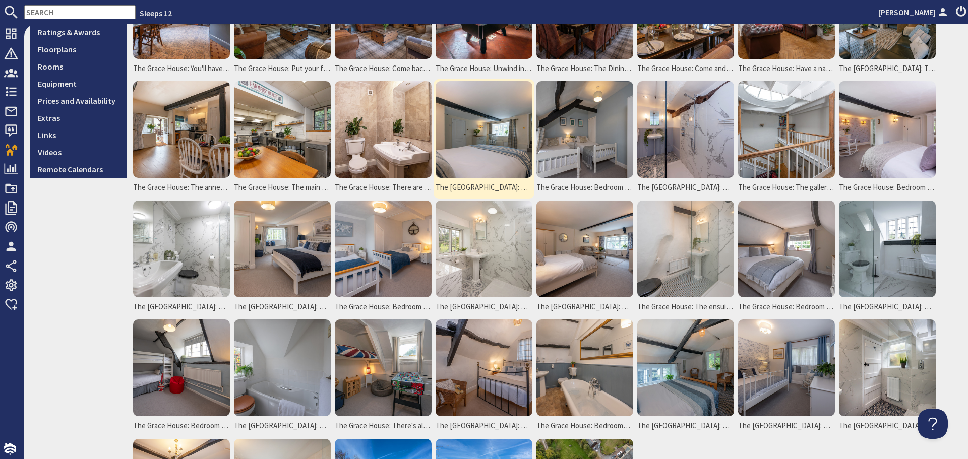
scroll to position [403, 0]
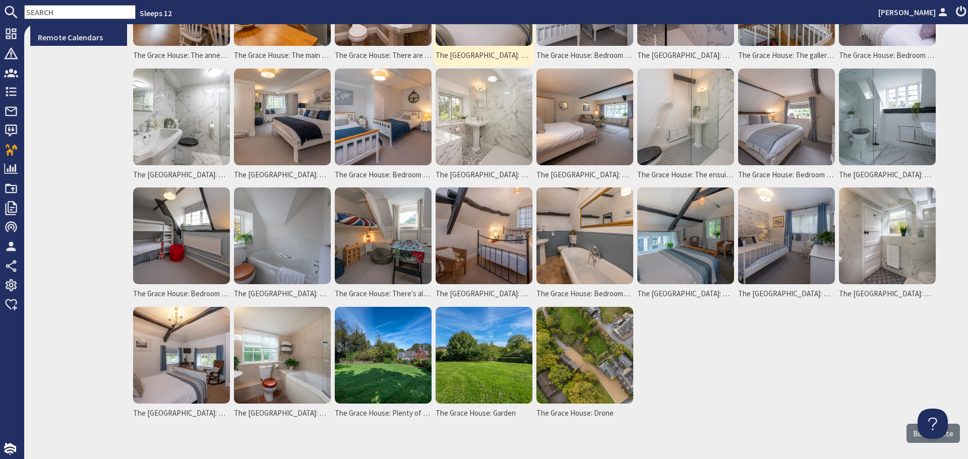
click at [491, 363] on img at bounding box center [484, 355] width 97 height 97
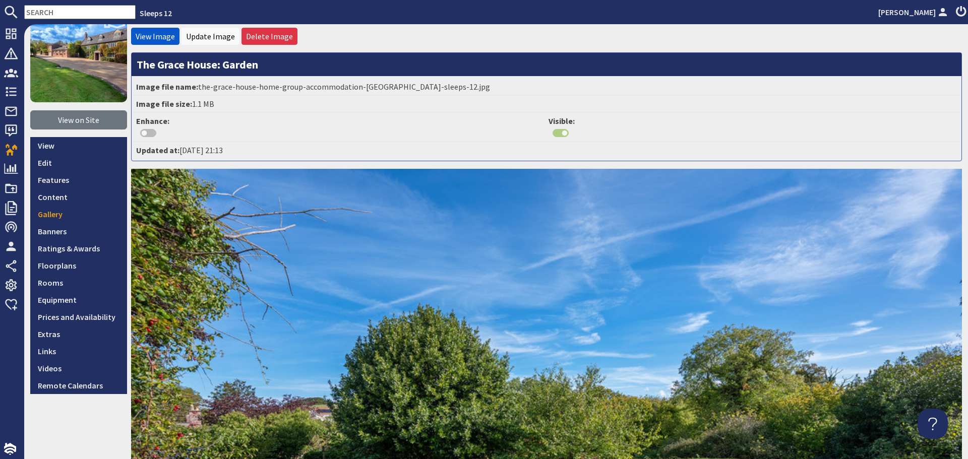
scroll to position [50, 0]
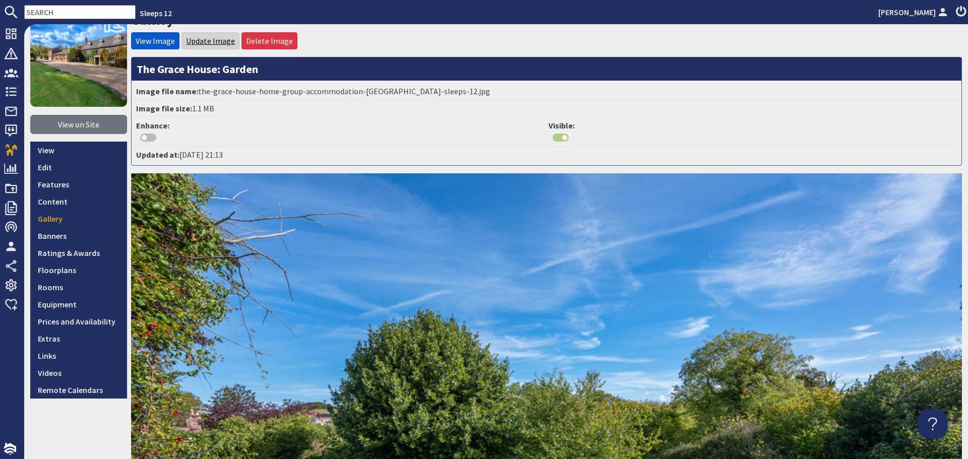
click at [216, 36] on link "Update Image" at bounding box center [210, 41] width 49 height 10
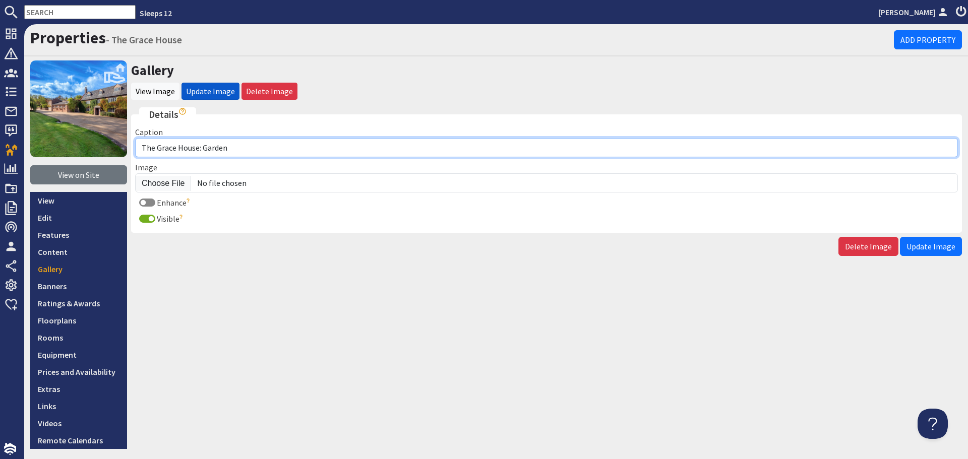
click at [280, 152] on input "The Grace House: Garden" at bounding box center [546, 147] width 823 height 19
type input "The Grace House: Play rounders or French cricket, show off your cartwheels!"
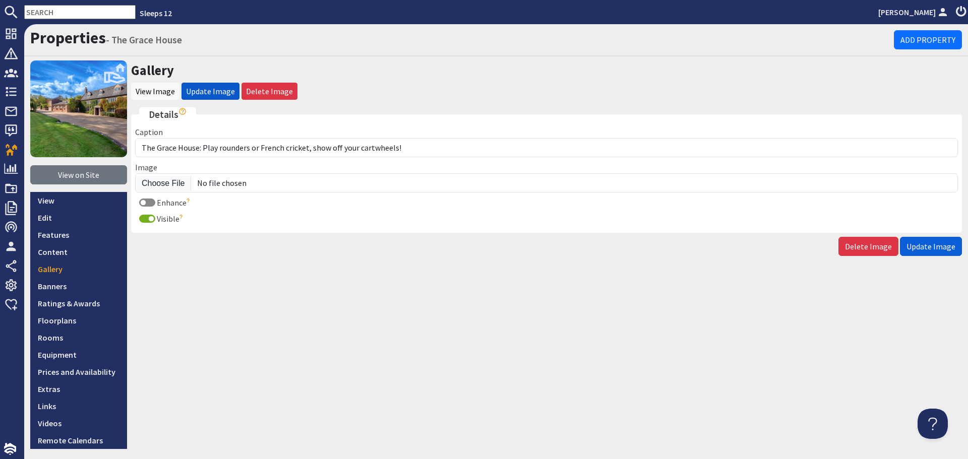
click at [913, 240] on button "Update Image" at bounding box center [931, 246] width 62 height 19
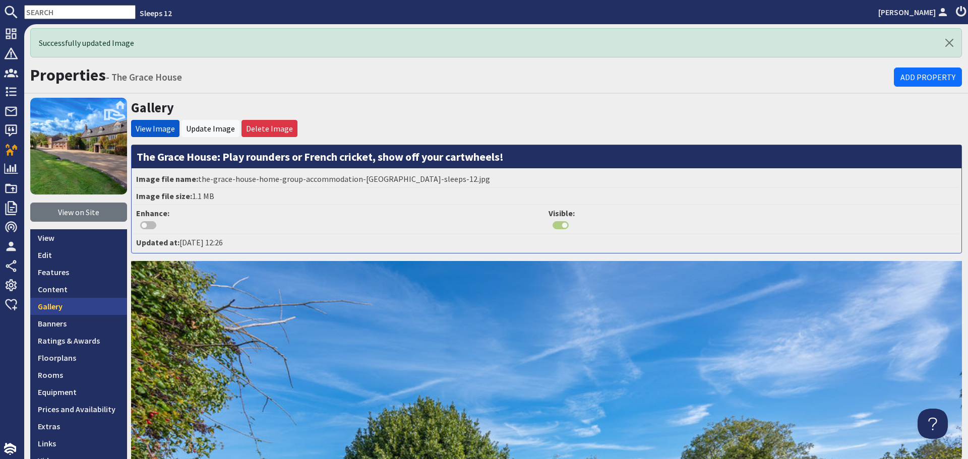
click at [89, 305] on link "Gallery" at bounding box center [78, 306] width 97 height 17
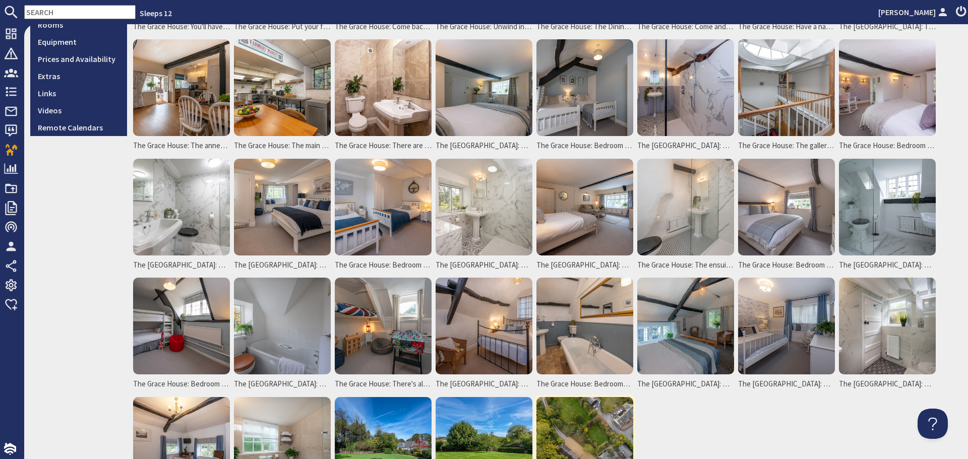
scroll to position [443, 0]
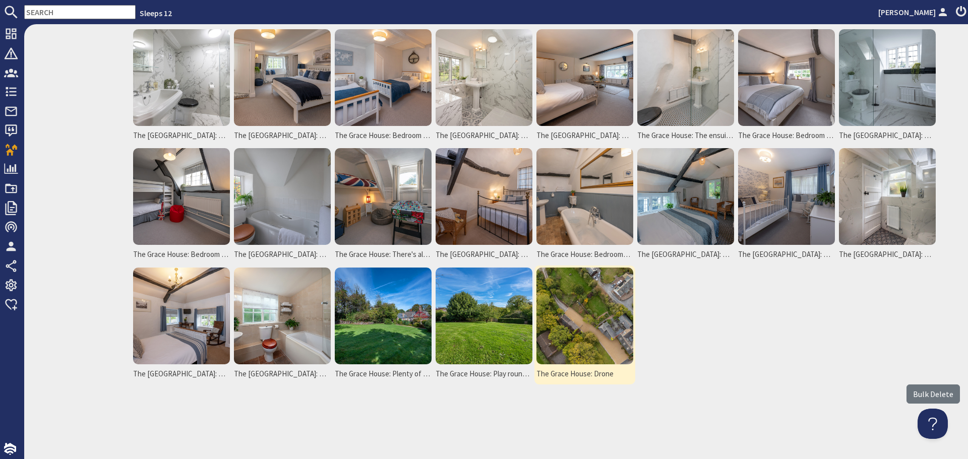
click at [567, 348] on img at bounding box center [584, 316] width 97 height 97
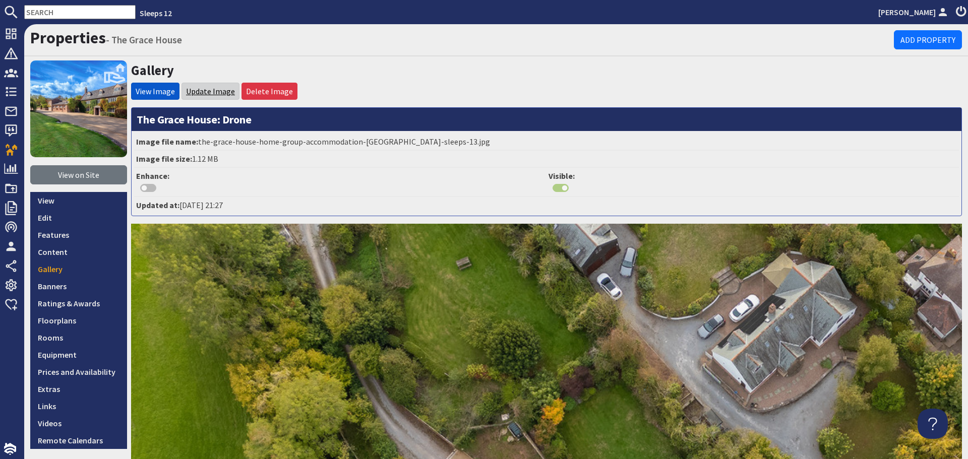
click at [213, 94] on link "Update Image" at bounding box center [210, 91] width 49 height 10
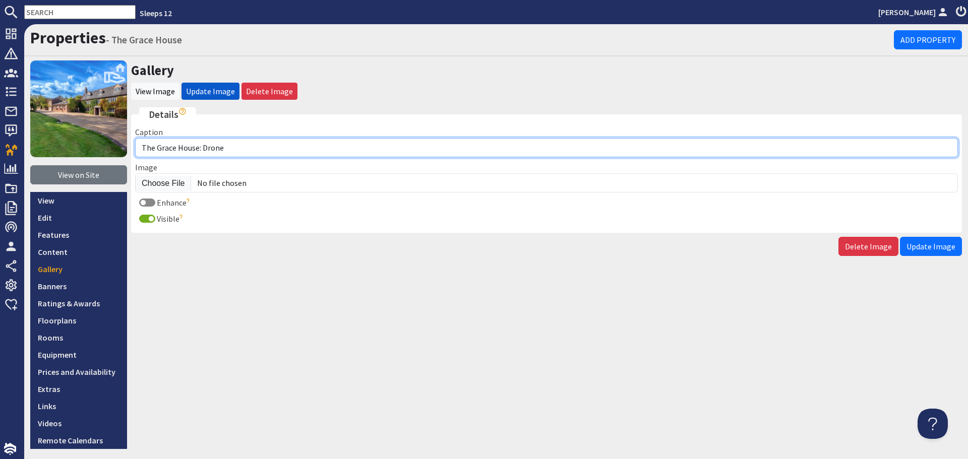
click at [274, 148] on input "The Grace House: Drone" at bounding box center [546, 147] width 823 height 19
type input "The Grace House: Aerial view"
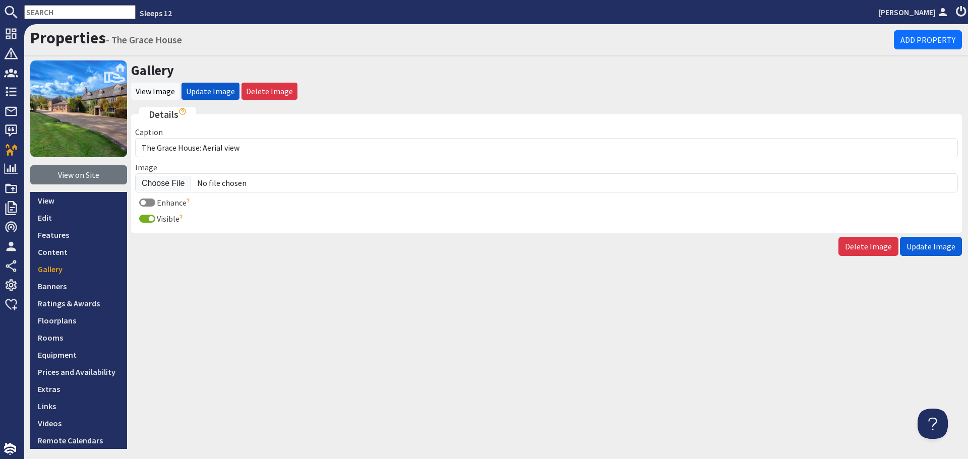
click at [923, 247] on span "Update Image" at bounding box center [930, 246] width 49 height 10
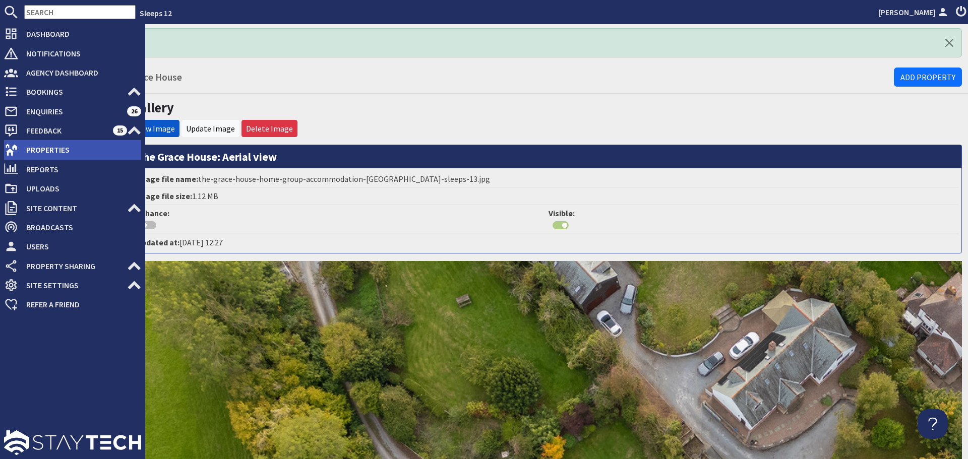
click at [51, 144] on span "Properties" at bounding box center [79, 150] width 123 height 16
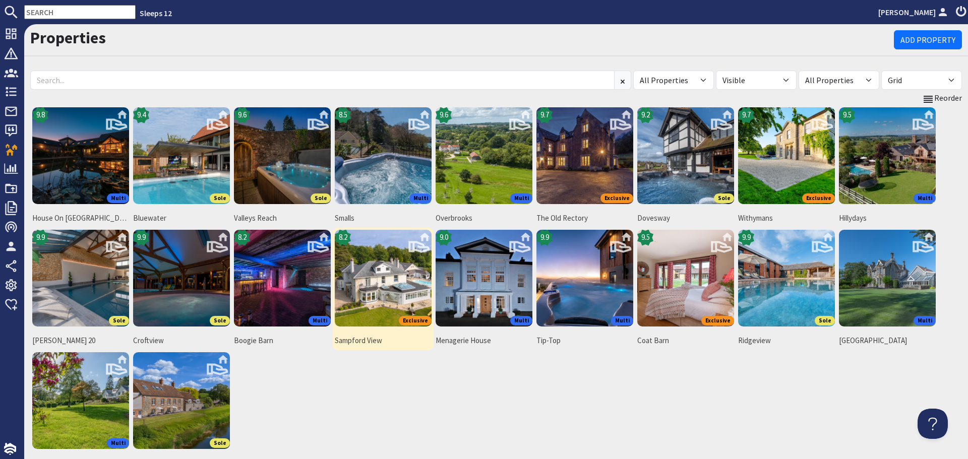
click at [388, 269] on img at bounding box center [383, 278] width 97 height 97
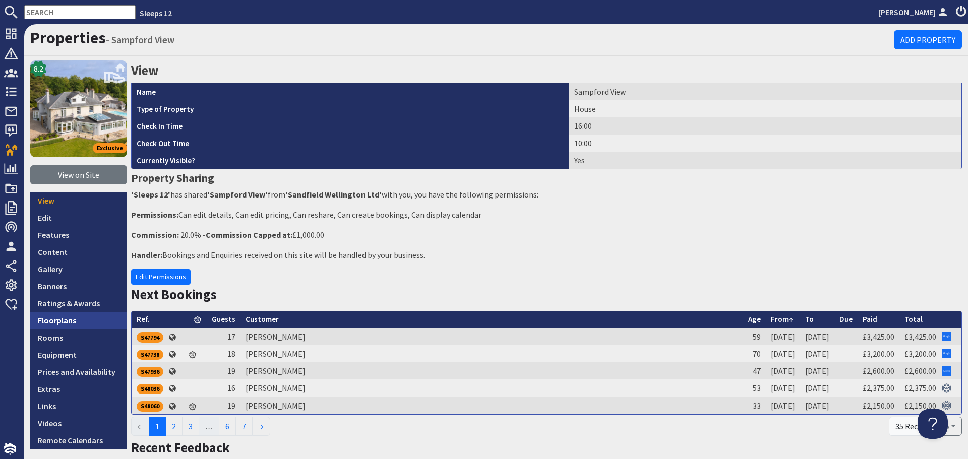
click at [69, 319] on link "Floorplans" at bounding box center [78, 320] width 97 height 17
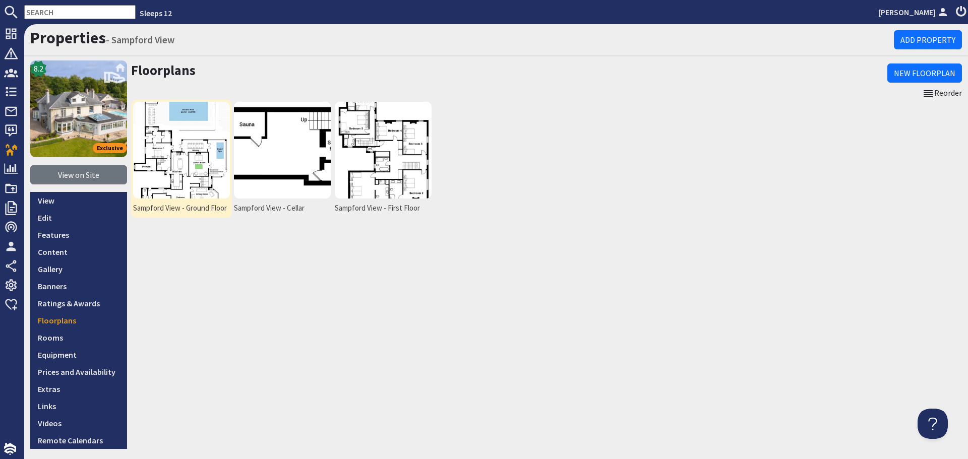
click at [183, 172] on img at bounding box center [181, 150] width 97 height 97
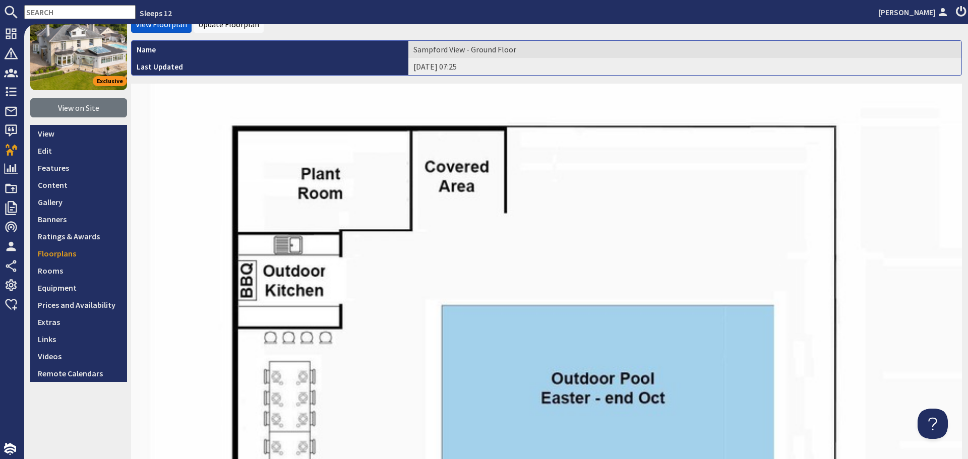
scroll to position [50, 0]
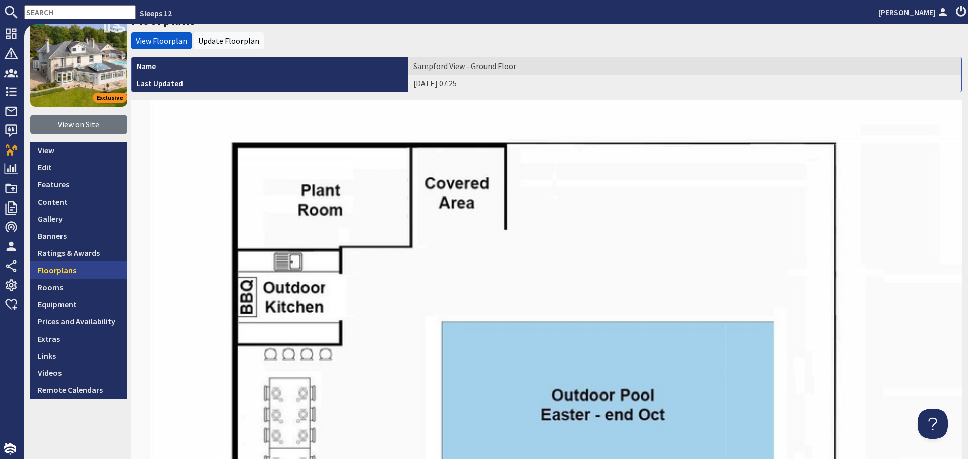
click at [69, 267] on link "Floorplans" at bounding box center [78, 270] width 97 height 17
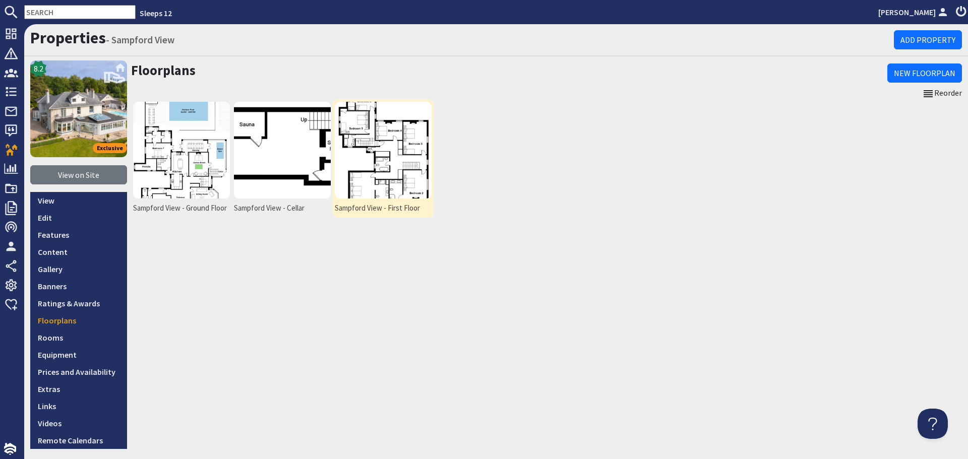
click at [417, 179] on img at bounding box center [383, 150] width 97 height 97
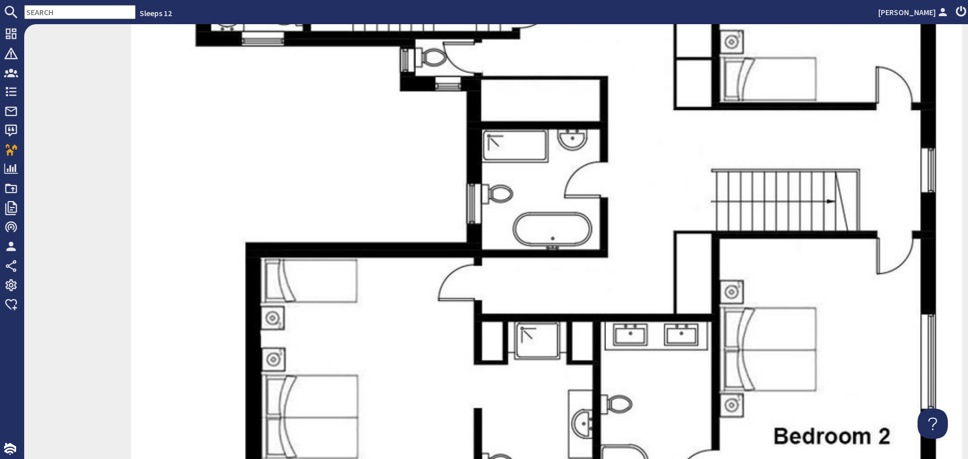
scroll to position [606, 0]
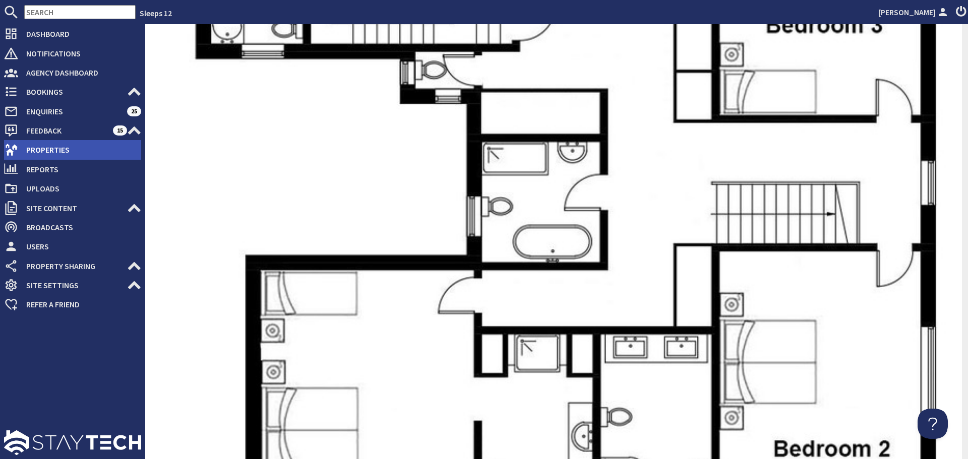
click at [10, 151] on use at bounding box center [11, 150] width 13 height 12
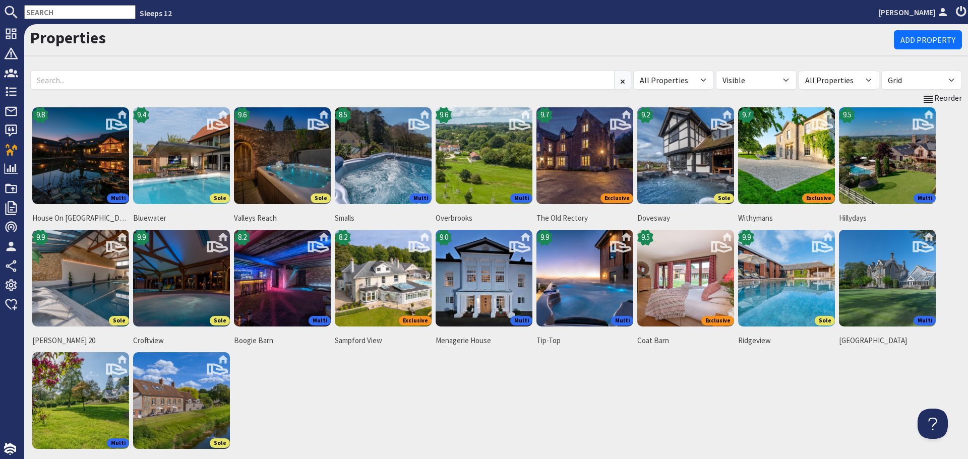
click at [190, 177] on img at bounding box center [181, 155] width 97 height 97
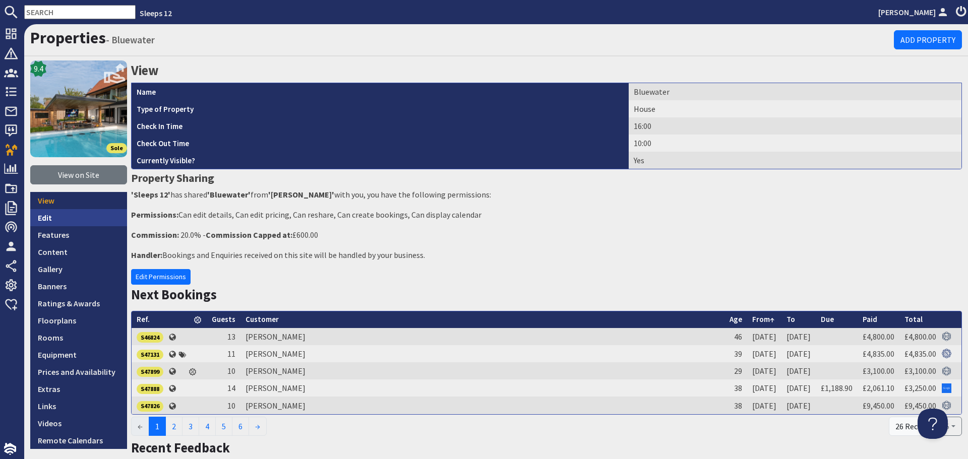
click at [83, 222] on link "Edit" at bounding box center [78, 217] width 97 height 17
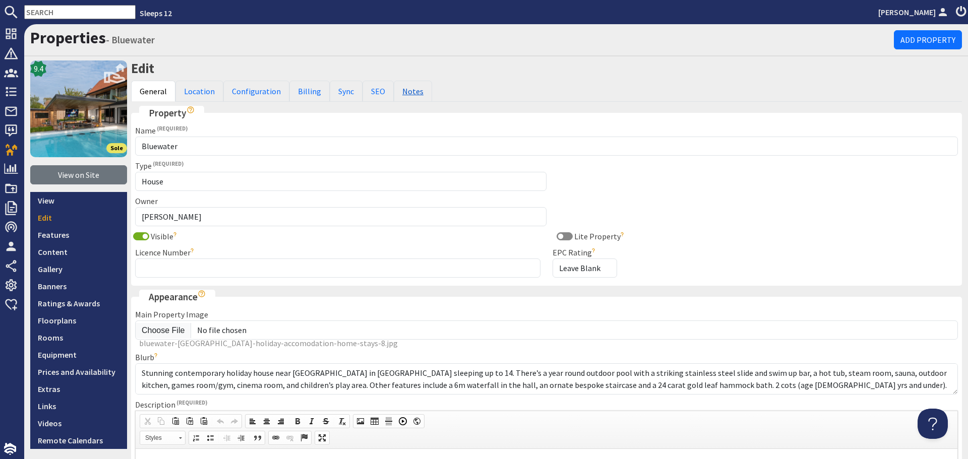
click at [395, 93] on link "Notes" at bounding box center [413, 91] width 38 height 21
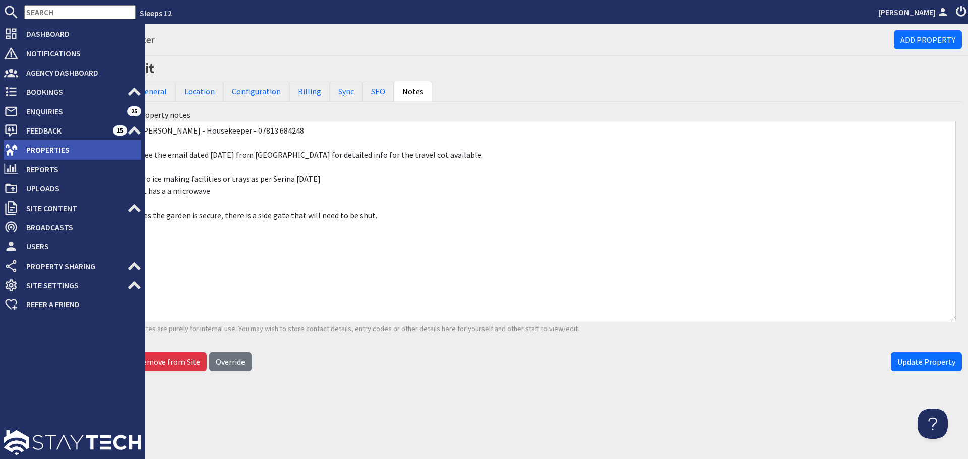
click at [21, 149] on span "Properties" at bounding box center [79, 150] width 123 height 16
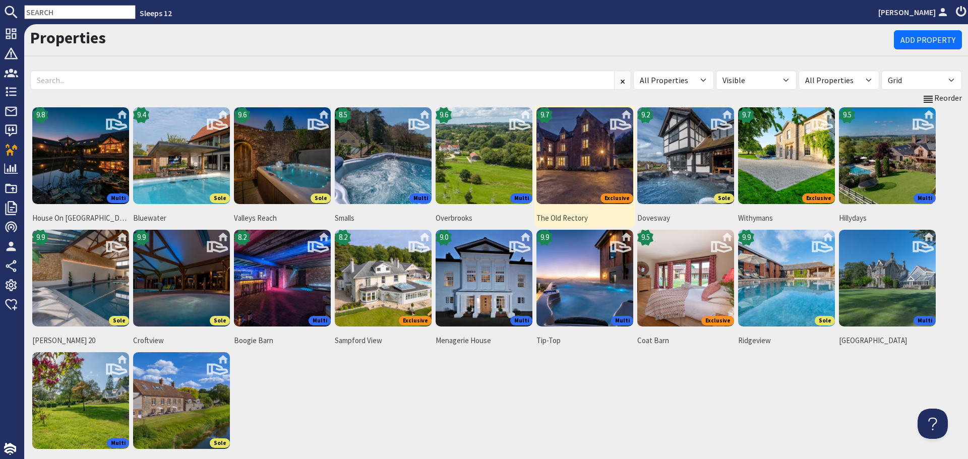
click at [588, 153] on img at bounding box center [584, 155] width 97 height 97
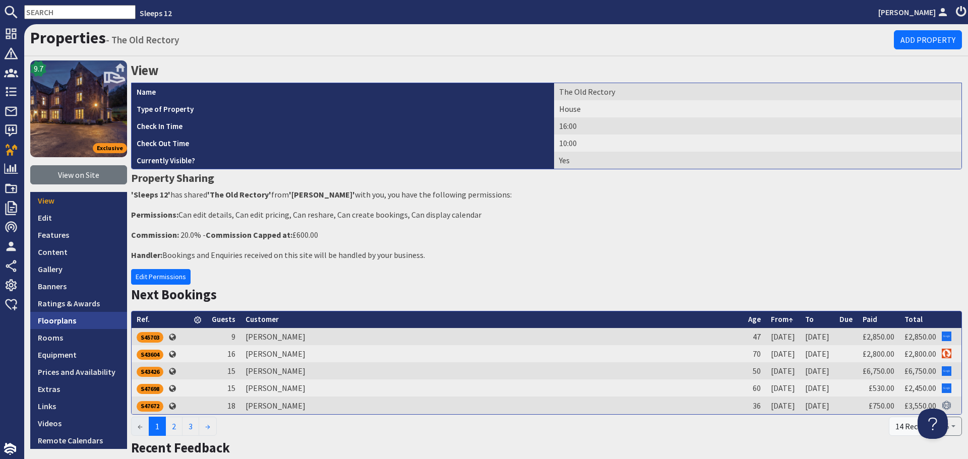
click at [60, 327] on link "Floorplans" at bounding box center [78, 320] width 97 height 17
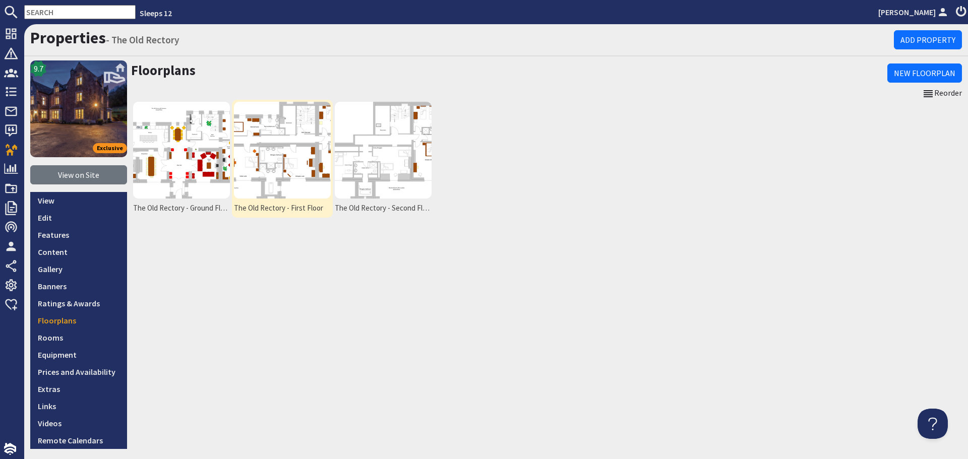
click at [319, 174] on img at bounding box center [282, 150] width 97 height 97
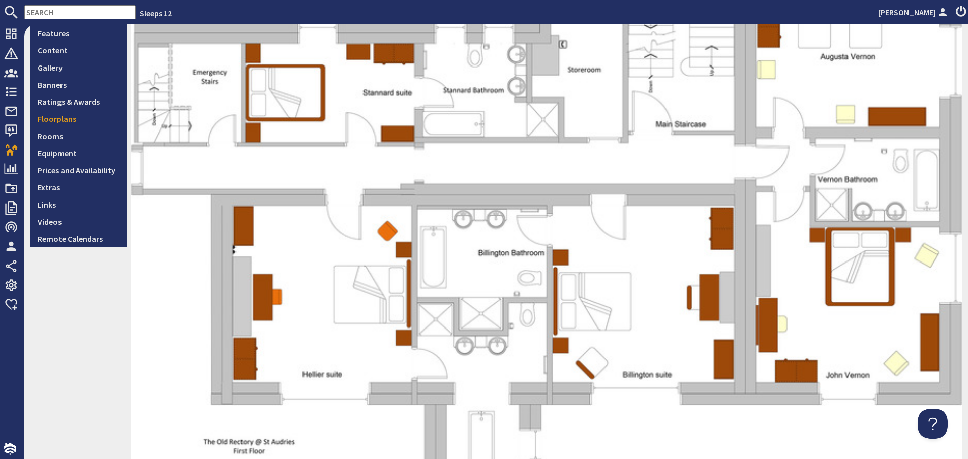
scroll to position [151, 0]
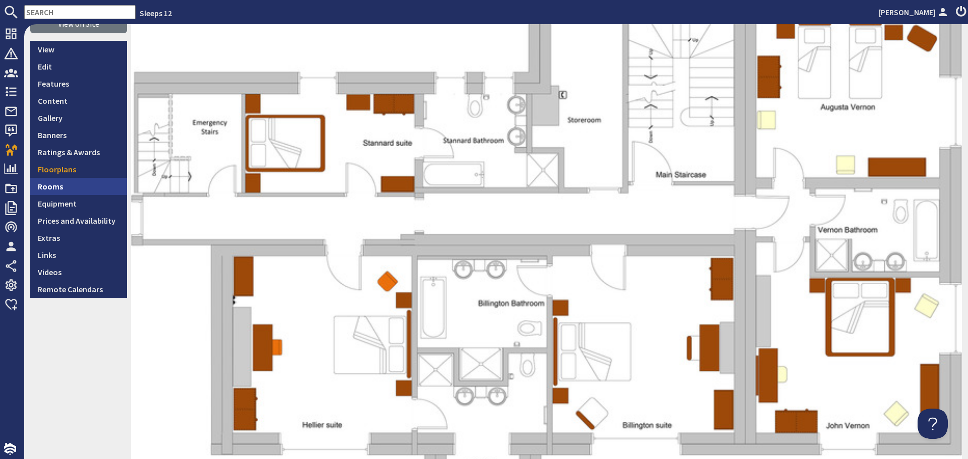
click at [82, 190] on link "Rooms" at bounding box center [78, 186] width 97 height 17
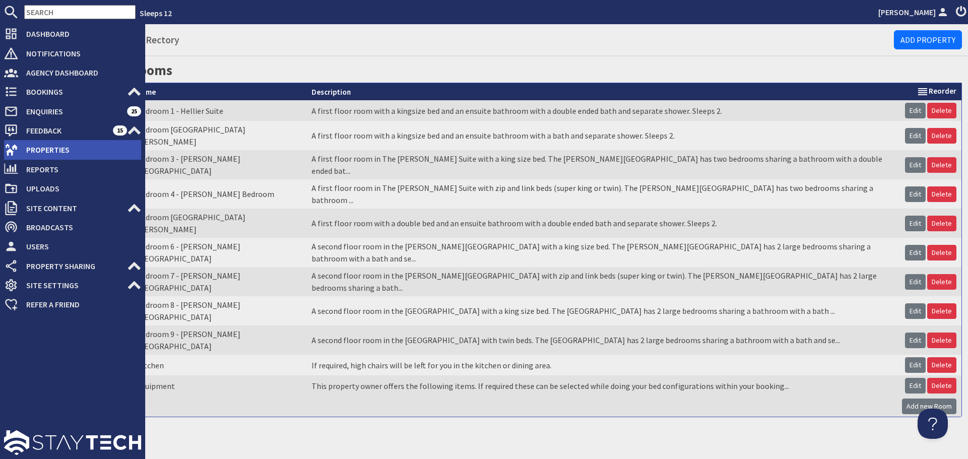
click at [16, 150] on icon at bounding box center [11, 150] width 14 height 14
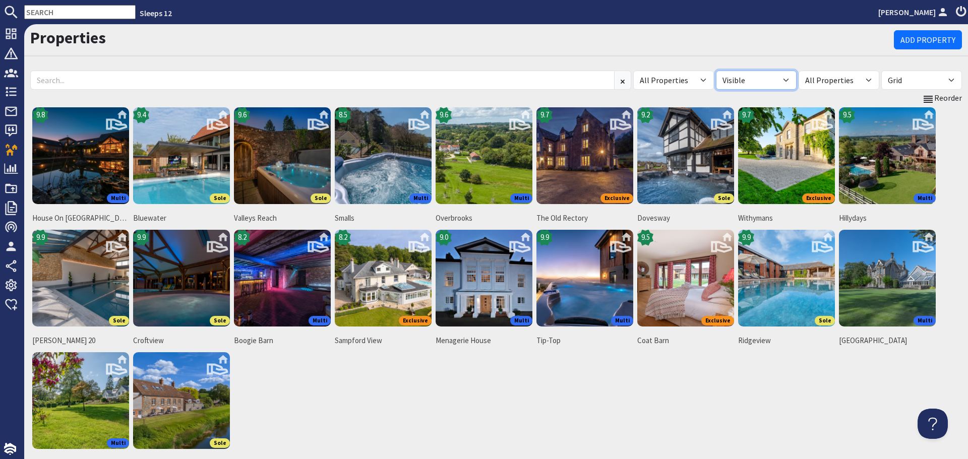
drag, startPoint x: 778, startPoint y: 78, endPoint x: 765, endPoint y: 87, distance: 15.9
click at [778, 78] on select "All Visible Not Visible" at bounding box center [756, 80] width 81 height 19
select select "false"
click at [716, 71] on select "All Visible Not Visible" at bounding box center [756, 80] width 81 height 19
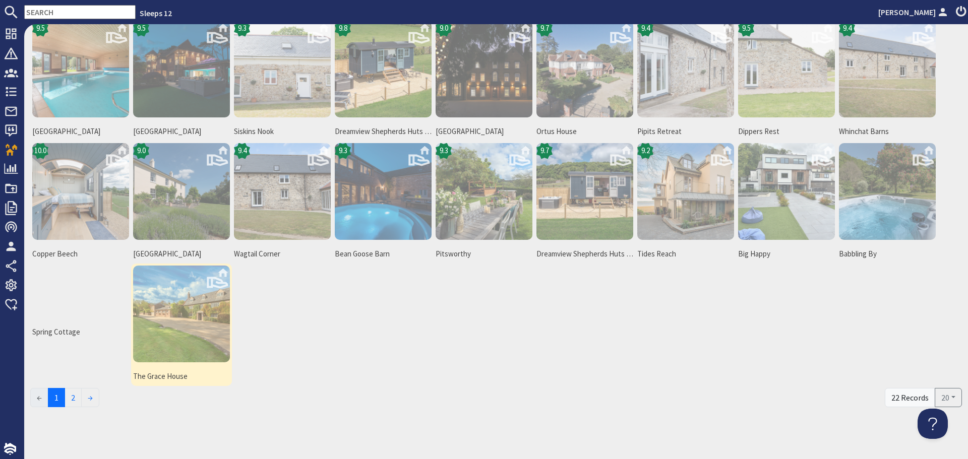
scroll to position [89, 0]
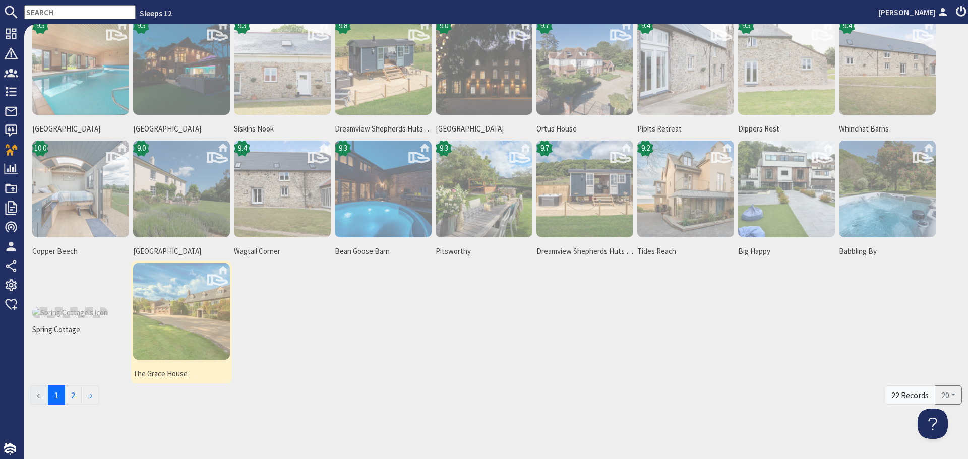
click at [203, 322] on img at bounding box center [181, 311] width 97 height 97
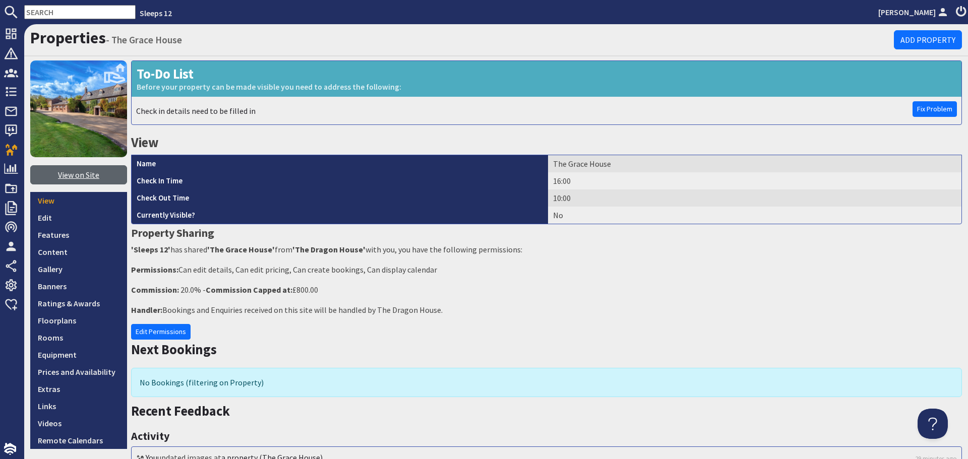
click at [76, 170] on link "View on Site" at bounding box center [78, 174] width 97 height 19
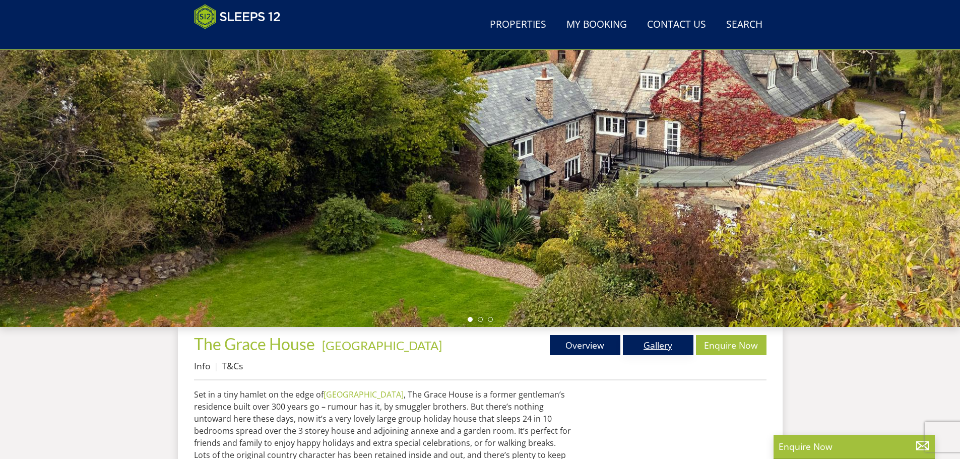
click at [660, 342] on link "Gallery" at bounding box center [658, 345] width 71 height 20
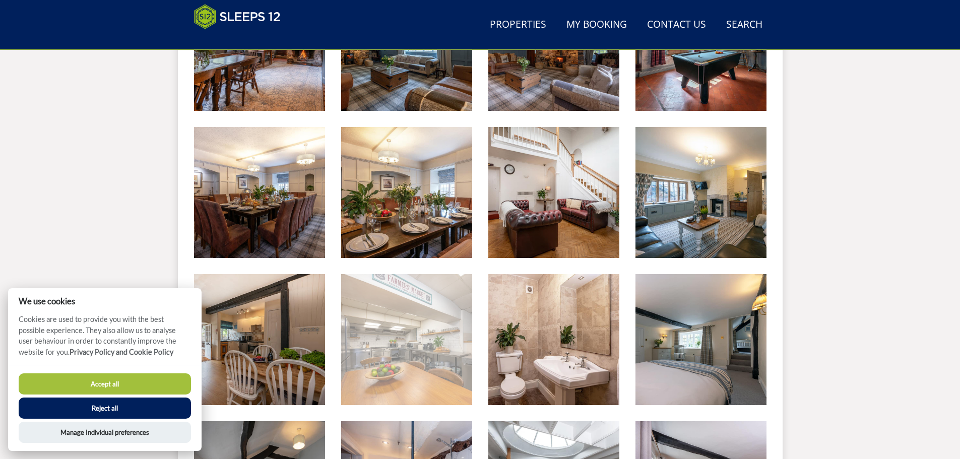
scroll to position [822, 0]
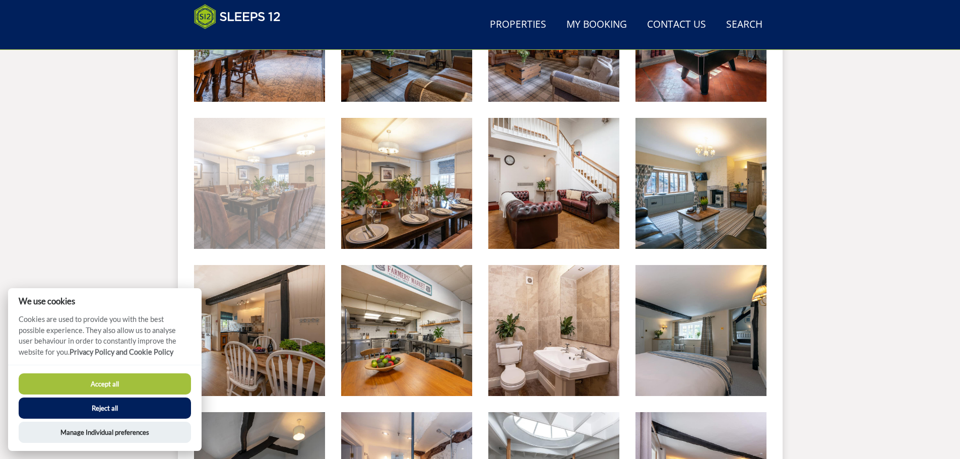
click at [300, 216] on img at bounding box center [259, 183] width 131 height 131
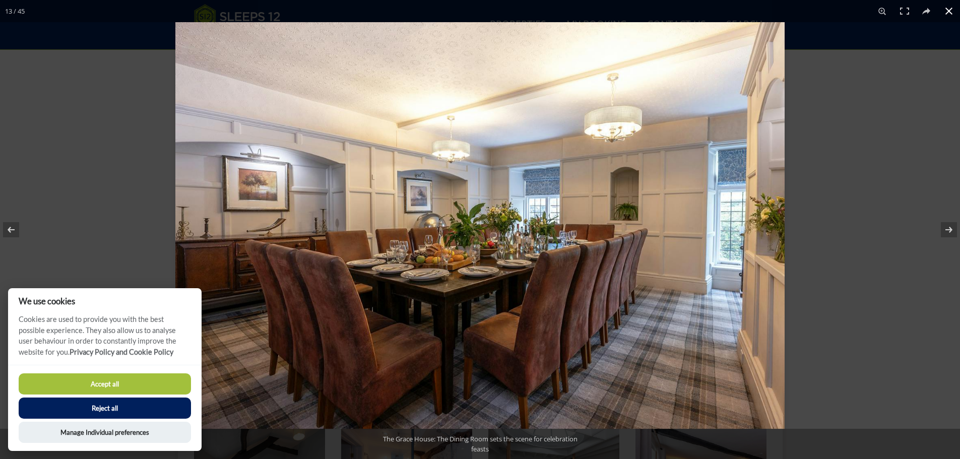
click at [948, 12] on button at bounding box center [949, 11] width 22 height 22
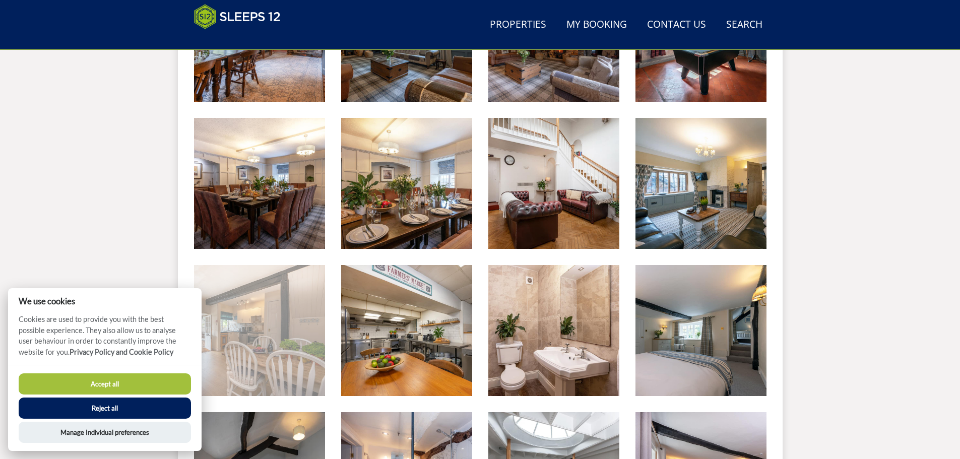
click at [291, 328] on img at bounding box center [259, 330] width 131 height 131
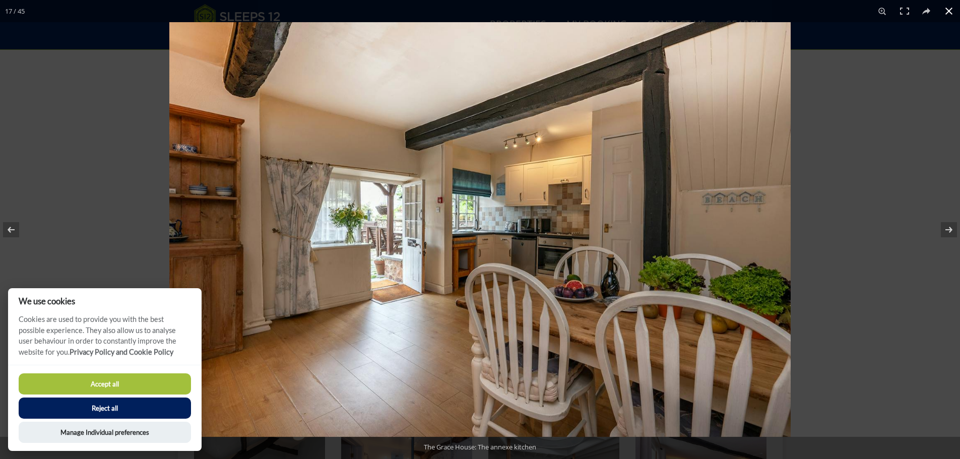
click at [940, 10] on button at bounding box center [949, 11] width 22 height 22
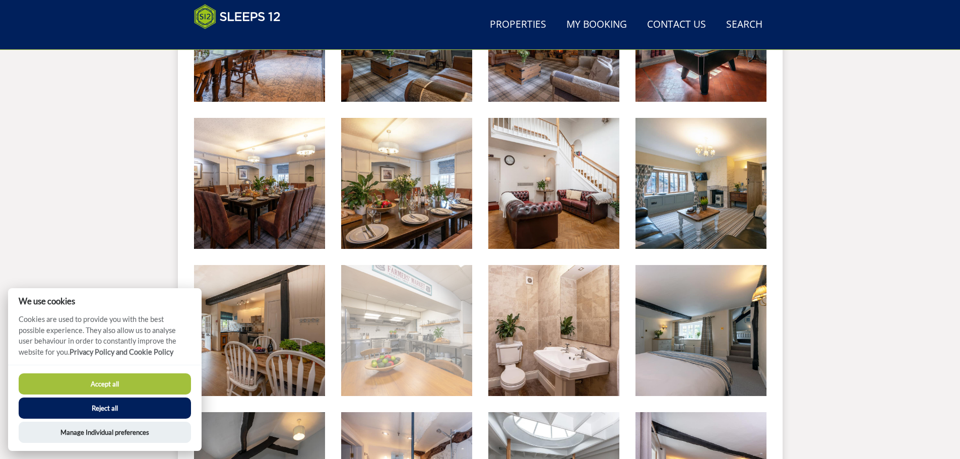
click at [402, 329] on img at bounding box center [406, 330] width 131 height 131
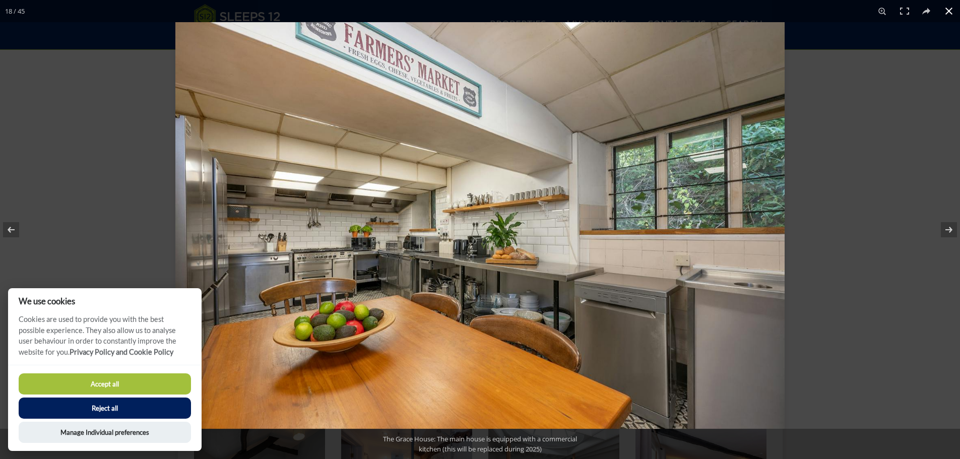
click at [949, 9] on button at bounding box center [949, 11] width 22 height 22
